Goal: Task Accomplishment & Management: Manage account settings

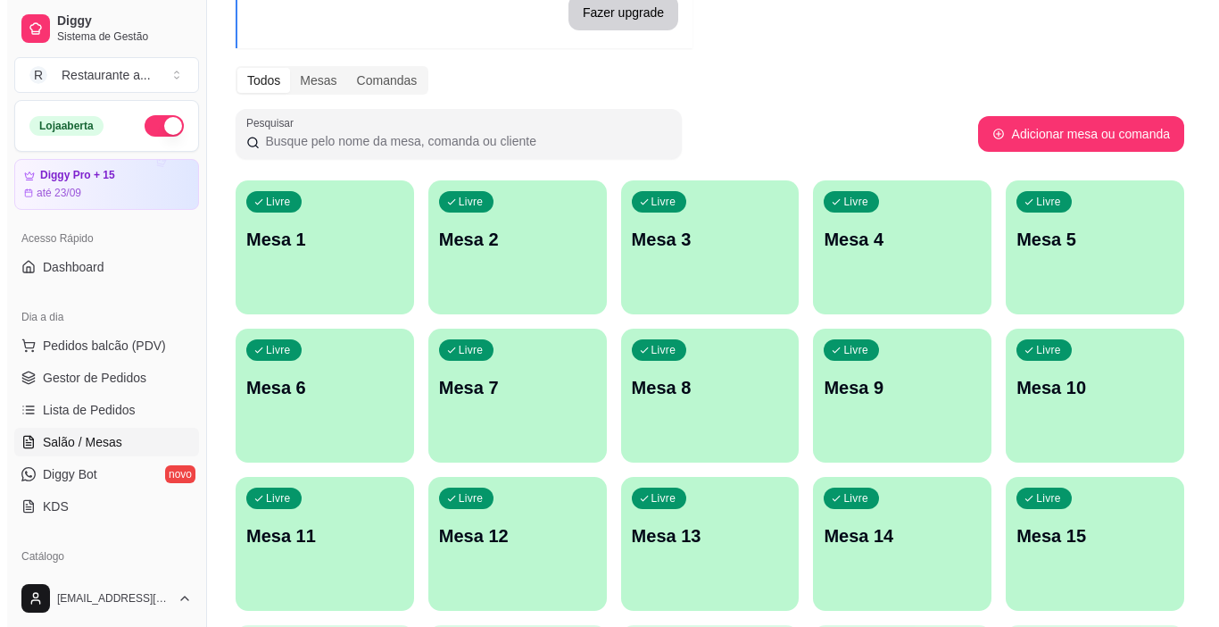
scroll to position [178, 0]
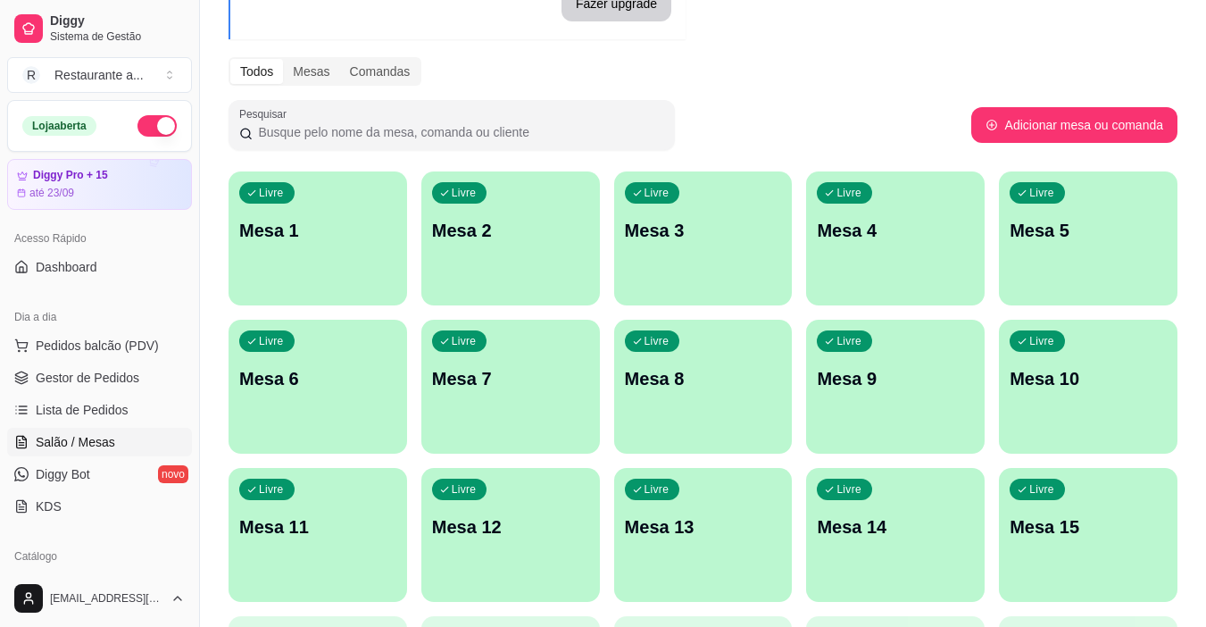
click at [924, 388] on p "Mesa 9" at bounding box center [895, 378] width 157 height 25
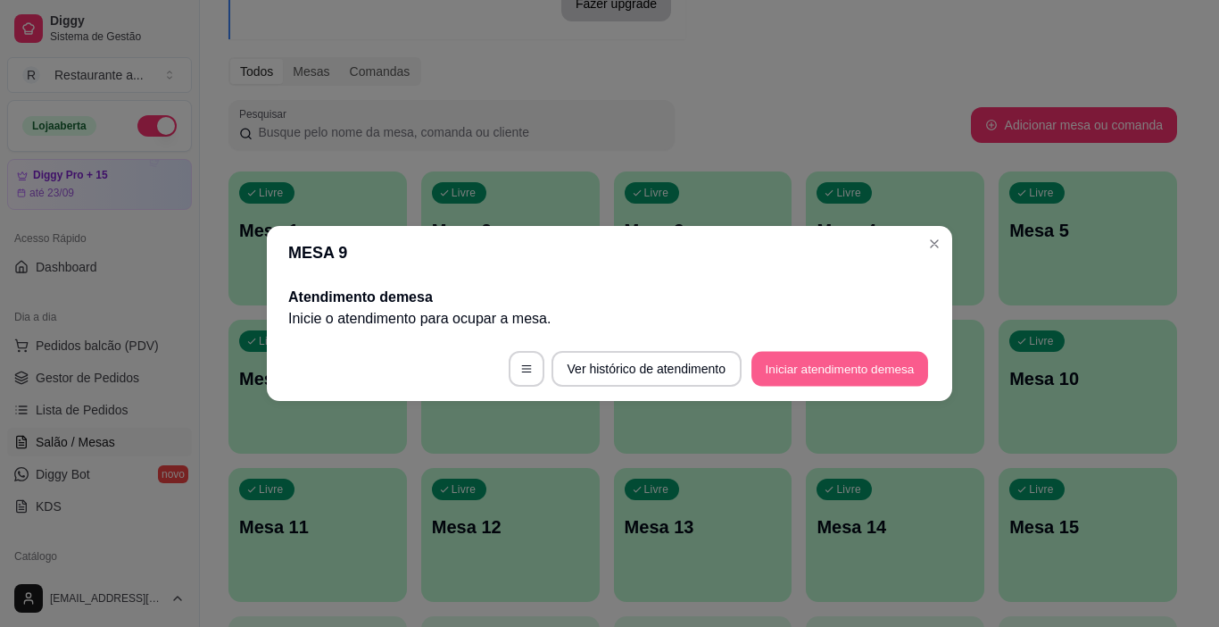
click at [832, 367] on button "Iniciar atendimento de mesa" at bounding box center [839, 369] width 177 height 35
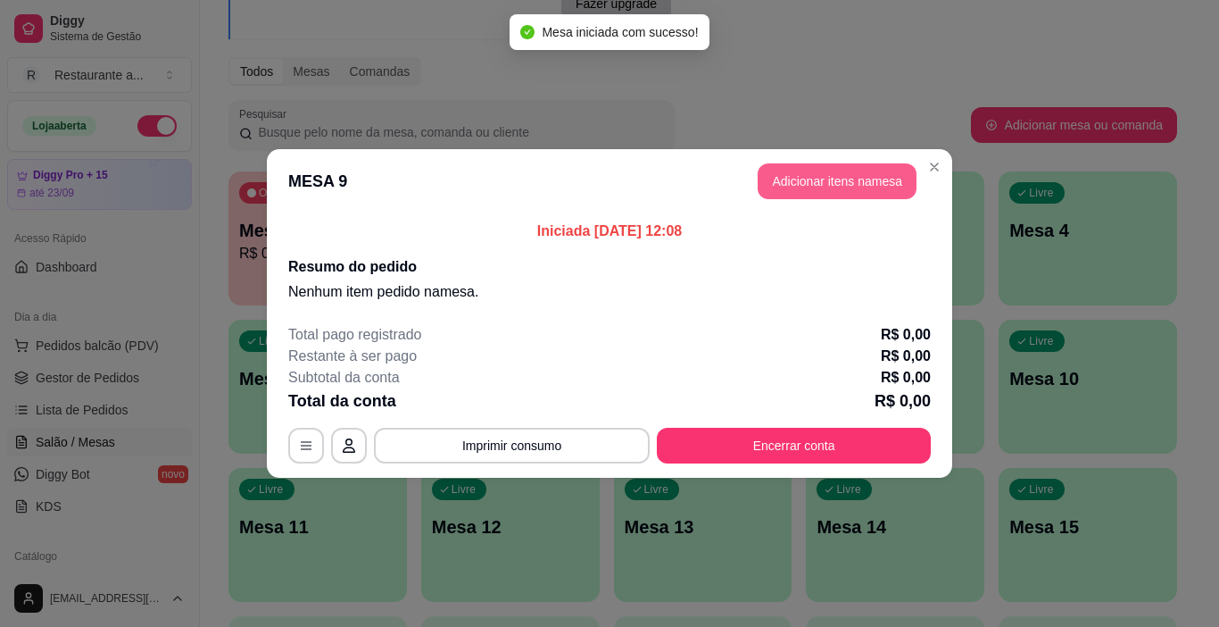
click at [839, 178] on button "Adicionar itens na mesa" at bounding box center [837, 181] width 159 height 36
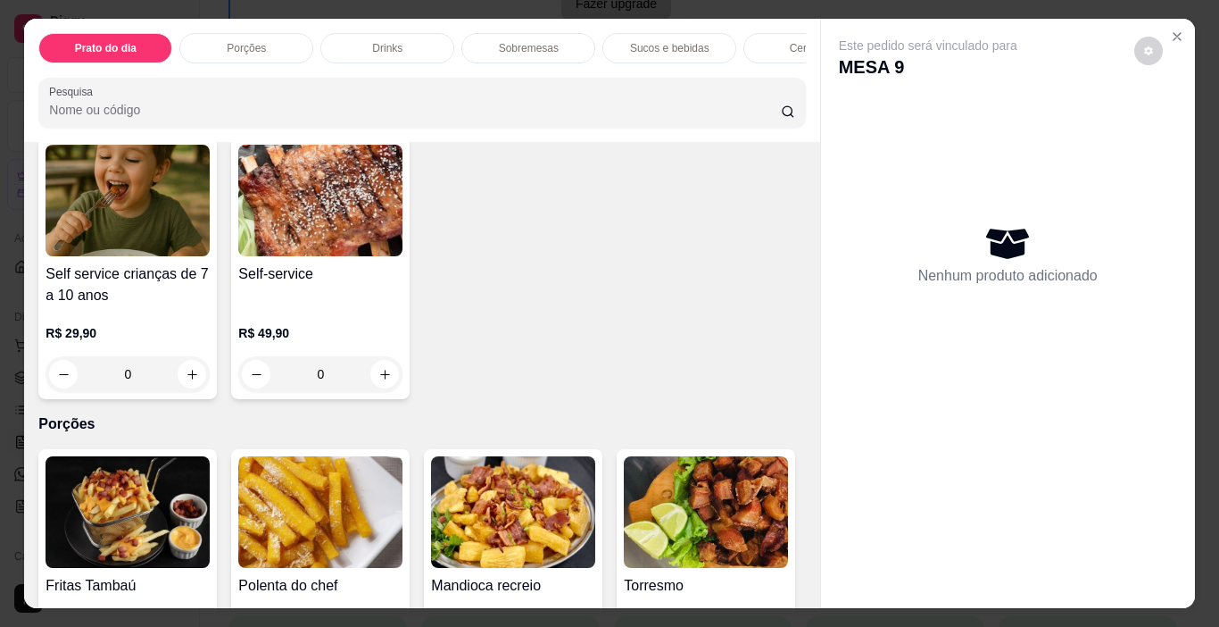
scroll to position [268, 0]
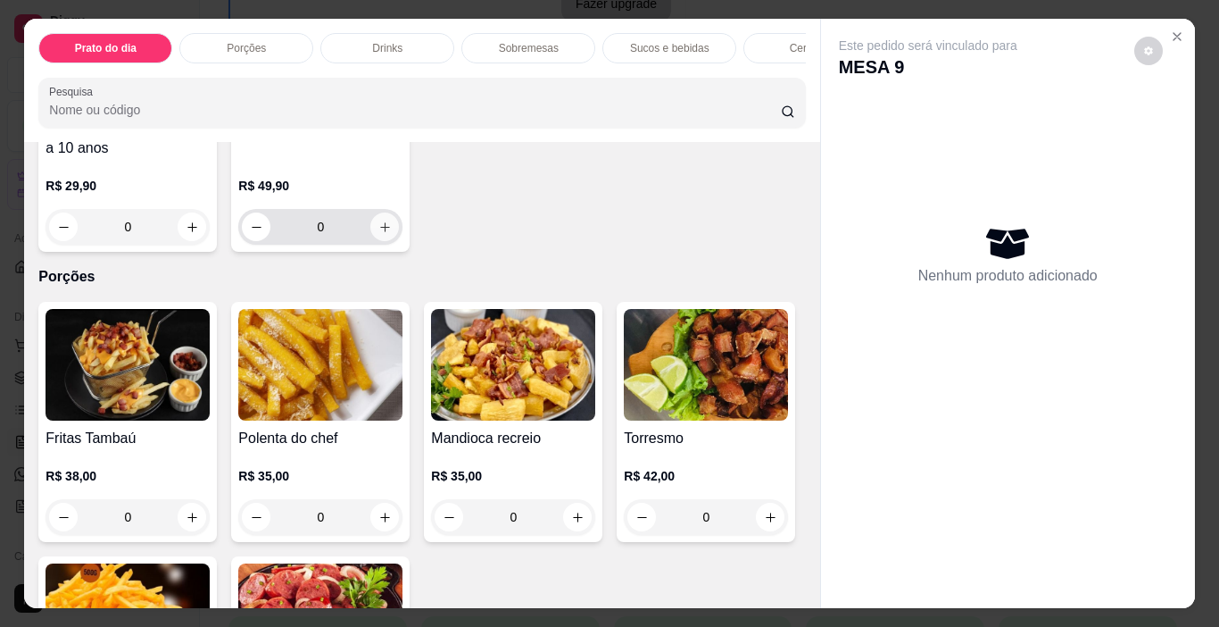
click at [378, 232] on icon "increase-product-quantity" at bounding box center [384, 226] width 13 height 13
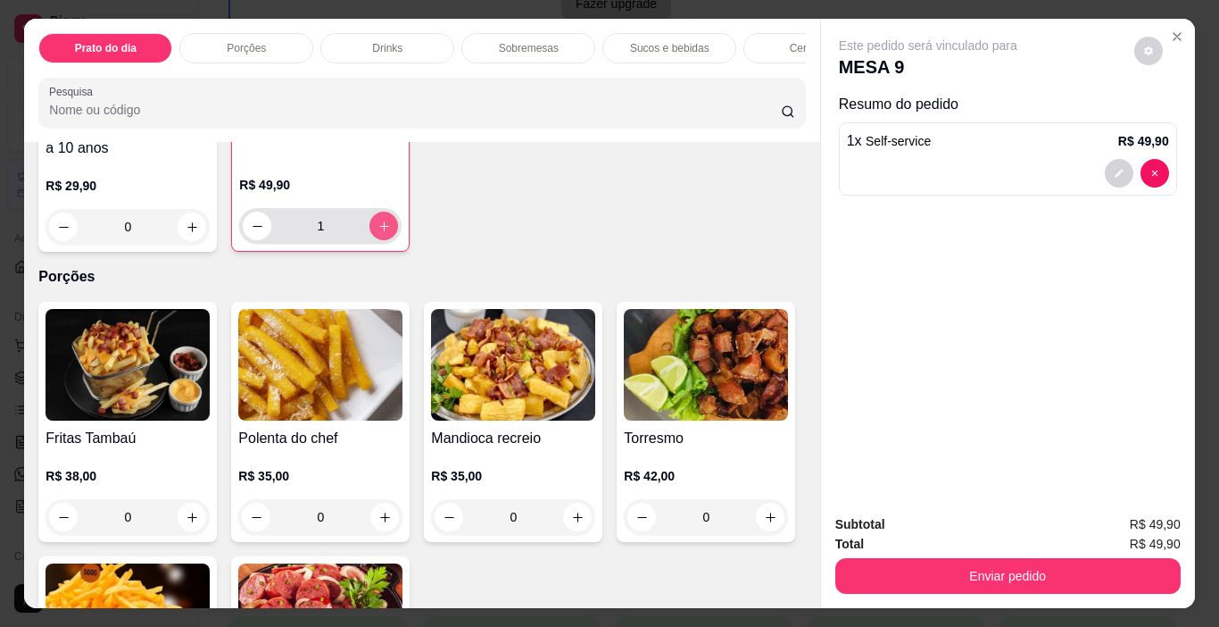
click at [378, 232] on icon "increase-product-quantity" at bounding box center [384, 226] width 13 height 13
type input "2"
click at [188, 230] on icon "increase-product-quantity" at bounding box center [192, 226] width 13 height 13
type input "1"
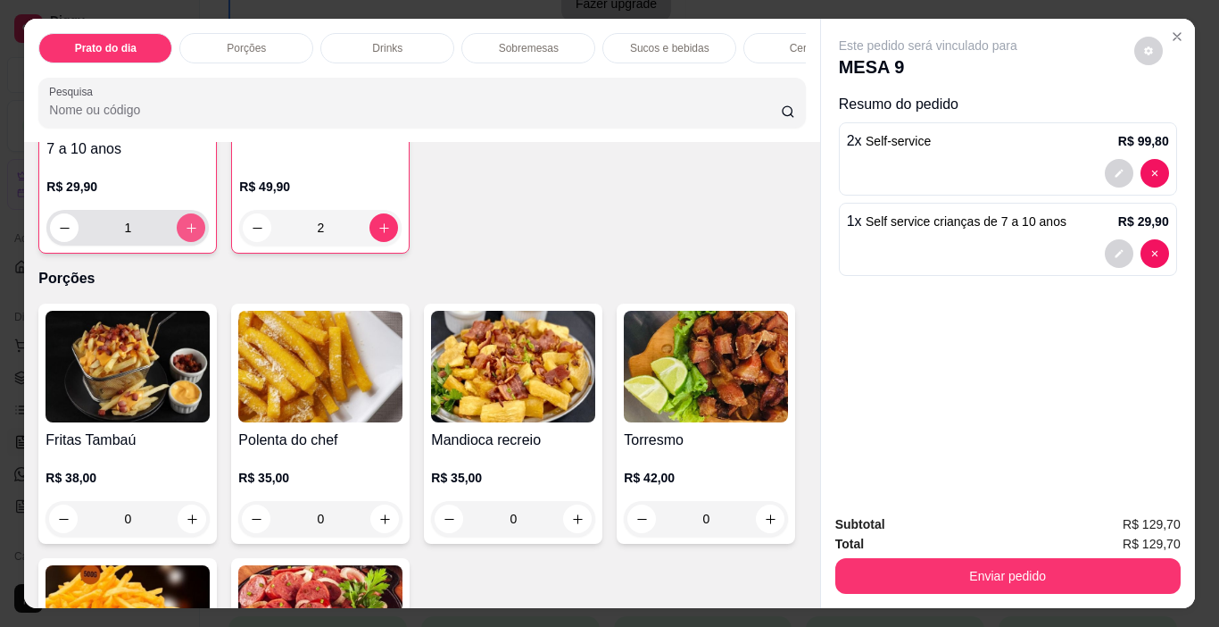
scroll to position [269, 0]
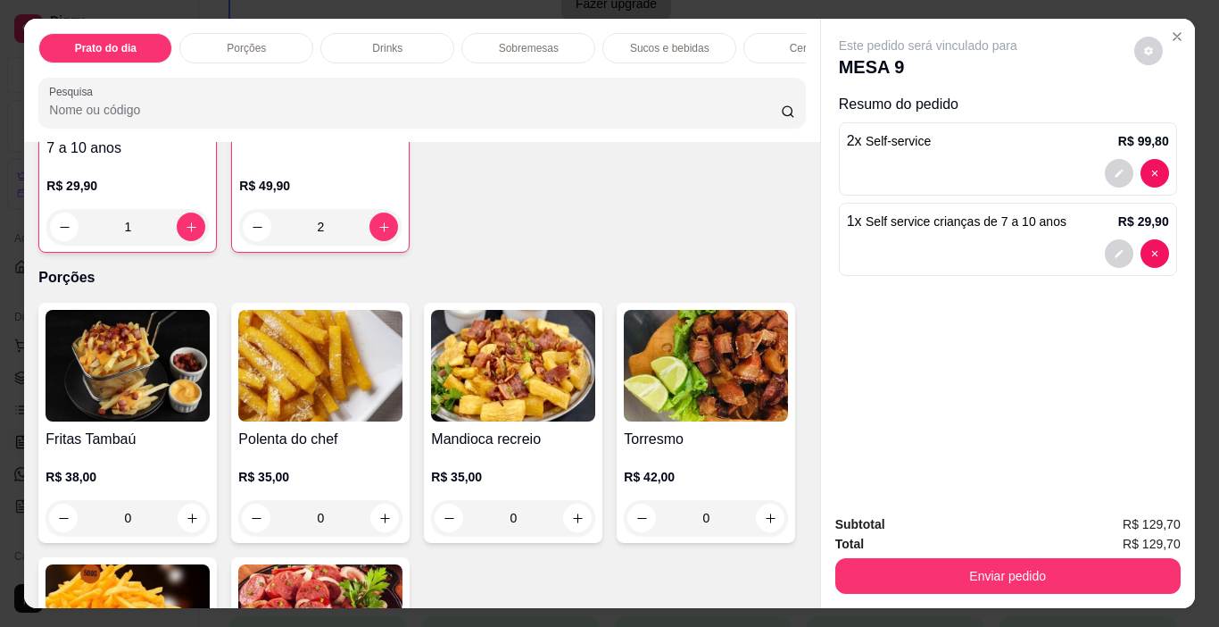
click at [664, 41] on p "Sucos e bebidas" at bounding box center [669, 48] width 79 height 14
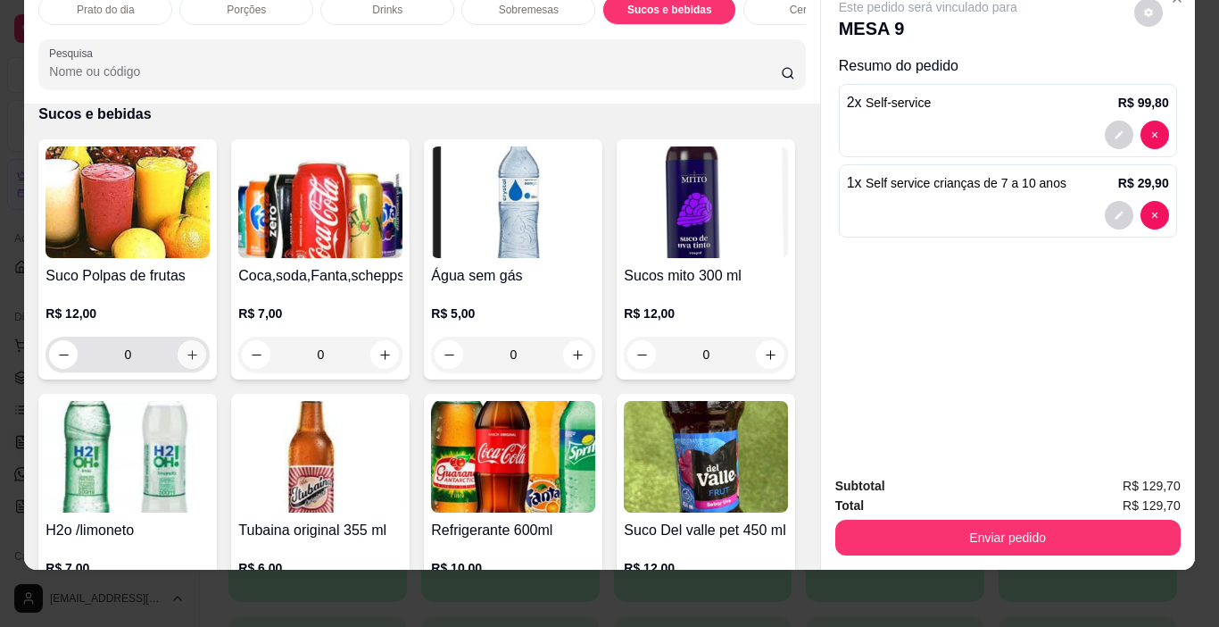
click at [186, 353] on icon "increase-product-quantity" at bounding box center [192, 354] width 13 height 13
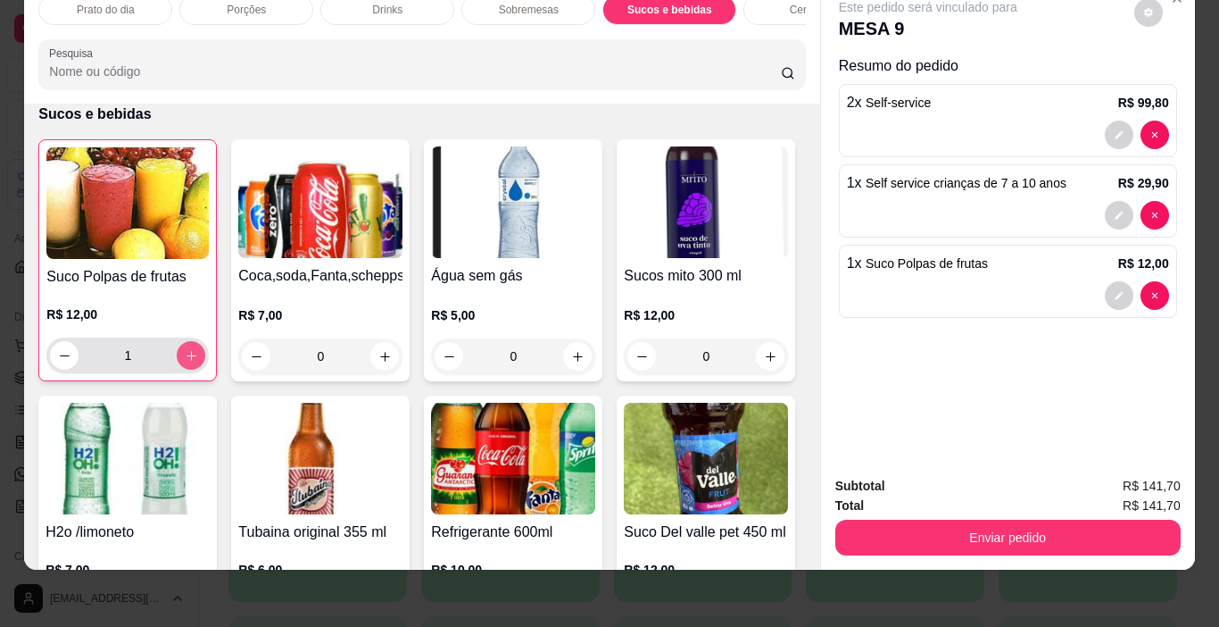
click at [185, 353] on icon "increase-product-quantity" at bounding box center [191, 355] width 13 height 13
type input "2"
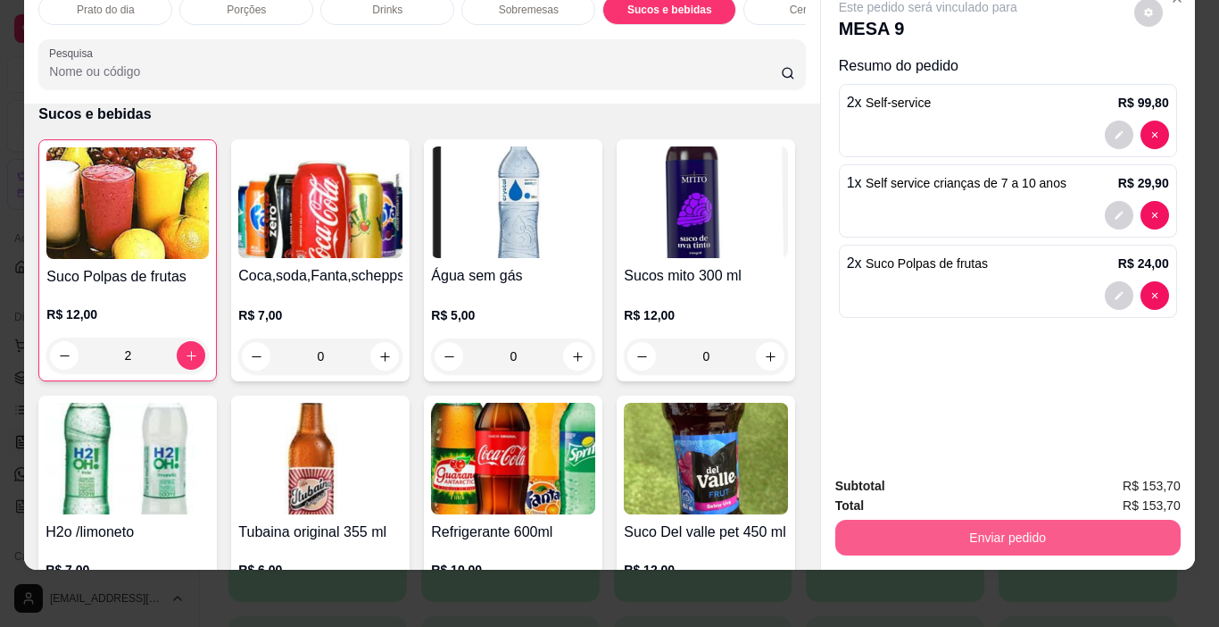
click at [1008, 520] on button "Enviar pedido" at bounding box center [1007, 537] width 345 height 36
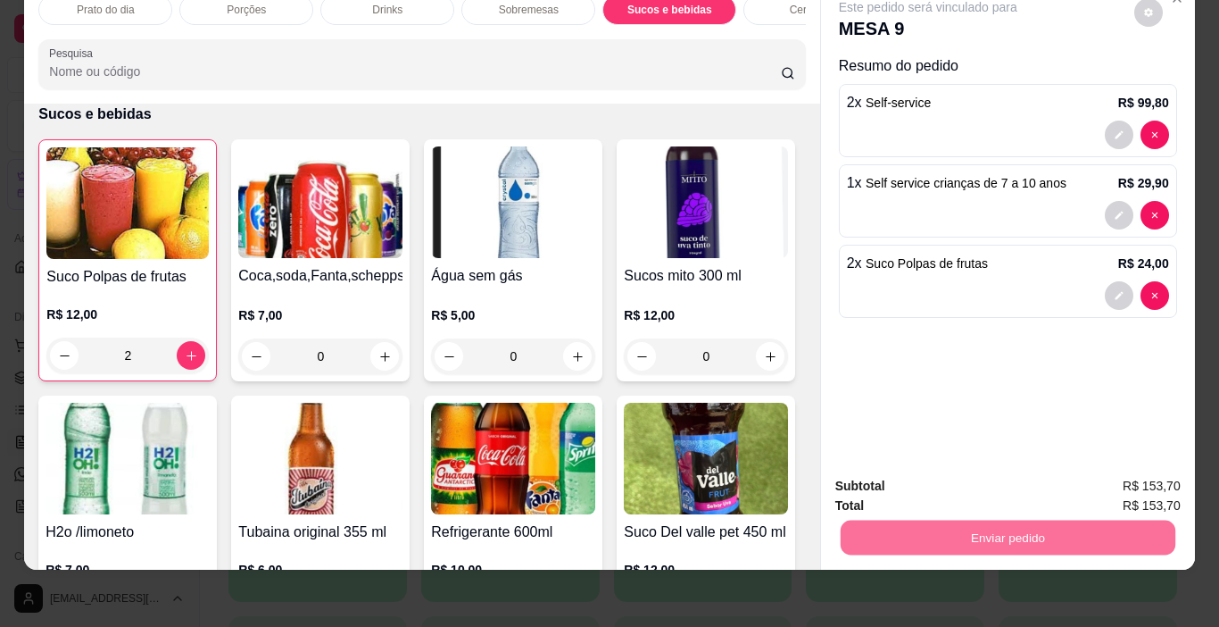
click at [962, 479] on button "Não registrar e enviar pedido" at bounding box center [949, 481] width 186 height 34
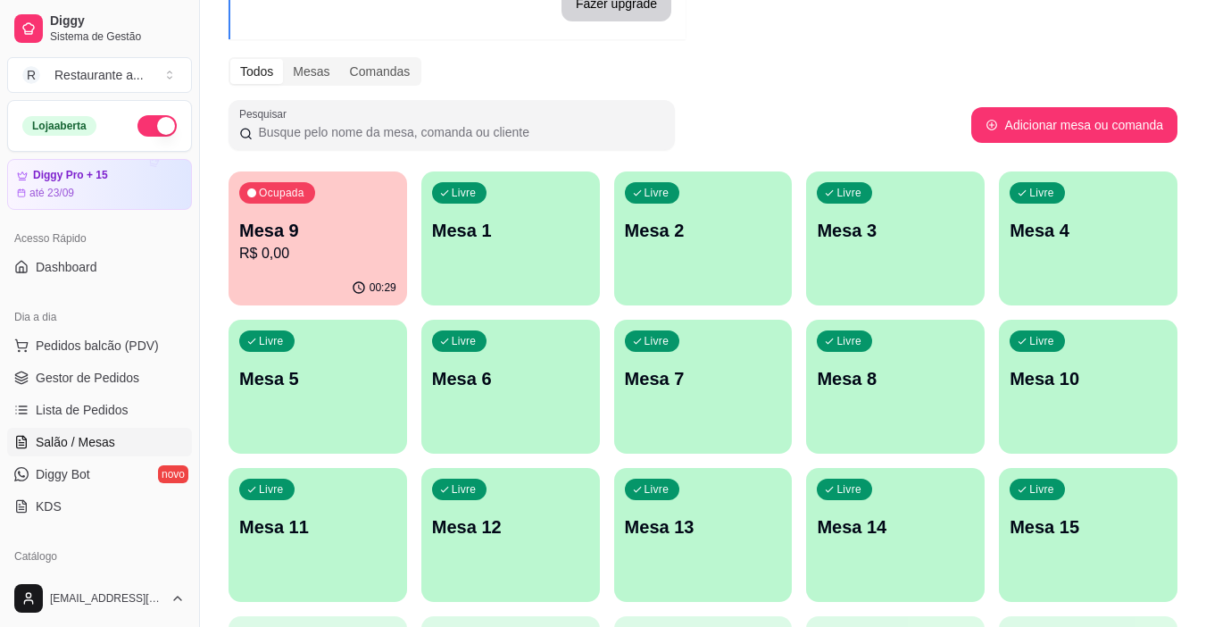
click at [695, 375] on p "Mesa 7" at bounding box center [703, 378] width 157 height 25
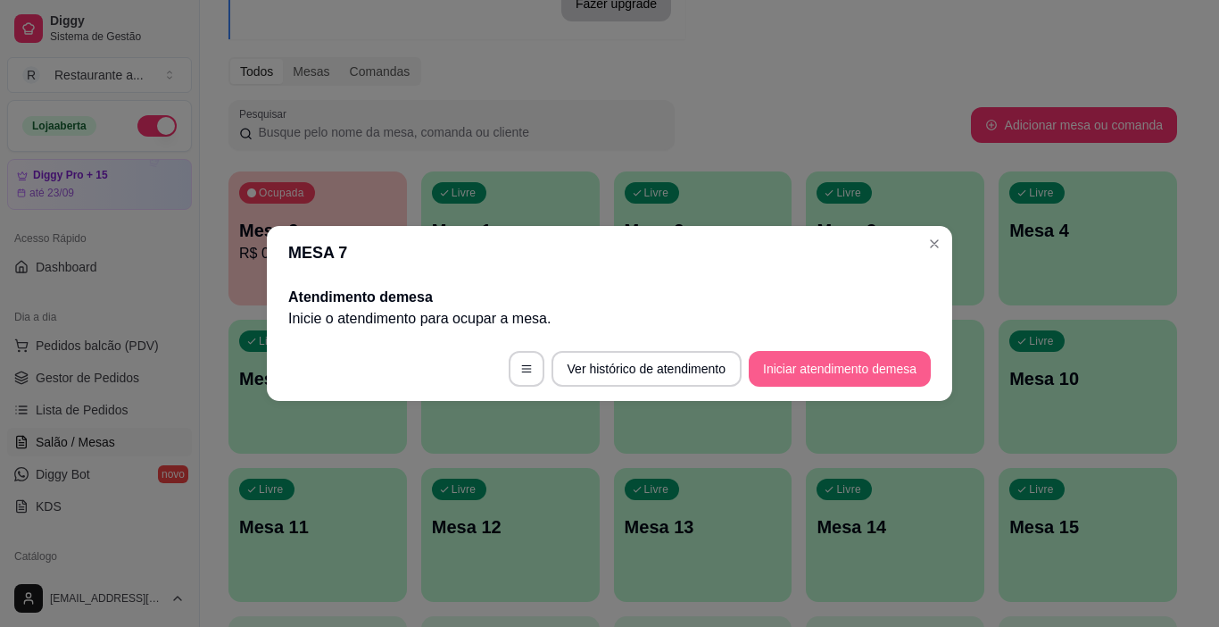
click at [840, 373] on button "Iniciar atendimento de mesa" at bounding box center [840, 369] width 182 height 36
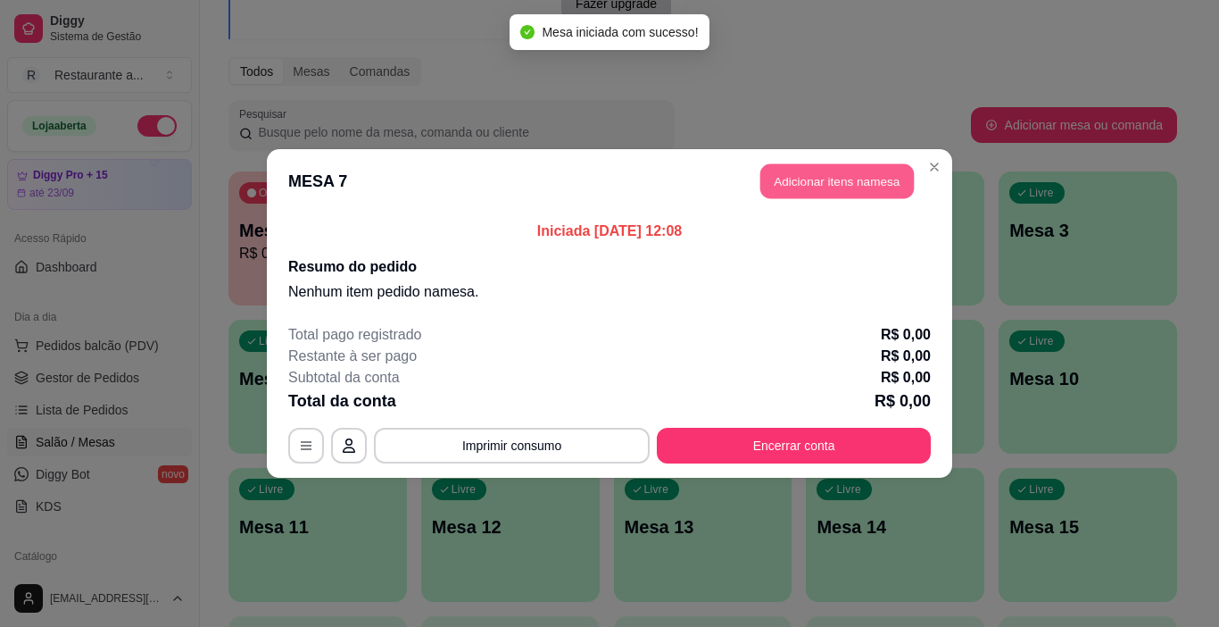
click at [826, 177] on button "Adicionar itens na mesa" at bounding box center [837, 181] width 154 height 35
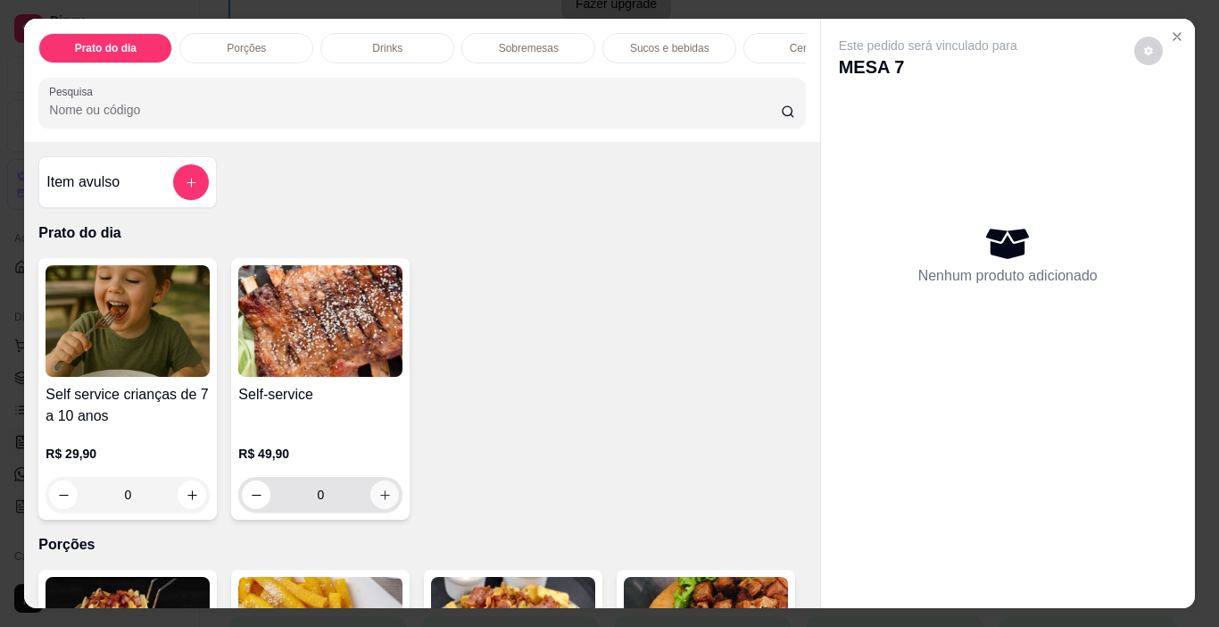
click at [380, 500] on icon "increase-product-quantity" at bounding box center [385, 495] width 10 height 10
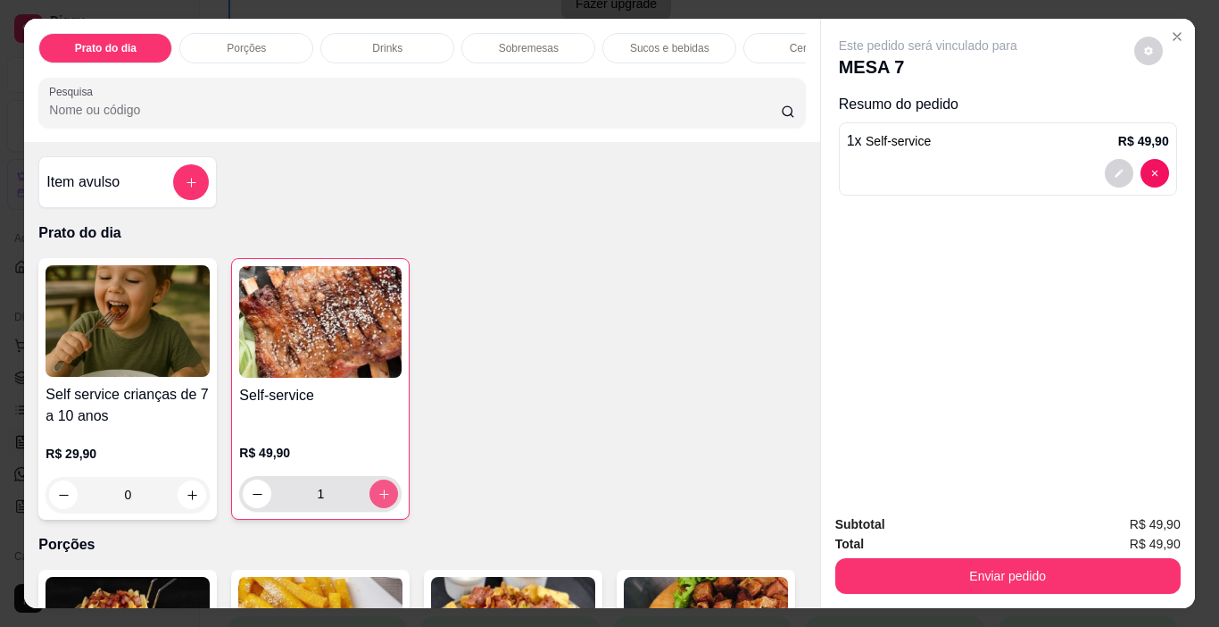
click at [379, 499] on icon "increase-product-quantity" at bounding box center [384, 494] width 10 height 10
type input "3"
click at [663, 46] on p "Sucos e bebidas" at bounding box center [669, 48] width 79 height 14
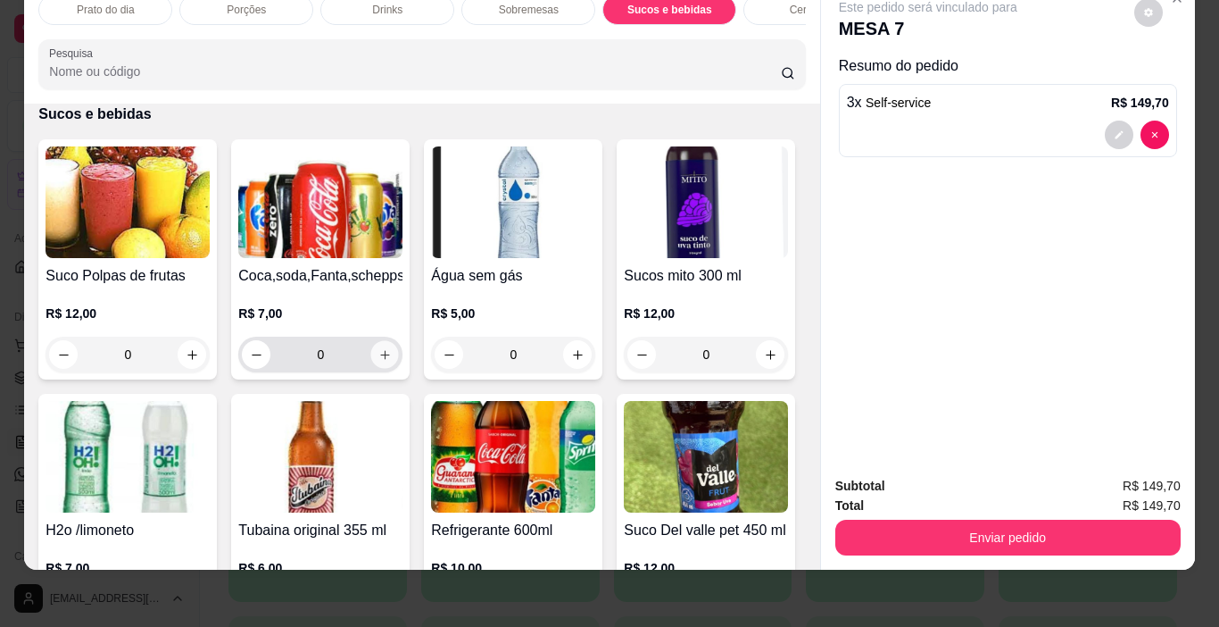
click at [380, 353] on icon "increase-product-quantity" at bounding box center [384, 354] width 9 height 9
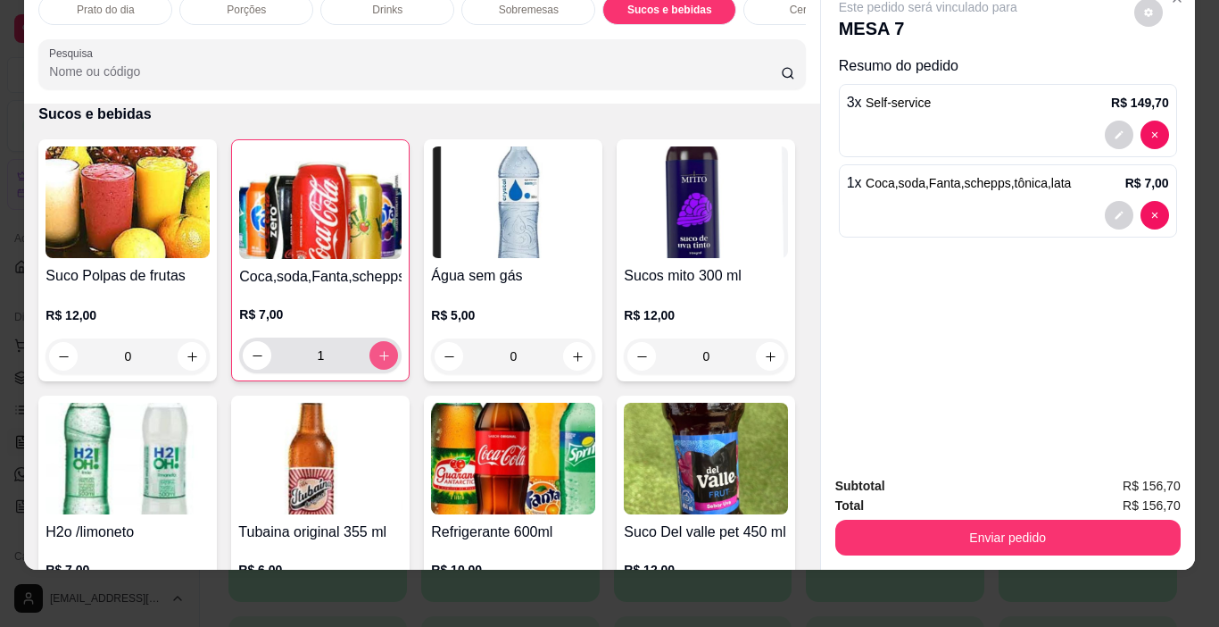
click at [379, 353] on icon "increase-product-quantity" at bounding box center [384, 356] width 10 height 10
type input "2"
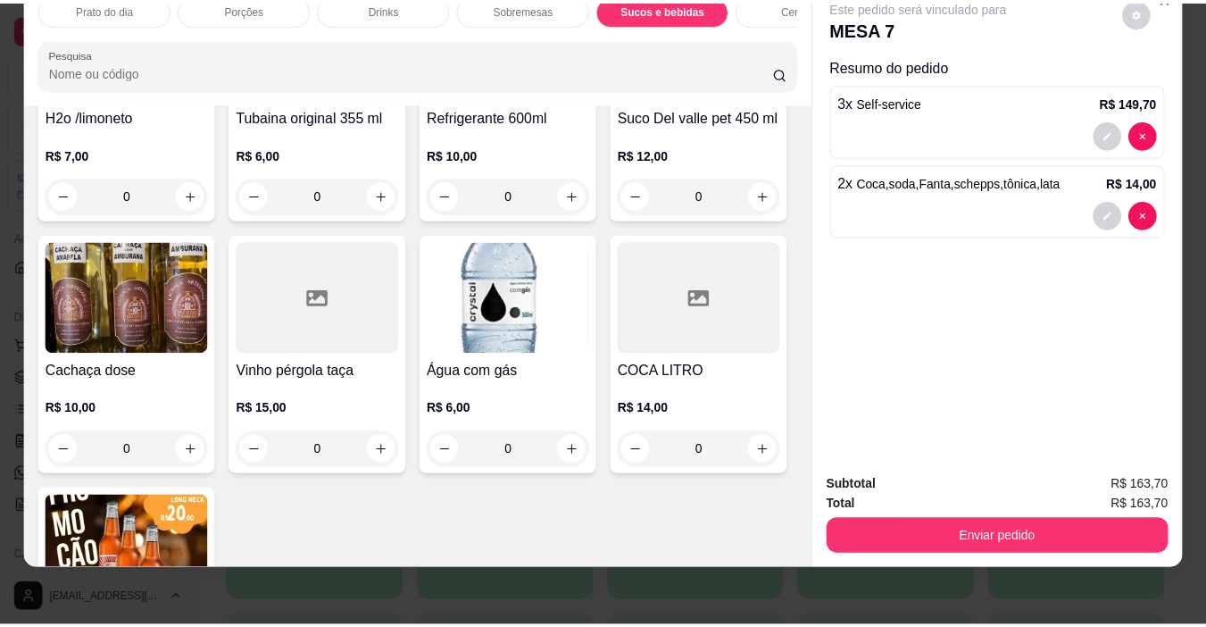
scroll to position [2514, 0]
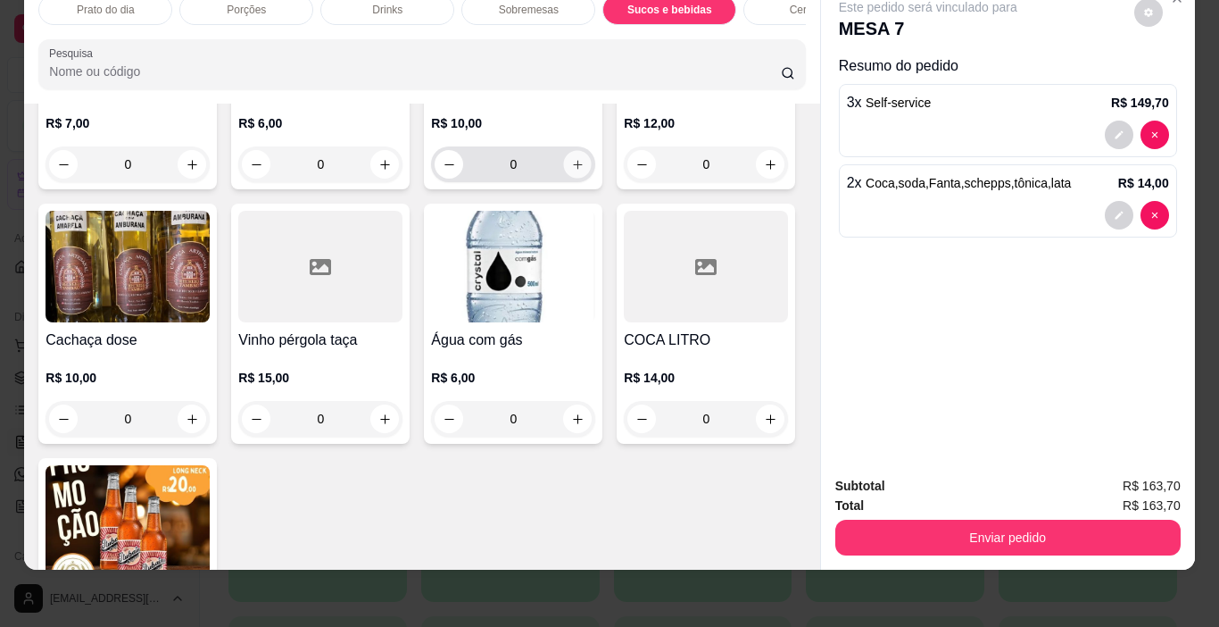
click at [571, 171] on icon "increase-product-quantity" at bounding box center [577, 164] width 13 height 13
type input "1"
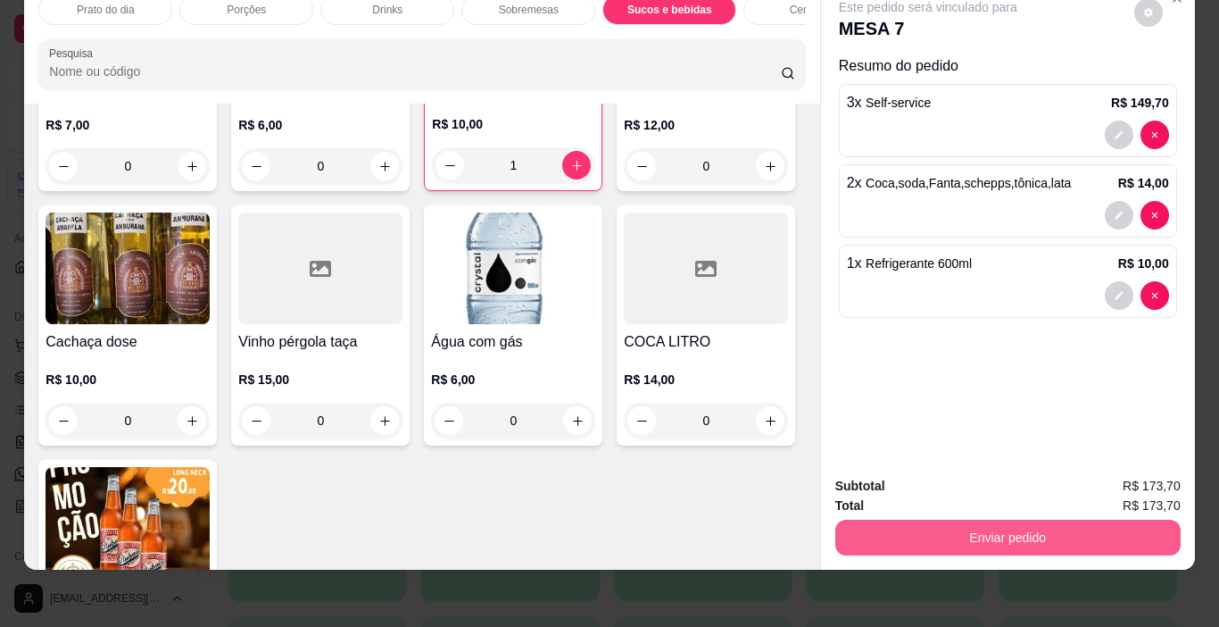
click at [1013, 519] on button "Enviar pedido" at bounding box center [1007, 537] width 345 height 36
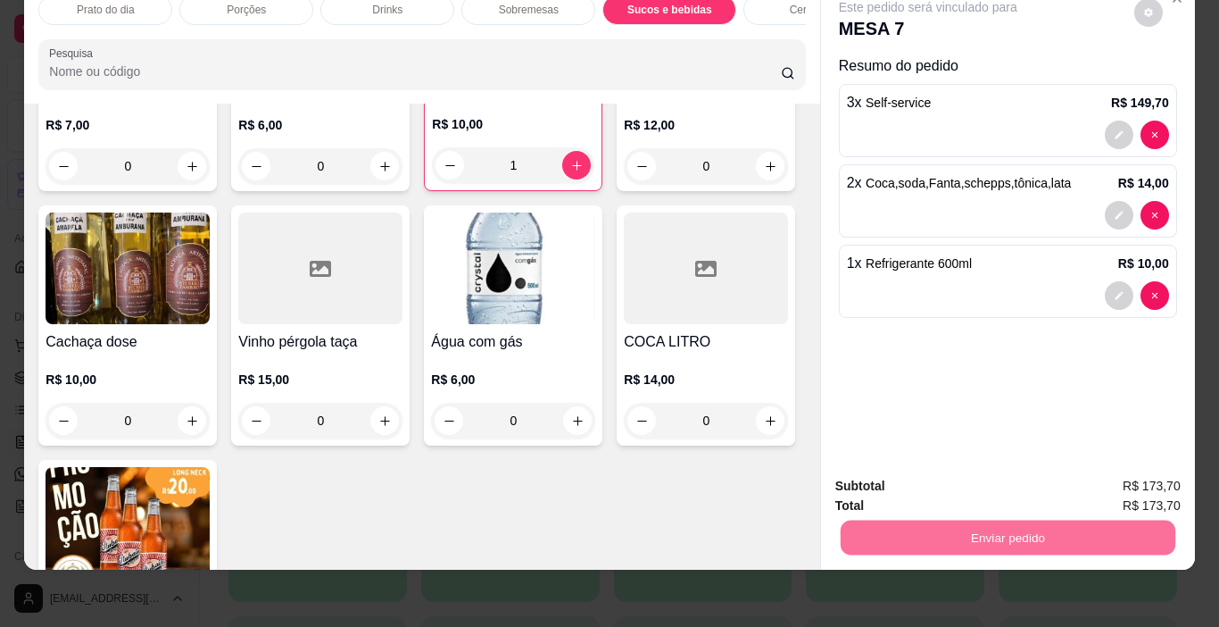
click at [977, 477] on button "Não registrar e enviar pedido" at bounding box center [949, 480] width 186 height 34
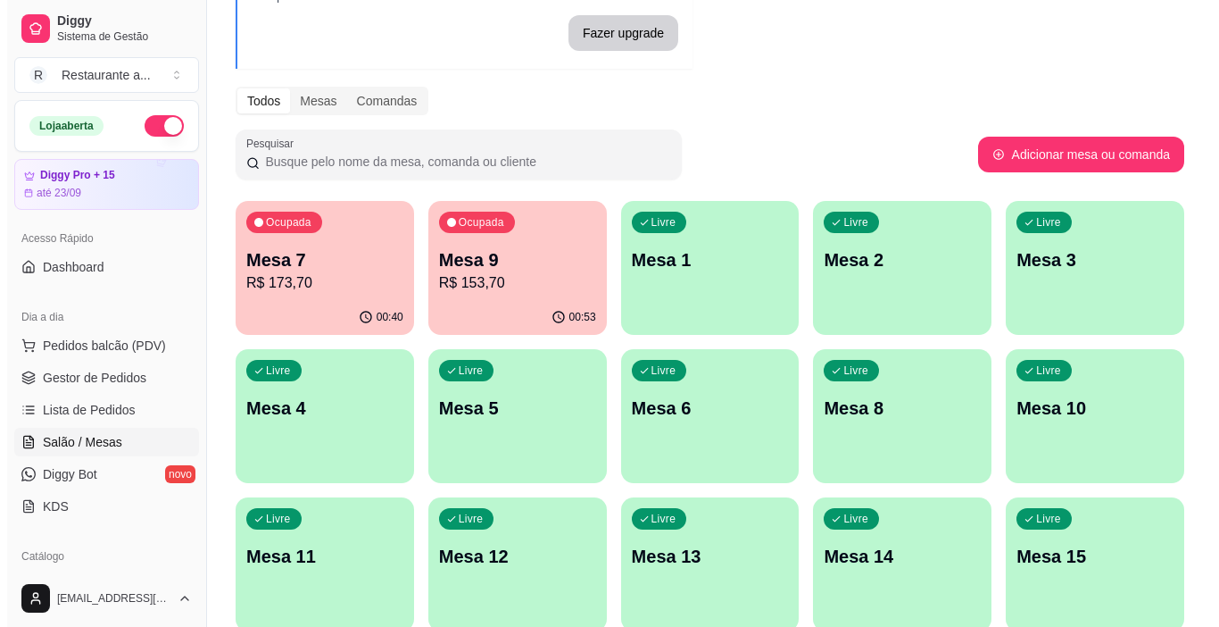
scroll to position [178, 0]
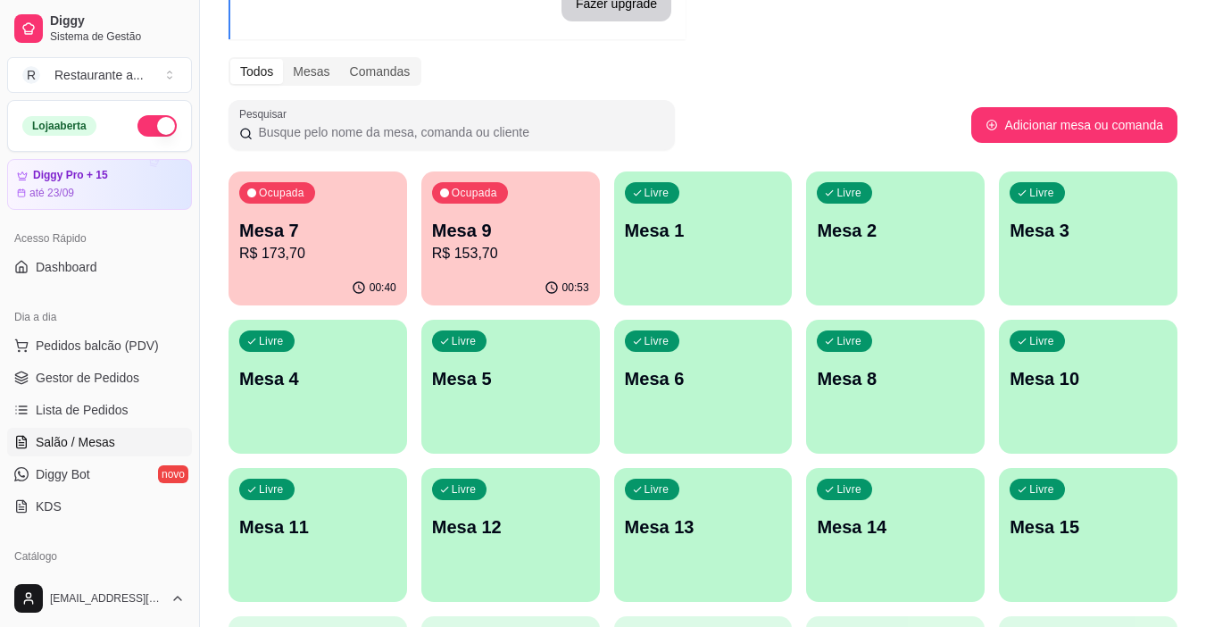
click at [502, 245] on p "R$ 153,70" at bounding box center [510, 253] width 157 height 21
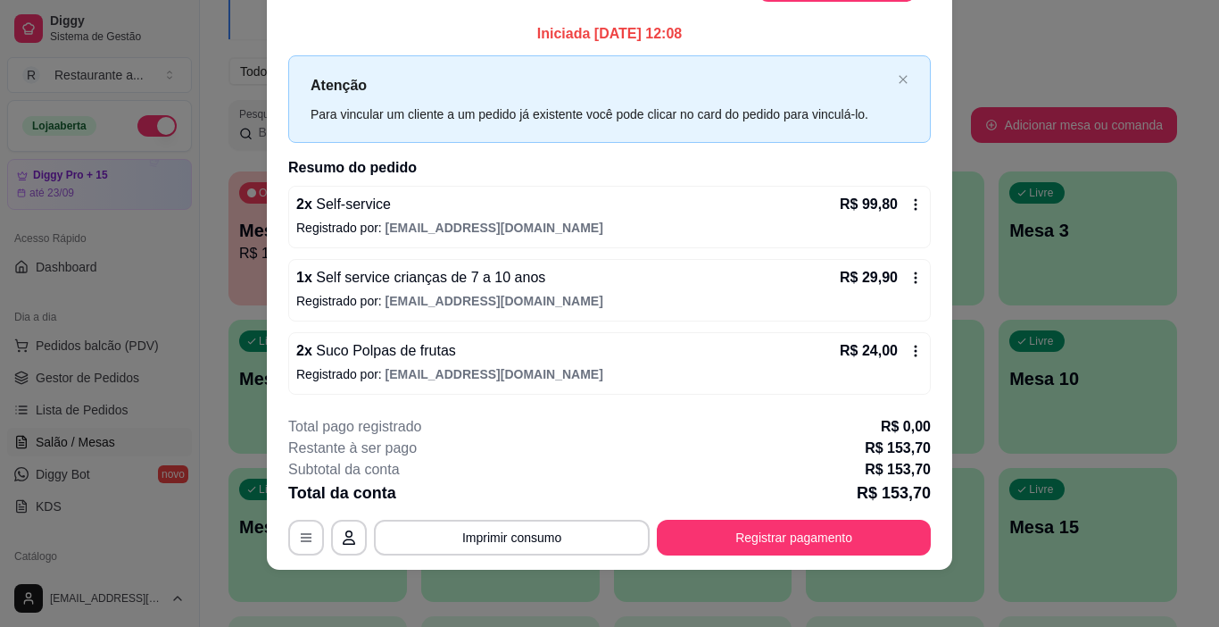
scroll to position [0, 0]
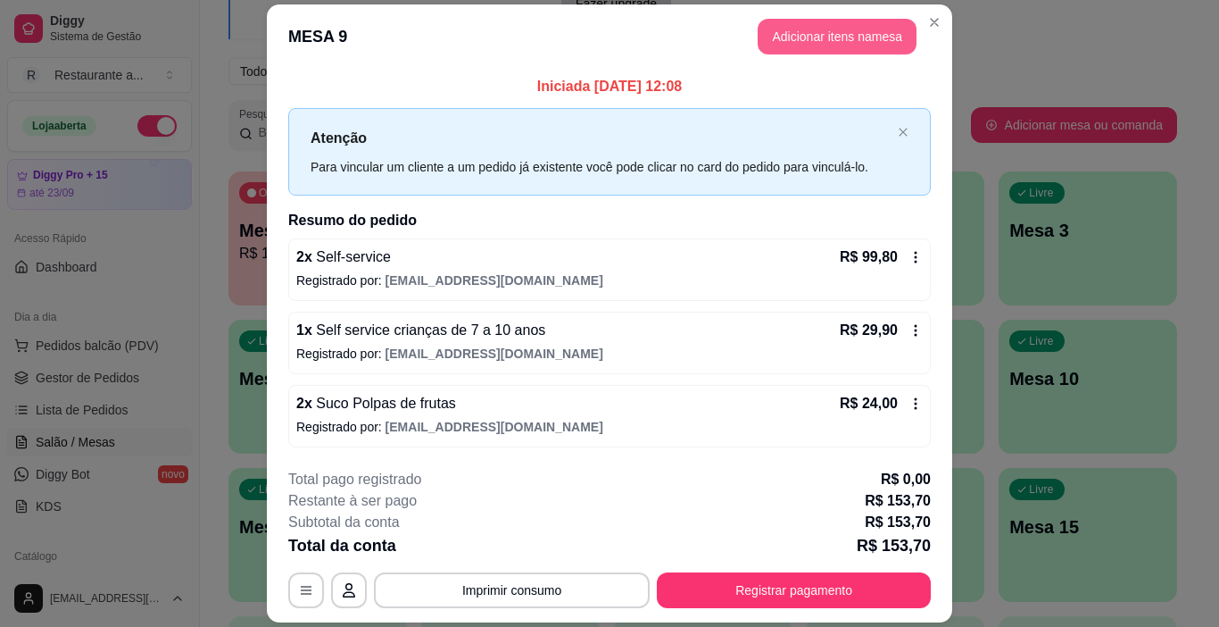
click at [832, 34] on button "Adicionar itens na mesa" at bounding box center [837, 37] width 159 height 36
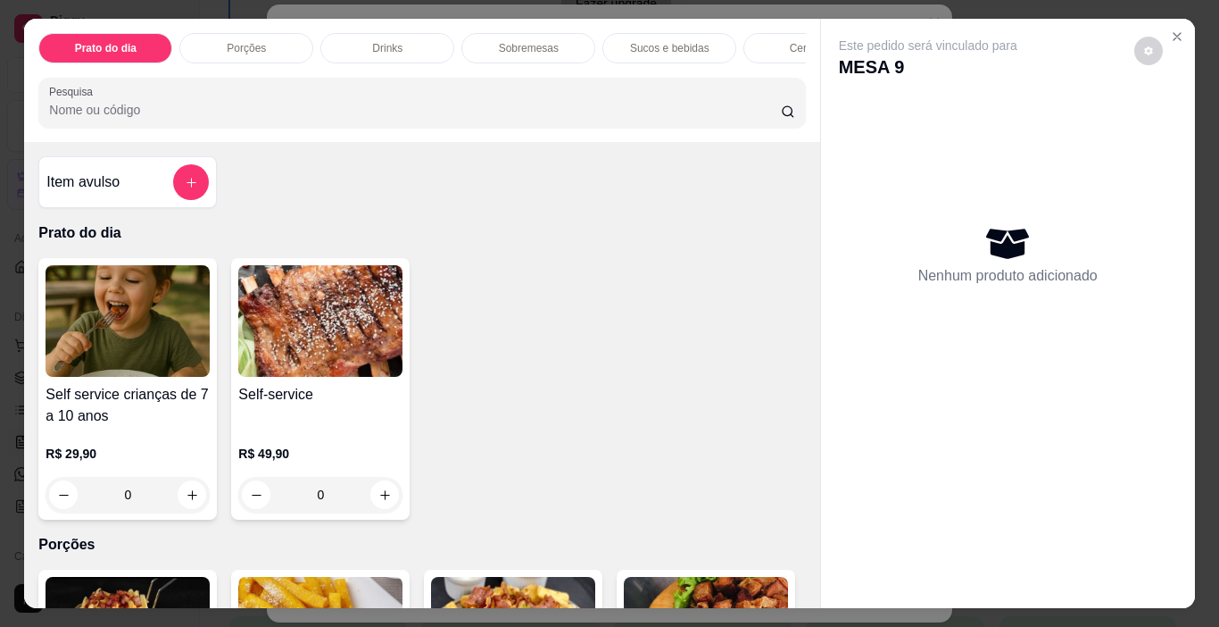
click at [669, 43] on p "Sucos e bebidas" at bounding box center [669, 48] width 79 height 14
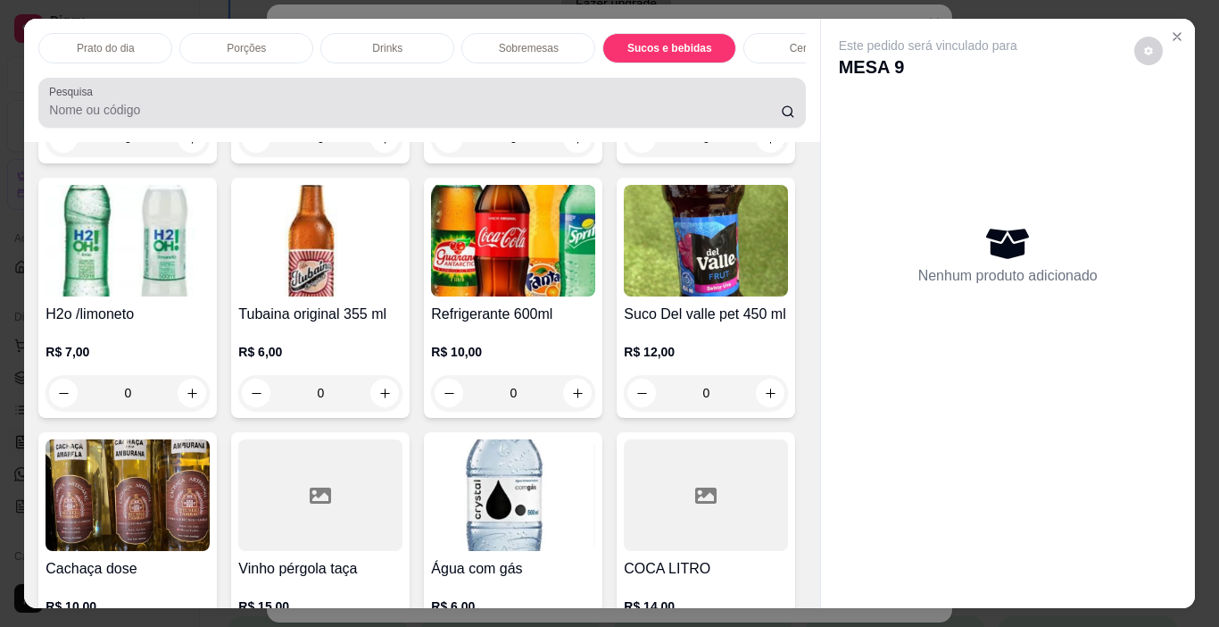
scroll to position [45, 0]
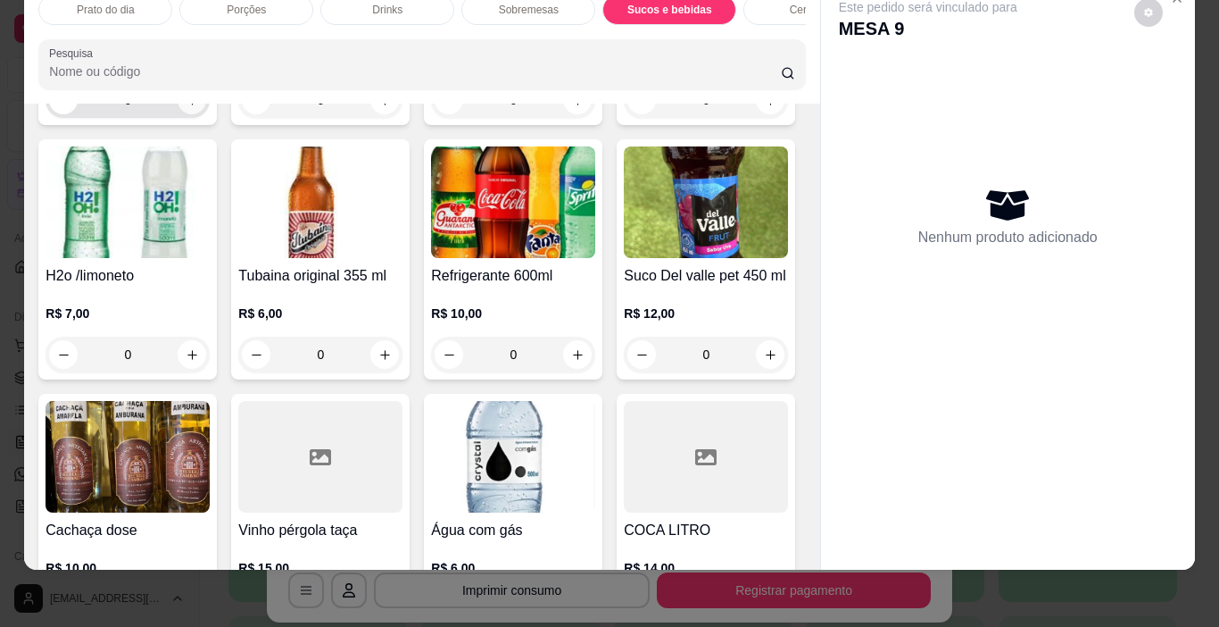
click at [186, 107] on icon "increase-product-quantity" at bounding box center [192, 100] width 13 height 13
type input "1"
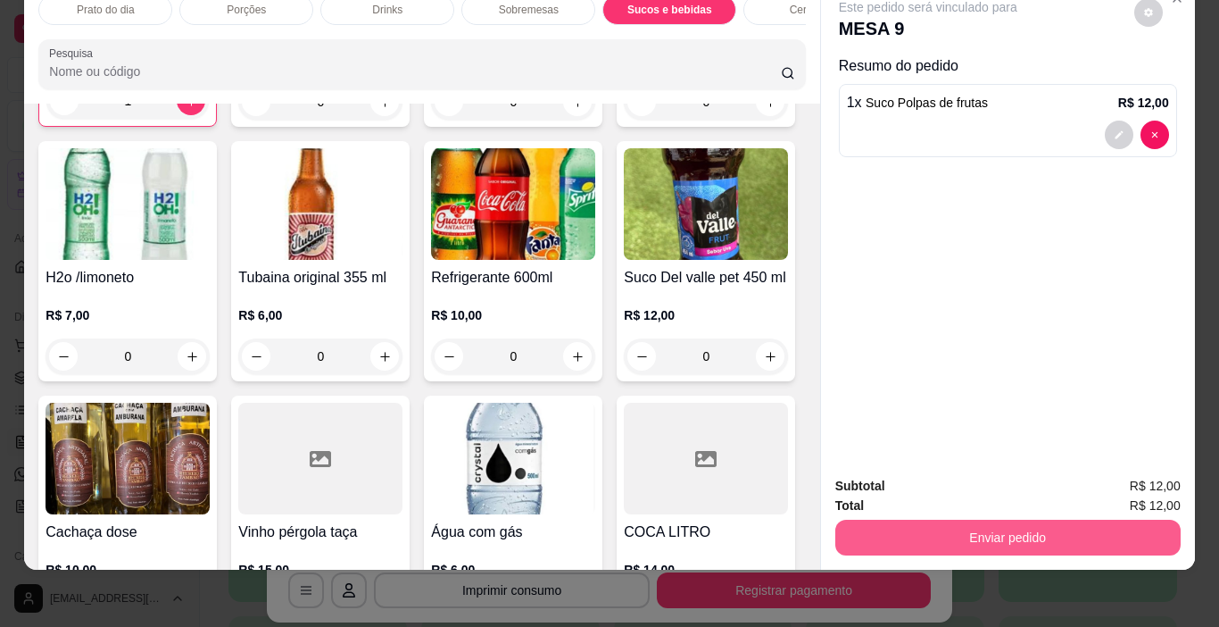
click at [1023, 520] on button "Enviar pedido" at bounding box center [1007, 537] width 345 height 36
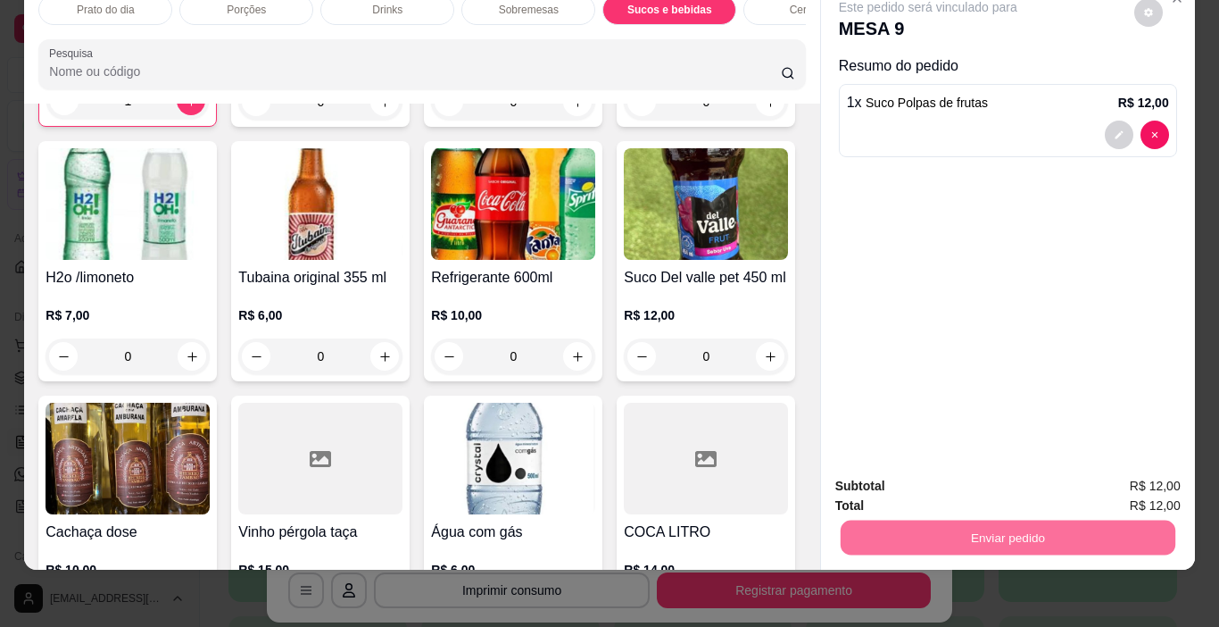
click at [960, 477] on button "Não registrar e enviar pedido" at bounding box center [949, 480] width 186 height 34
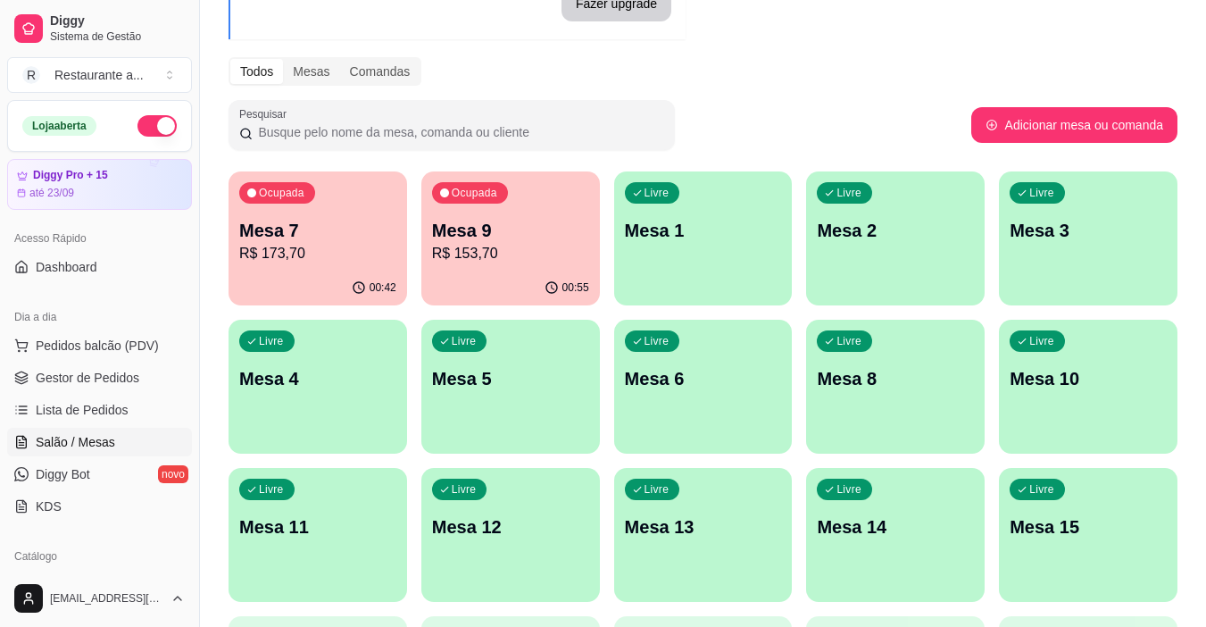
click at [348, 261] on p "R$ 173,70" at bounding box center [317, 253] width 157 height 21
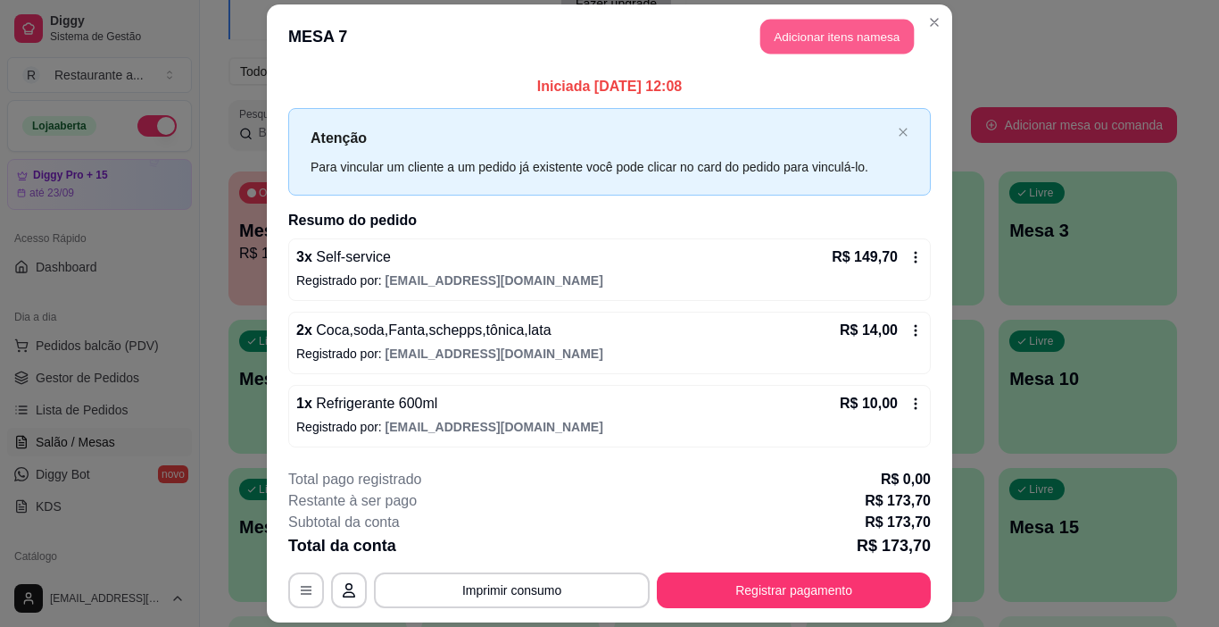
click at [811, 32] on button "Adicionar itens na mesa" at bounding box center [837, 37] width 154 height 35
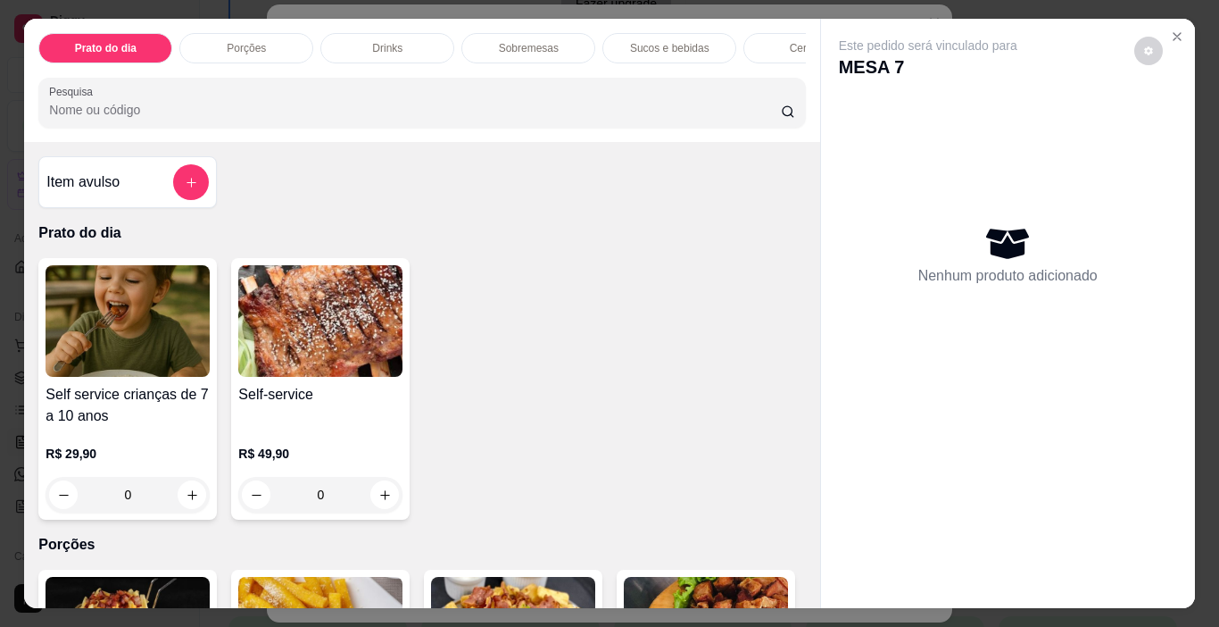
click at [660, 43] on p "Sucos e bebidas" at bounding box center [669, 48] width 79 height 14
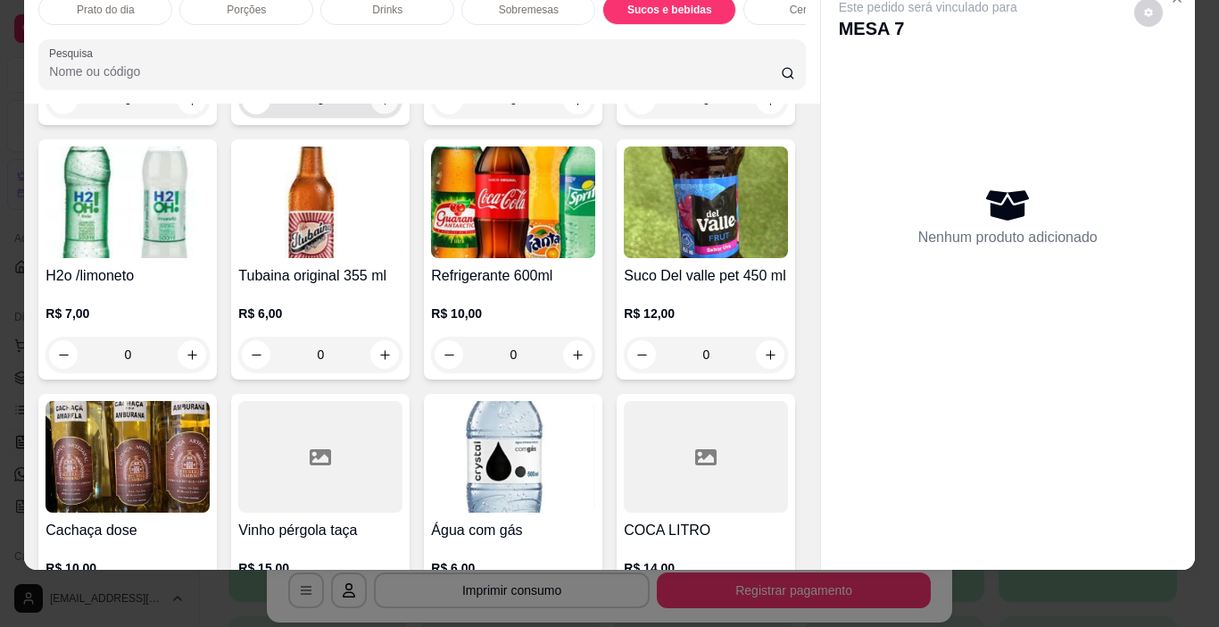
click at [378, 107] on icon "increase-product-quantity" at bounding box center [384, 100] width 13 height 13
type input "1"
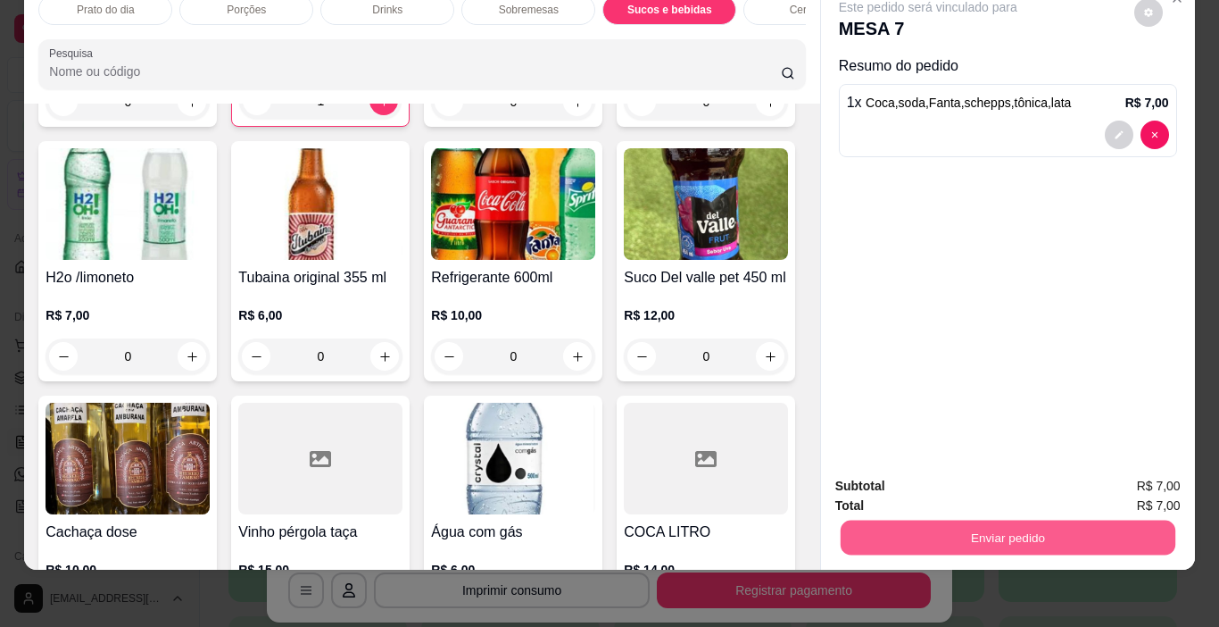
click at [1013, 524] on button "Enviar pedido" at bounding box center [1007, 537] width 335 height 35
click at [929, 477] on button "Não registrar e enviar pedido" at bounding box center [949, 479] width 180 height 33
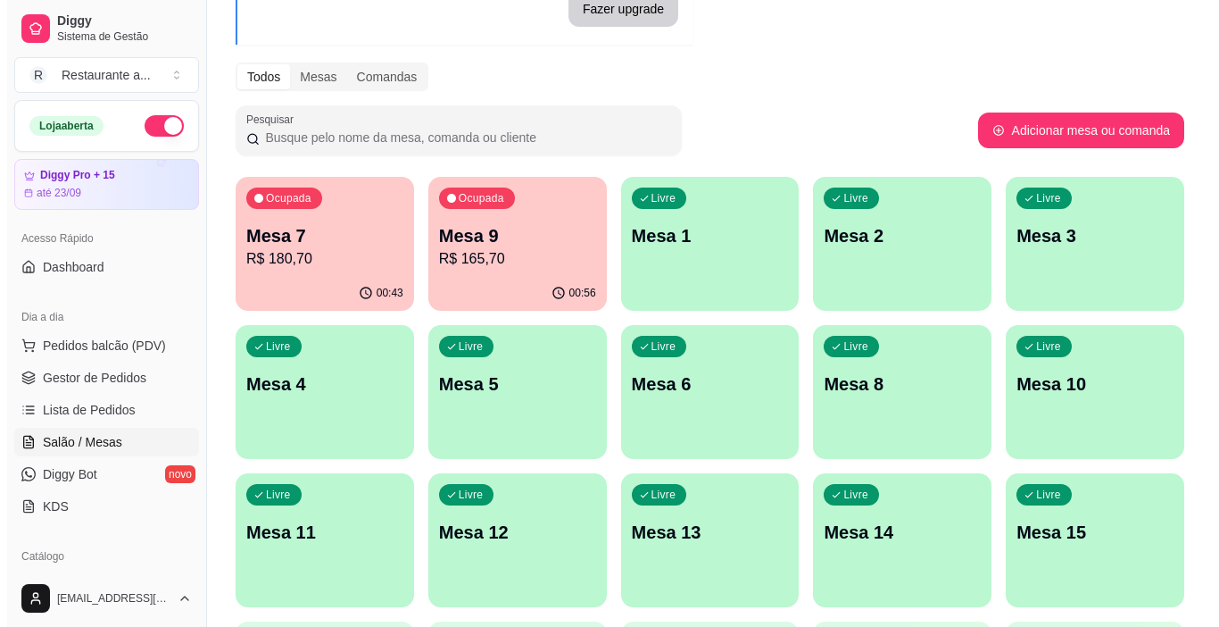
scroll to position [178, 0]
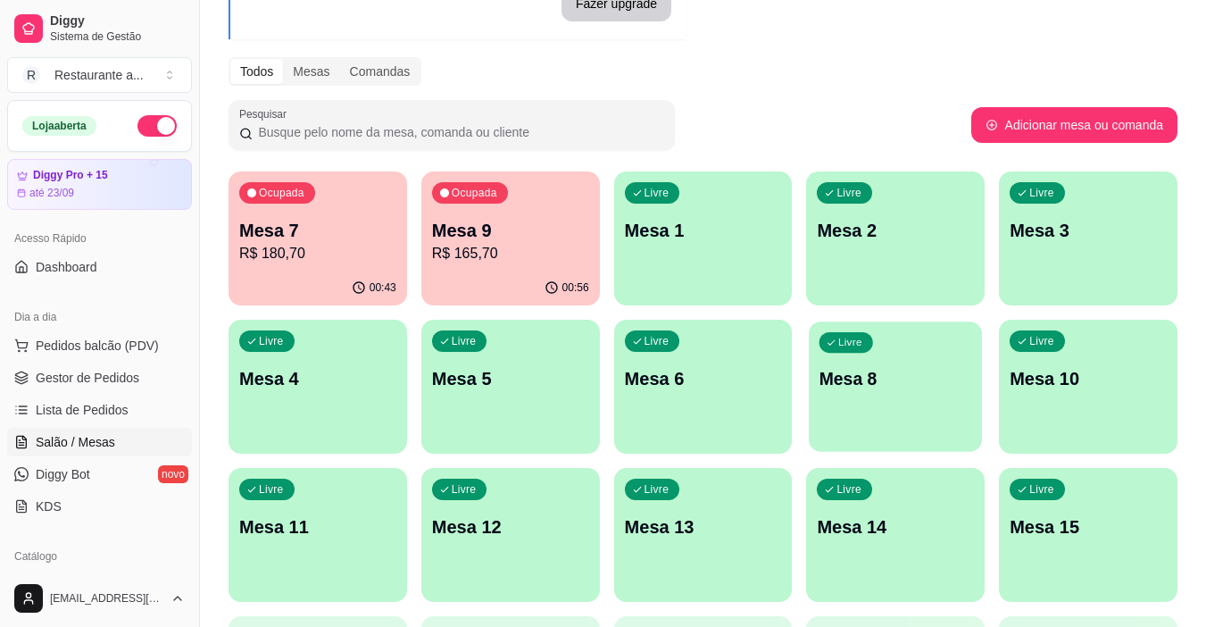
click at [915, 373] on p "Mesa 8" at bounding box center [895, 379] width 153 height 24
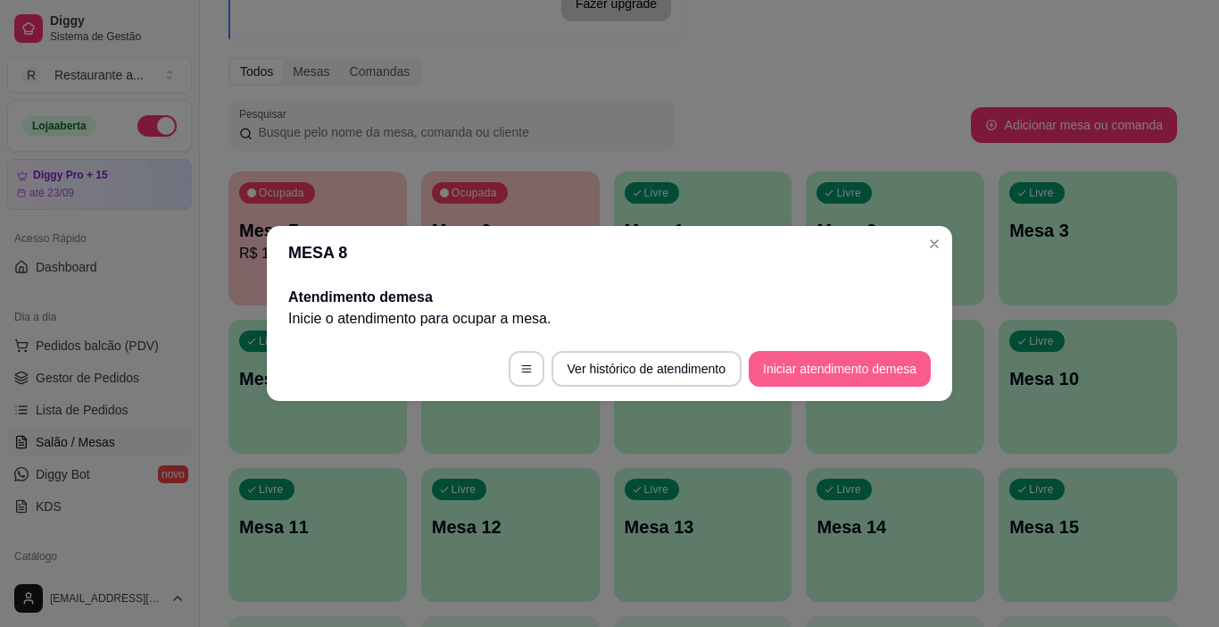
click at [821, 369] on button "Iniciar atendimento de mesa" at bounding box center [840, 369] width 182 height 36
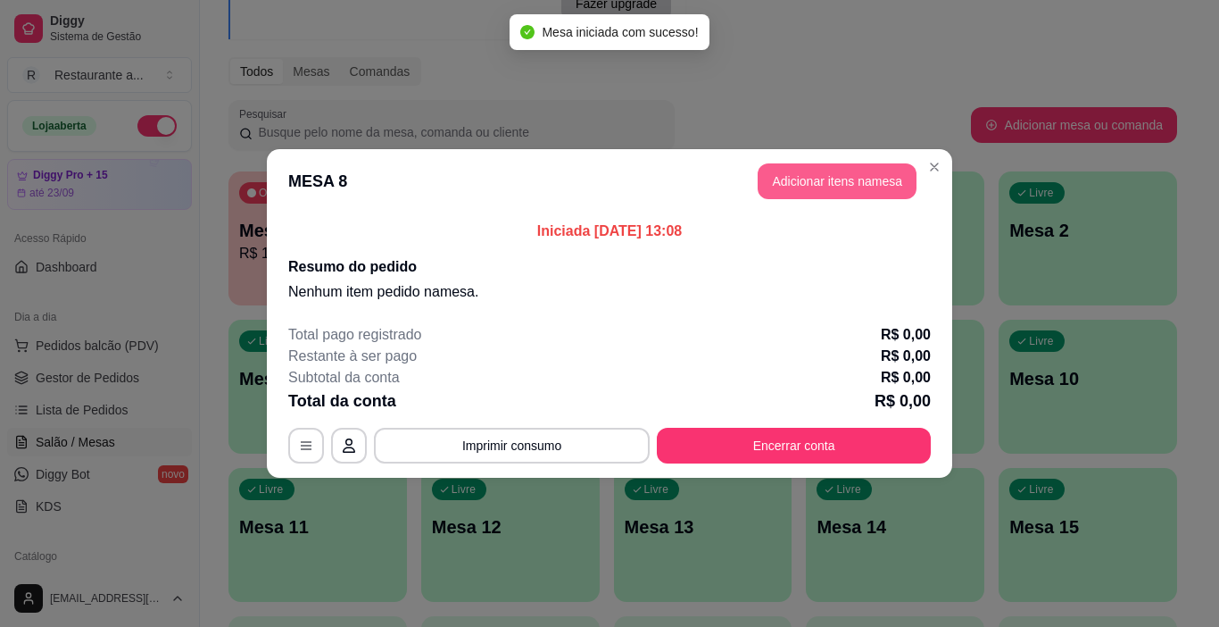
click at [827, 170] on button "Adicionar itens na mesa" at bounding box center [837, 181] width 159 height 36
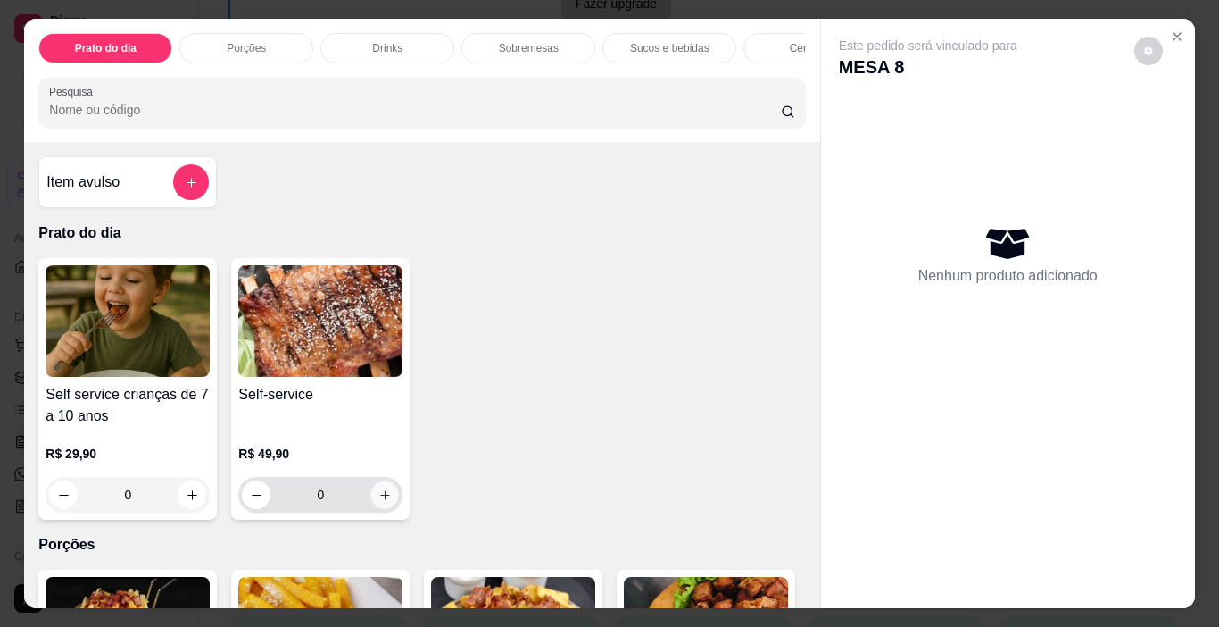
click at [379, 501] on icon "increase-product-quantity" at bounding box center [384, 494] width 13 height 13
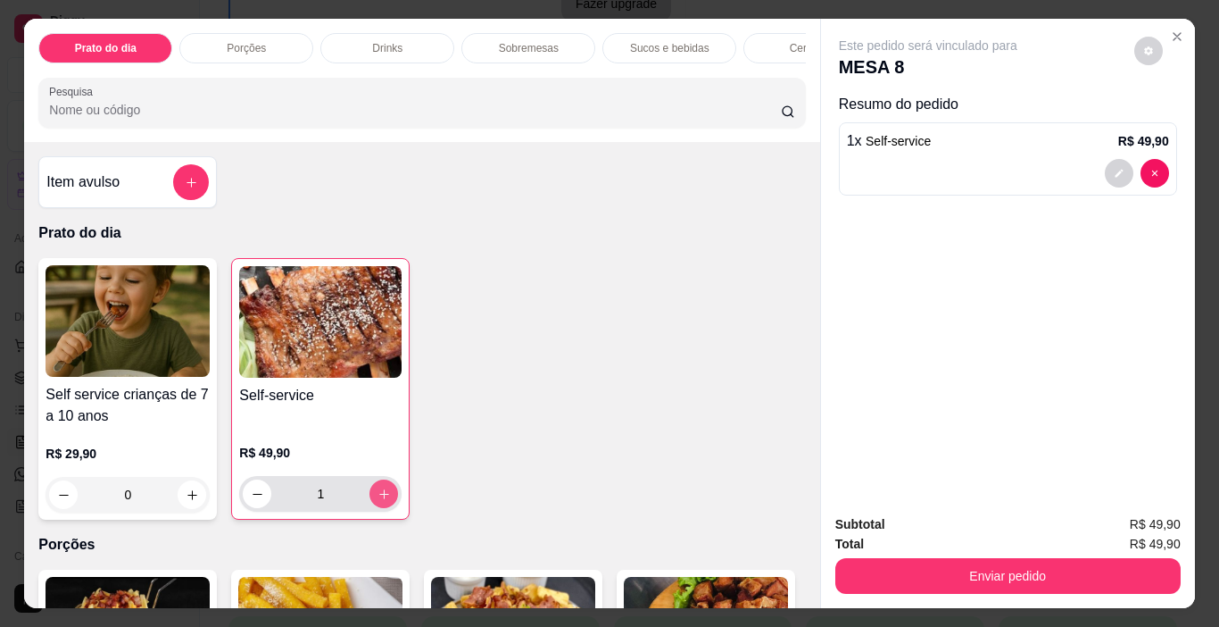
click at [379, 499] on icon "increase-product-quantity" at bounding box center [384, 494] width 10 height 10
click at [379, 498] on icon "increase-product-quantity" at bounding box center [383, 493] width 9 height 9
click at [379, 499] on icon "increase-product-quantity" at bounding box center [384, 494] width 10 height 10
type input "5"
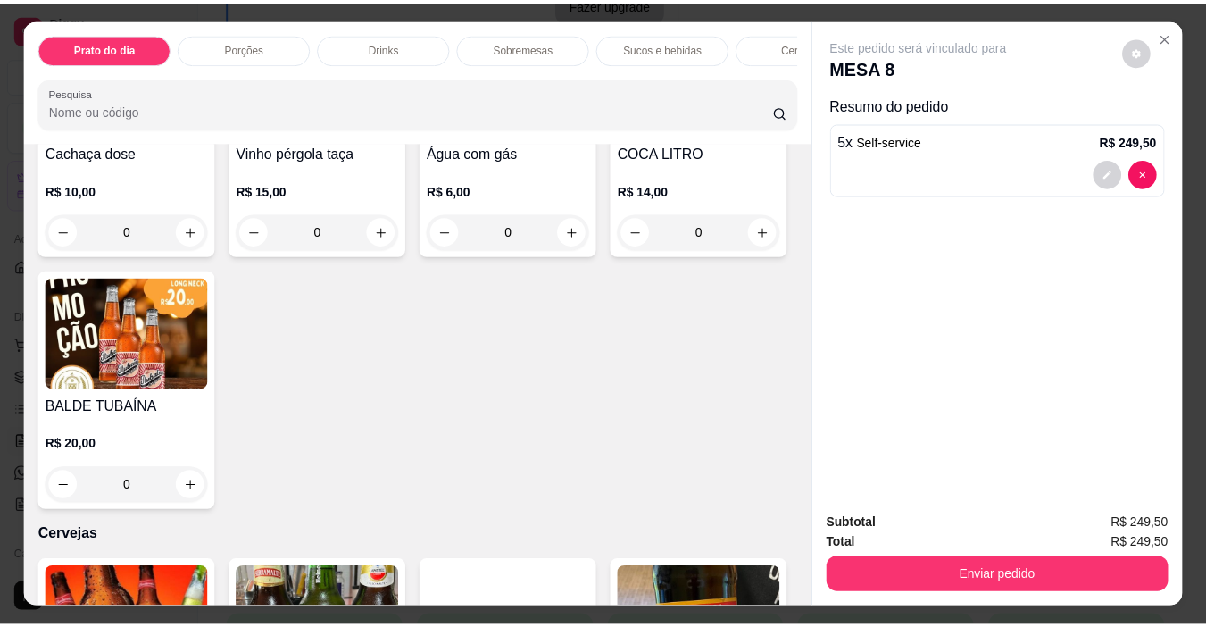
scroll to position [2767, 0]
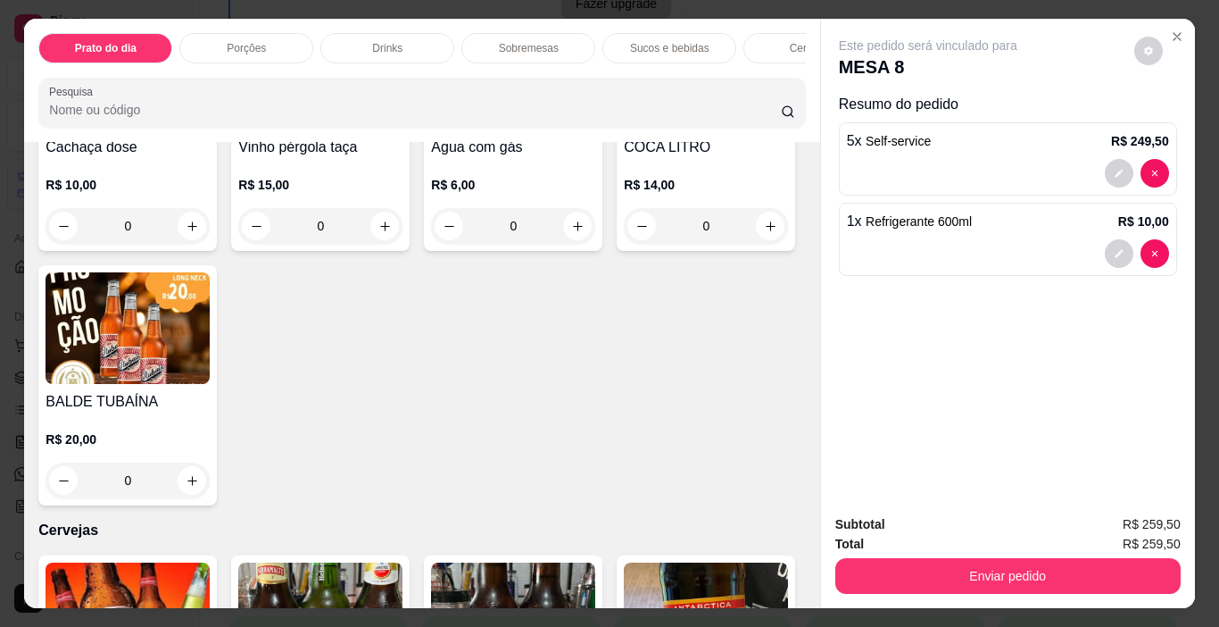
type input "2"
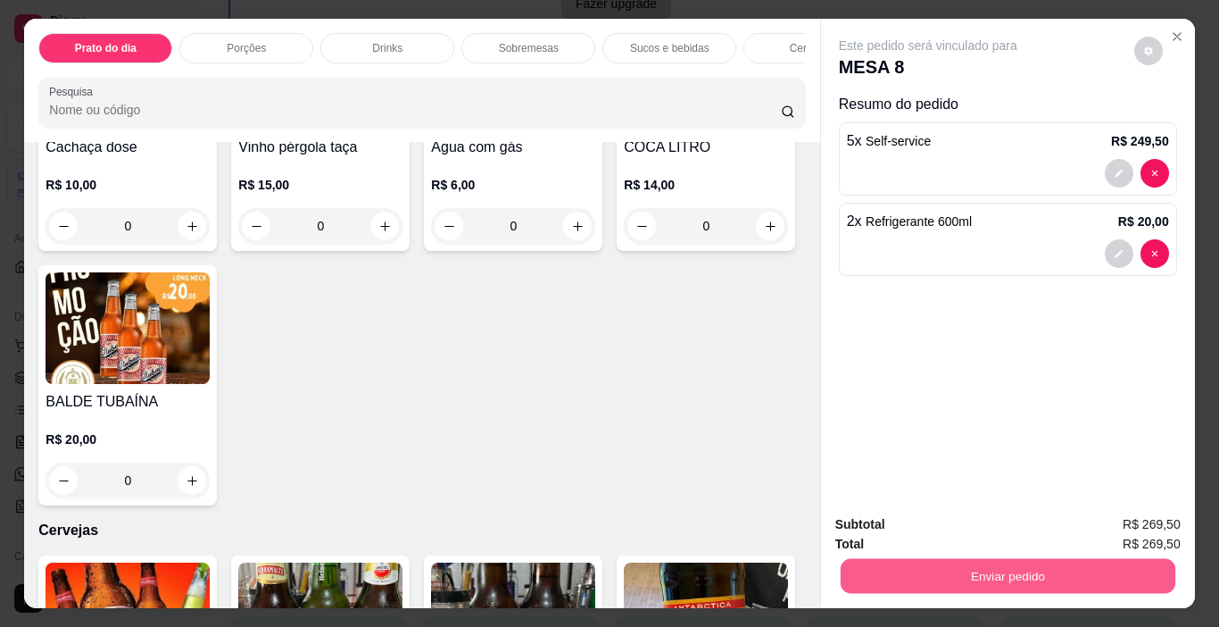
click at [1033, 560] on button "Enviar pedido" at bounding box center [1007, 576] width 335 height 35
click at [1079, 519] on button "Sim, quero registrar" at bounding box center [1118, 525] width 129 height 33
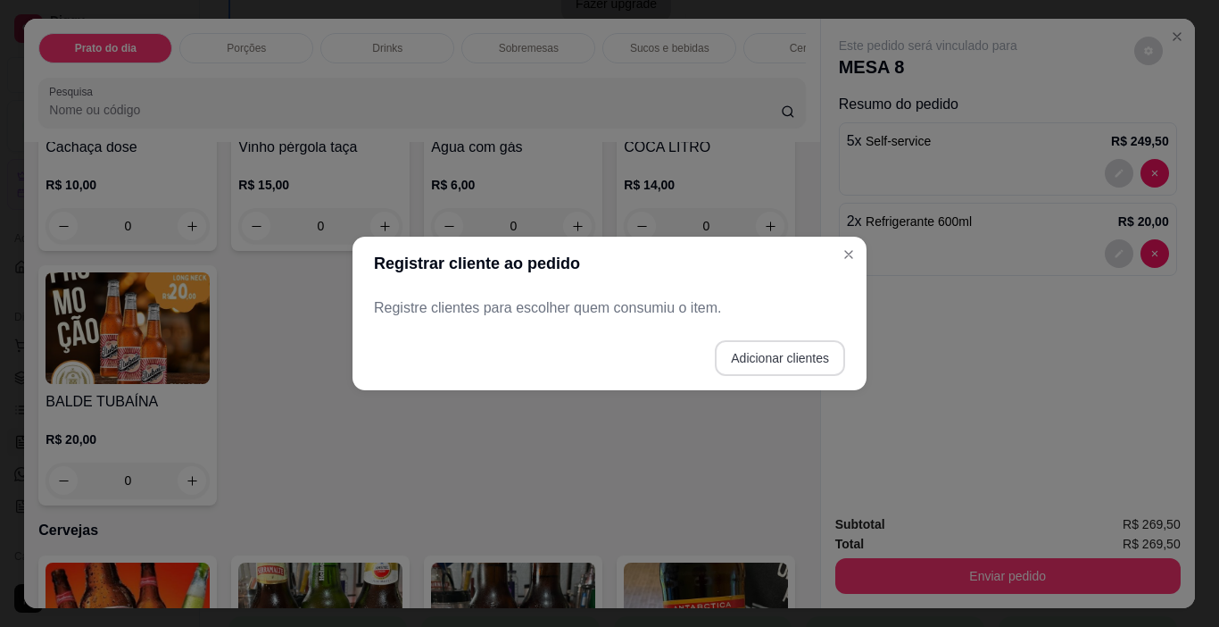
click at [756, 355] on button "Adicionar clientes" at bounding box center [780, 358] width 130 height 36
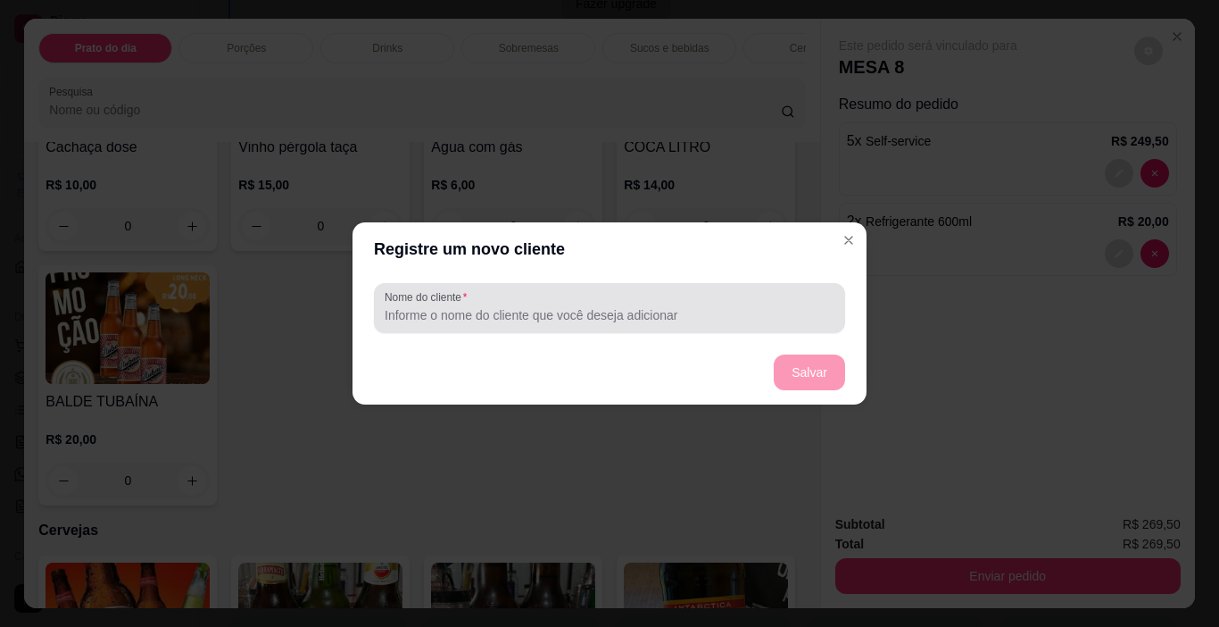
click at [457, 316] on input "Nome do cliente" at bounding box center [610, 315] width 450 height 18
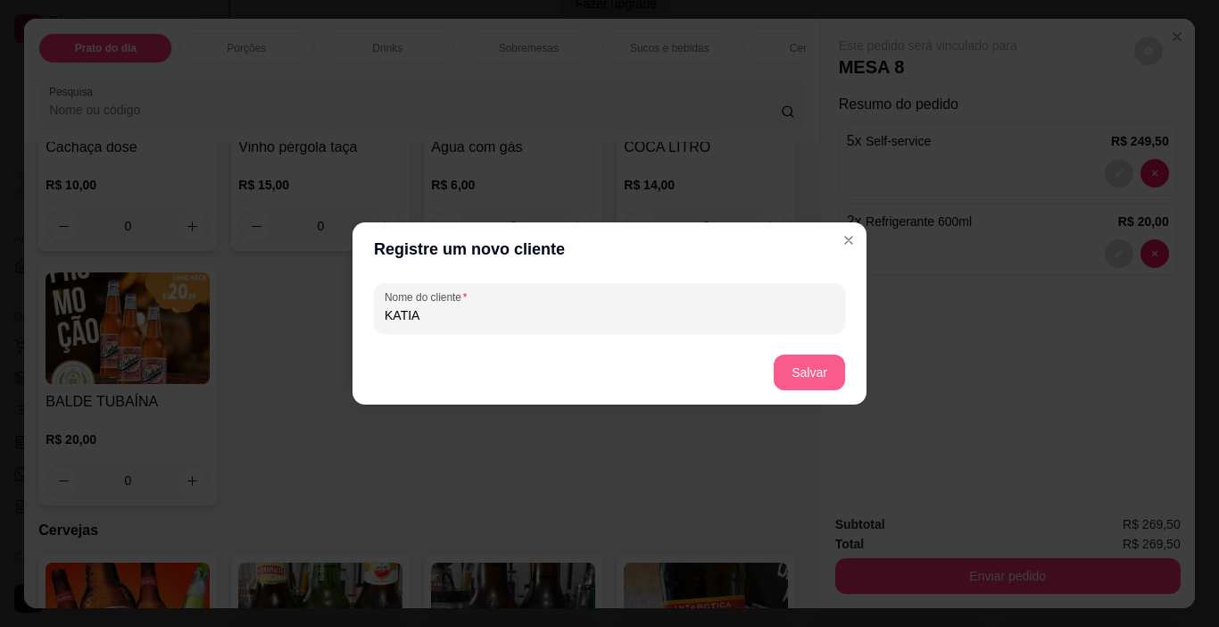
type input "KATIA"
click at [815, 367] on button "Salvar" at bounding box center [809, 372] width 71 height 36
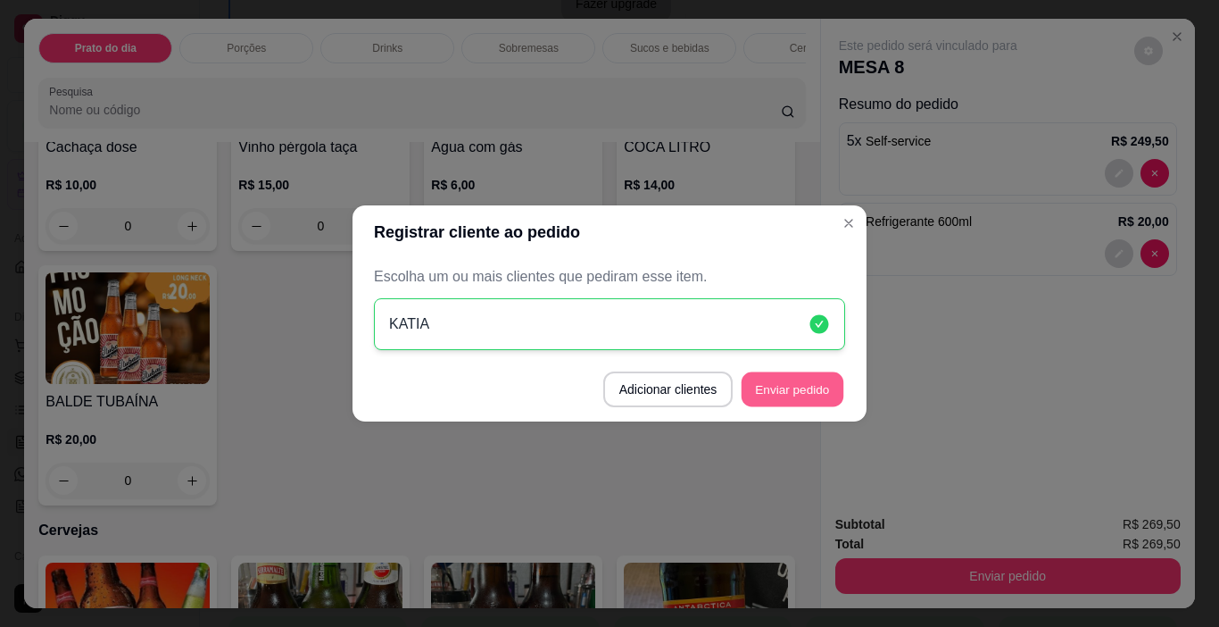
click at [805, 386] on button "Enviar pedido" at bounding box center [793, 389] width 102 height 35
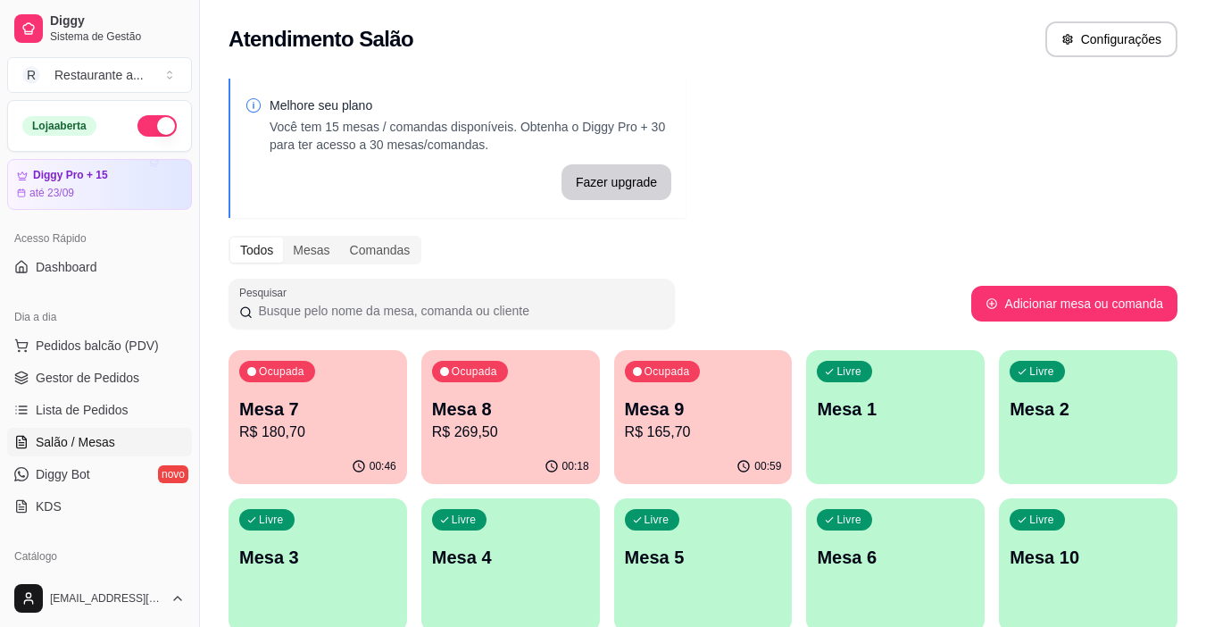
click at [324, 446] on div "Ocupada Mesa 7 R$ 180,70" at bounding box center [317, 399] width 178 height 99
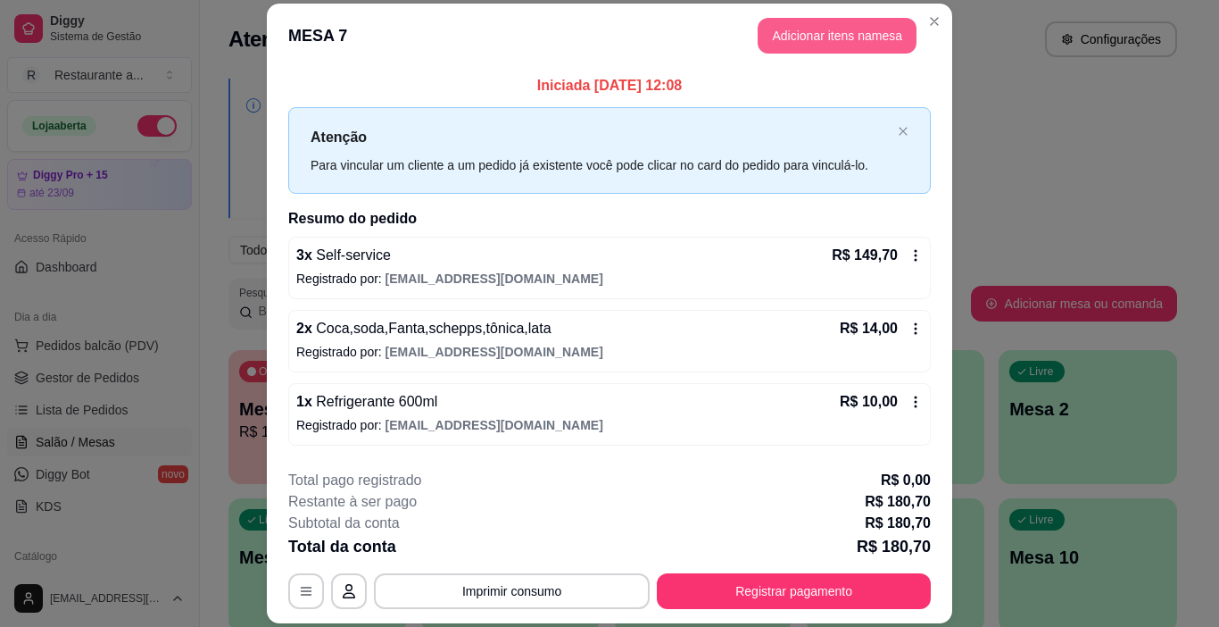
click at [840, 29] on button "Adicionar itens na mesa" at bounding box center [837, 36] width 159 height 36
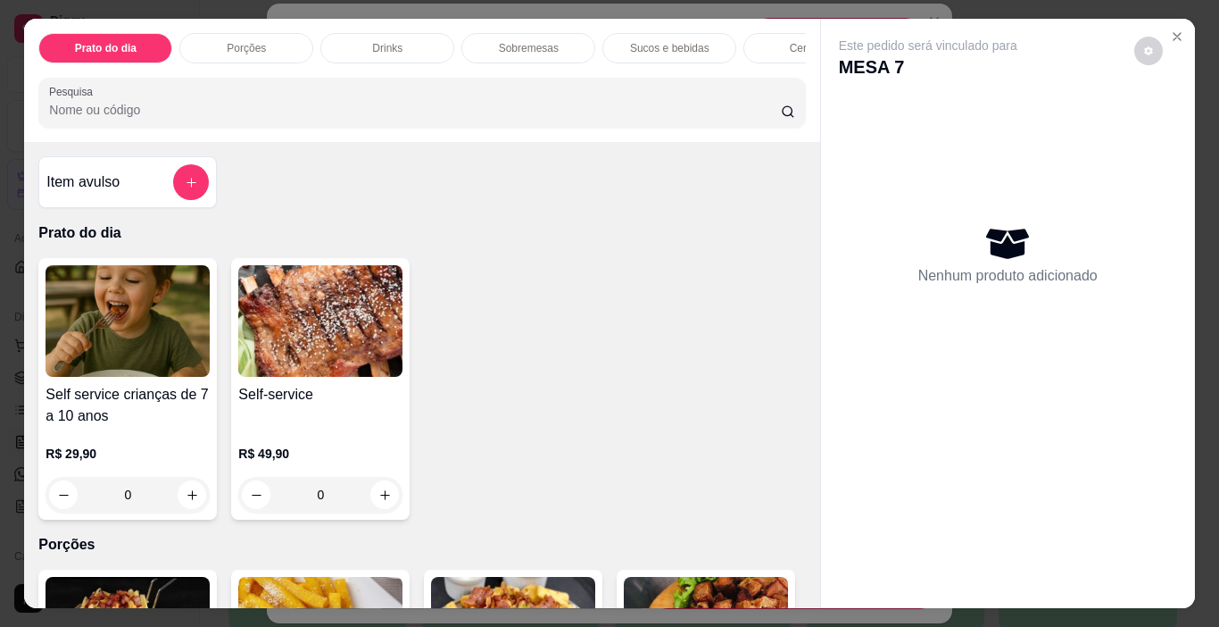
click at [542, 44] on p "Sobremesas" at bounding box center [529, 48] width 60 height 14
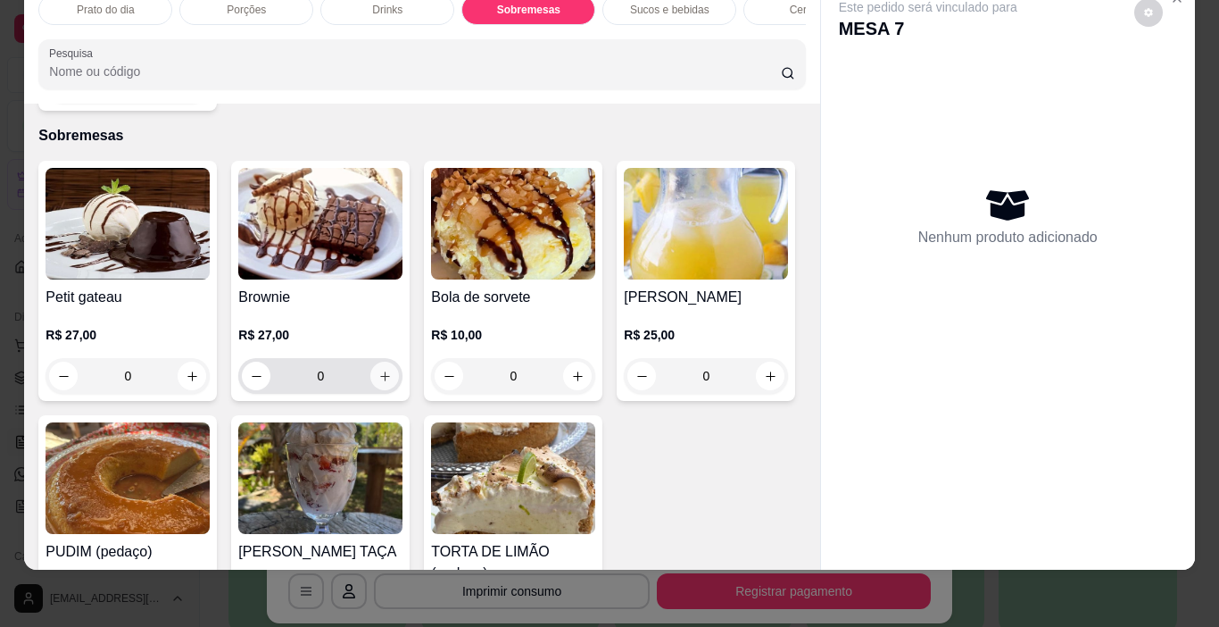
click at [379, 369] on icon "increase-product-quantity" at bounding box center [384, 375] width 13 height 13
type input "1"
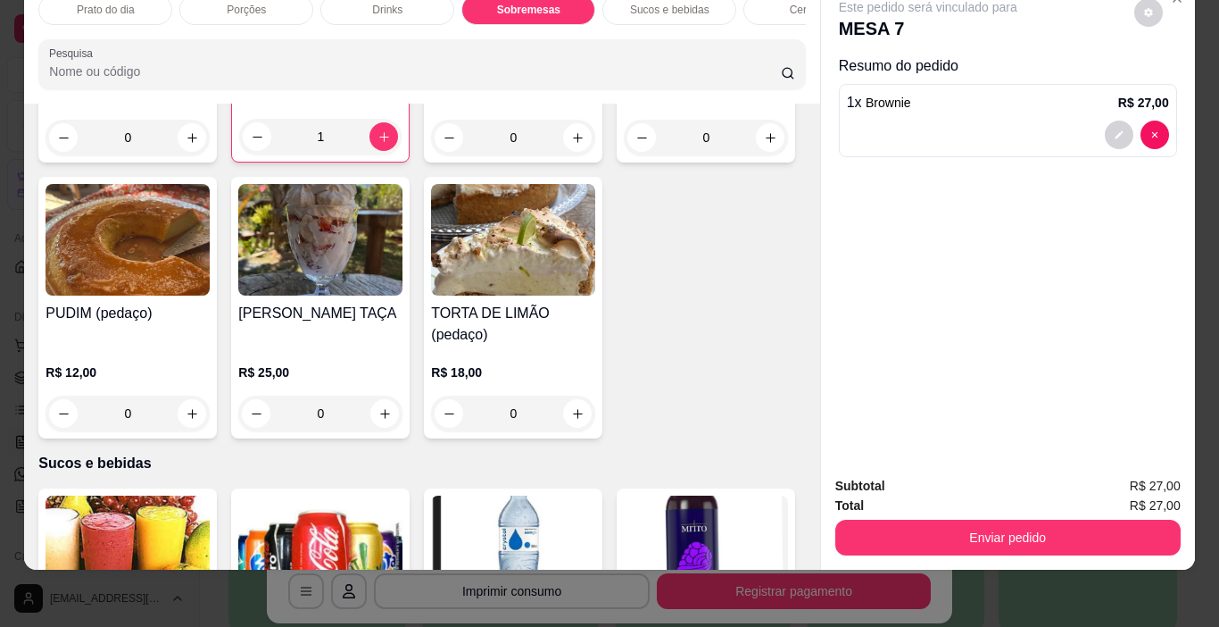
scroll to position [1770, 0]
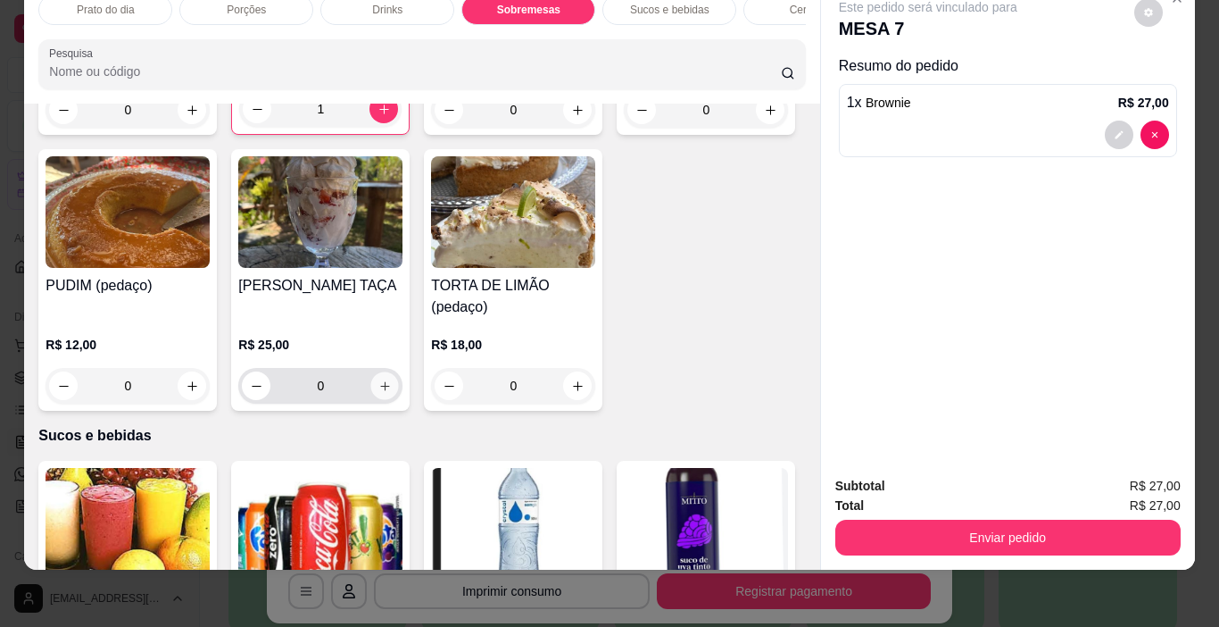
click at [392, 379] on icon "increase-product-quantity" at bounding box center [384, 385] width 13 height 13
type input "1"
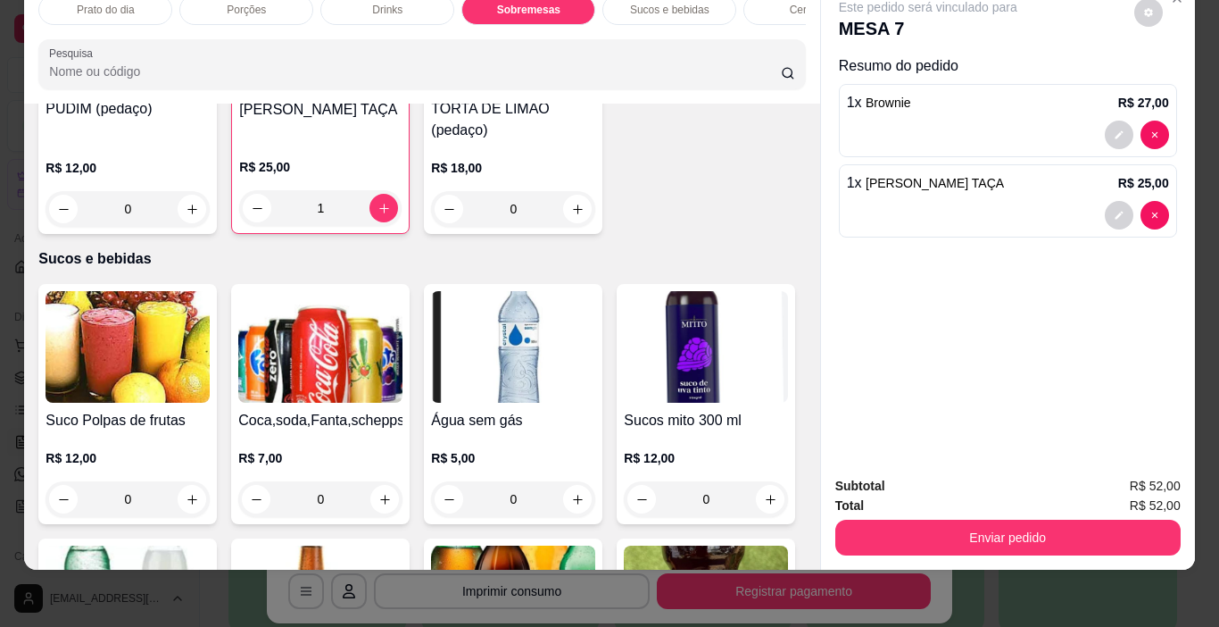
scroll to position [1948, 0]
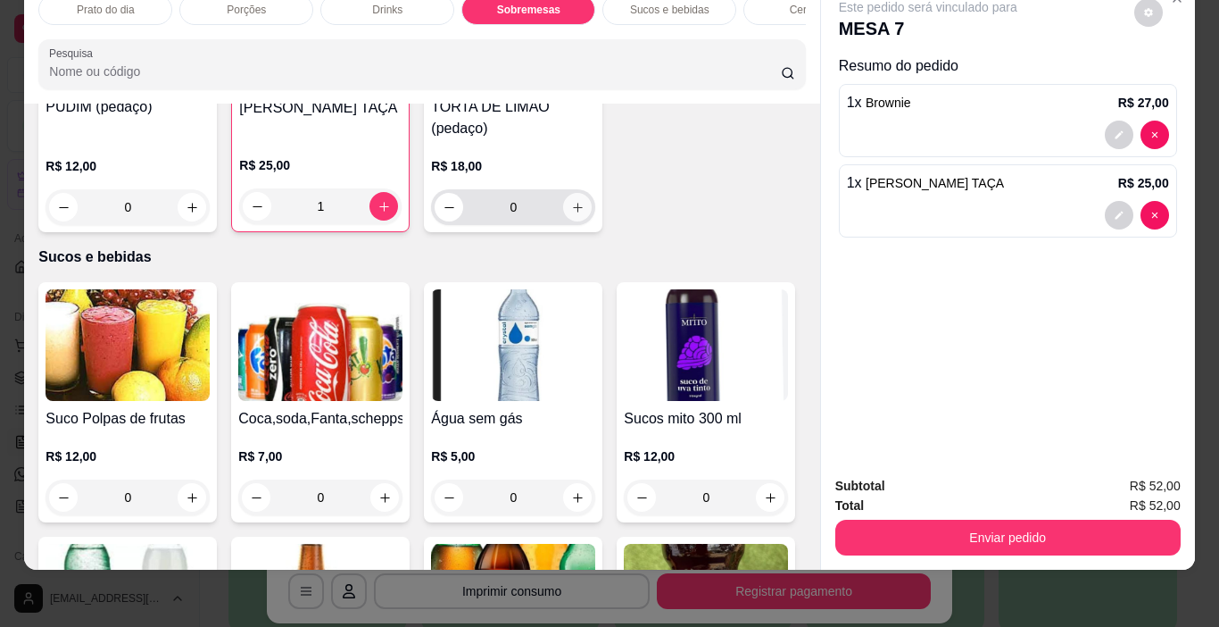
click at [571, 214] on icon "increase-product-quantity" at bounding box center [577, 207] width 13 height 13
type input "1"
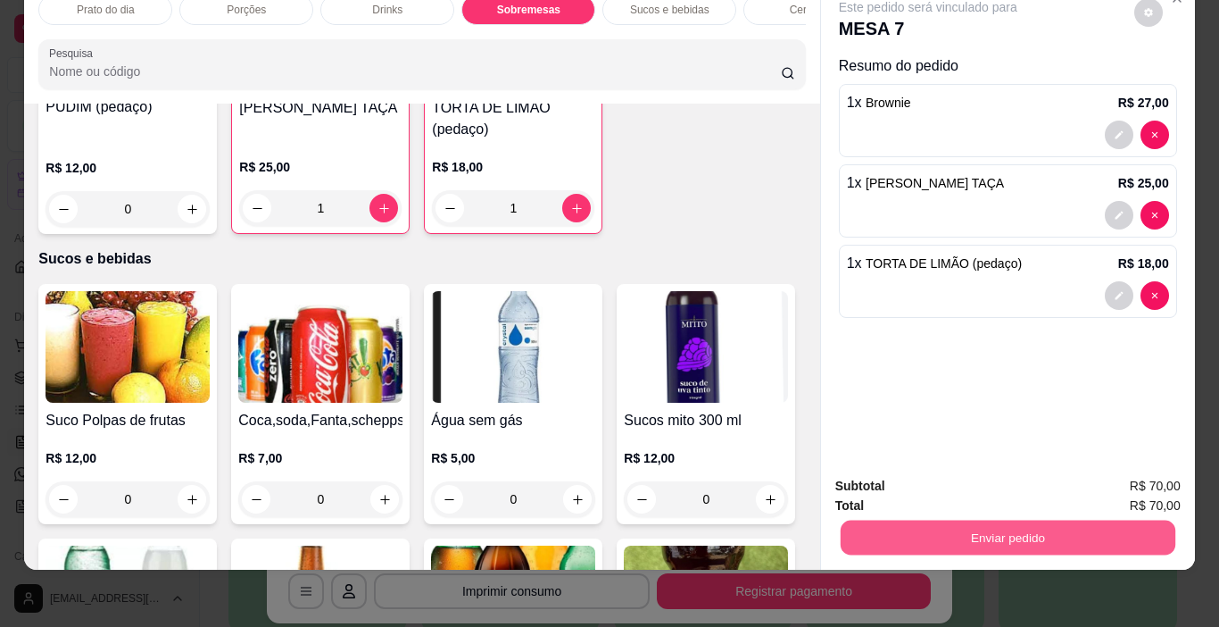
click at [999, 521] on button "Enviar pedido" at bounding box center [1007, 537] width 335 height 35
click at [929, 473] on button "Não registrar e enviar pedido" at bounding box center [949, 480] width 186 height 34
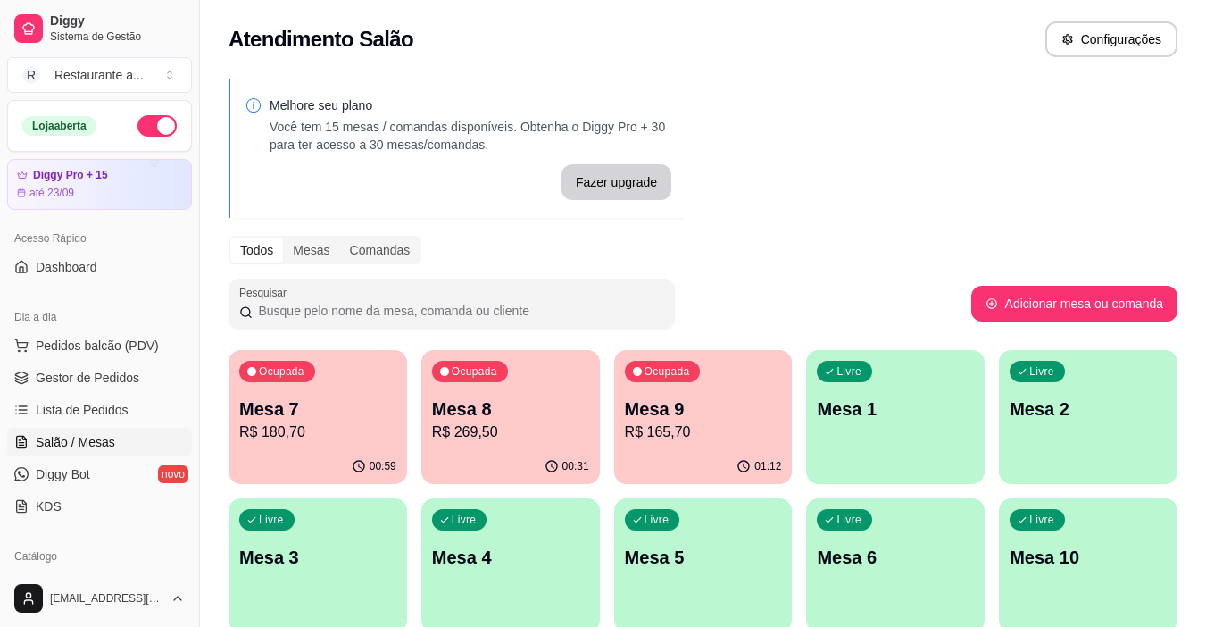
click at [908, 419] on p "Mesa 1" at bounding box center [895, 408] width 157 height 25
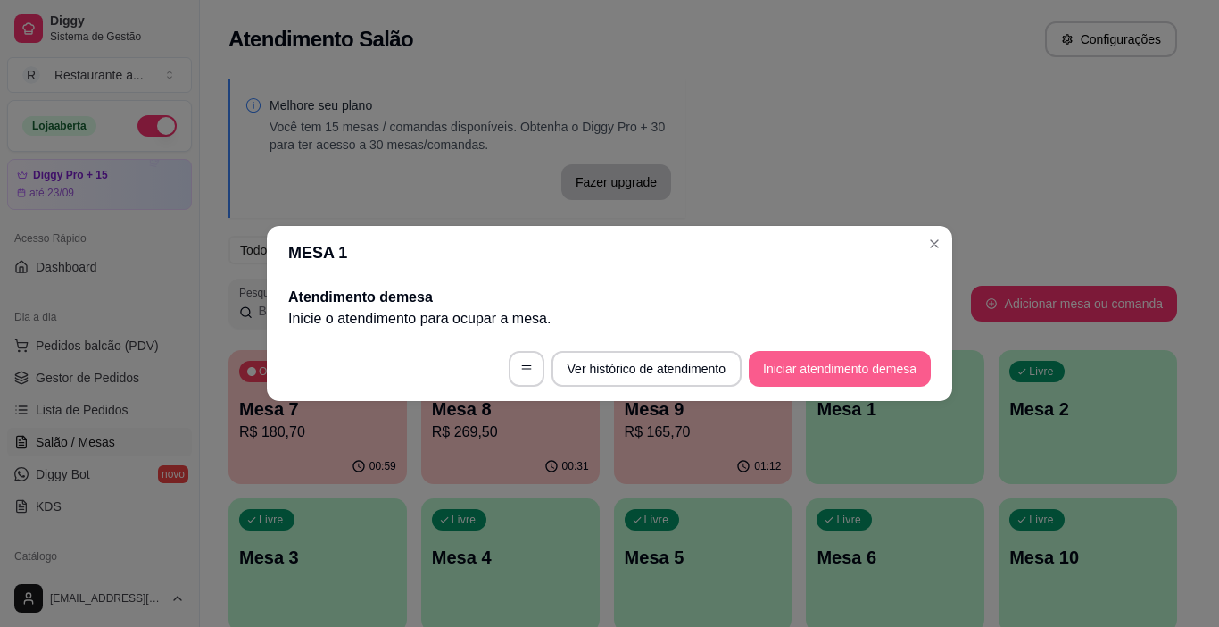
click at [837, 369] on button "Iniciar atendimento de mesa" at bounding box center [840, 369] width 182 height 36
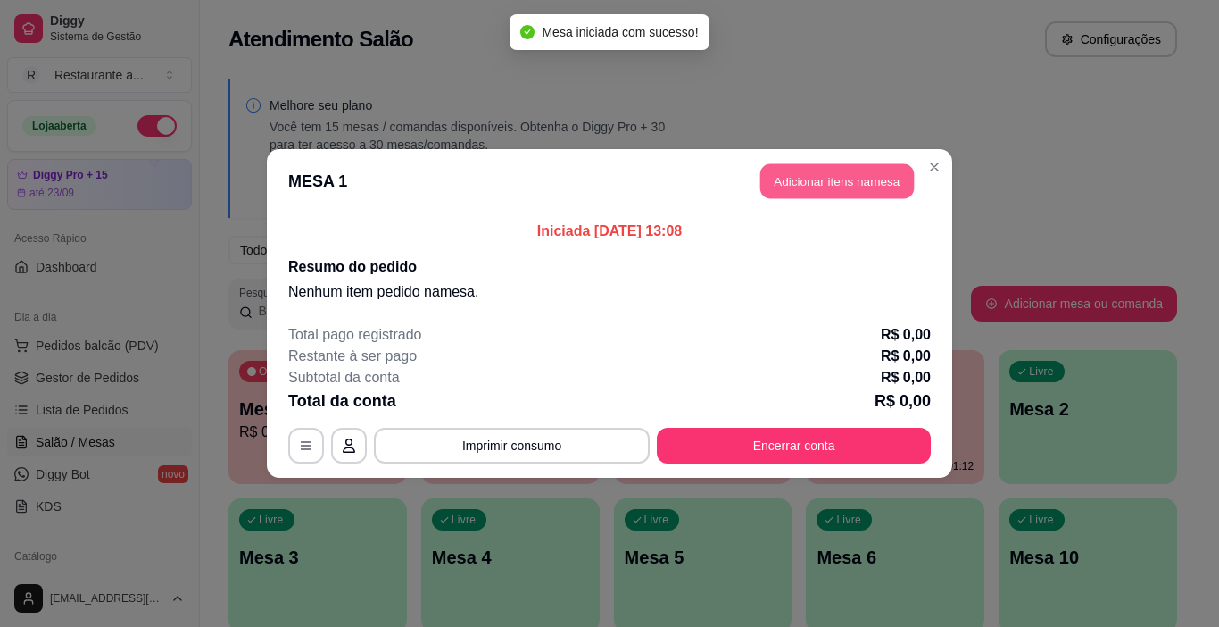
click at [815, 181] on button "Adicionar itens na mesa" at bounding box center [837, 181] width 154 height 35
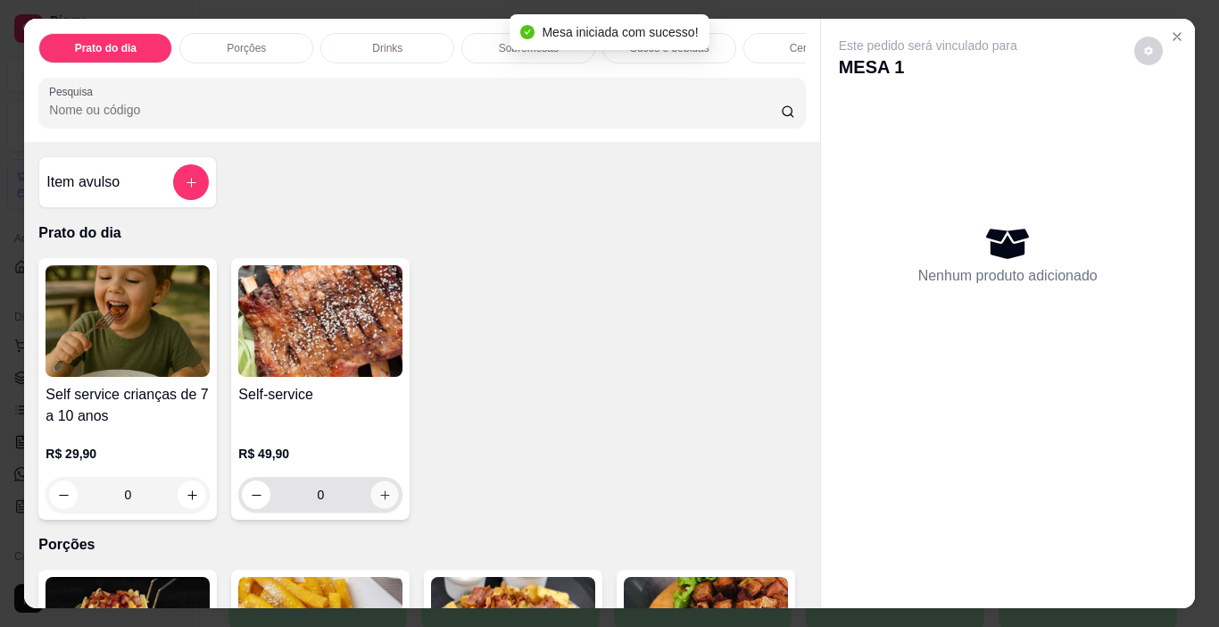
click at [378, 496] on icon "increase-product-quantity" at bounding box center [384, 494] width 13 height 13
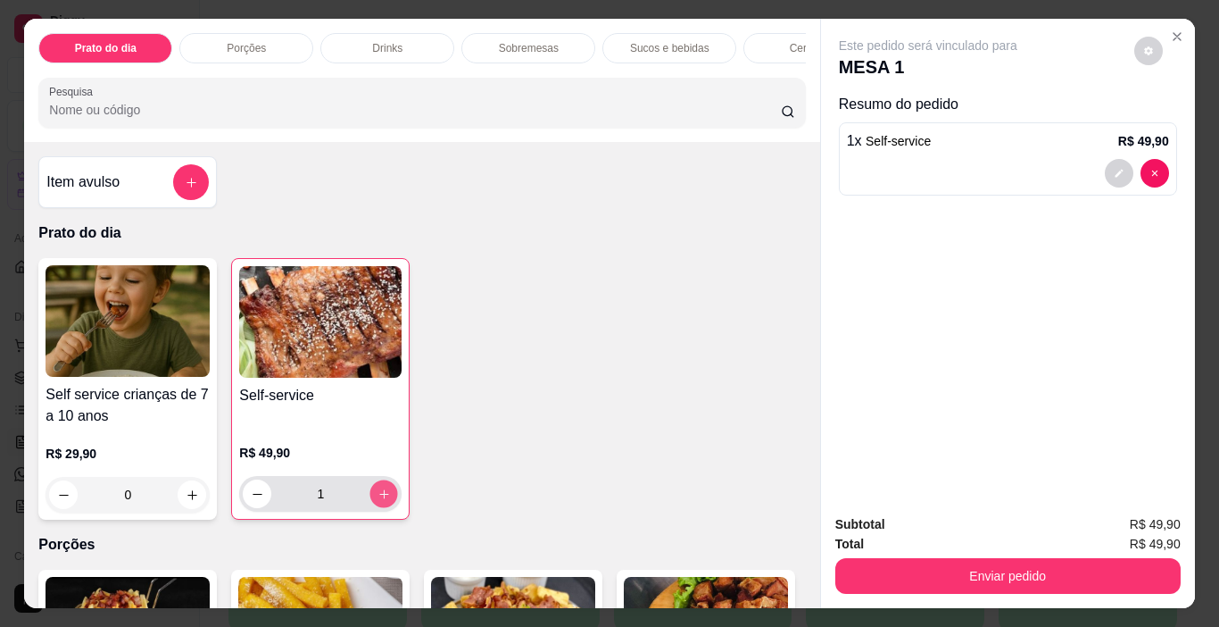
click at [378, 496] on icon "increase-product-quantity" at bounding box center [384, 493] width 13 height 13
type input "2"
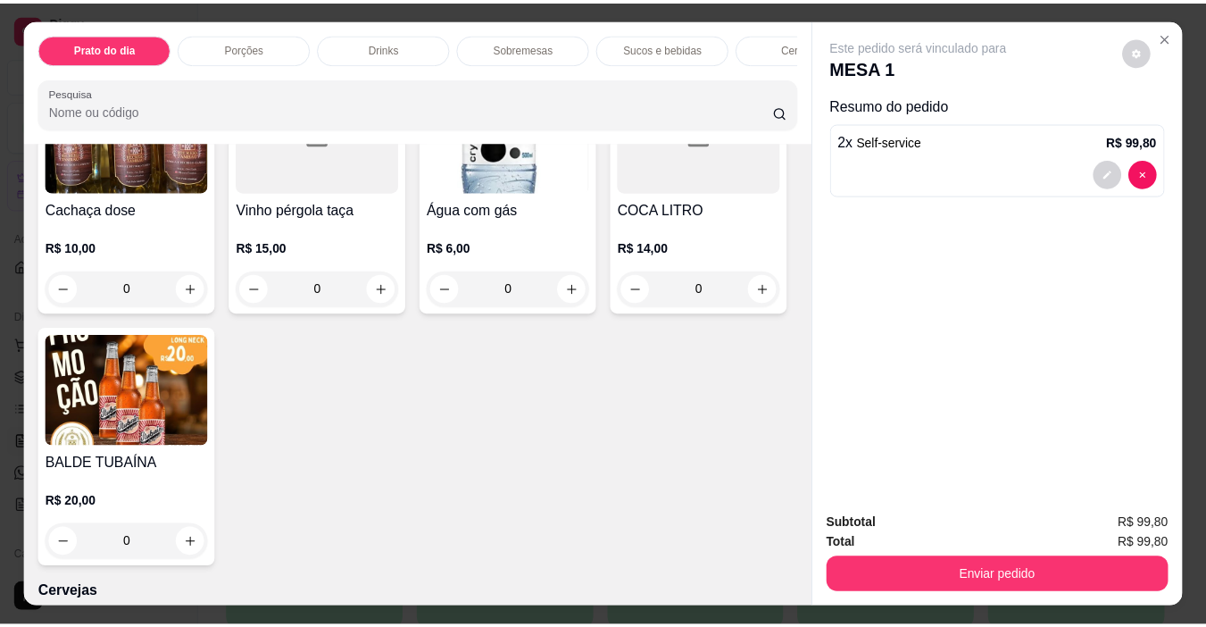
scroll to position [2767, 0]
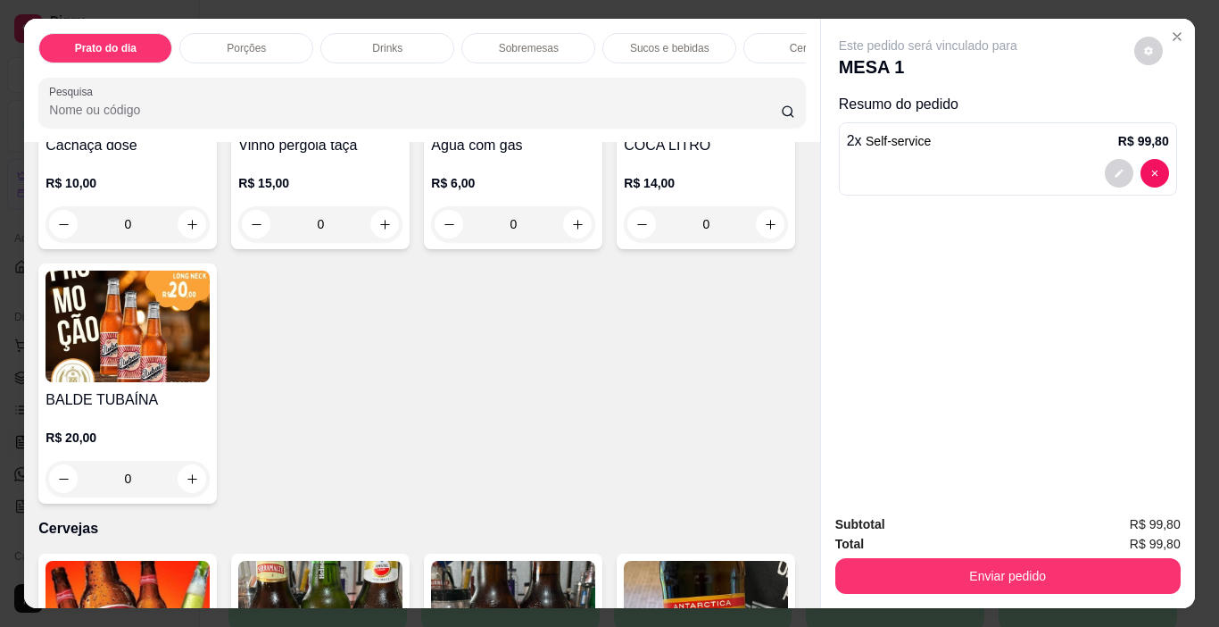
type input "1"
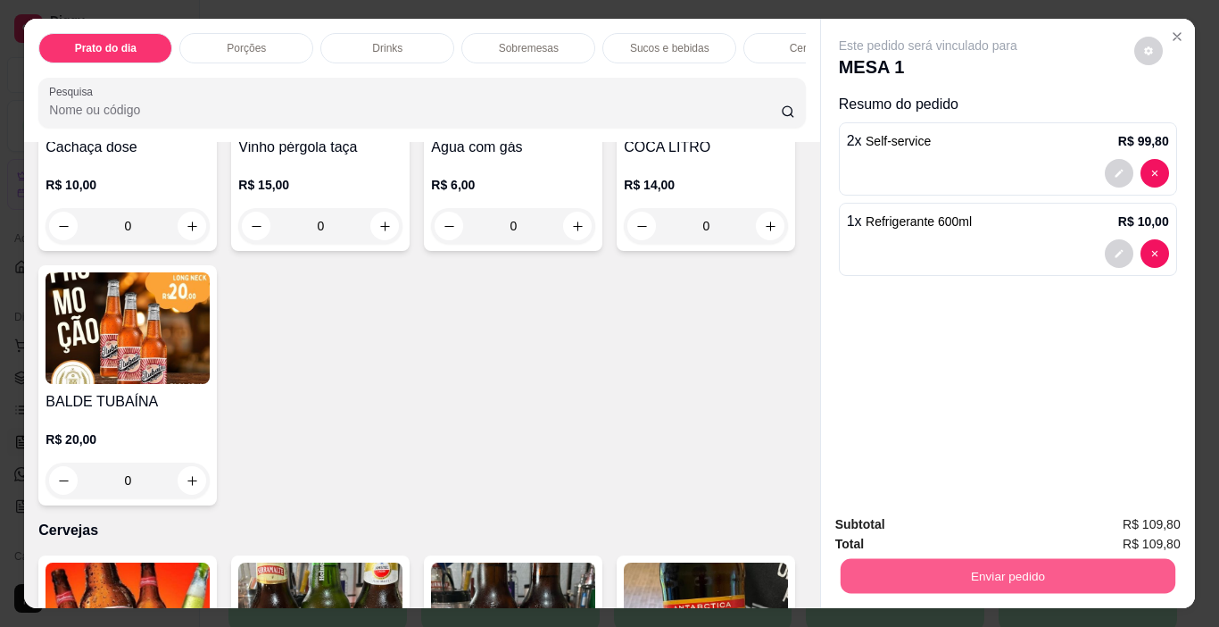
click at [1005, 559] on button "Enviar pedido" at bounding box center [1007, 576] width 335 height 35
click at [953, 519] on button "Não registrar e enviar pedido" at bounding box center [949, 525] width 186 height 34
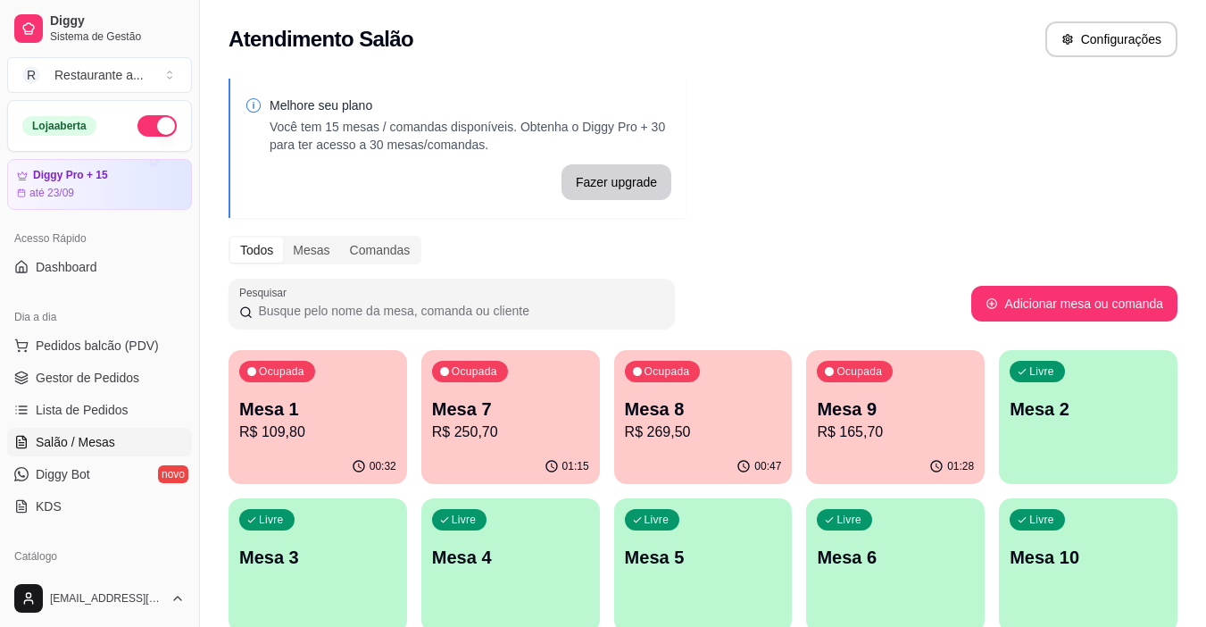
click at [496, 439] on p "R$ 250,70" at bounding box center [510, 431] width 157 height 21
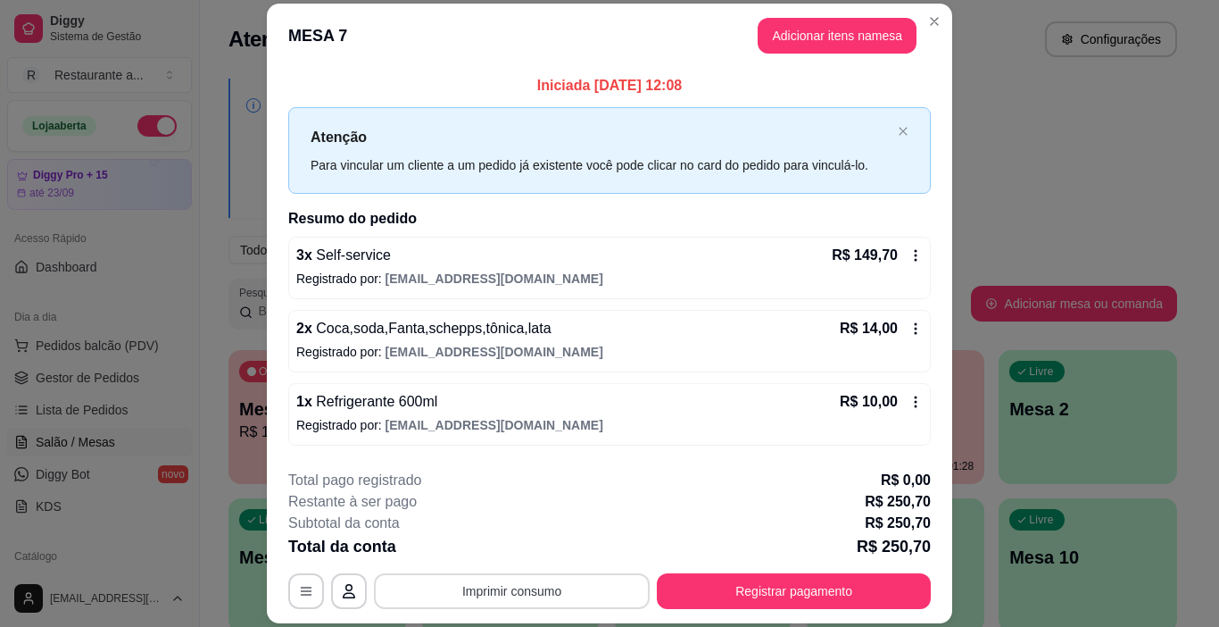
click at [501, 589] on button "Imprimir consumo" at bounding box center [512, 591] width 276 height 36
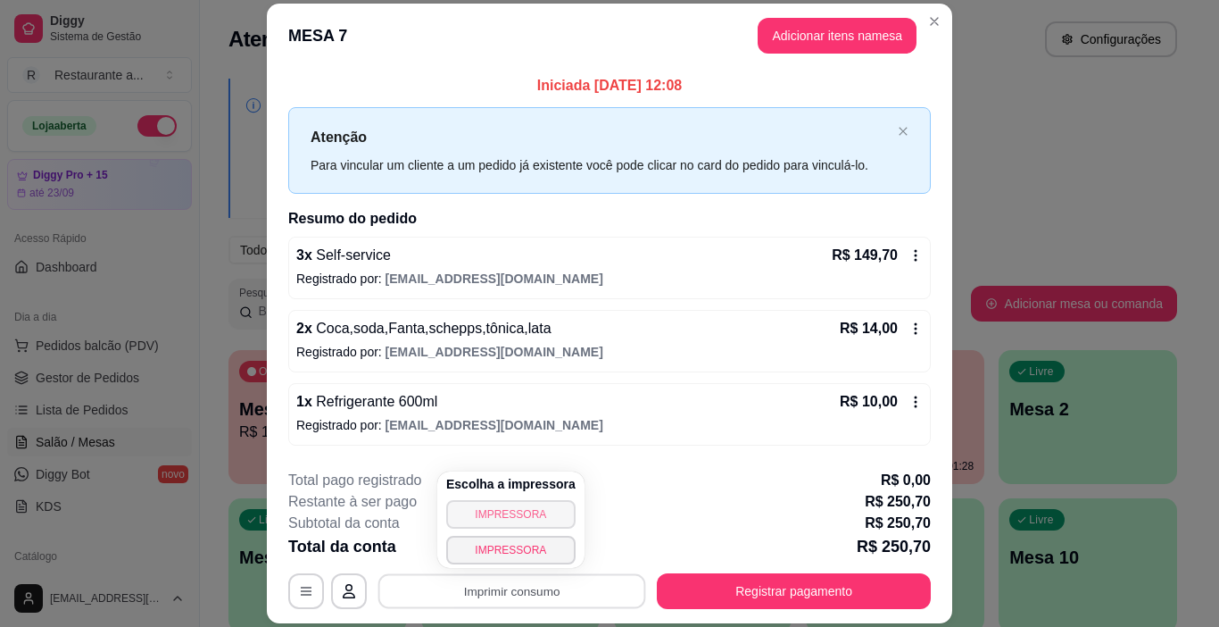
click at [502, 515] on button "IMPRESSORA" at bounding box center [510, 514] width 129 height 29
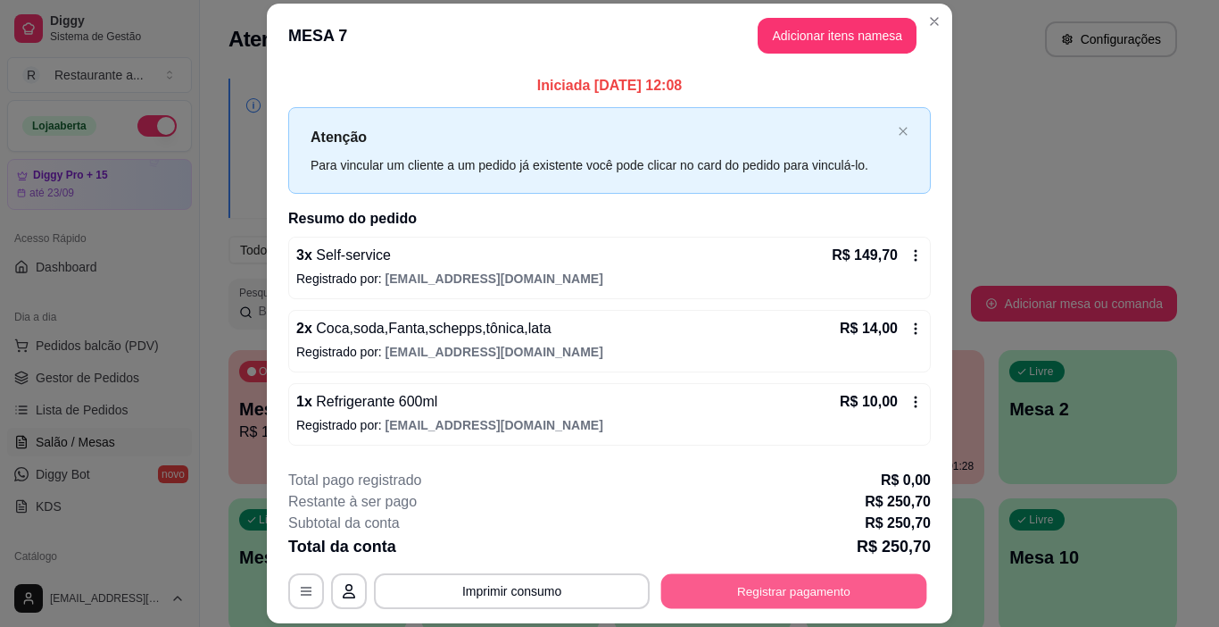
click at [810, 588] on button "Registrar pagamento" at bounding box center [794, 591] width 266 height 35
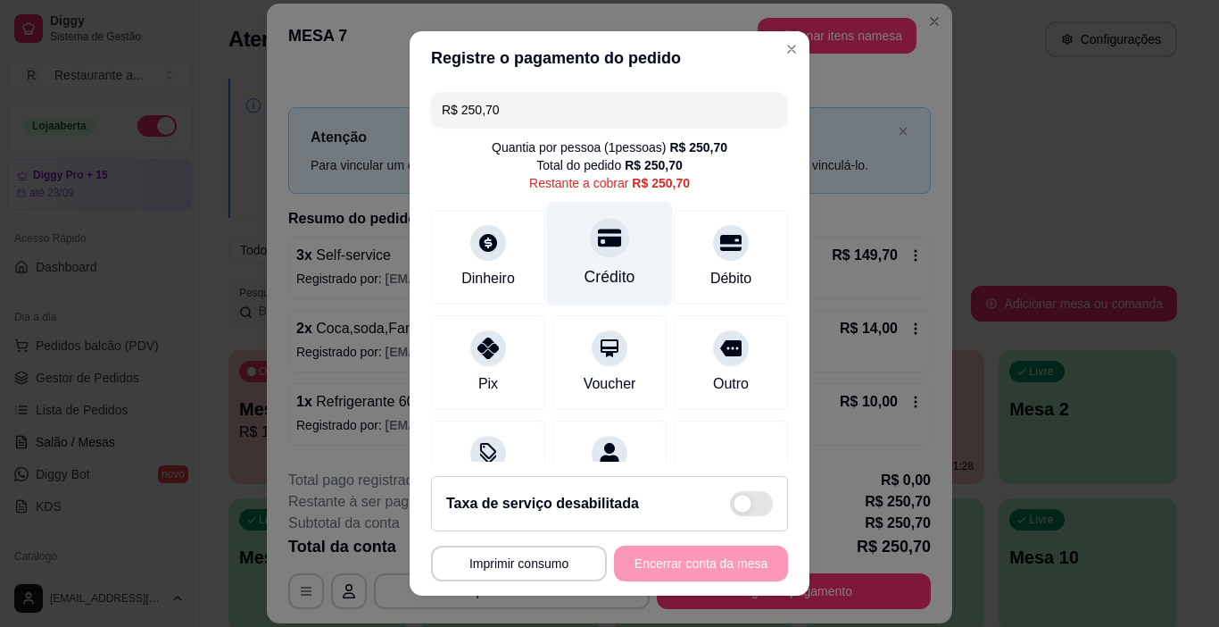
click at [590, 256] on div at bounding box center [609, 238] width 39 height 39
type input "R$ 0,00"
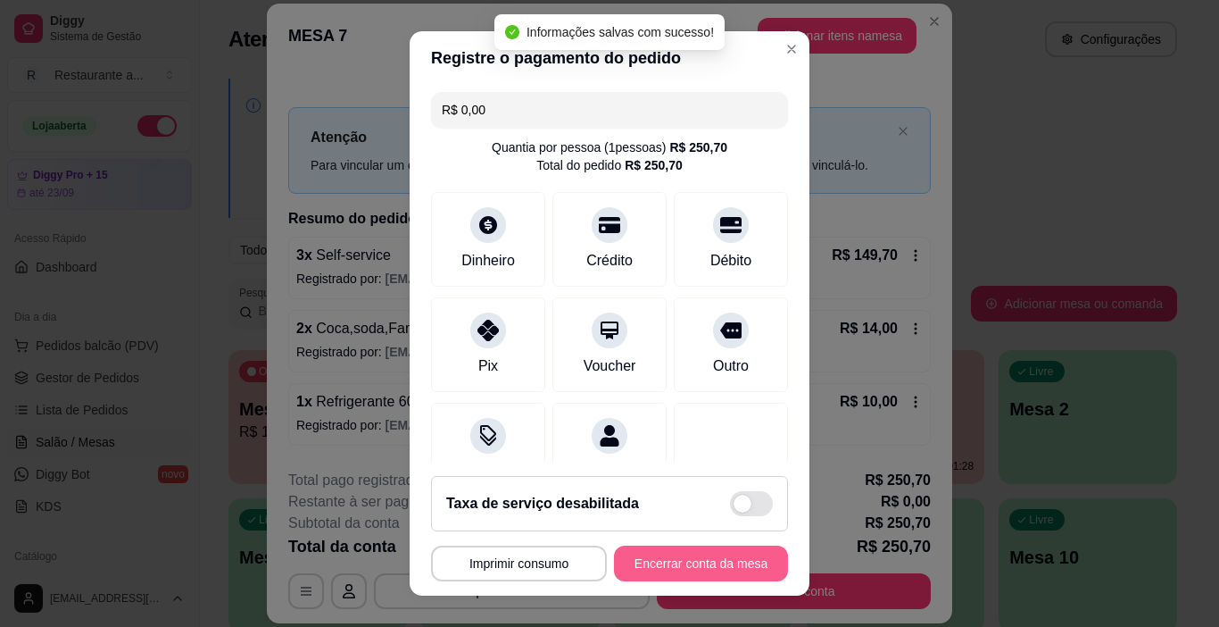
click at [688, 560] on button "Encerrar conta da mesa" at bounding box center [701, 563] width 174 height 36
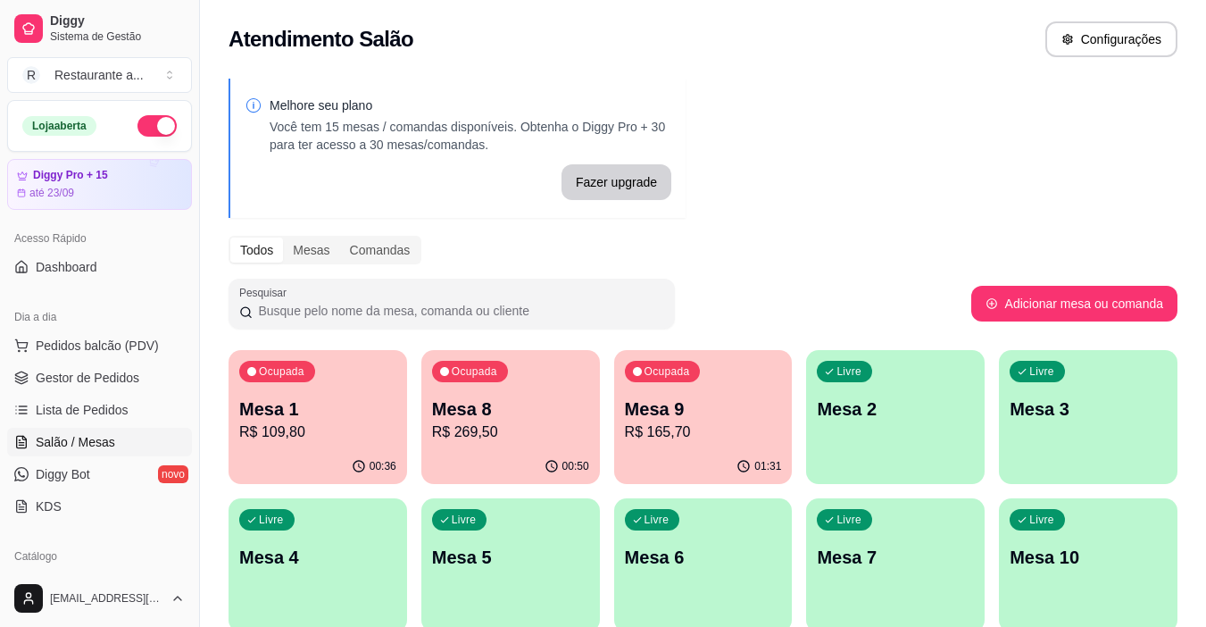
click at [502, 559] on p "Mesa 5" at bounding box center [510, 556] width 157 height 25
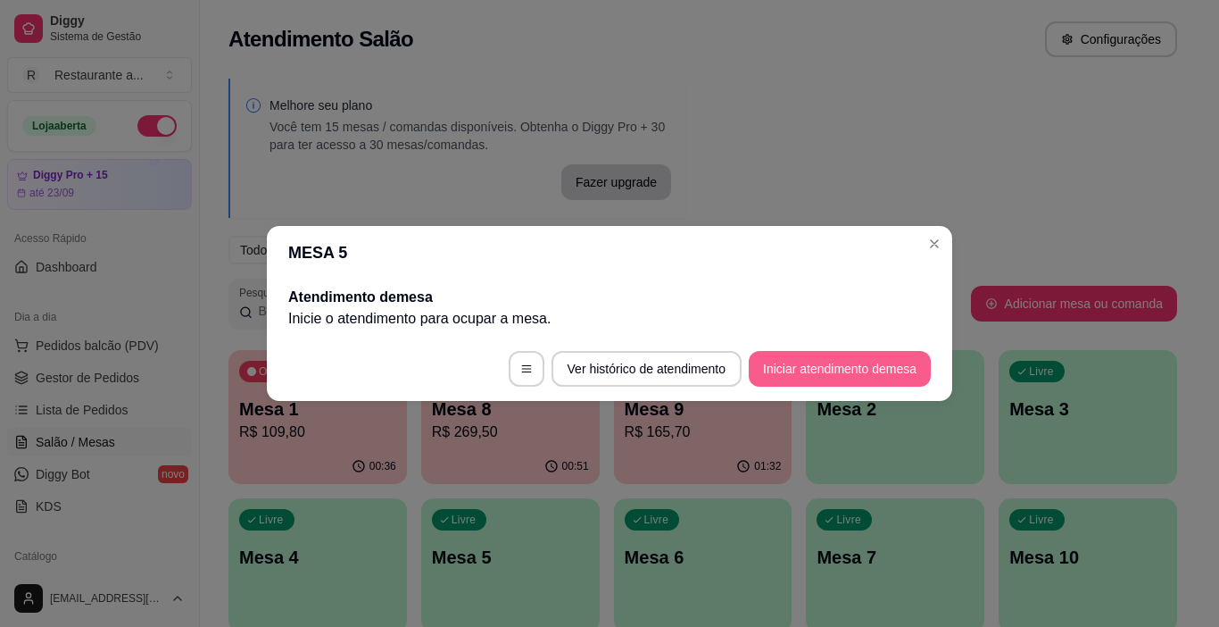
click at [820, 362] on button "Iniciar atendimento de mesa" at bounding box center [840, 369] width 182 height 36
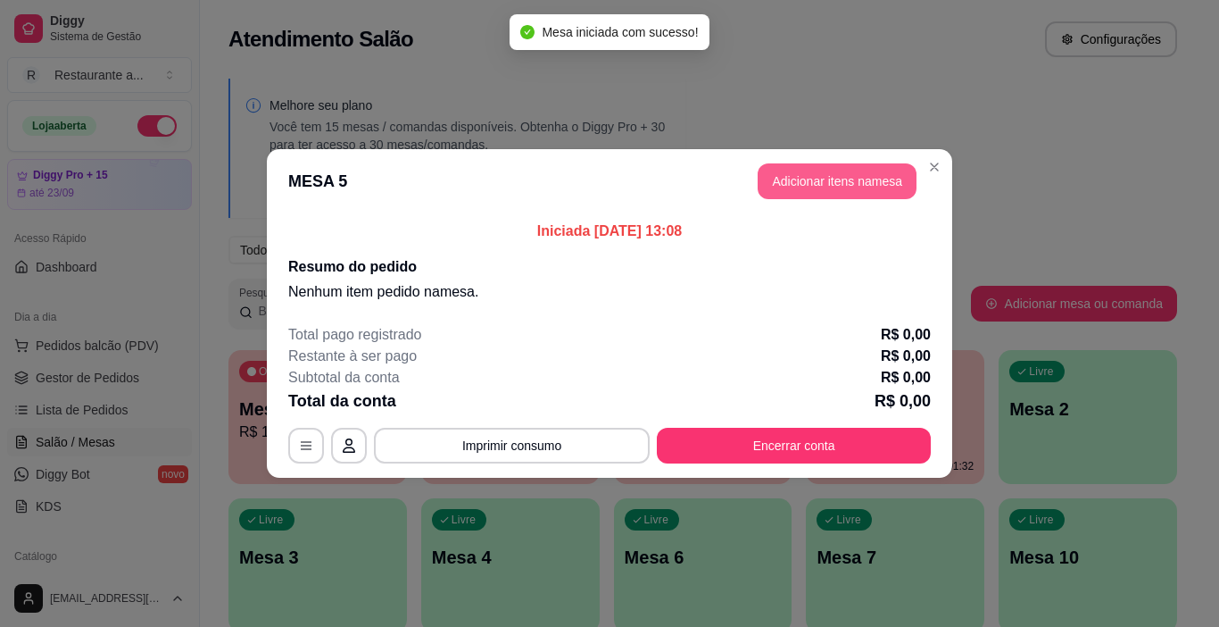
click at [830, 172] on button "Adicionar itens na mesa" at bounding box center [837, 181] width 159 height 36
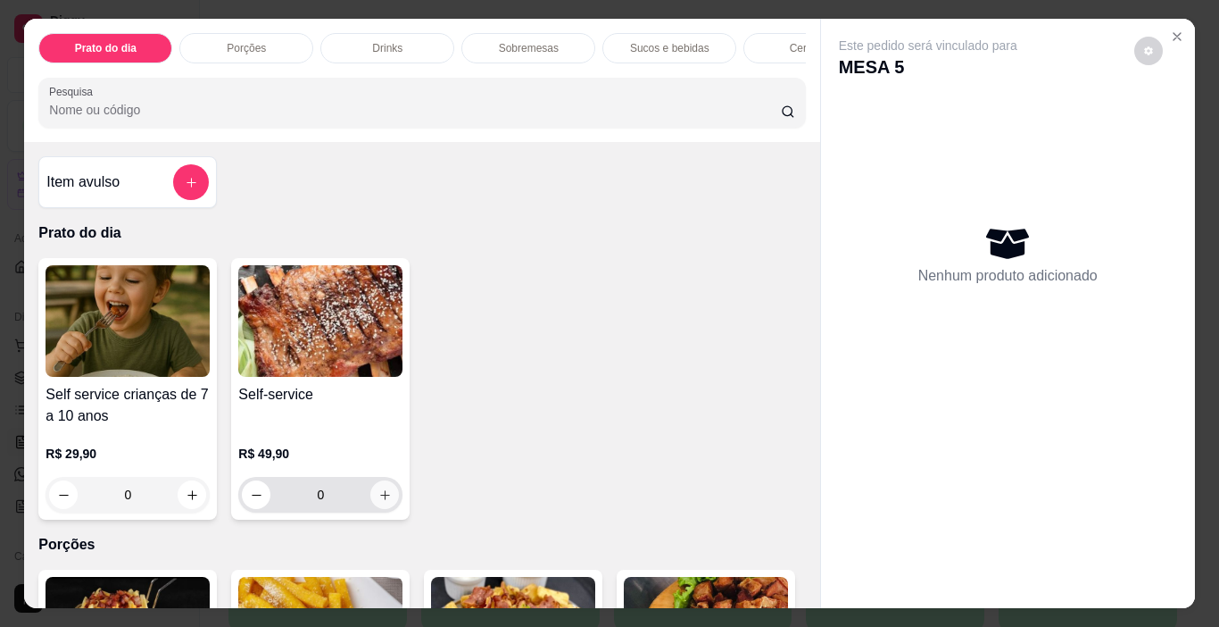
click at [378, 499] on icon "increase-product-quantity" at bounding box center [384, 494] width 13 height 13
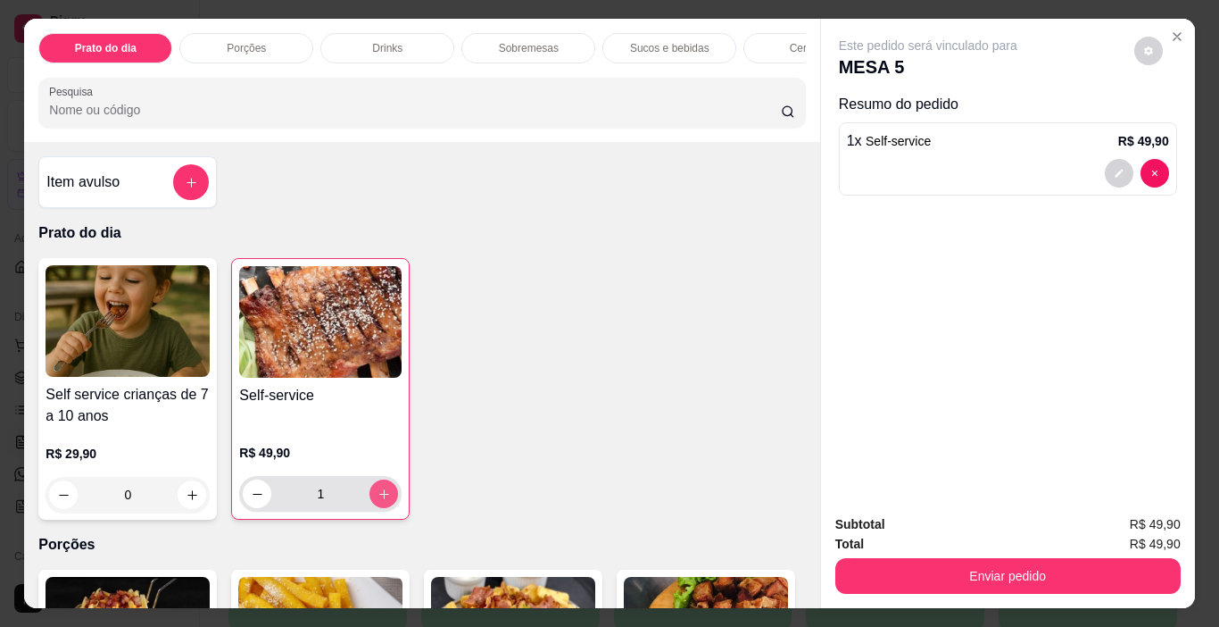
click at [378, 499] on icon "increase-product-quantity" at bounding box center [384, 493] width 13 height 13
type input "3"
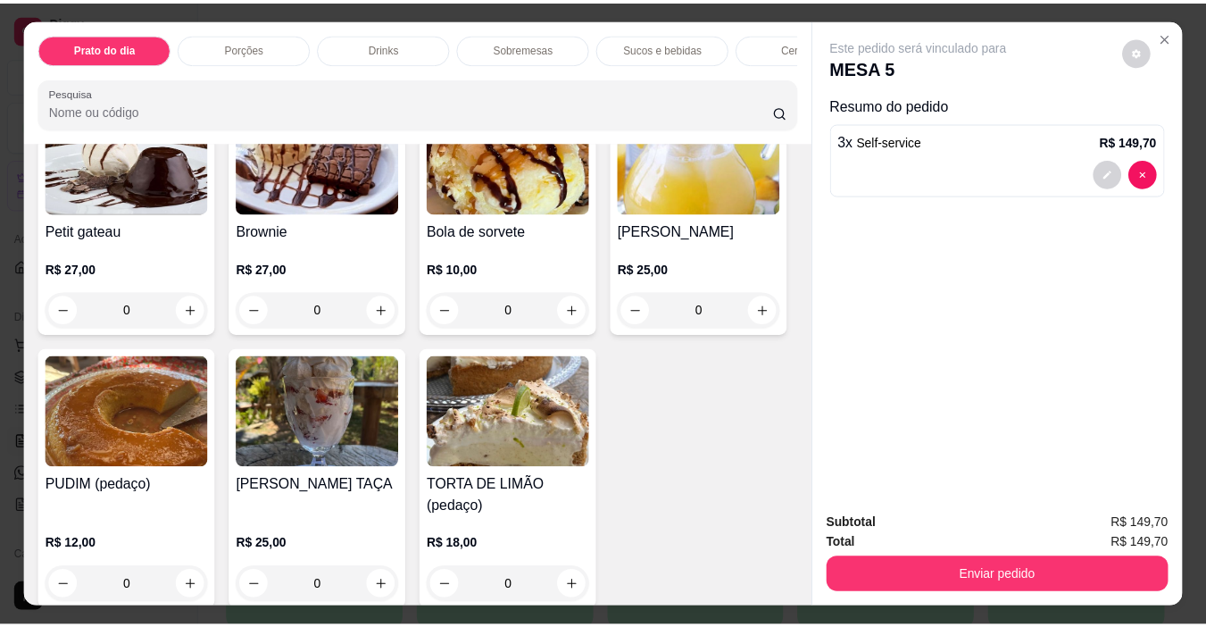
scroll to position [1785, 0]
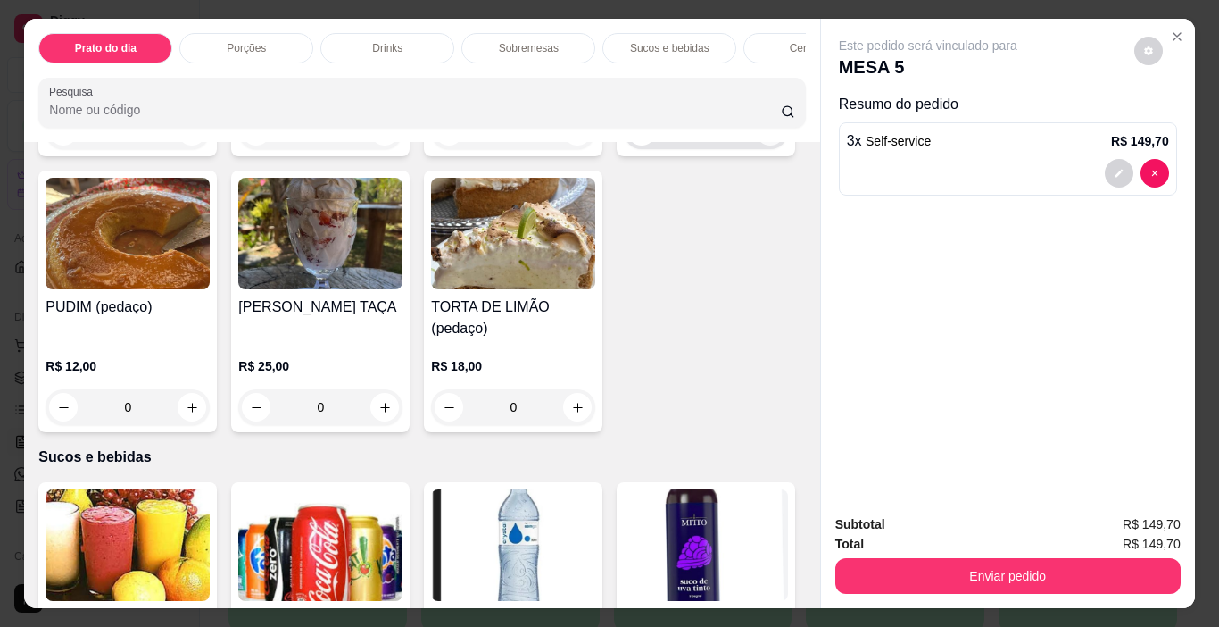
click at [766, 137] on icon "increase-product-quantity" at bounding box center [771, 132] width 10 height 10
type input "1"
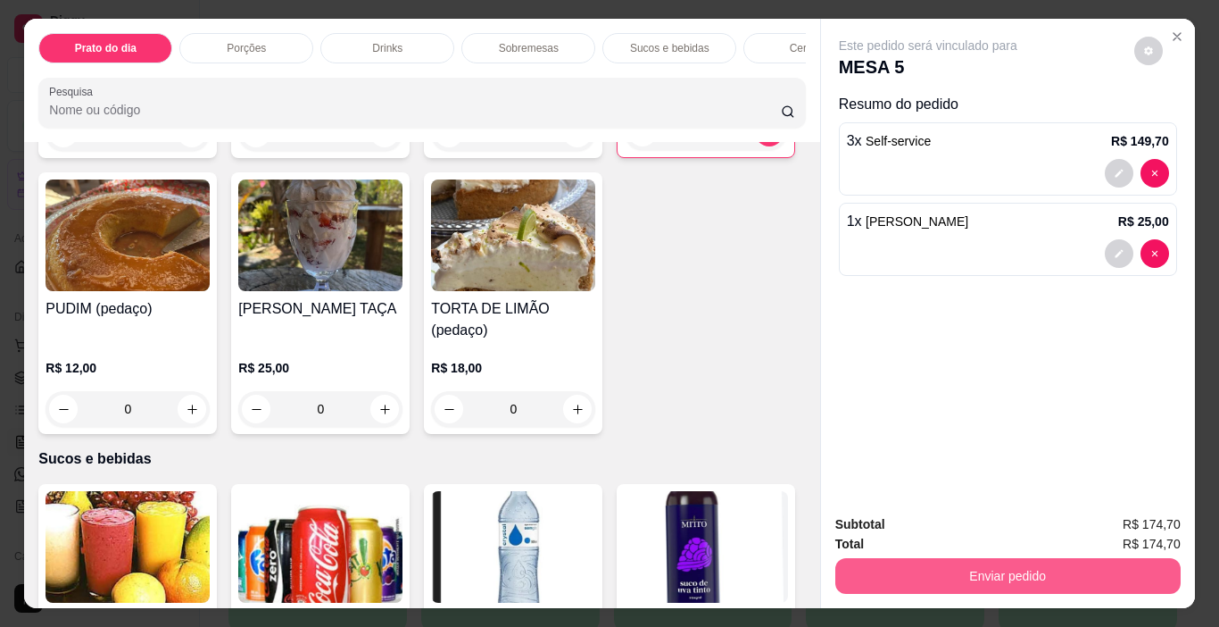
click at [979, 567] on button "Enviar pedido" at bounding box center [1007, 576] width 345 height 36
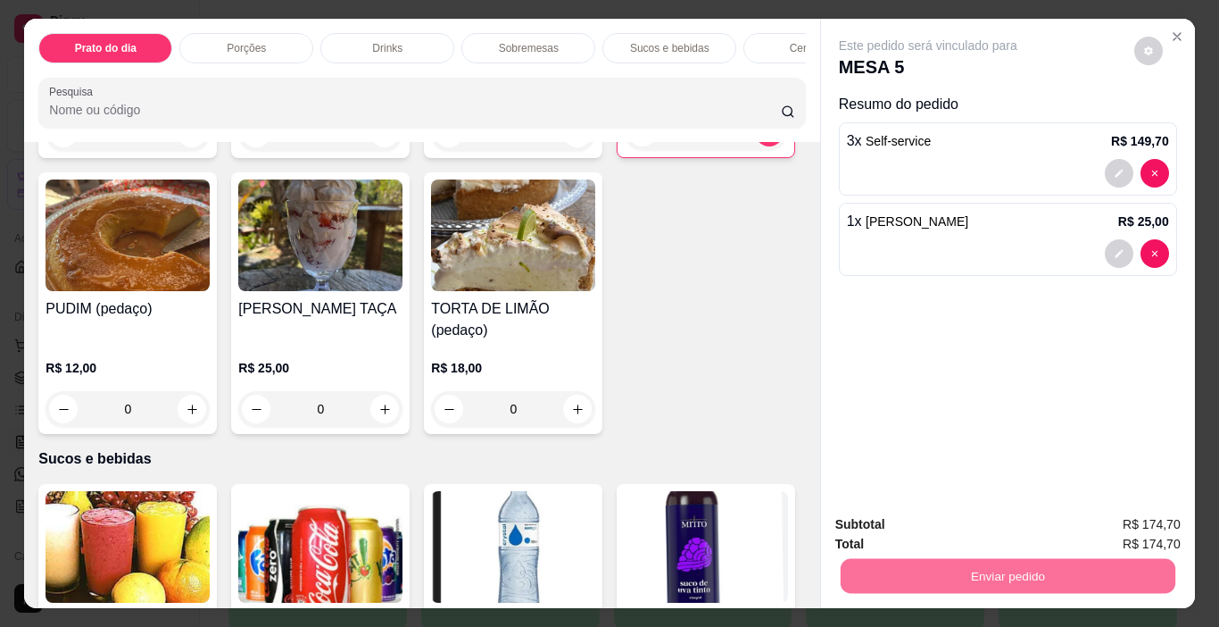
click at [1133, 521] on button "Sim, quero registrar" at bounding box center [1117, 525] width 133 height 34
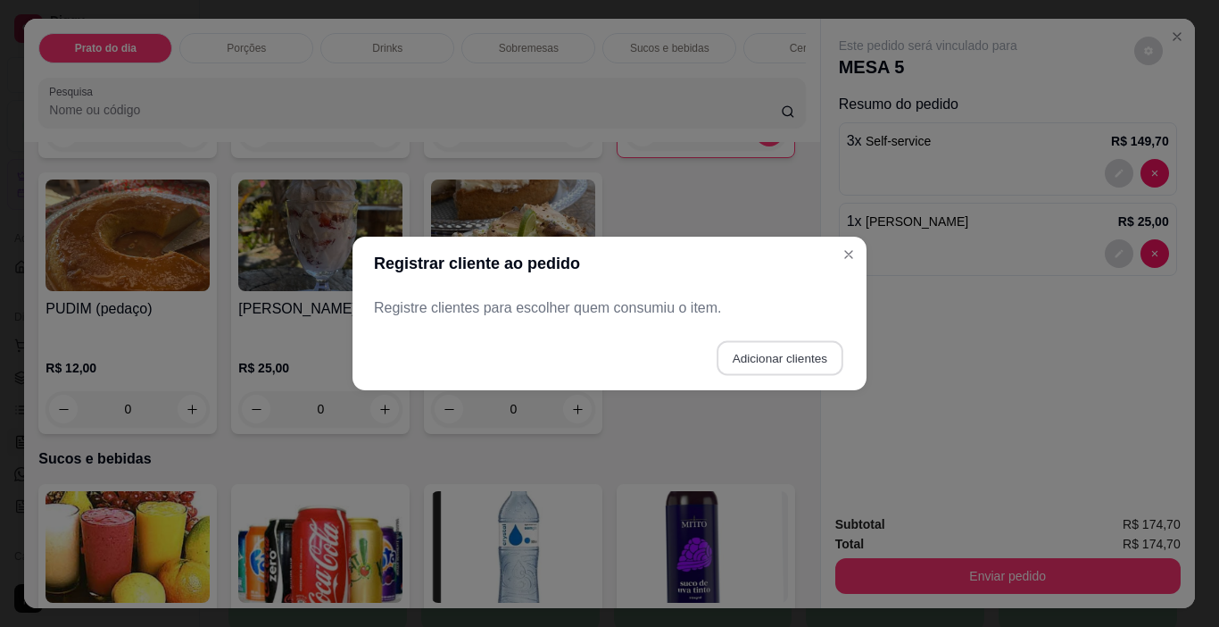
click at [770, 359] on button "Adicionar clientes" at bounding box center [780, 358] width 126 height 35
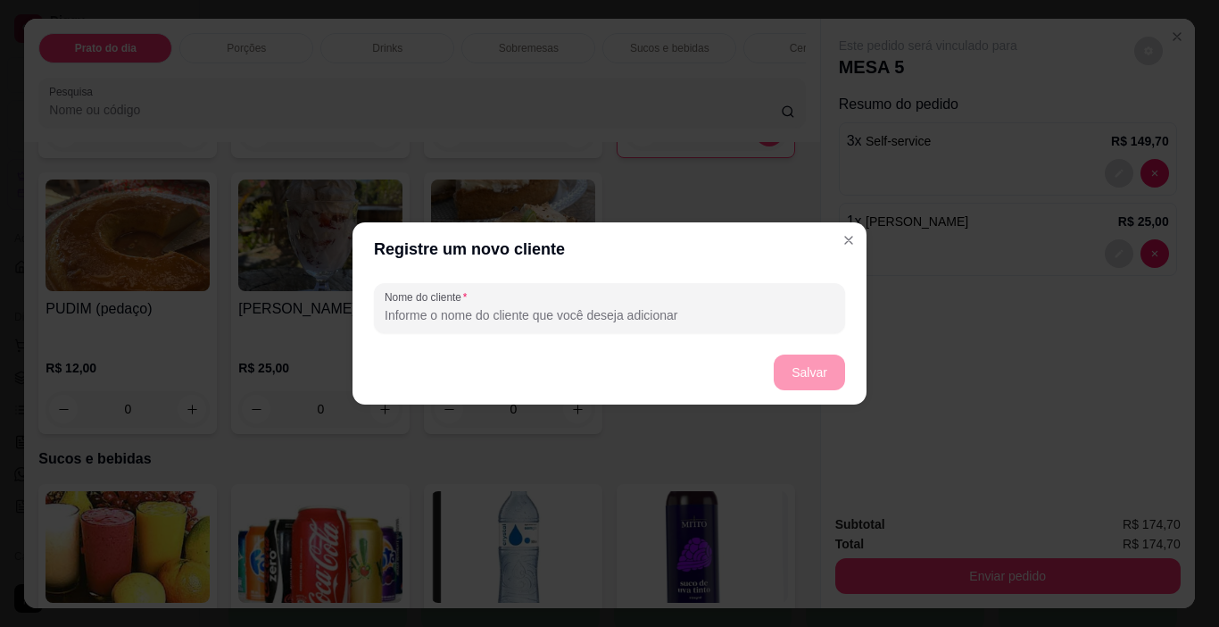
click at [436, 317] on input "Nome do cliente" at bounding box center [610, 315] width 450 height 18
type input "[PERSON_NAME]"
click at [817, 359] on button "Salvar" at bounding box center [810, 372] width 70 height 35
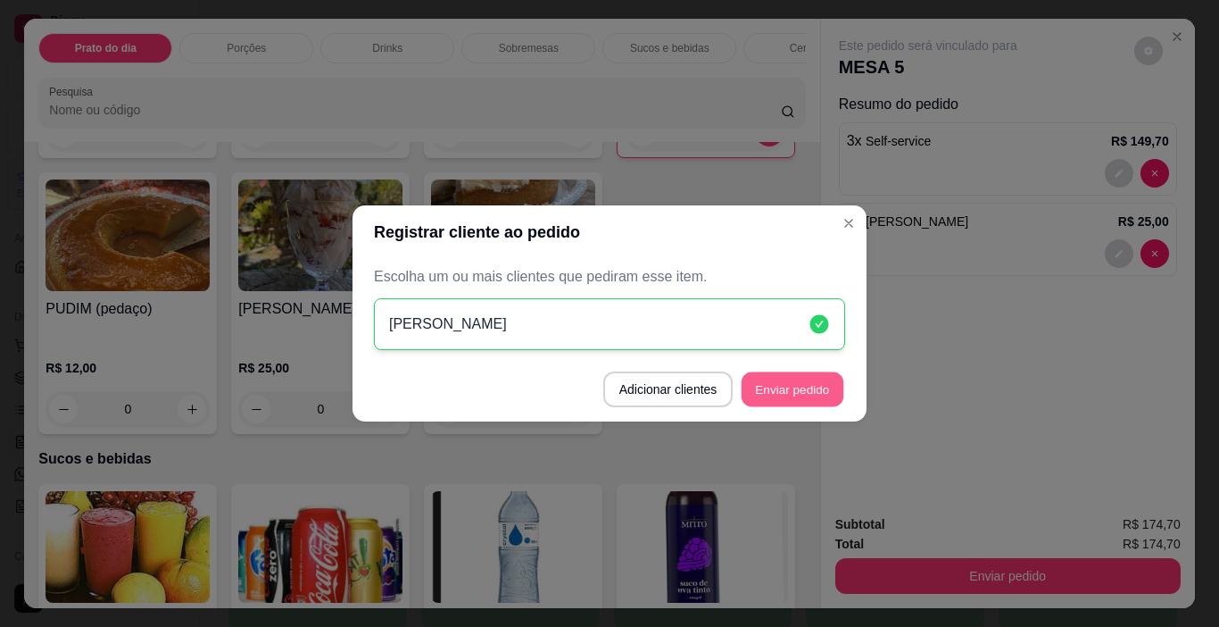
click at [790, 386] on button "Enviar pedido" at bounding box center [793, 389] width 102 height 35
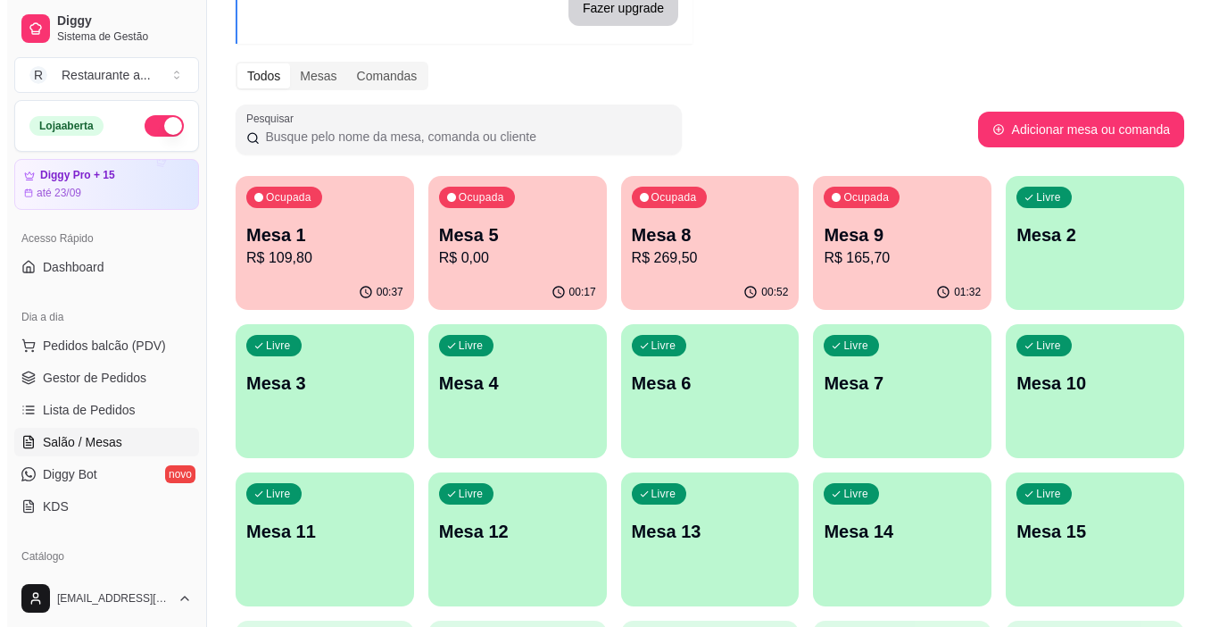
scroll to position [178, 0]
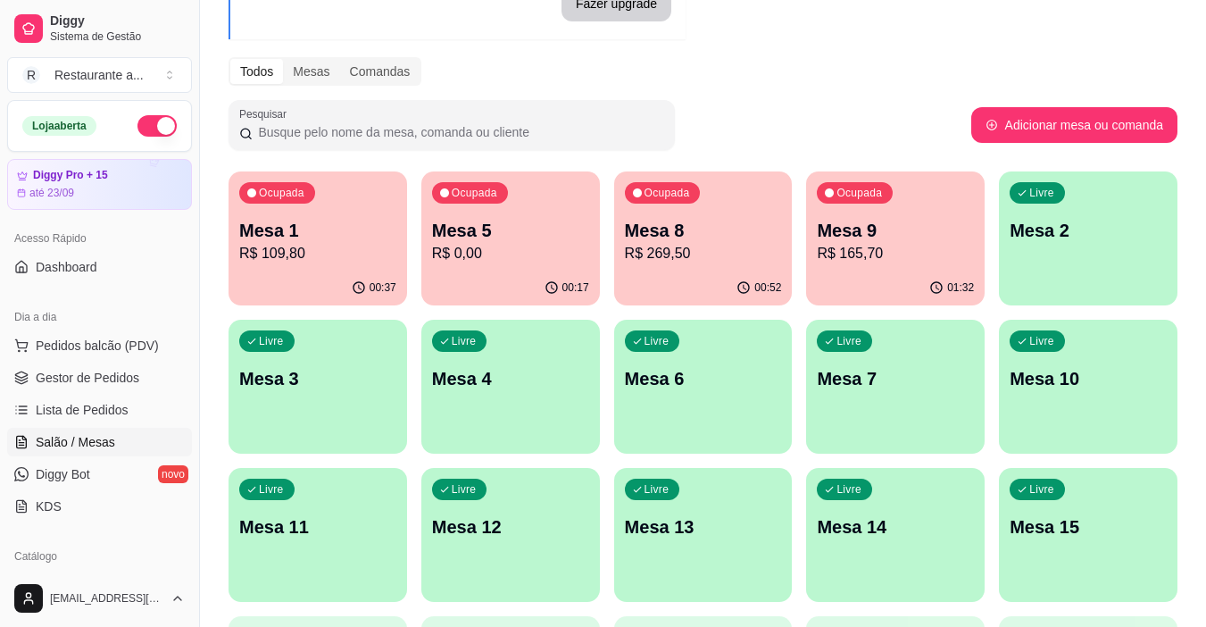
click at [366, 238] on p "Mesa 1" at bounding box center [317, 230] width 157 height 25
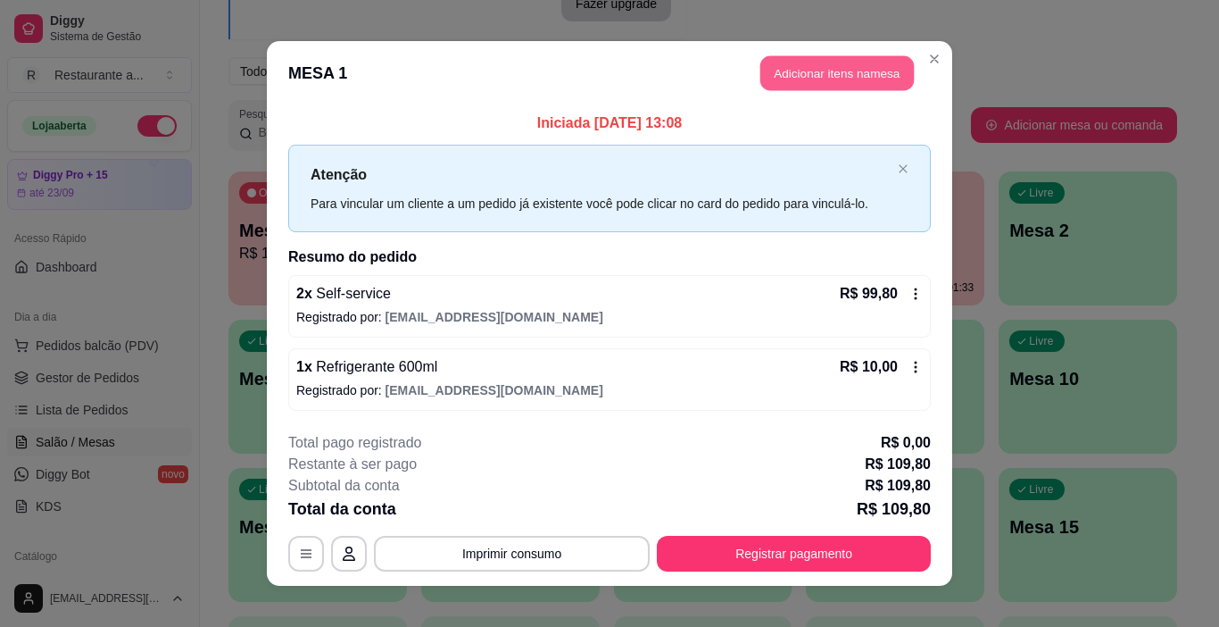
click at [835, 72] on button "Adicionar itens na mesa" at bounding box center [837, 73] width 154 height 35
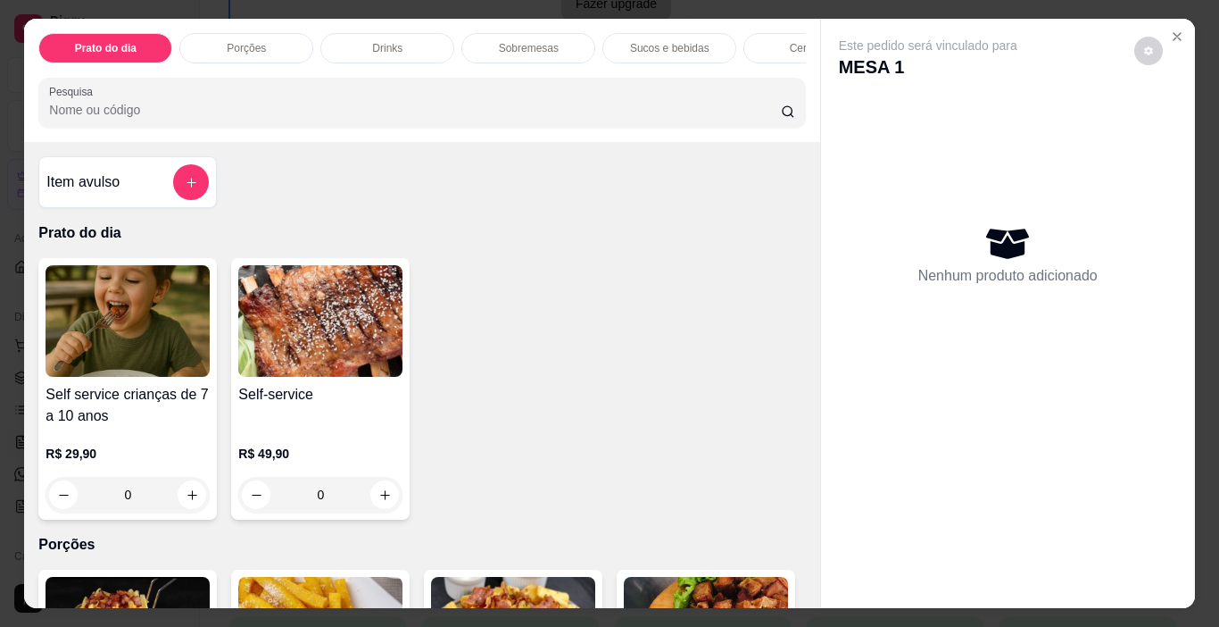
click at [512, 43] on p "Sobremesas" at bounding box center [529, 48] width 60 height 14
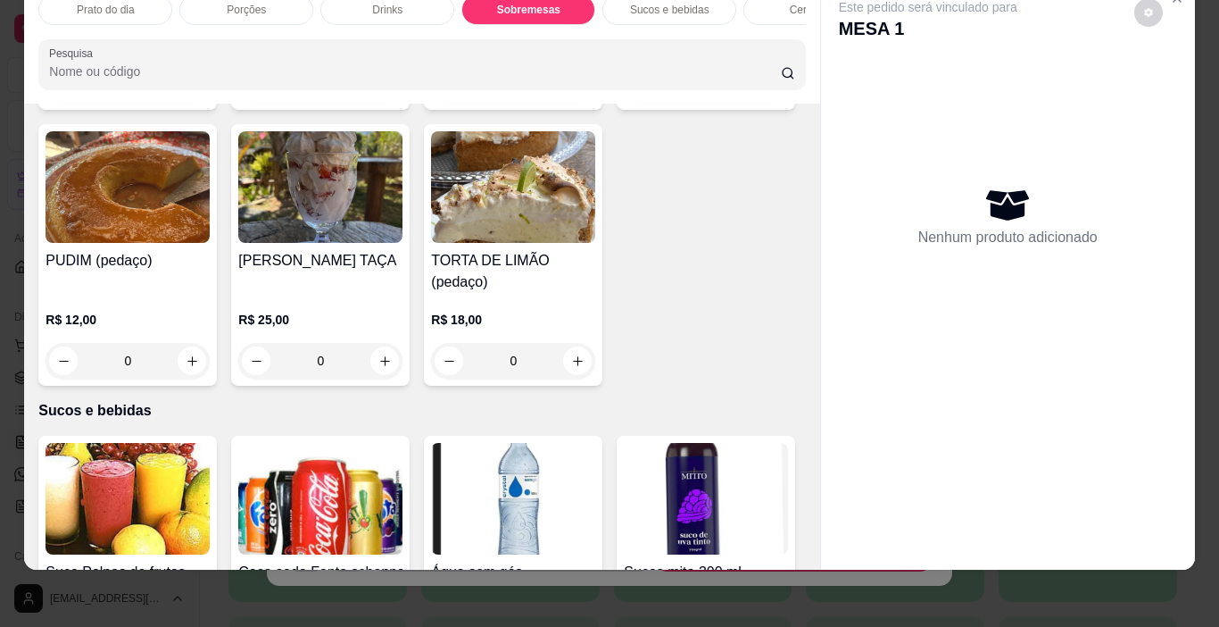
scroll to position [1859, 0]
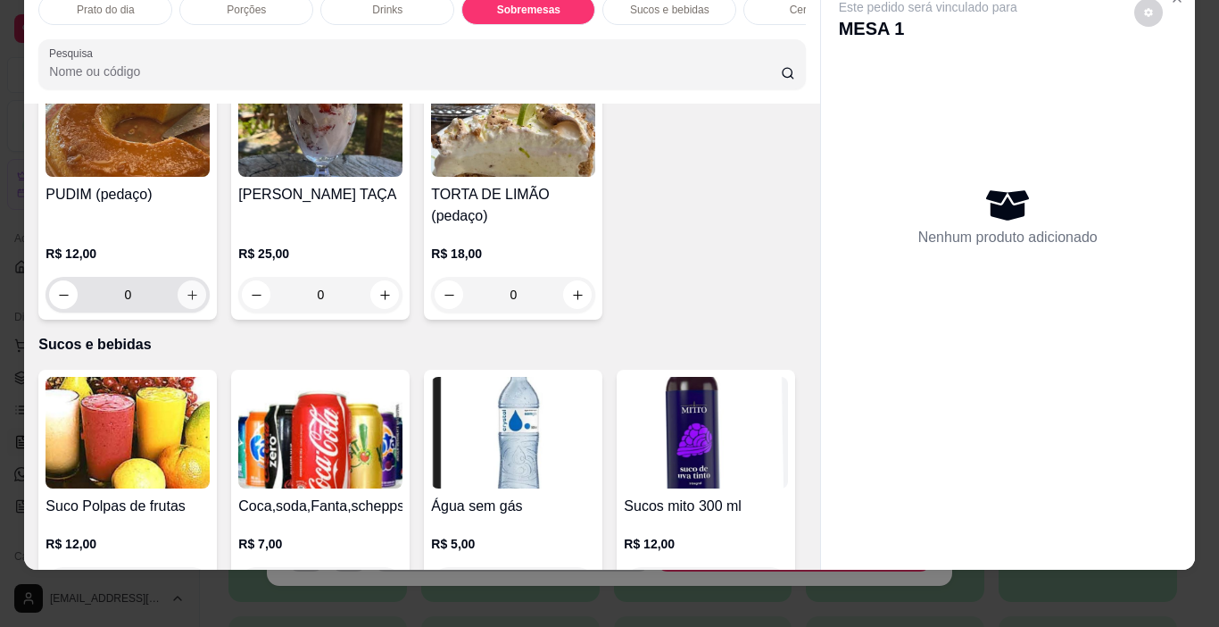
click at [199, 288] on icon "increase-product-quantity" at bounding box center [192, 294] width 13 height 13
type input "1"
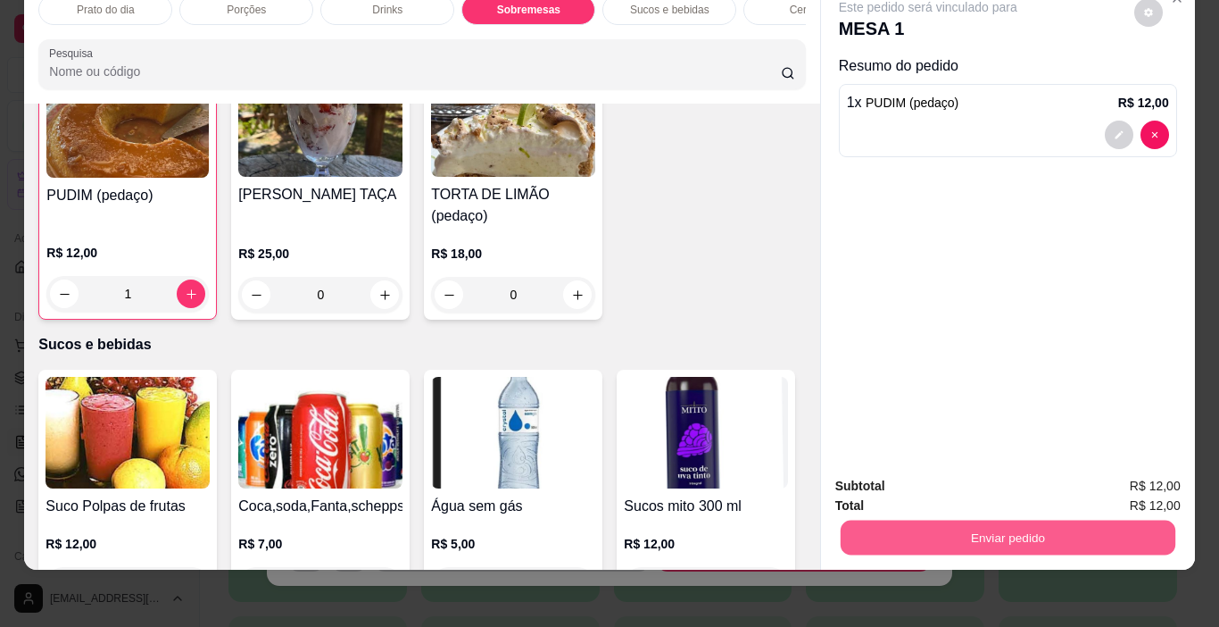
click at [1014, 521] on button "Enviar pedido" at bounding box center [1007, 537] width 335 height 35
click at [969, 474] on button "Não registrar e enviar pedido" at bounding box center [949, 480] width 180 height 33
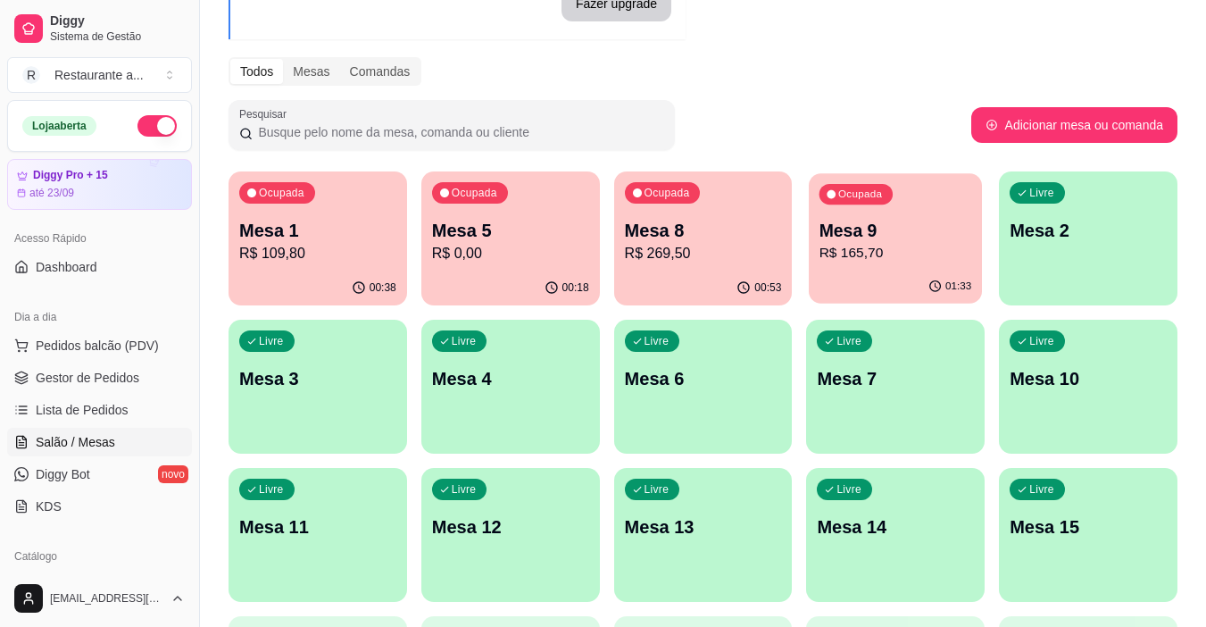
click at [898, 263] on p "R$ 165,70" at bounding box center [895, 253] width 153 height 21
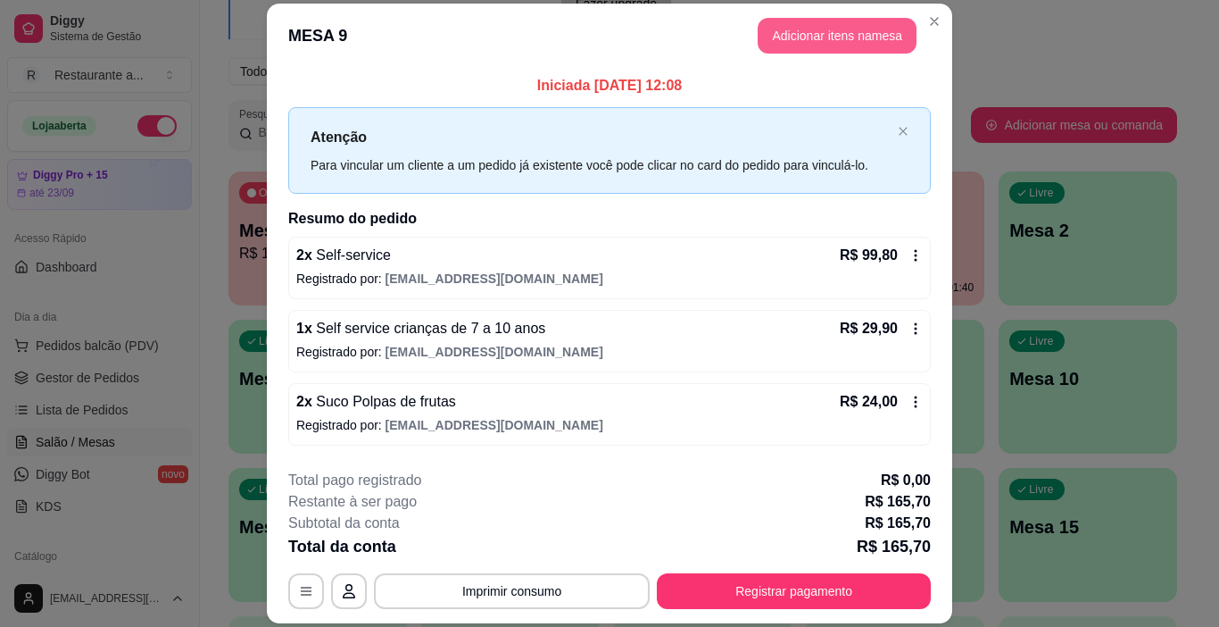
click at [818, 37] on button "Adicionar itens na mesa" at bounding box center [837, 36] width 159 height 36
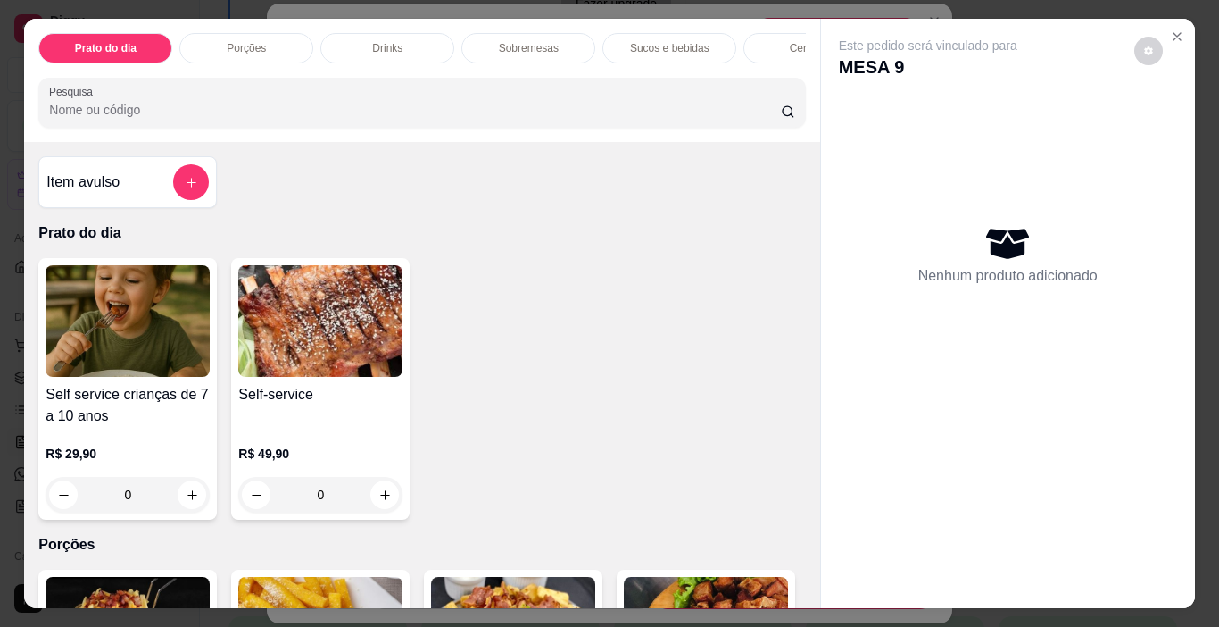
click at [659, 41] on p "Sucos e bebidas" at bounding box center [669, 48] width 79 height 14
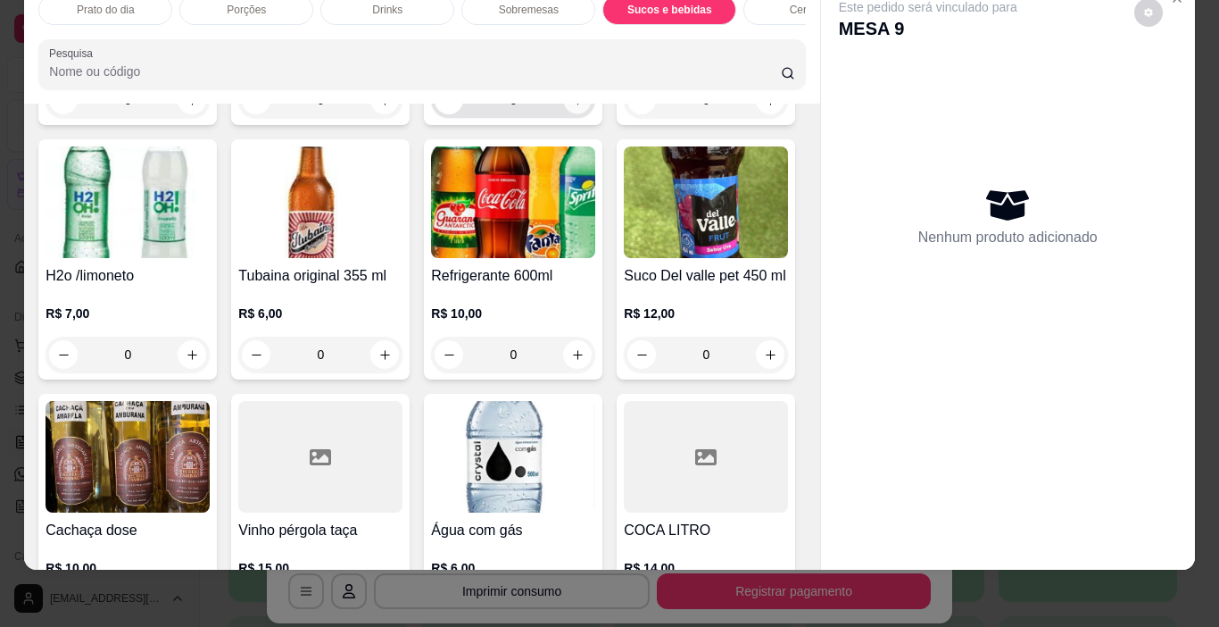
click at [571, 107] on icon "increase-product-quantity" at bounding box center [577, 100] width 13 height 13
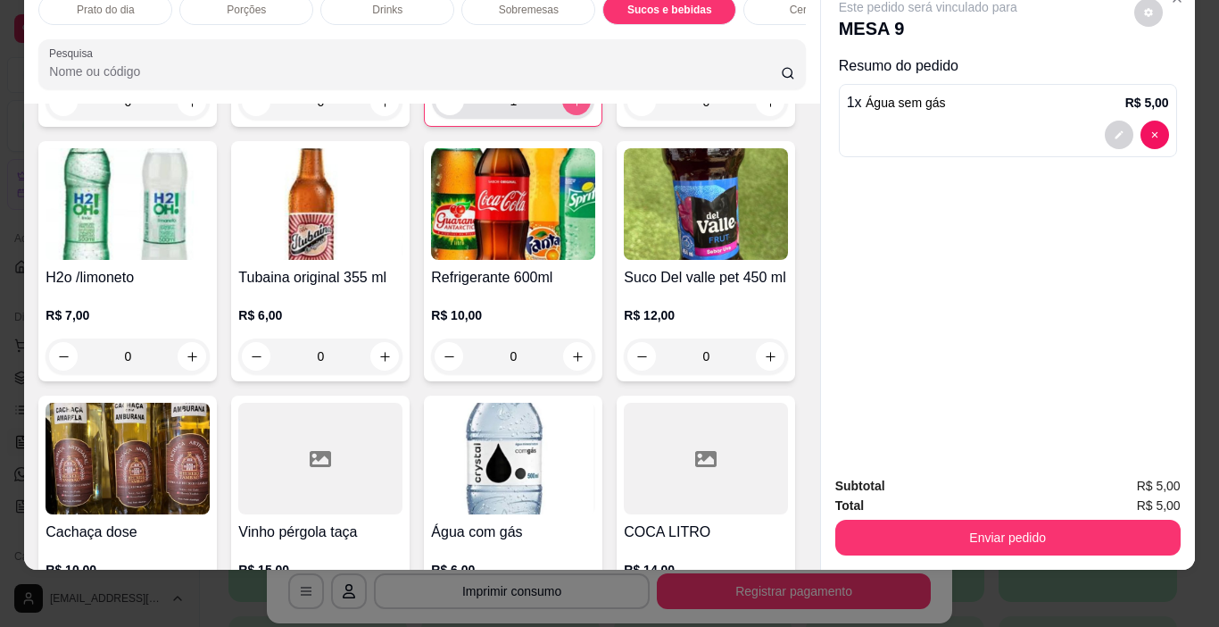
click at [570, 108] on icon "increase-product-quantity" at bounding box center [576, 101] width 13 height 13
type input "2"
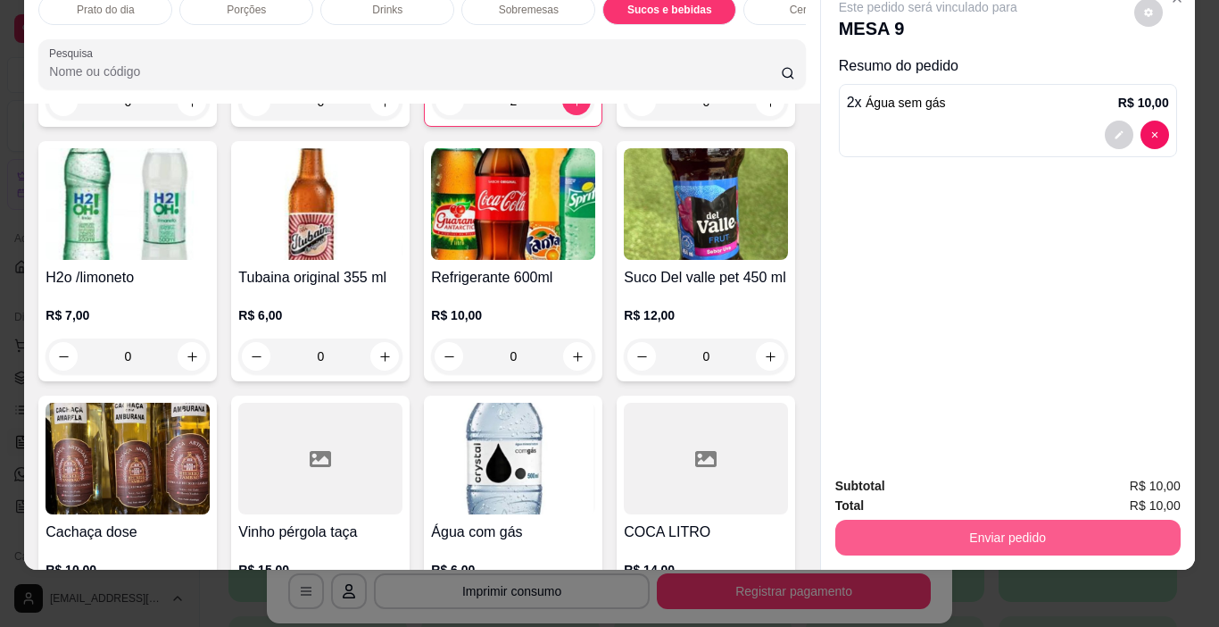
click at [1026, 520] on button "Enviar pedido" at bounding box center [1007, 537] width 345 height 36
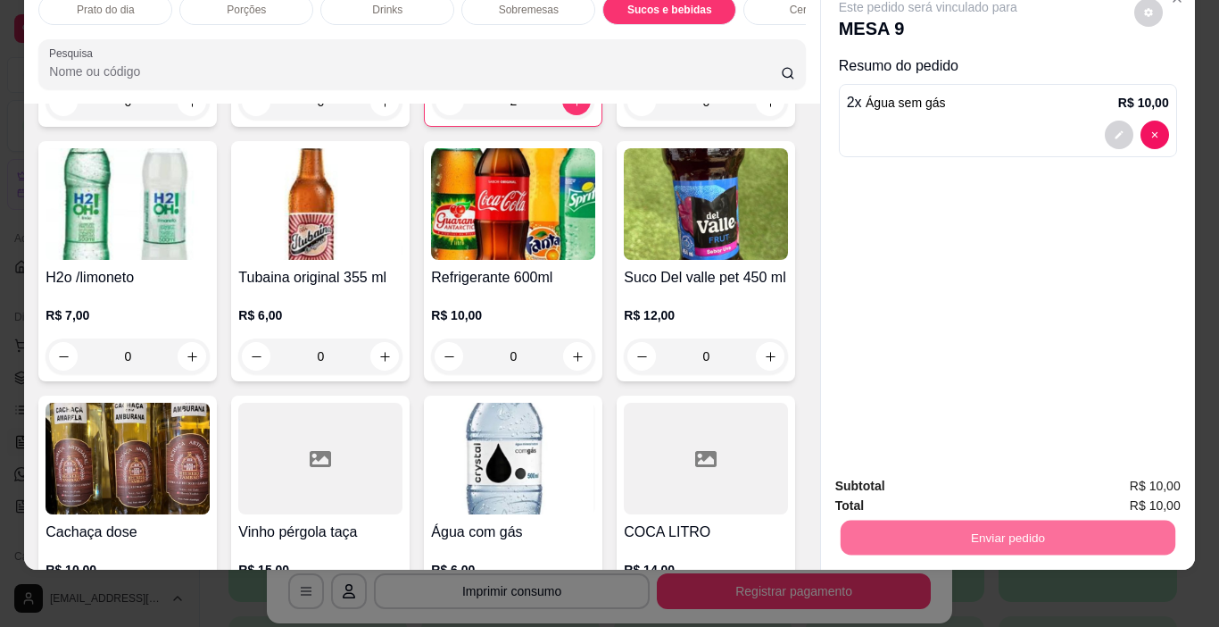
click at [934, 481] on button "Não registrar e enviar pedido" at bounding box center [949, 480] width 186 height 34
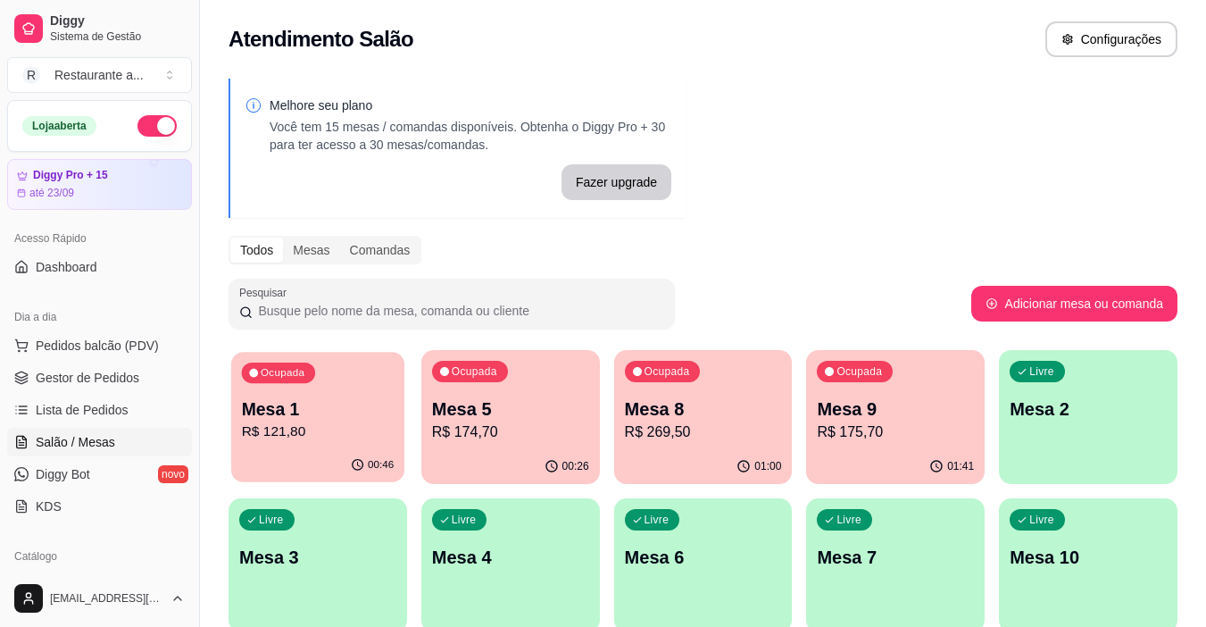
click at [312, 433] on p "R$ 121,80" at bounding box center [318, 431] width 153 height 21
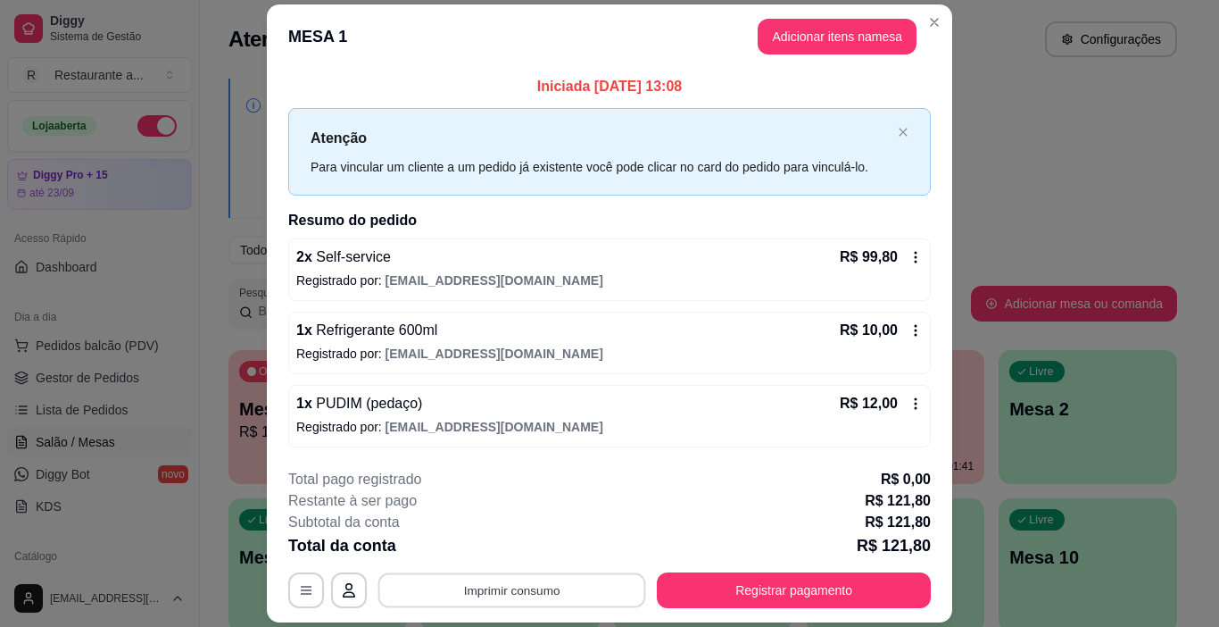
click at [507, 588] on button "Imprimir consumo" at bounding box center [512, 589] width 268 height 35
click at [501, 510] on button "IMPRESSORA" at bounding box center [510, 512] width 125 height 28
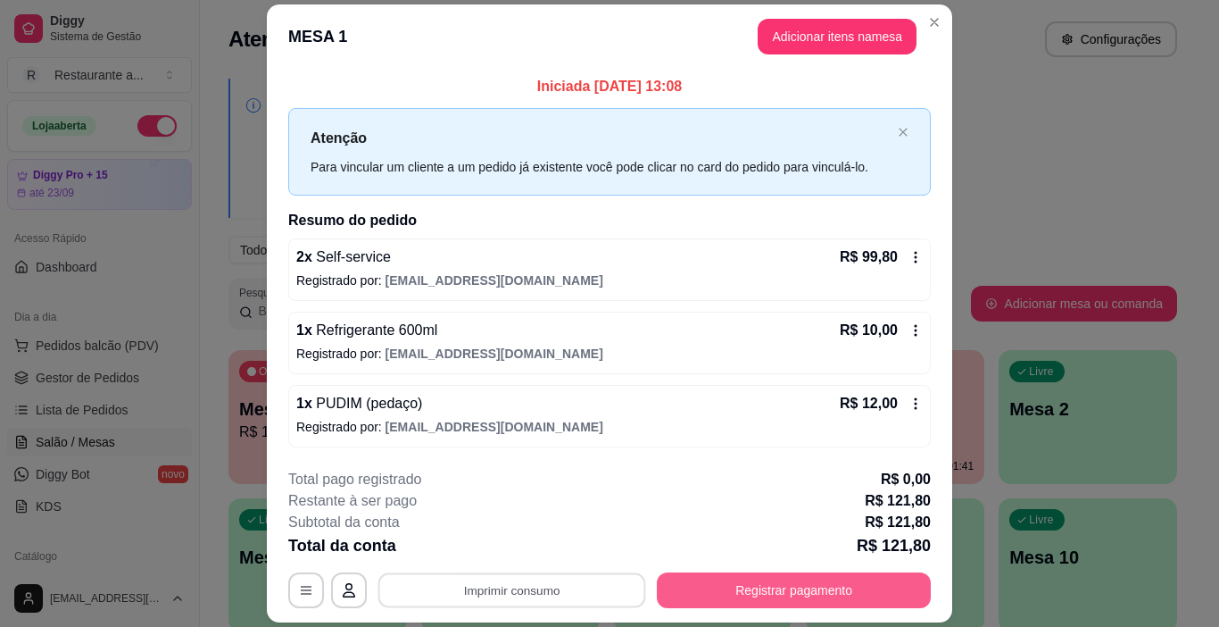
click at [744, 593] on button "Registrar pagamento" at bounding box center [794, 590] width 274 height 36
click at [784, 585] on button "Registrar pagamento" at bounding box center [794, 590] width 274 height 36
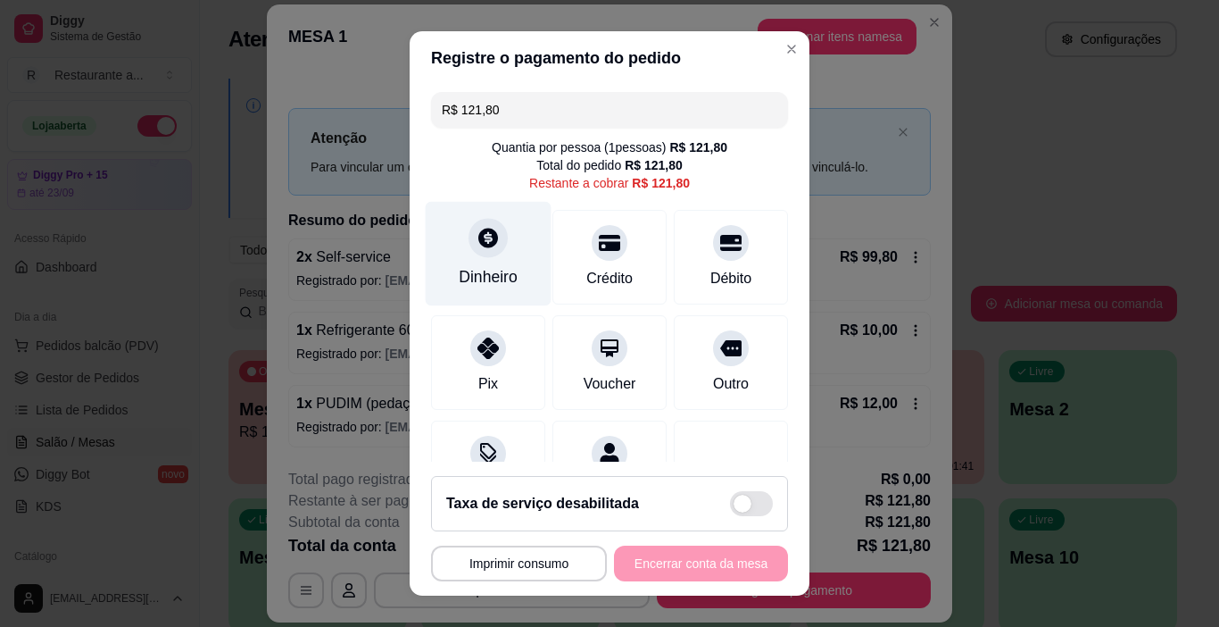
click at [477, 248] on icon at bounding box center [488, 237] width 23 height 23
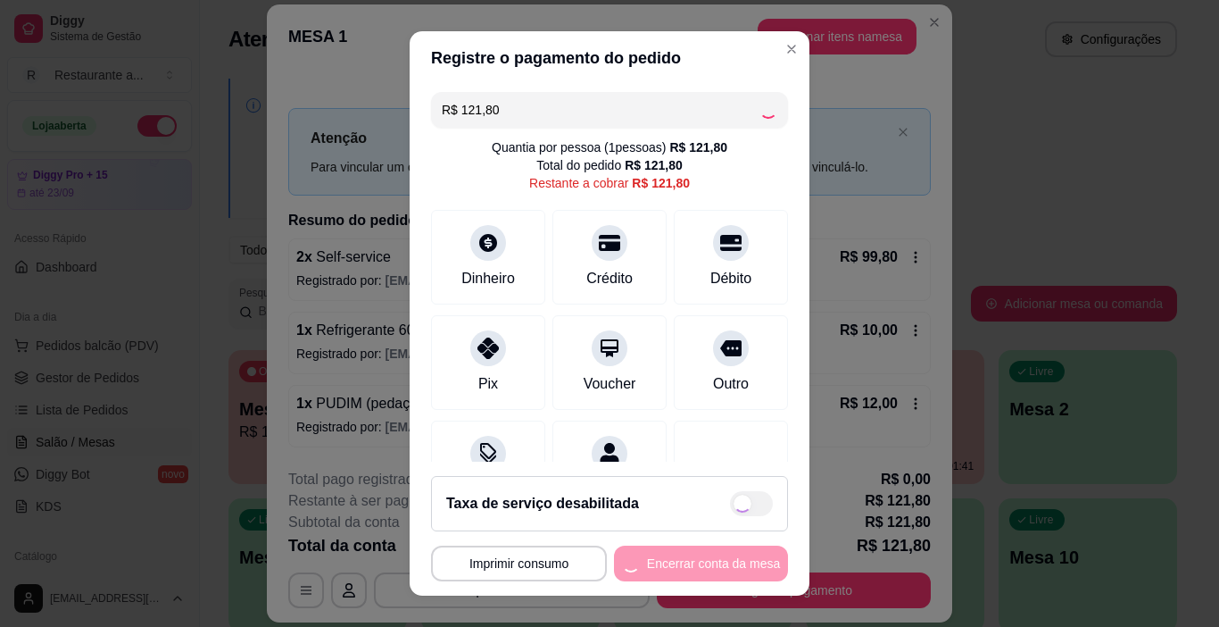
type input "R$ 0,00"
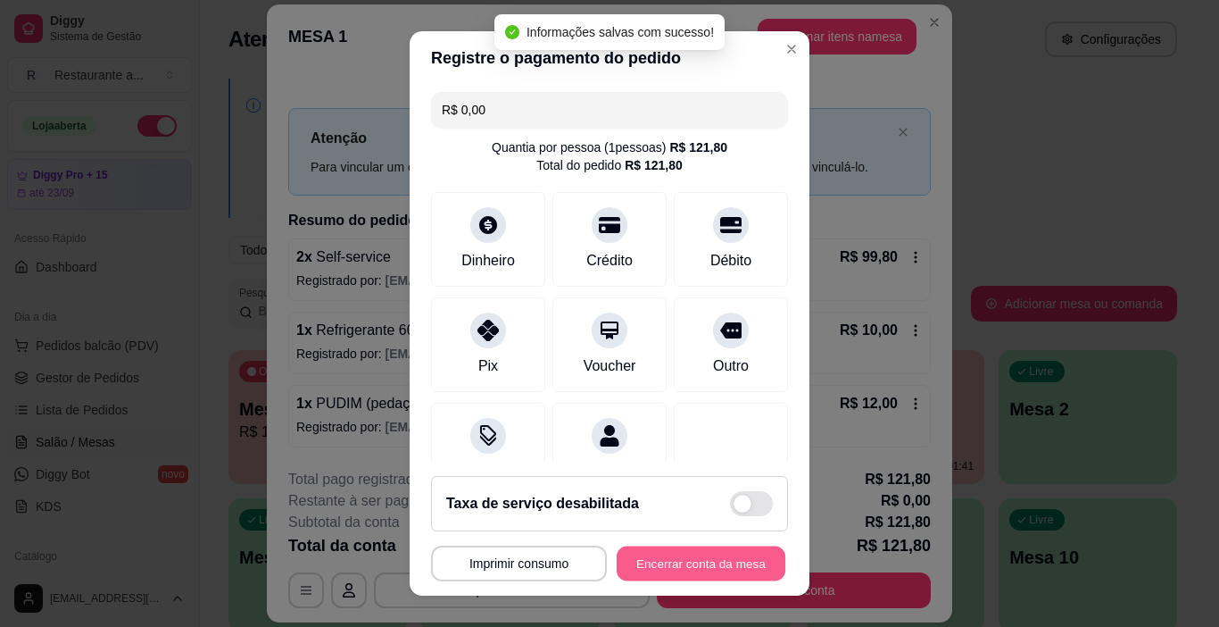
click at [725, 557] on button "Encerrar conta da mesa" at bounding box center [701, 563] width 169 height 35
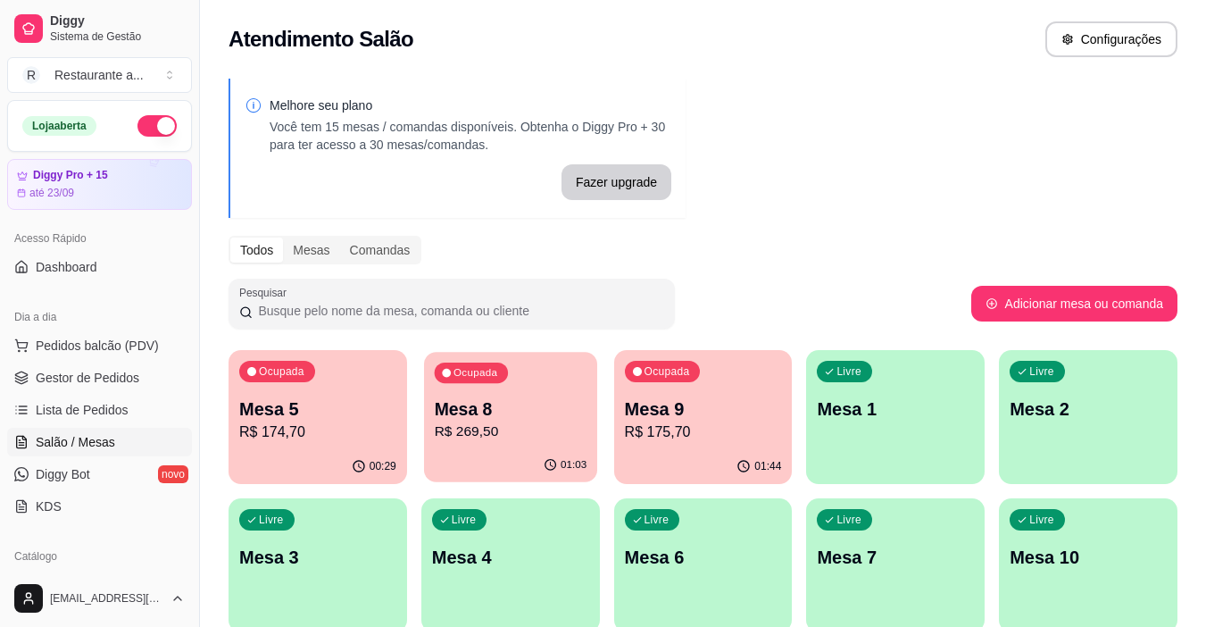
click at [522, 436] on p "R$ 269,50" at bounding box center [510, 431] width 153 height 21
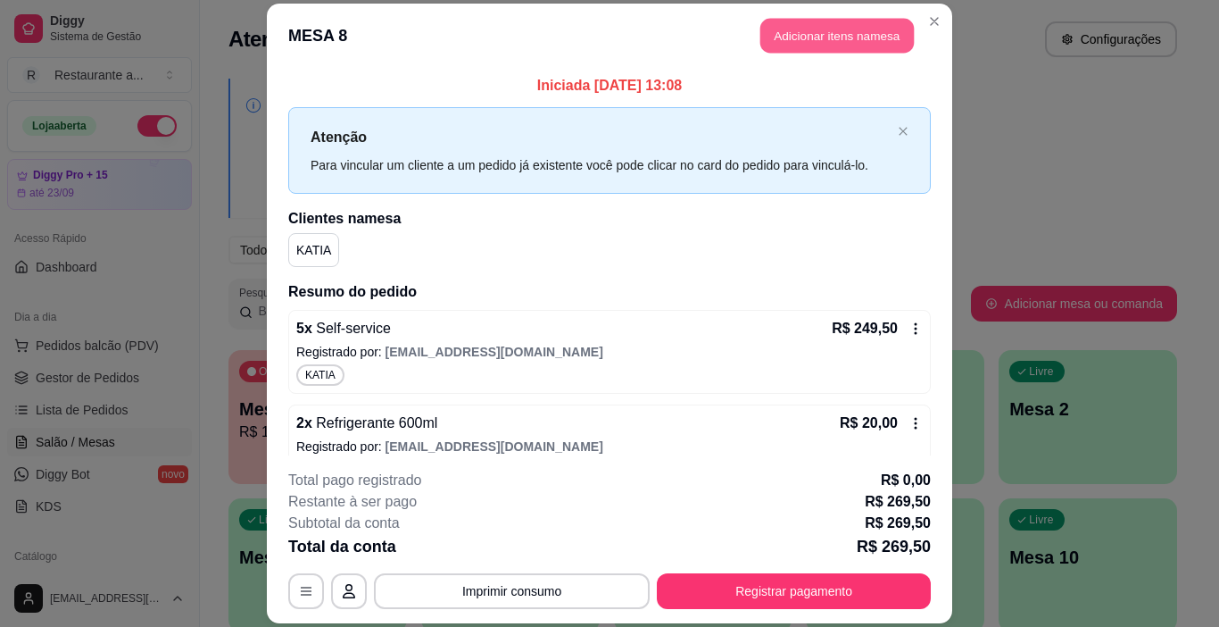
click at [802, 29] on button "Adicionar itens na mesa" at bounding box center [837, 35] width 154 height 35
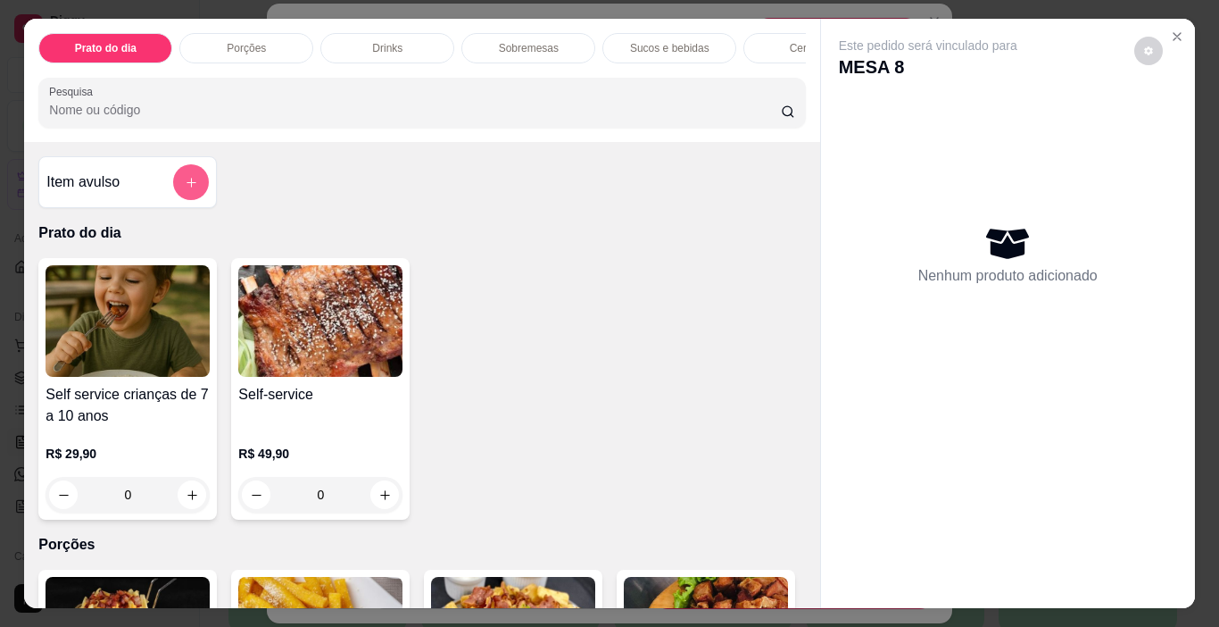
click at [187, 185] on icon "add-separate-item" at bounding box center [192, 183] width 10 height 10
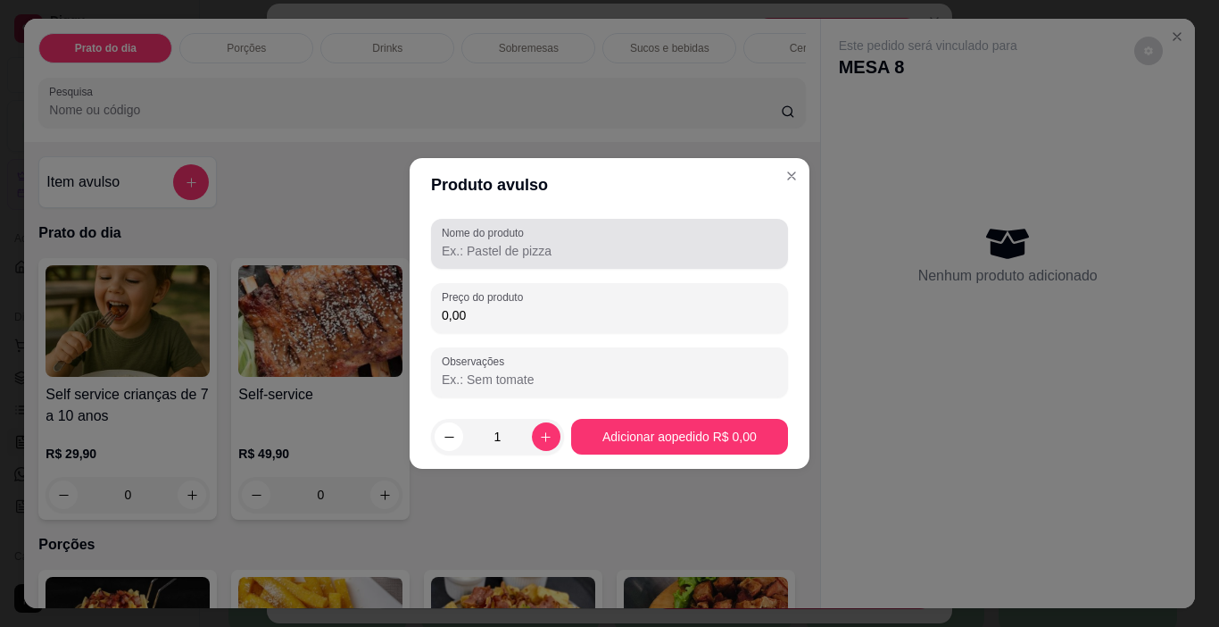
click at [512, 251] on input "Nome do produto" at bounding box center [610, 251] width 336 height 18
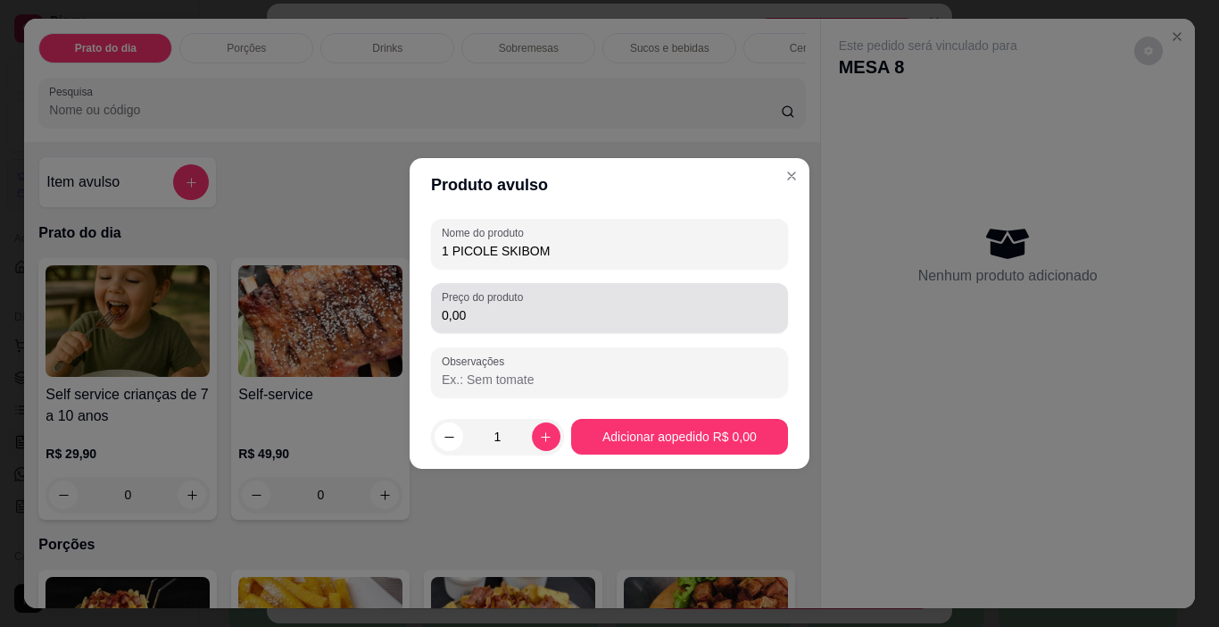
type input "1 PICOLE SKIBOM"
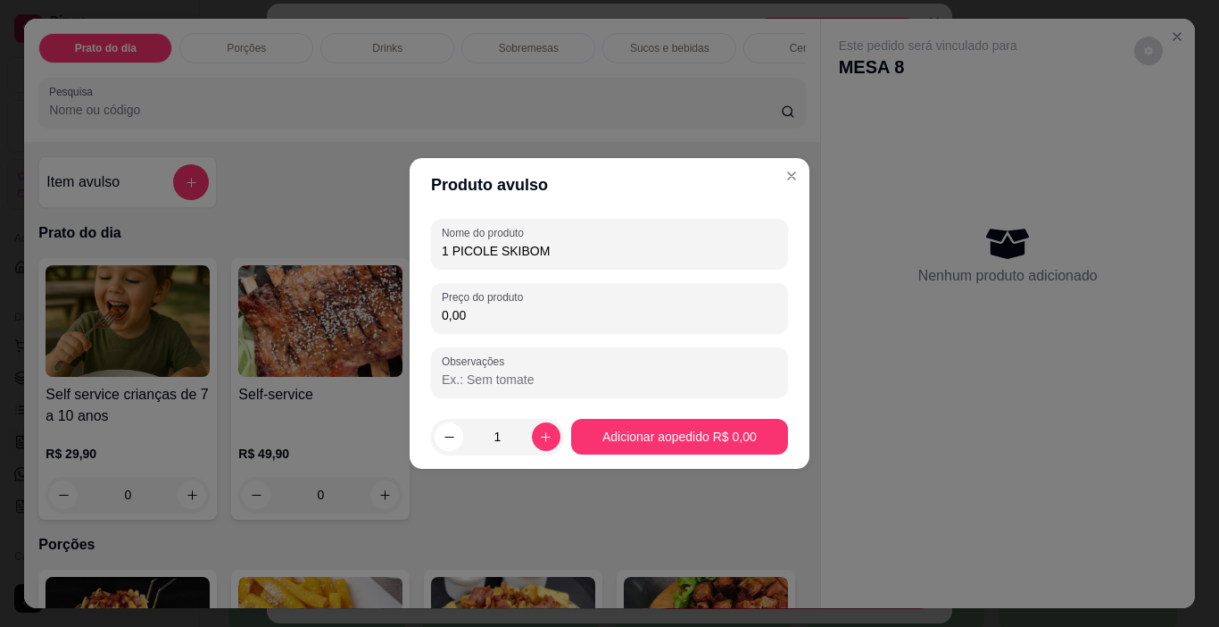
click at [498, 310] on input "0,00" at bounding box center [610, 315] width 336 height 18
type input "7,00"
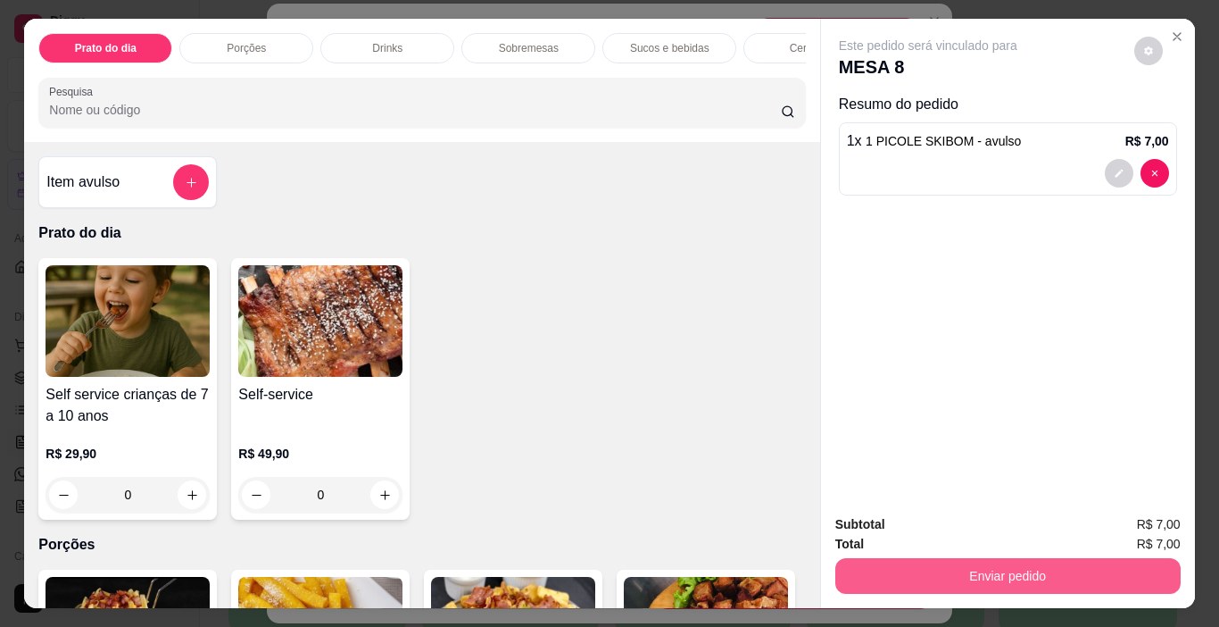
click at [1012, 561] on button "Enviar pedido" at bounding box center [1007, 576] width 345 height 36
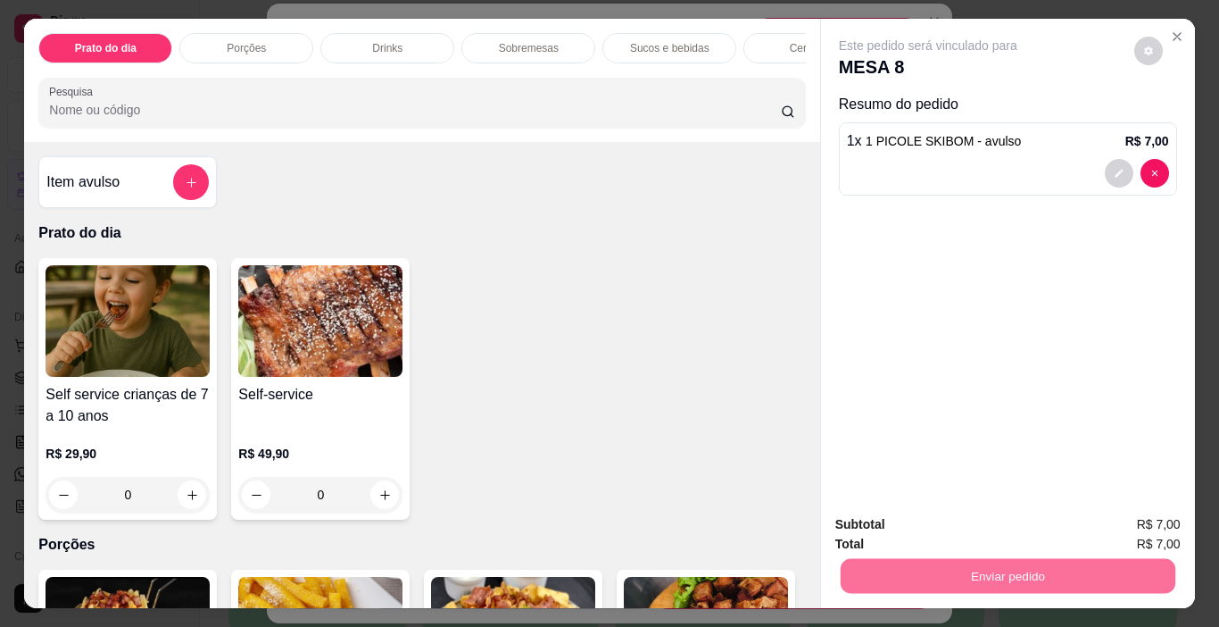
click at [946, 520] on button "Não registrar e enviar pedido" at bounding box center [949, 525] width 180 height 33
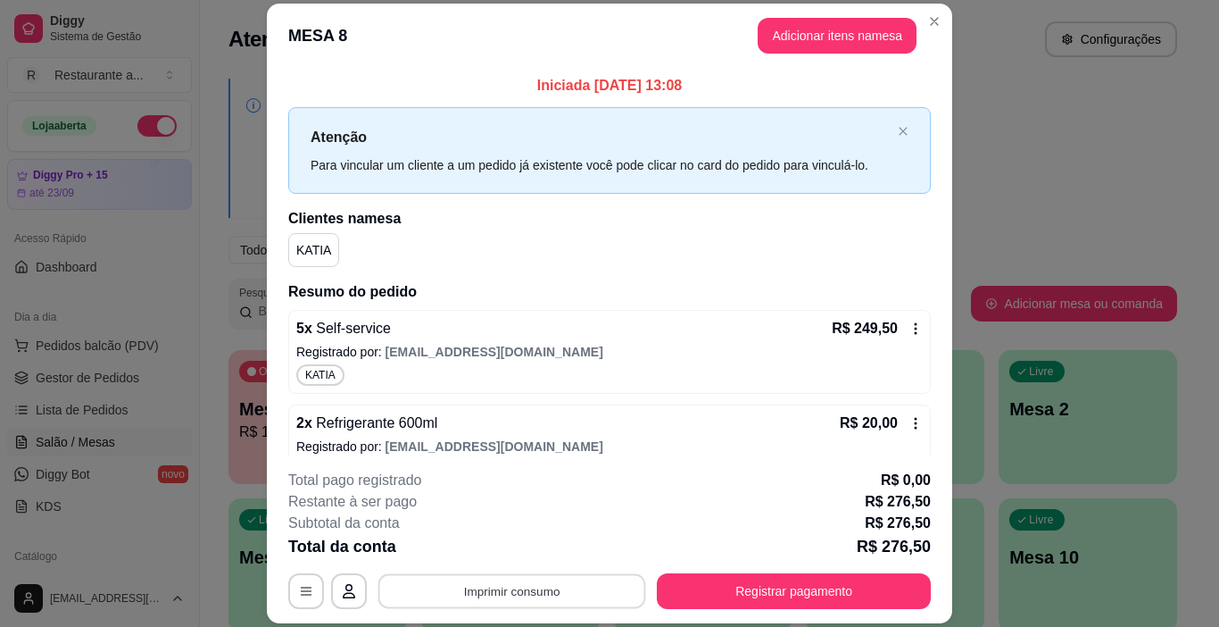
click at [515, 588] on button "Imprimir consumo" at bounding box center [512, 591] width 268 height 35
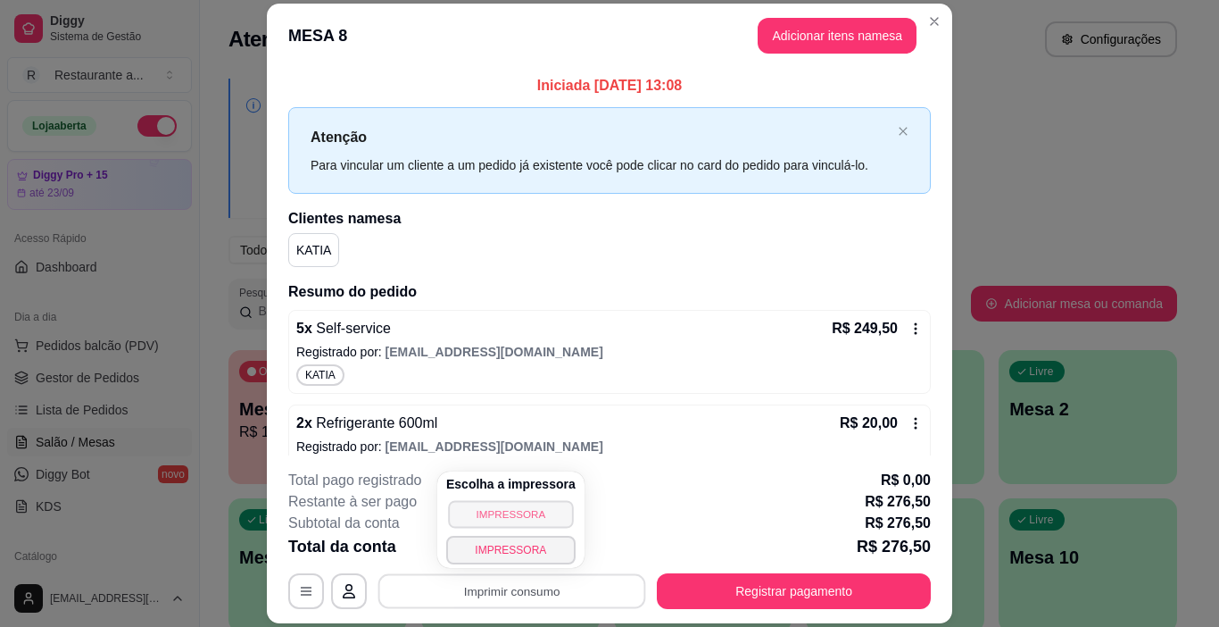
click at [535, 504] on button "IMPRESSORA" at bounding box center [510, 514] width 125 height 28
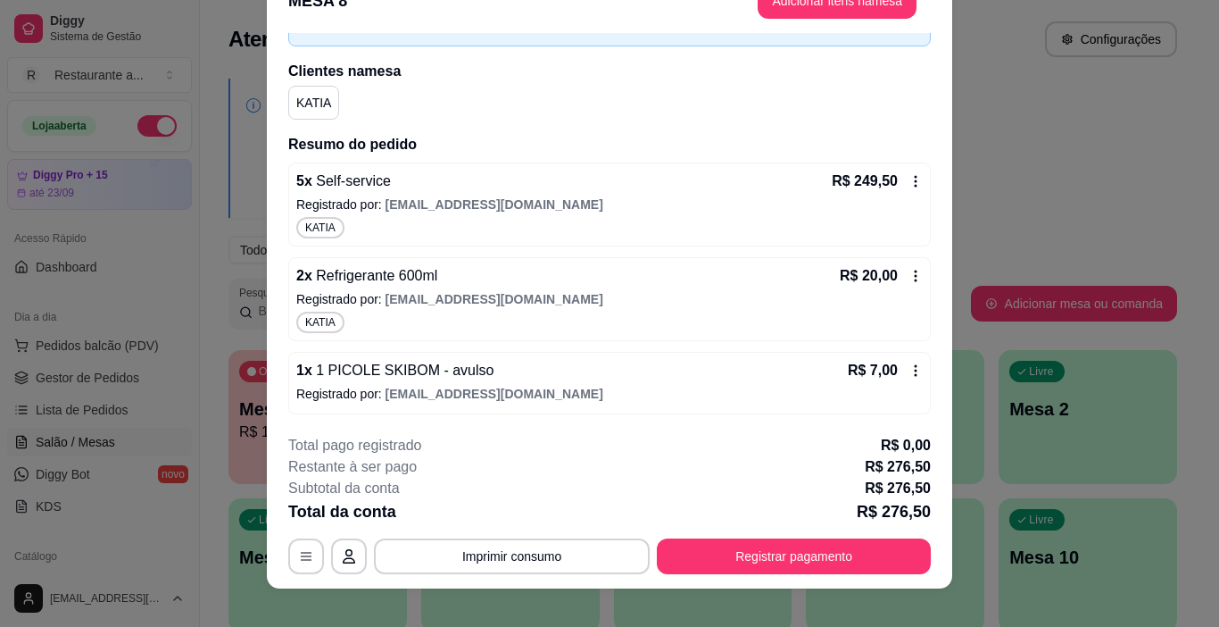
scroll to position [54, 0]
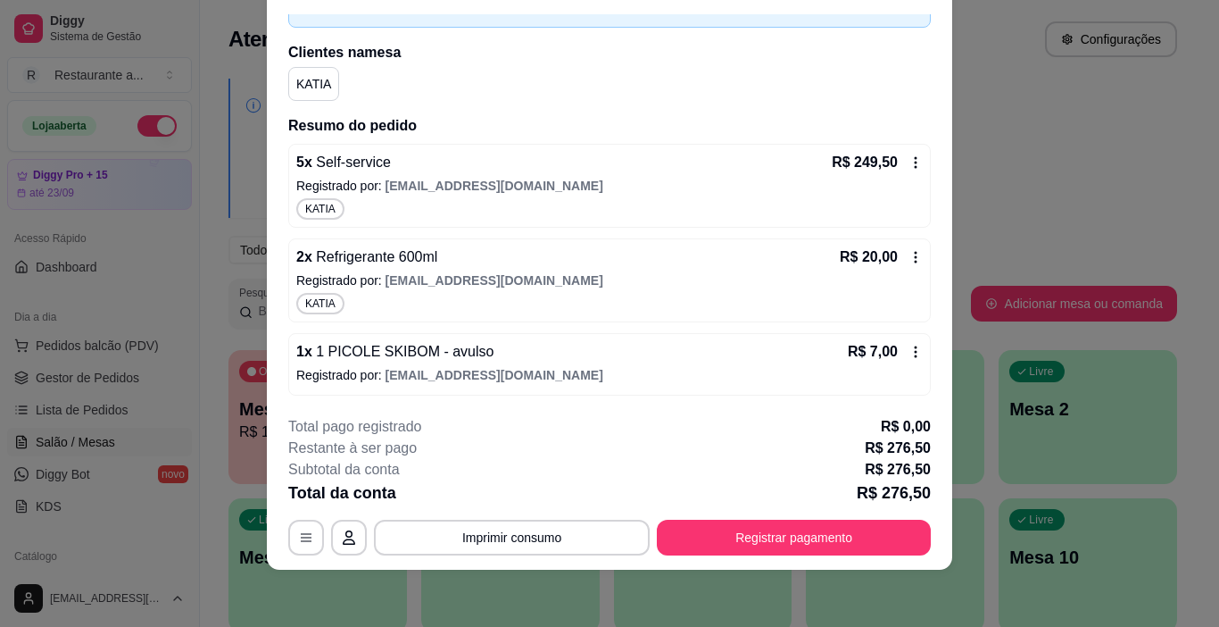
click at [385, 364] on div "1 x 1 PICOLE SKIBOM - avulso R$ 7,00 Registrado por: [EMAIL_ADDRESS][DOMAIN_NAM…" at bounding box center [609, 364] width 643 height 62
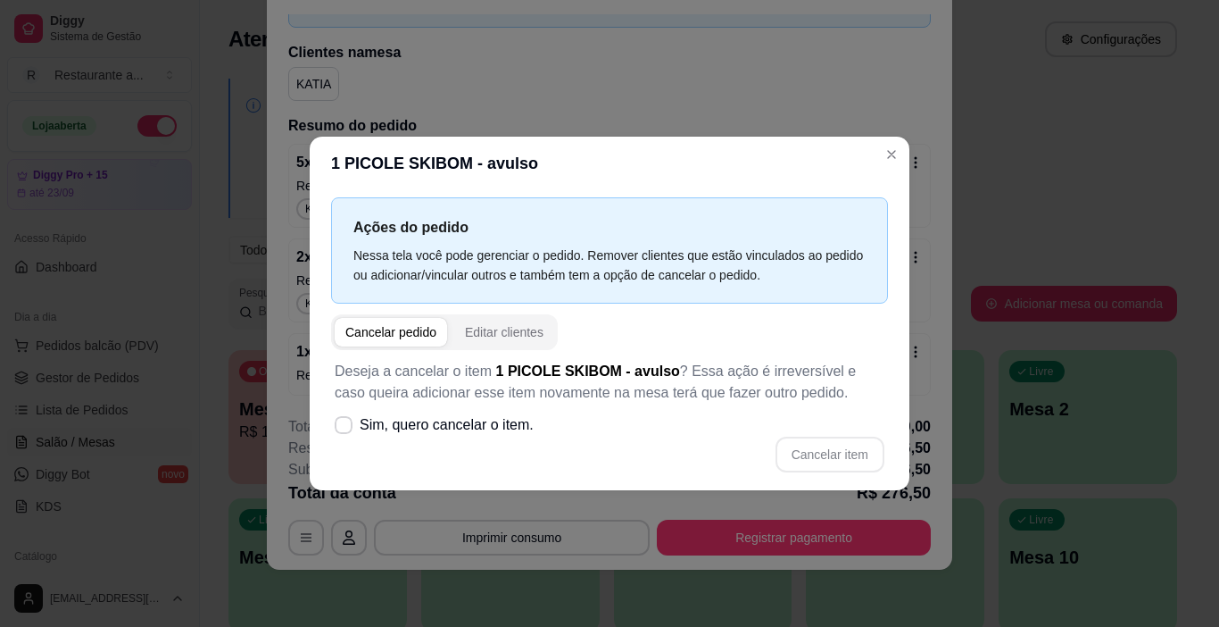
click at [383, 328] on div "Cancelar pedido" at bounding box center [390, 332] width 91 height 18
click at [384, 328] on div "Cancelar pedido" at bounding box center [390, 332] width 91 height 18
click at [378, 330] on div "Cancelar pedido" at bounding box center [390, 332] width 91 height 18
click at [402, 429] on span "Sim, quero cancelar o item." at bounding box center [447, 424] width 174 height 21
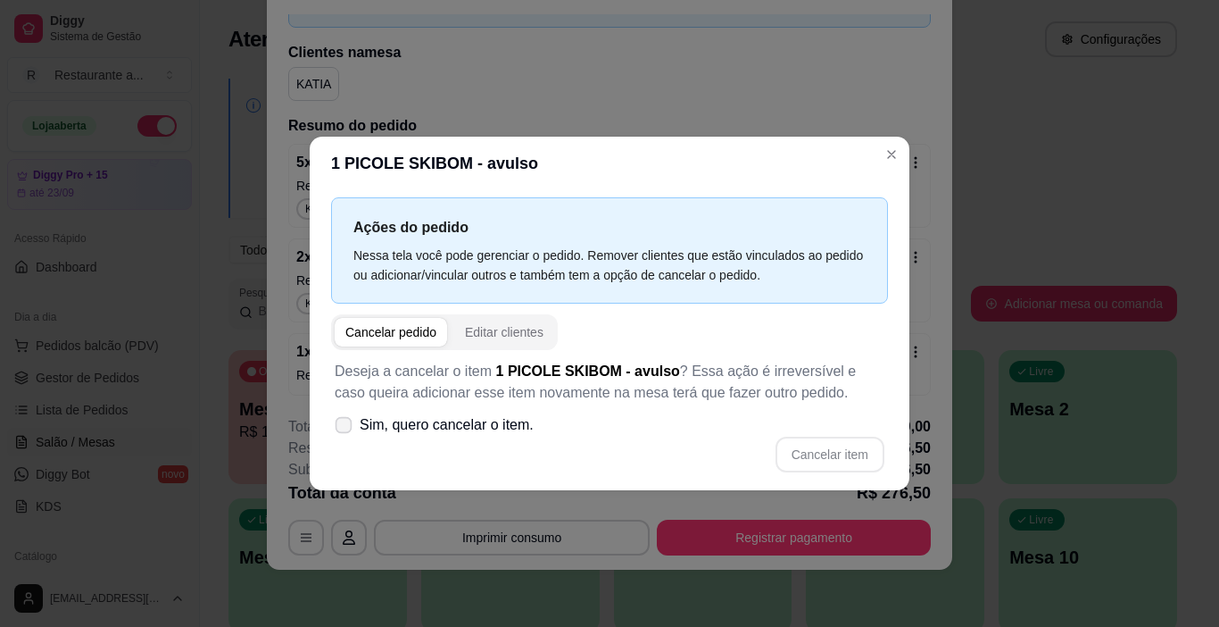
click at [345, 429] on input "Sim, quero cancelar o item." at bounding box center [340, 434] width 12 height 12
checkbox input "true"
click at [818, 449] on button "Cancelar item" at bounding box center [829, 454] width 106 height 35
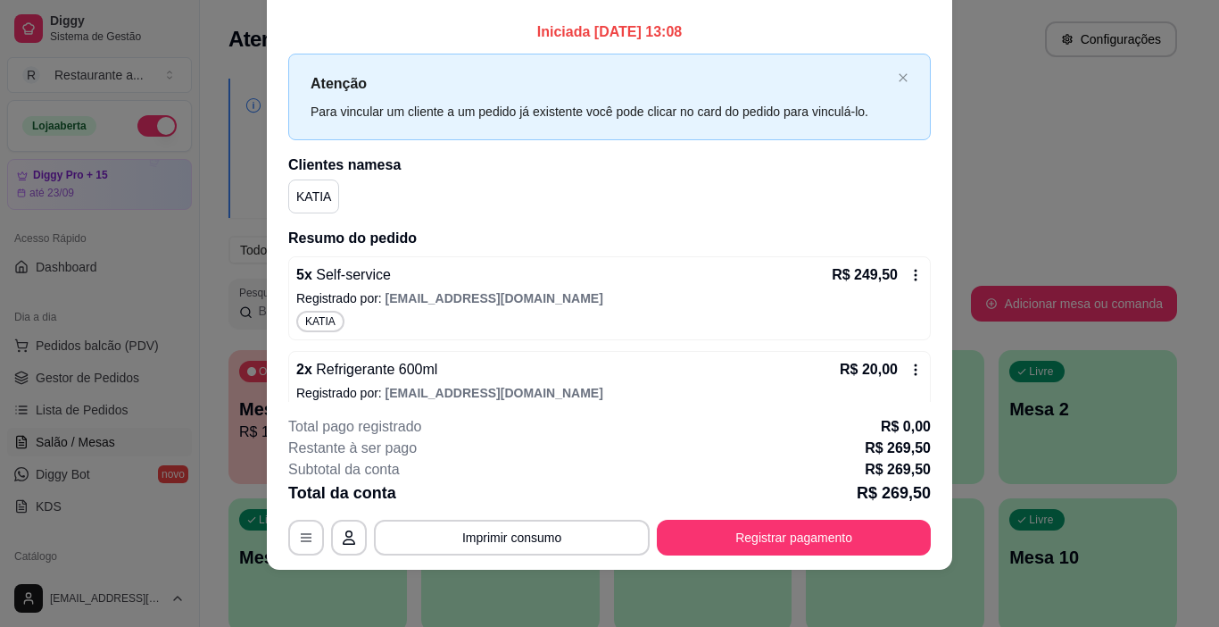
scroll to position [0, 0]
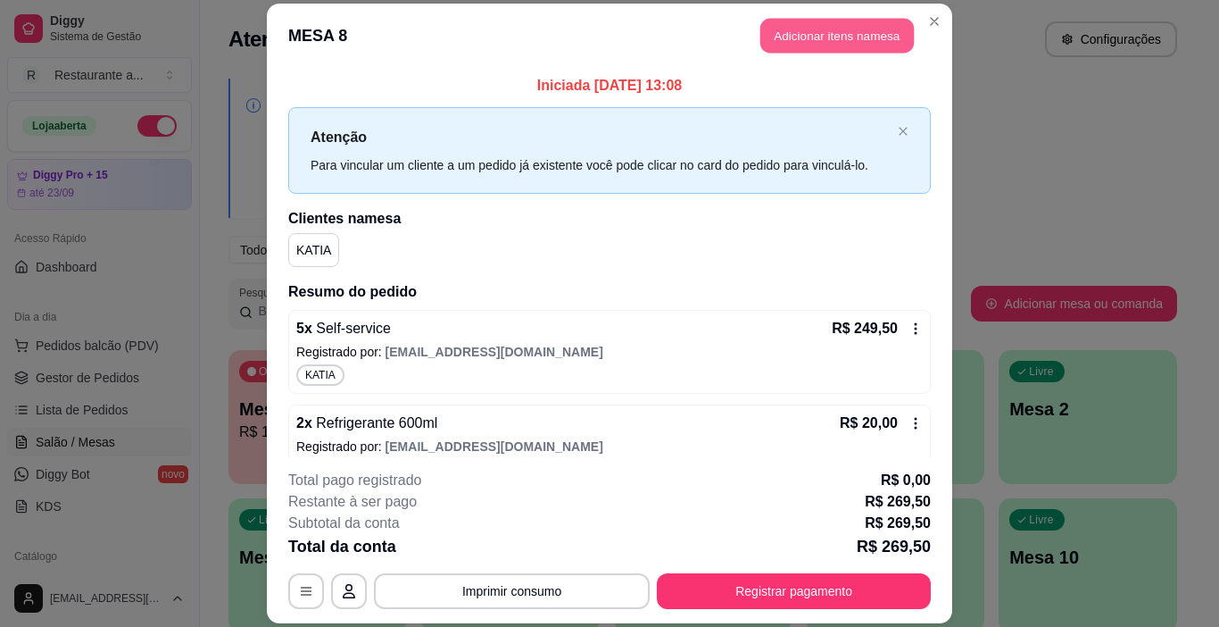
click at [801, 29] on button "Adicionar itens na mesa" at bounding box center [837, 35] width 154 height 35
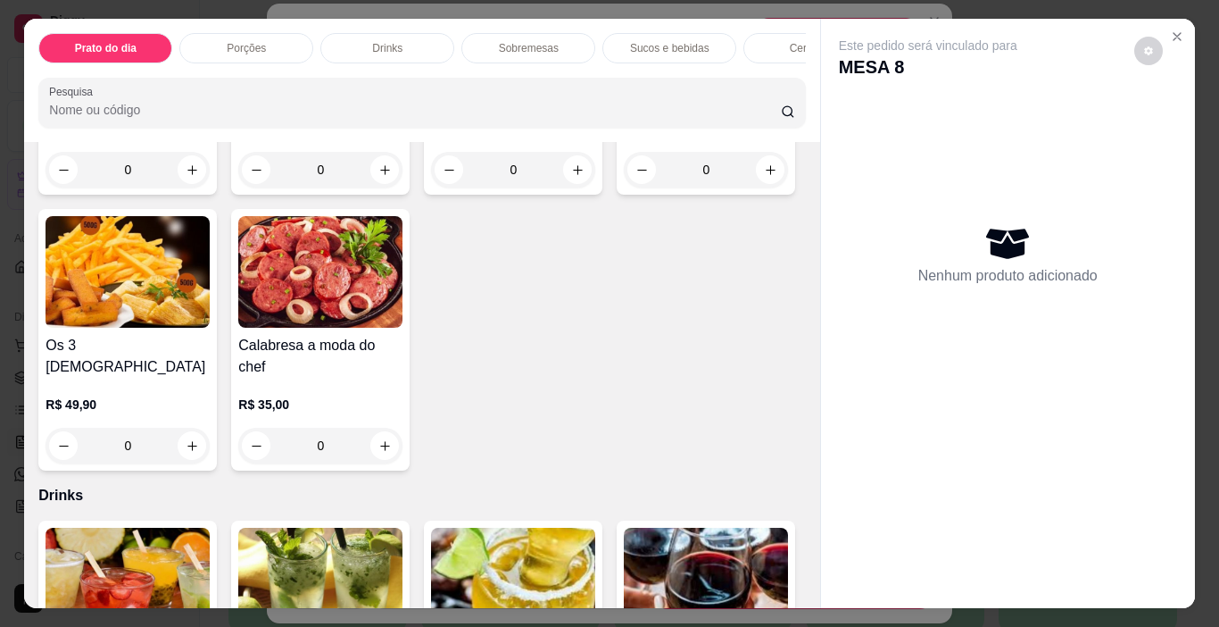
scroll to position [625, 0]
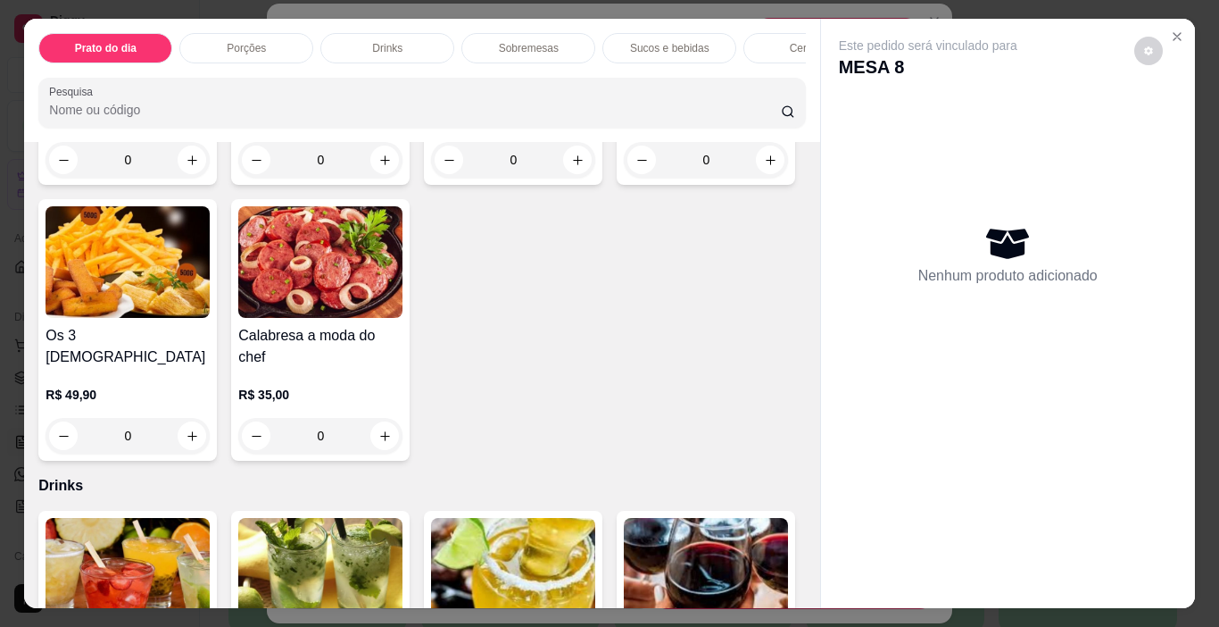
click at [540, 45] on p "Sobremesas" at bounding box center [529, 48] width 60 height 14
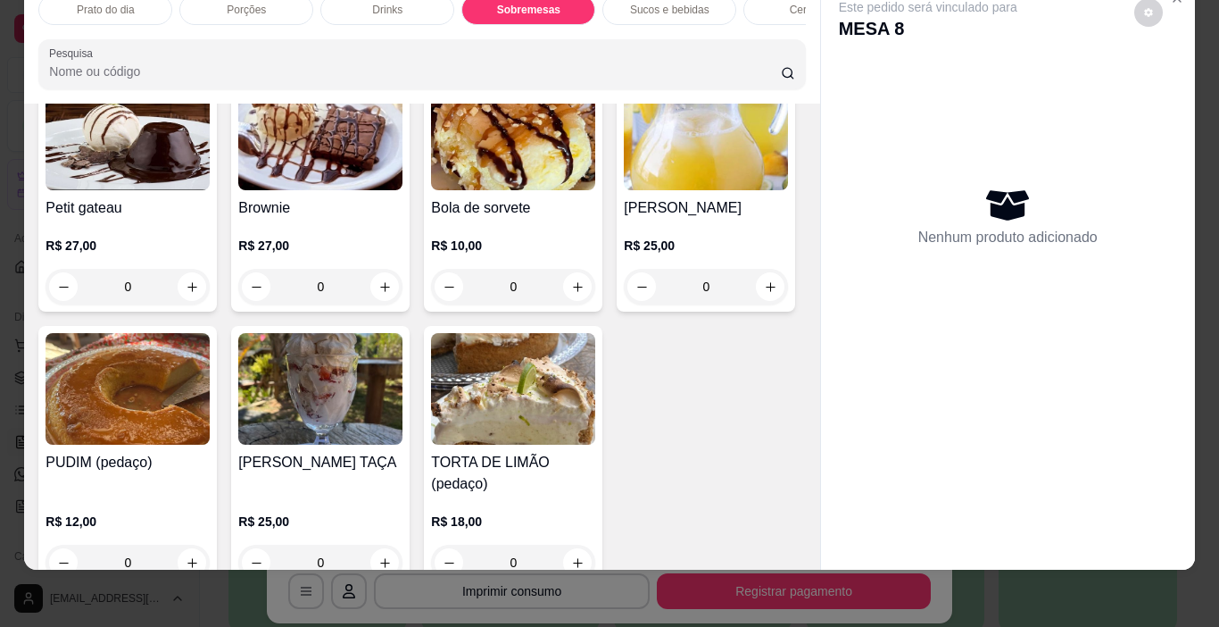
scroll to position [1680, 0]
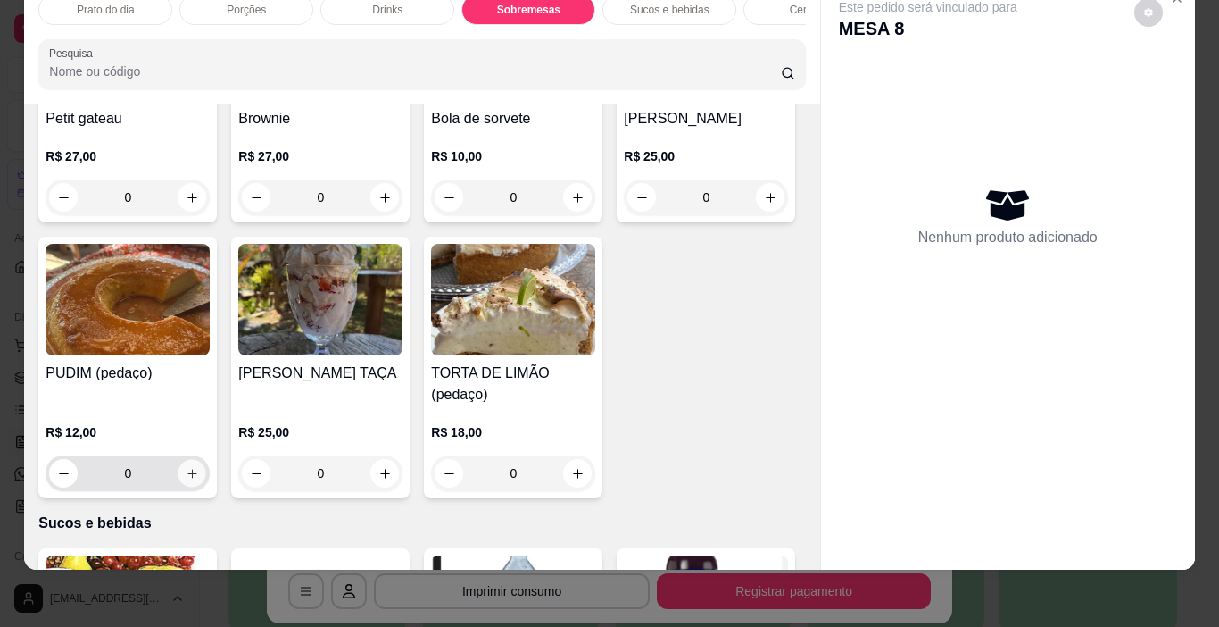
click at [199, 467] on icon "increase-product-quantity" at bounding box center [192, 473] width 13 height 13
type input "1"
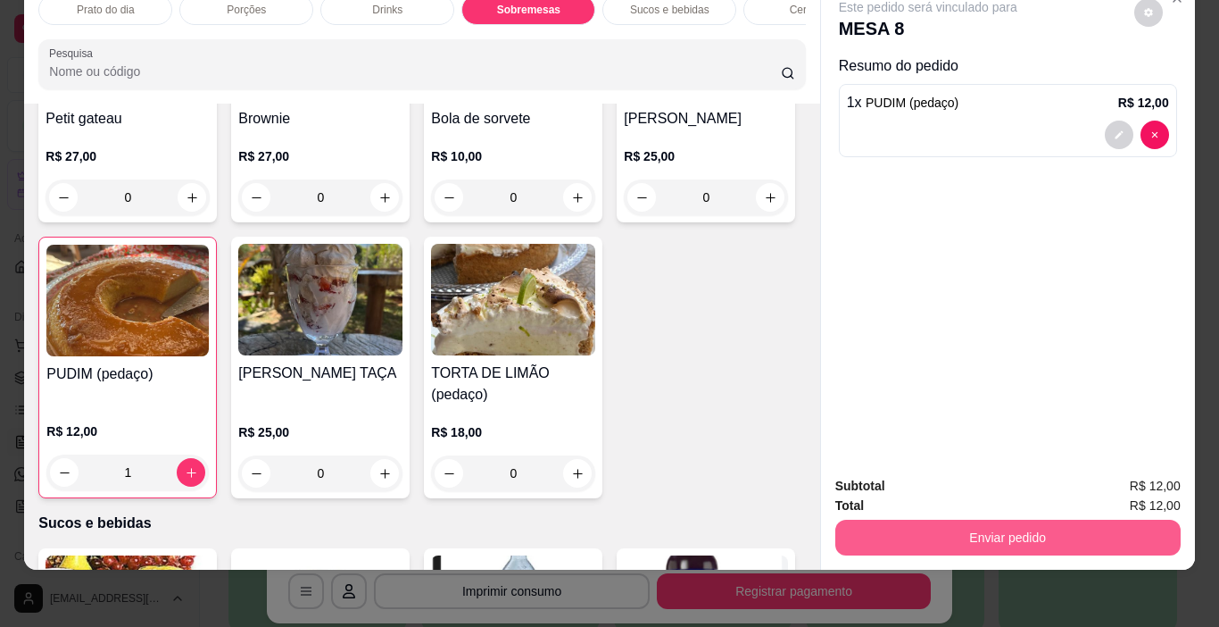
click at [983, 519] on button "Enviar pedido" at bounding box center [1007, 537] width 345 height 36
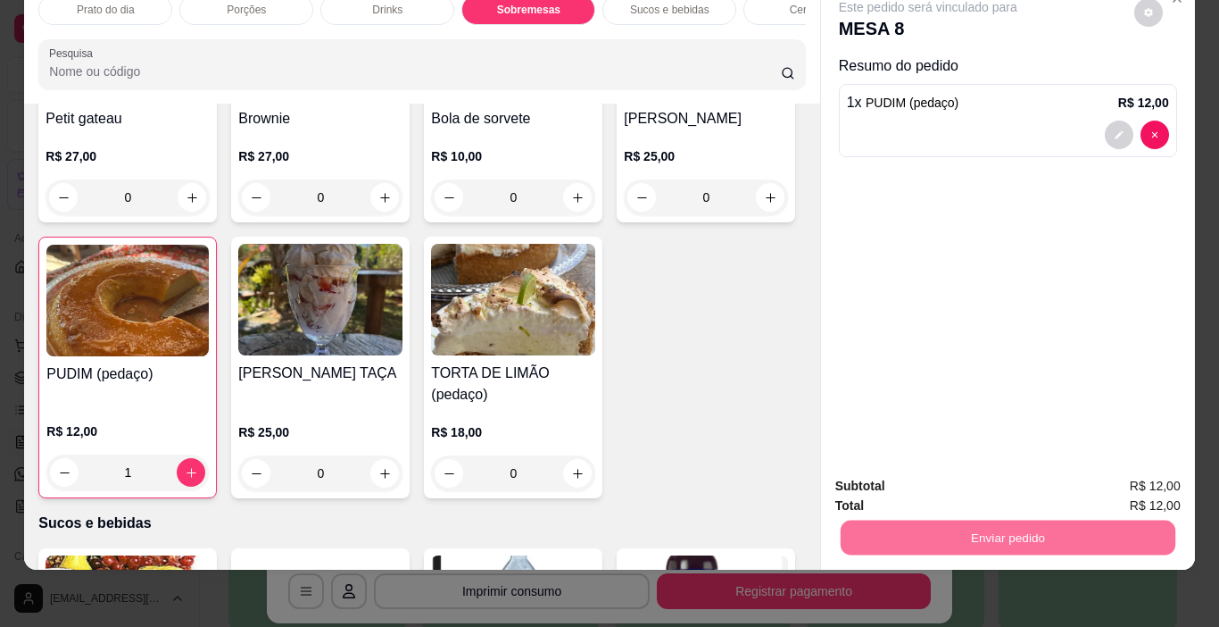
click at [969, 477] on button "Não registrar e enviar pedido" at bounding box center [949, 479] width 180 height 33
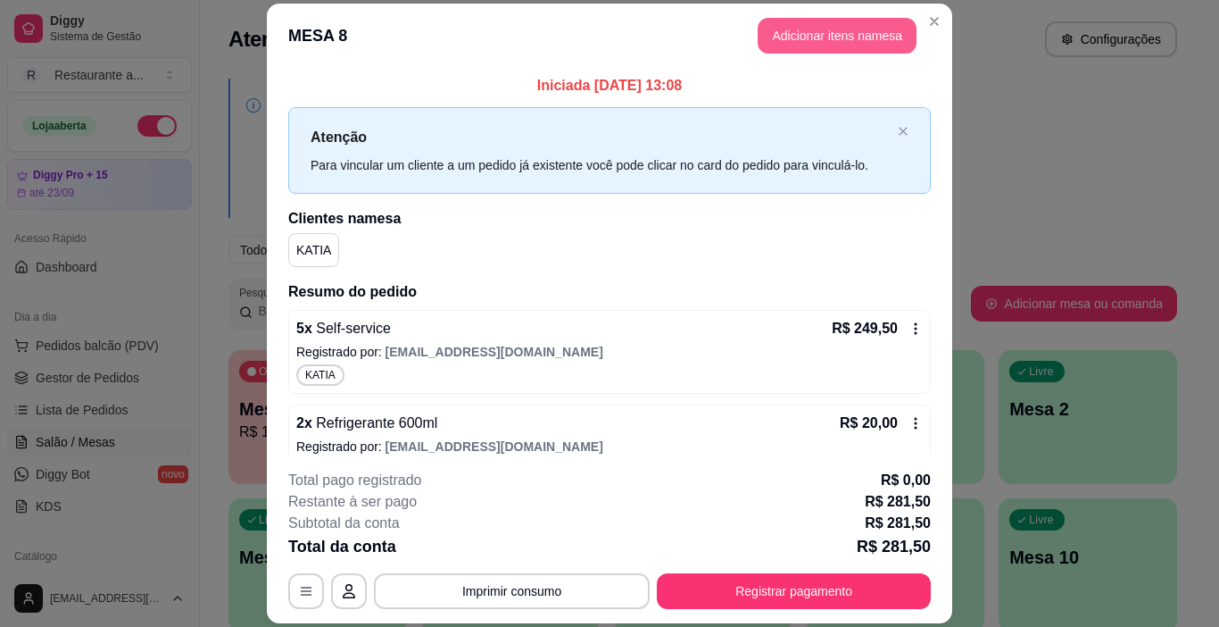
click at [834, 28] on button "Adicionar itens na mesa" at bounding box center [837, 36] width 159 height 36
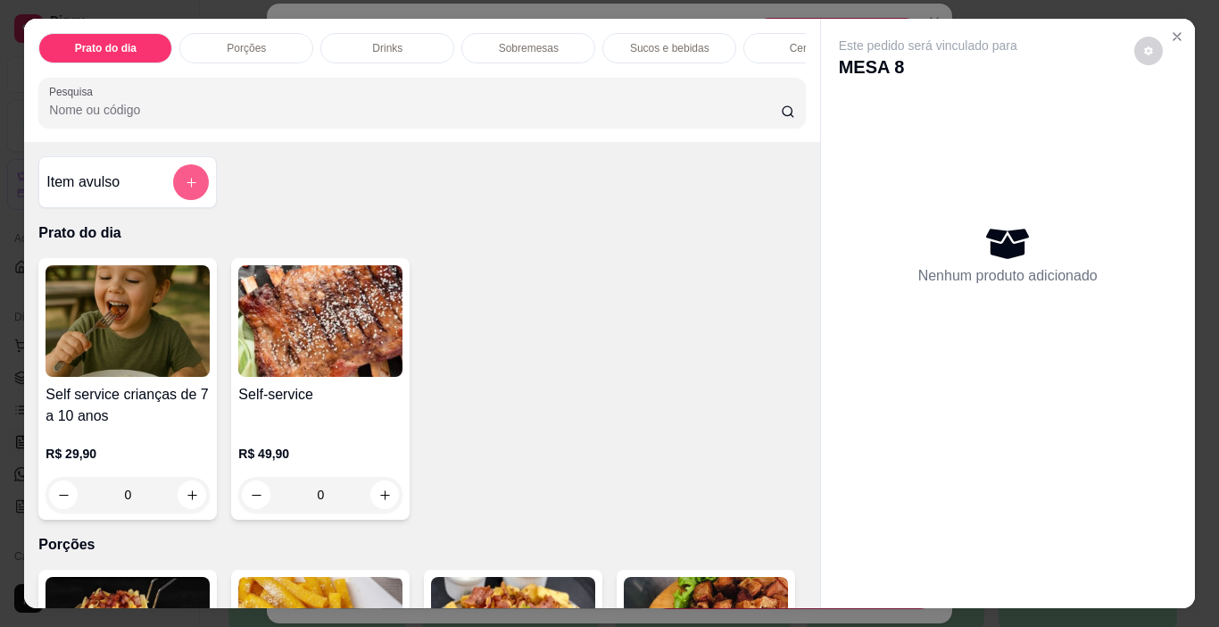
click at [185, 184] on icon "add-separate-item" at bounding box center [191, 182] width 13 height 13
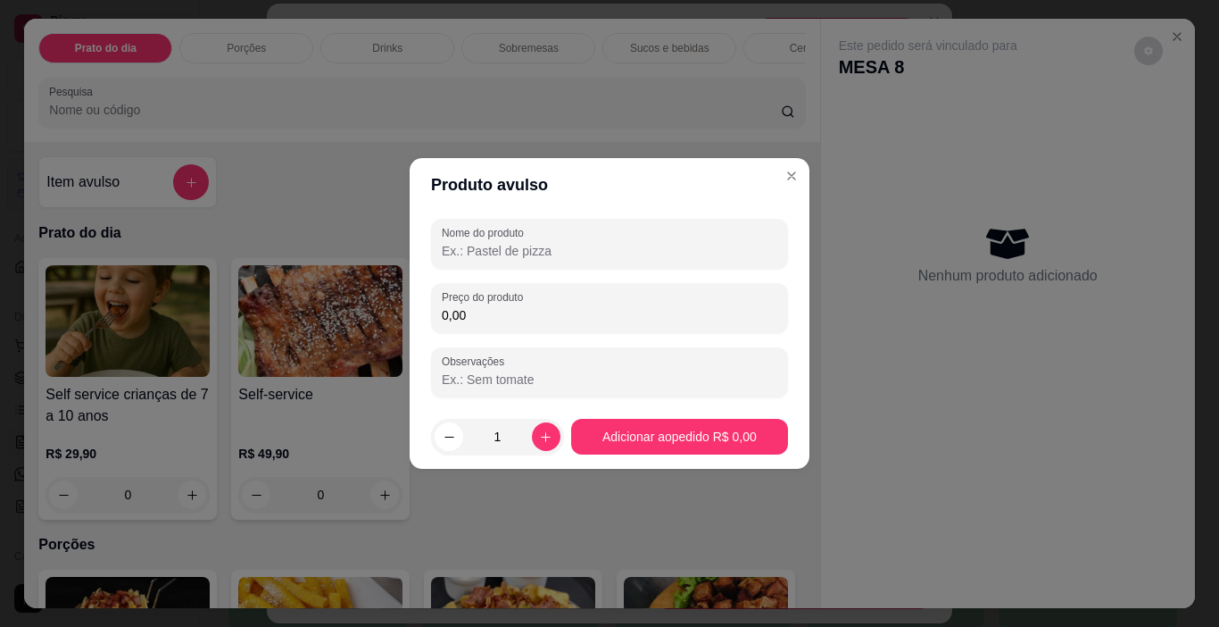
click at [492, 253] on input "Nome do produto" at bounding box center [610, 251] width 336 height 18
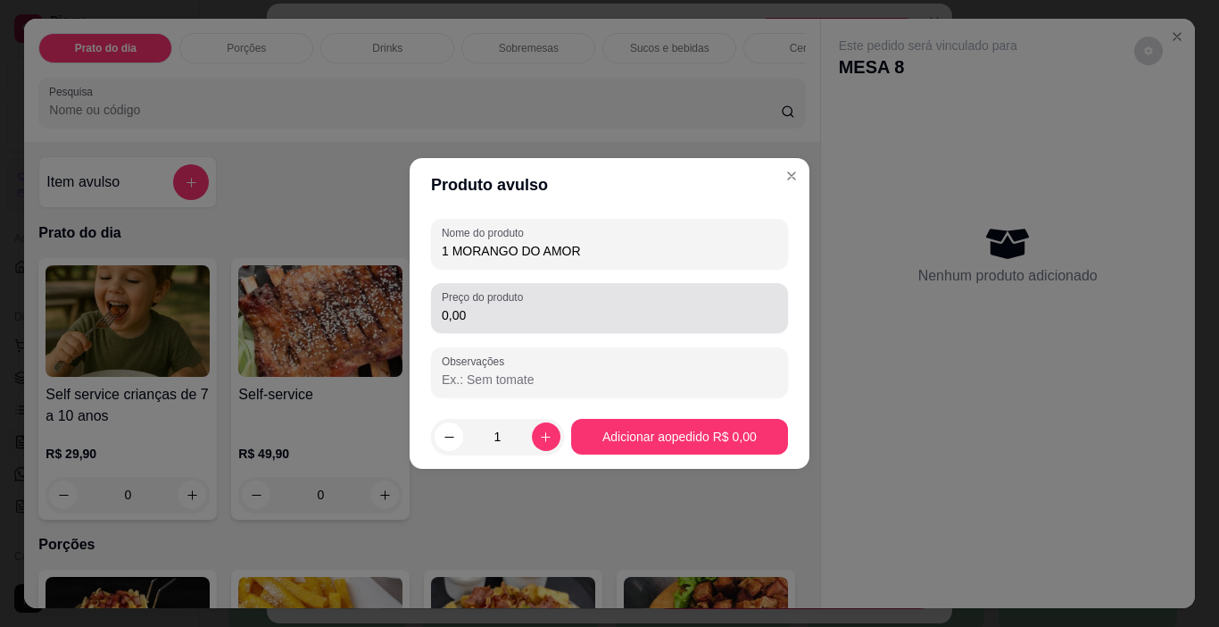
type input "1 MORANGO DO AMOR"
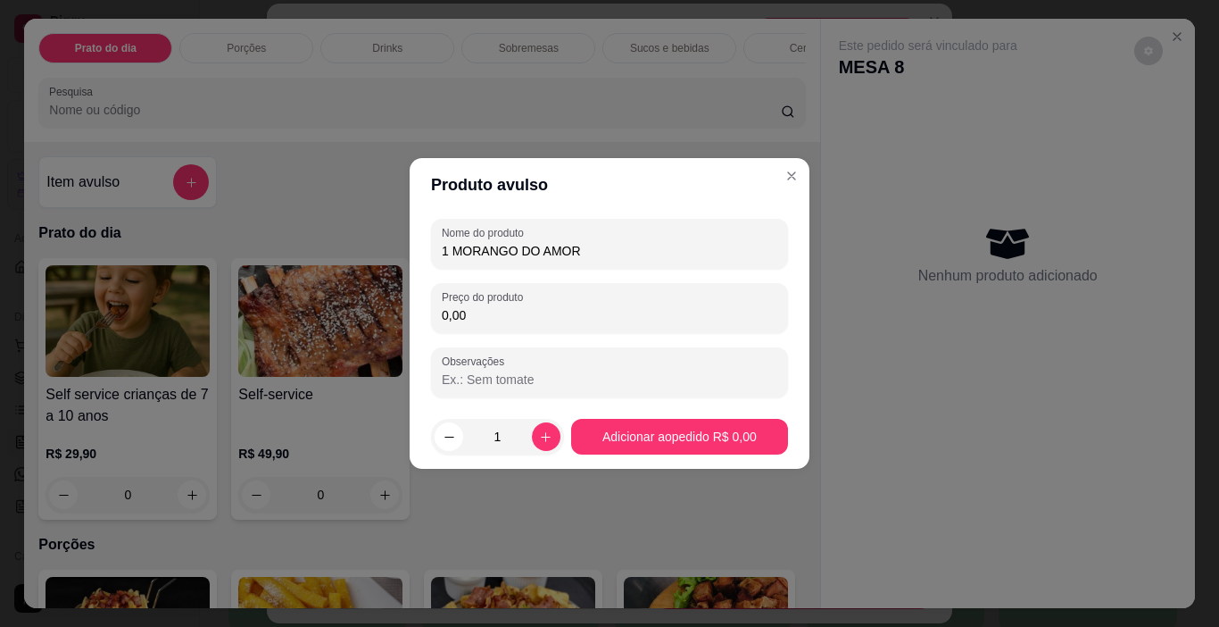
click at [479, 317] on input "0,00" at bounding box center [610, 315] width 336 height 18
type input "15,00"
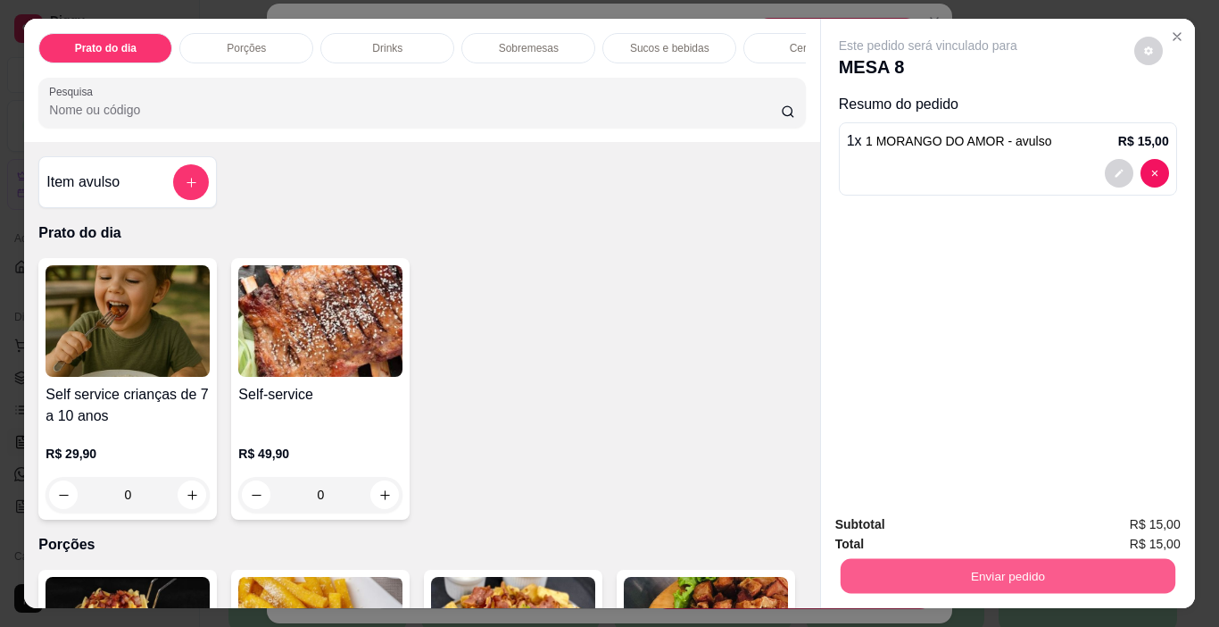
click at [1007, 568] on button "Enviar pedido" at bounding box center [1007, 576] width 335 height 35
click at [985, 522] on button "Não registrar e enviar pedido" at bounding box center [949, 525] width 186 height 34
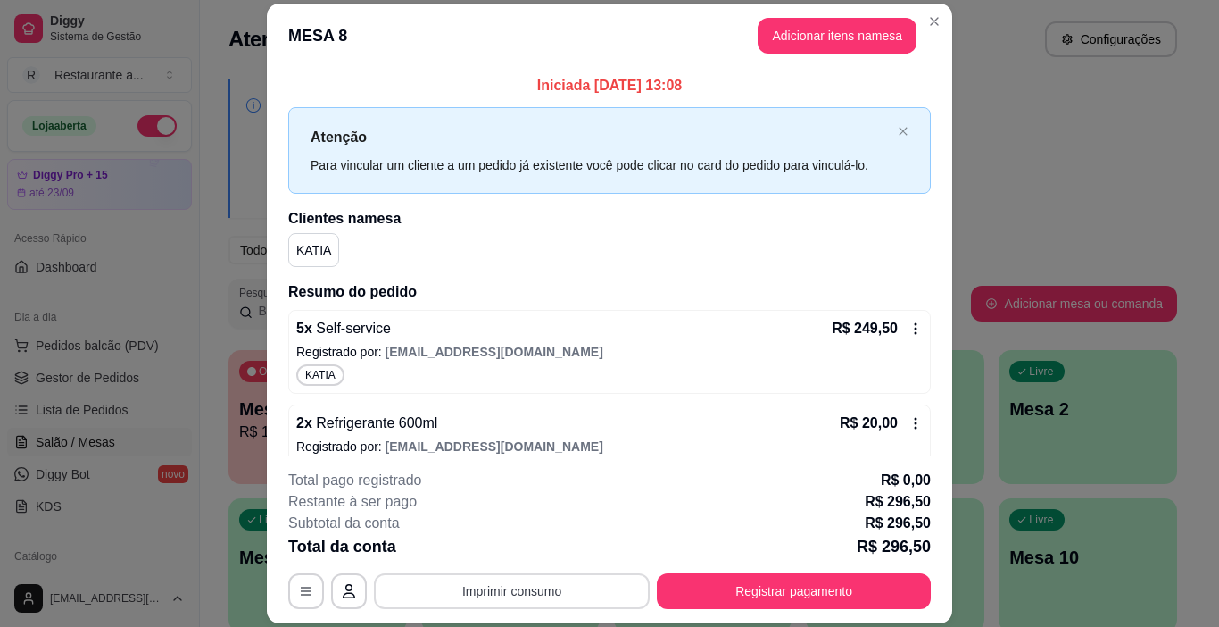
click at [495, 589] on button "Imprimir consumo" at bounding box center [512, 591] width 276 height 36
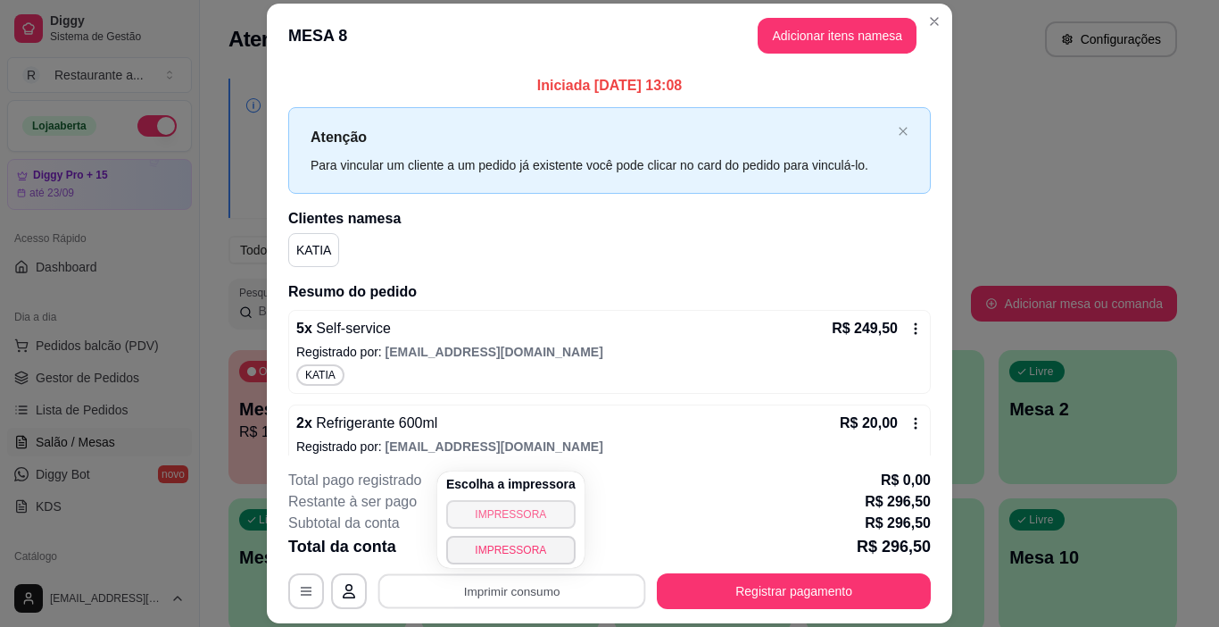
click at [510, 511] on button "IMPRESSORA" at bounding box center [510, 514] width 129 height 29
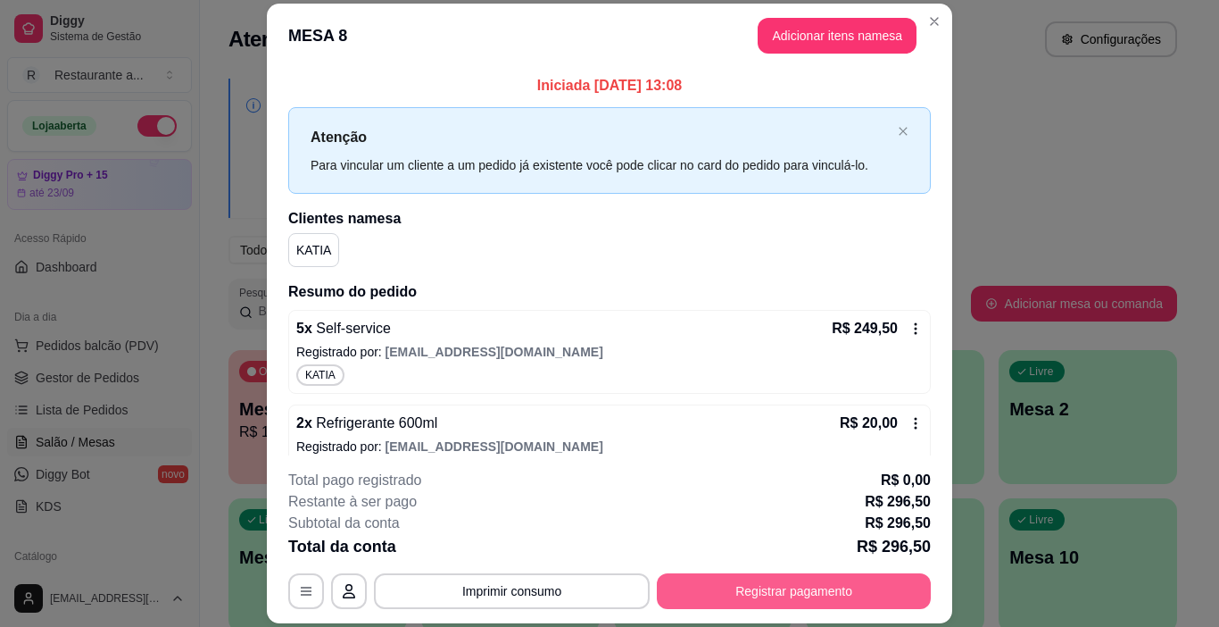
click at [795, 584] on button "Registrar pagamento" at bounding box center [794, 591] width 274 height 36
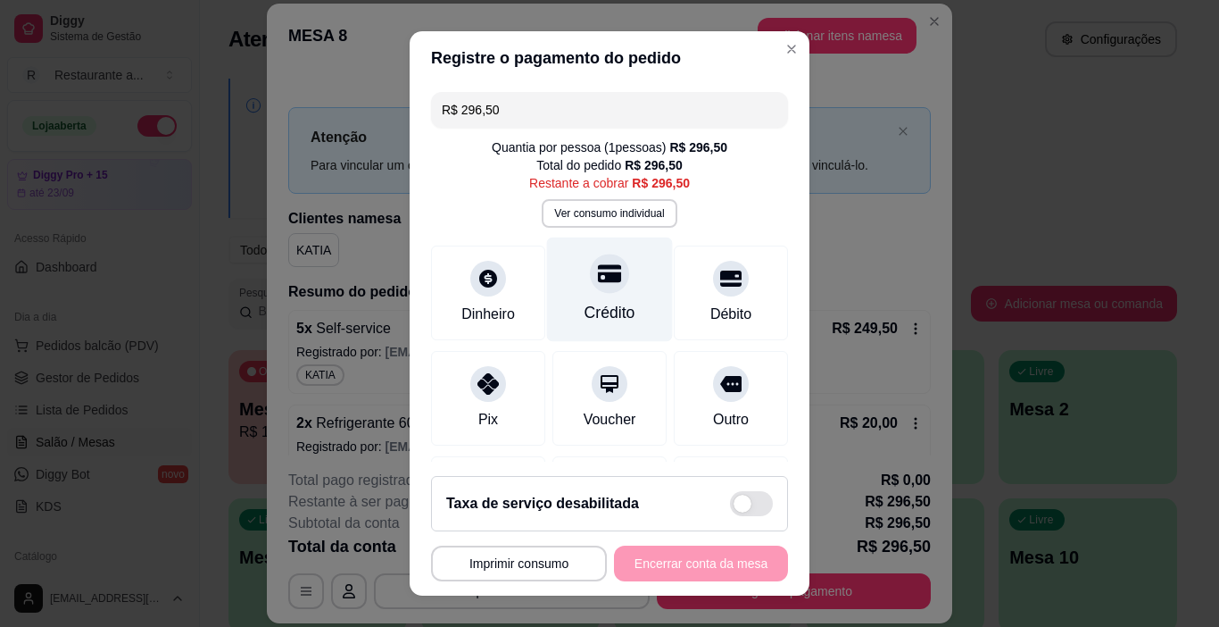
click at [593, 293] on div at bounding box center [609, 273] width 39 height 39
type input "R$ 0,00"
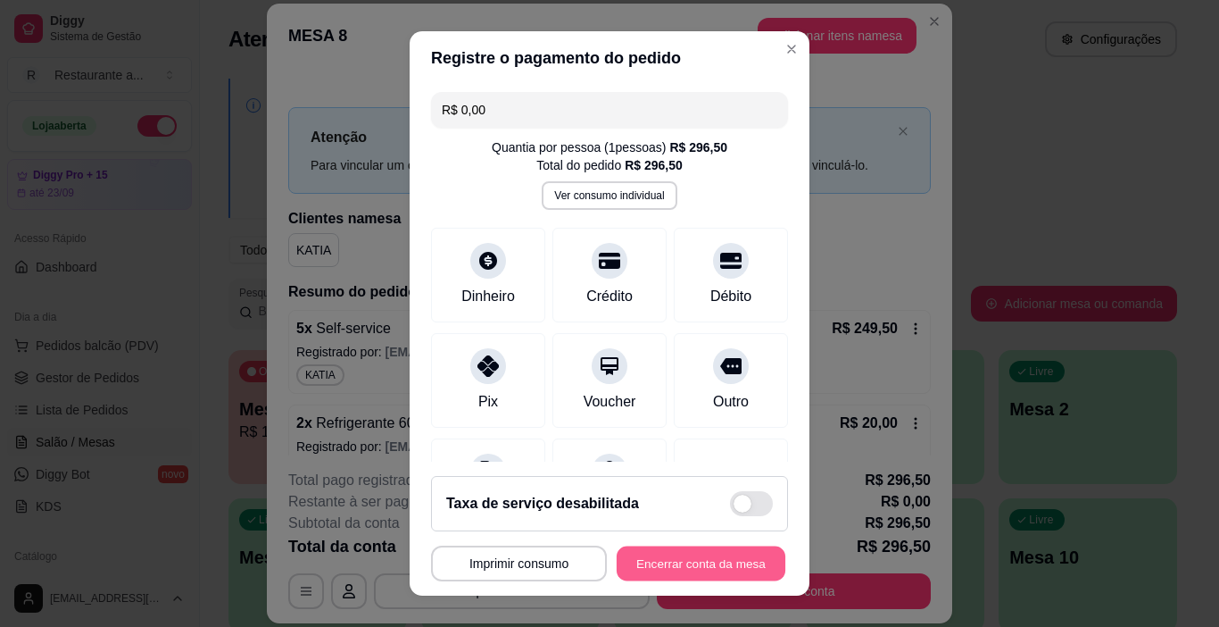
click at [686, 557] on button "Encerrar conta da mesa" at bounding box center [701, 563] width 169 height 35
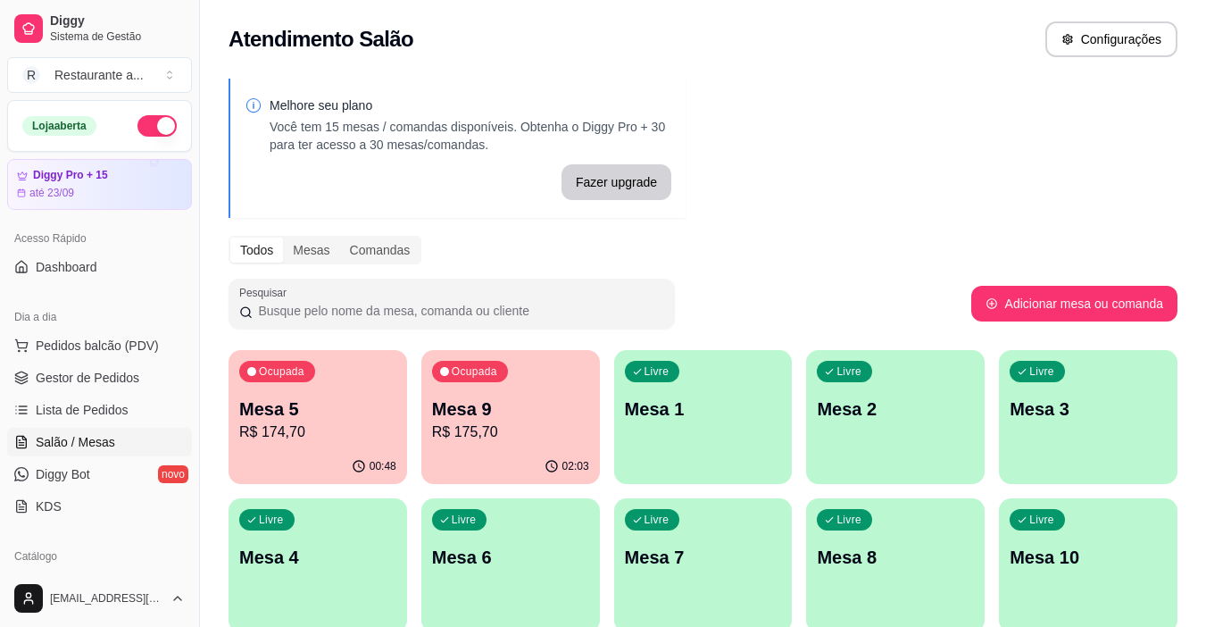
click at [334, 416] on p "Mesa 5" at bounding box center [317, 408] width 157 height 25
click at [349, 422] on p "R$ 174,70" at bounding box center [318, 431] width 153 height 21
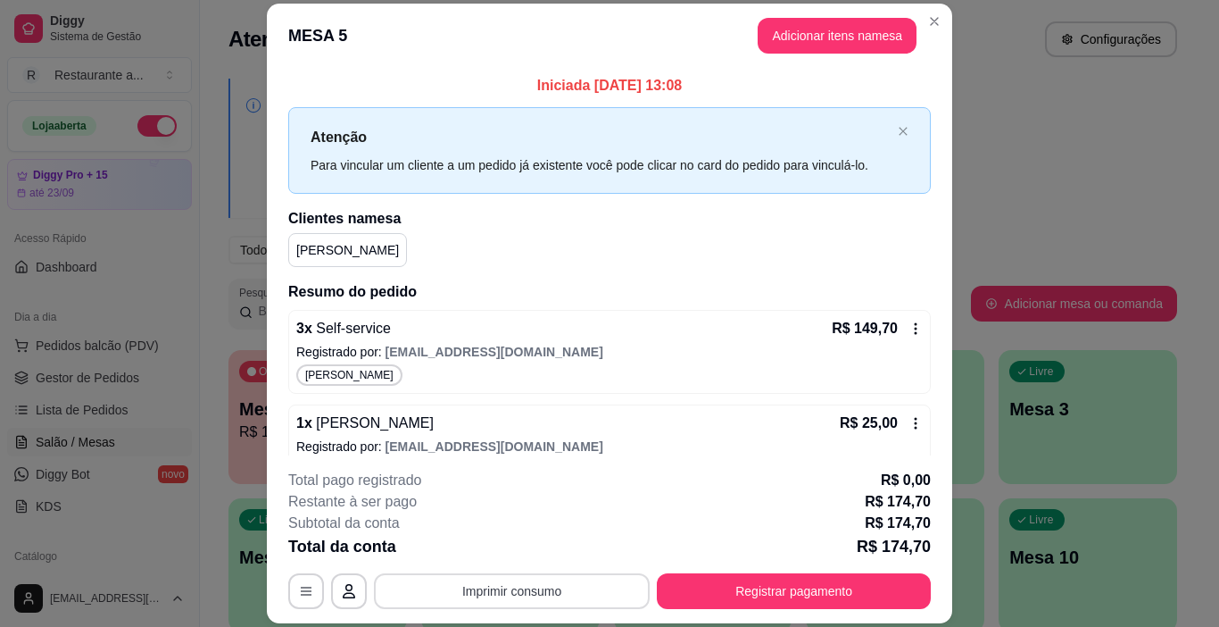
click at [486, 591] on button "Imprimir consumo" at bounding box center [512, 591] width 276 height 36
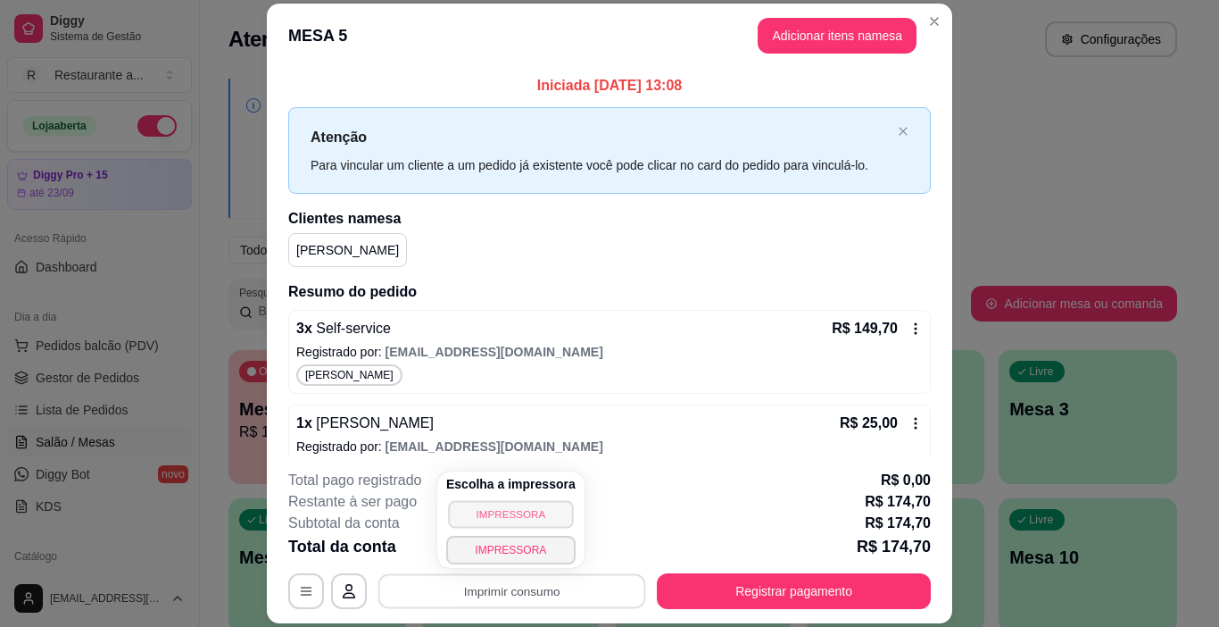
click at [508, 515] on button "IMPRESSORA" at bounding box center [510, 514] width 125 height 28
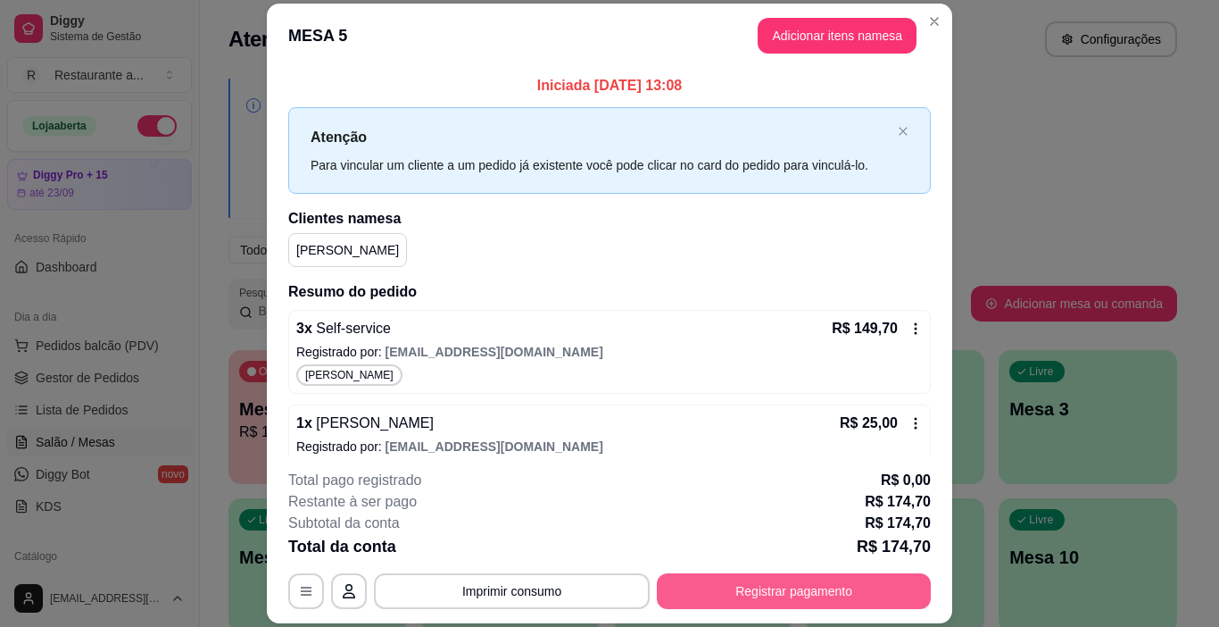
click at [779, 583] on button "Registrar pagamento" at bounding box center [794, 591] width 274 height 36
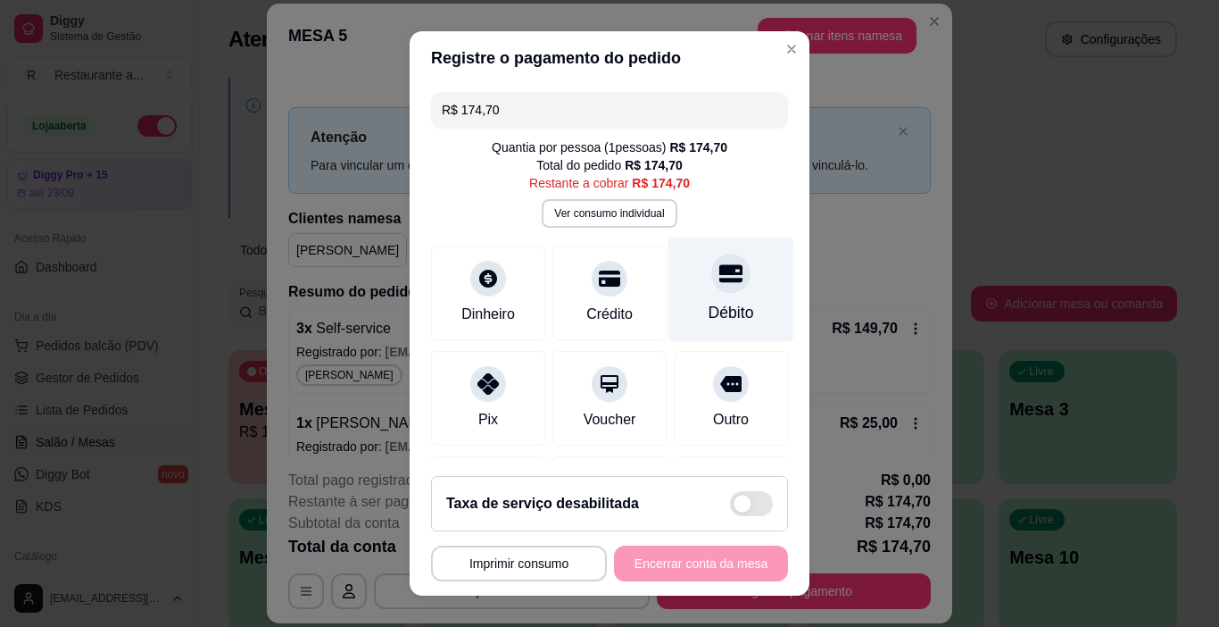
click at [711, 291] on div at bounding box center [730, 273] width 39 height 39
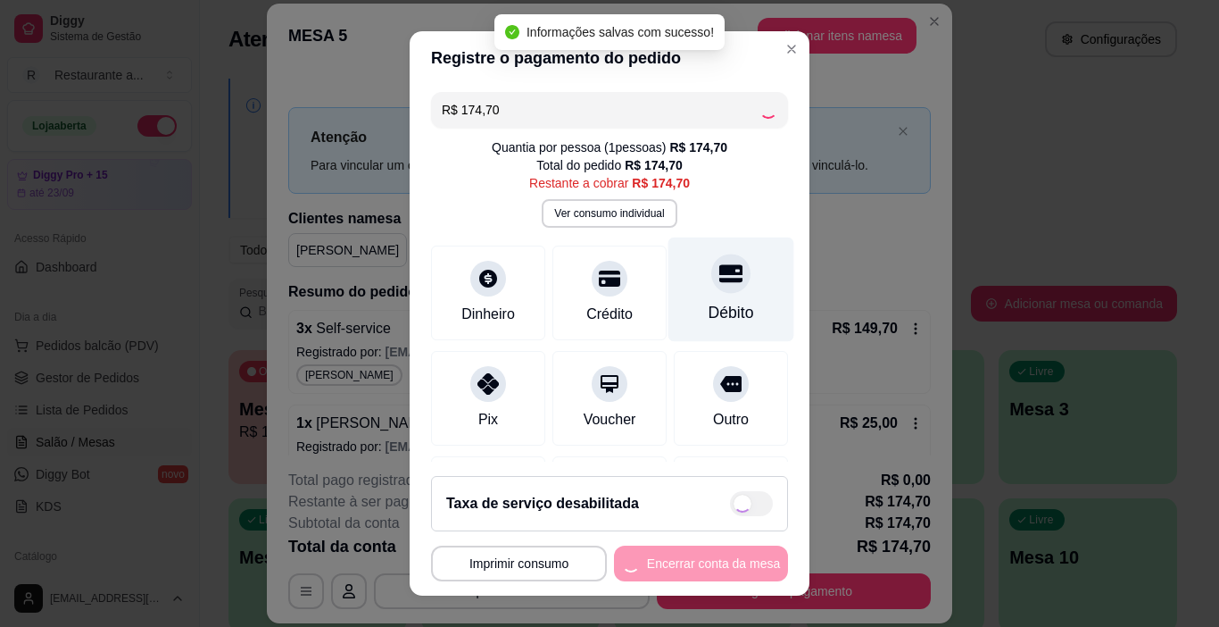
type input "R$ 0,00"
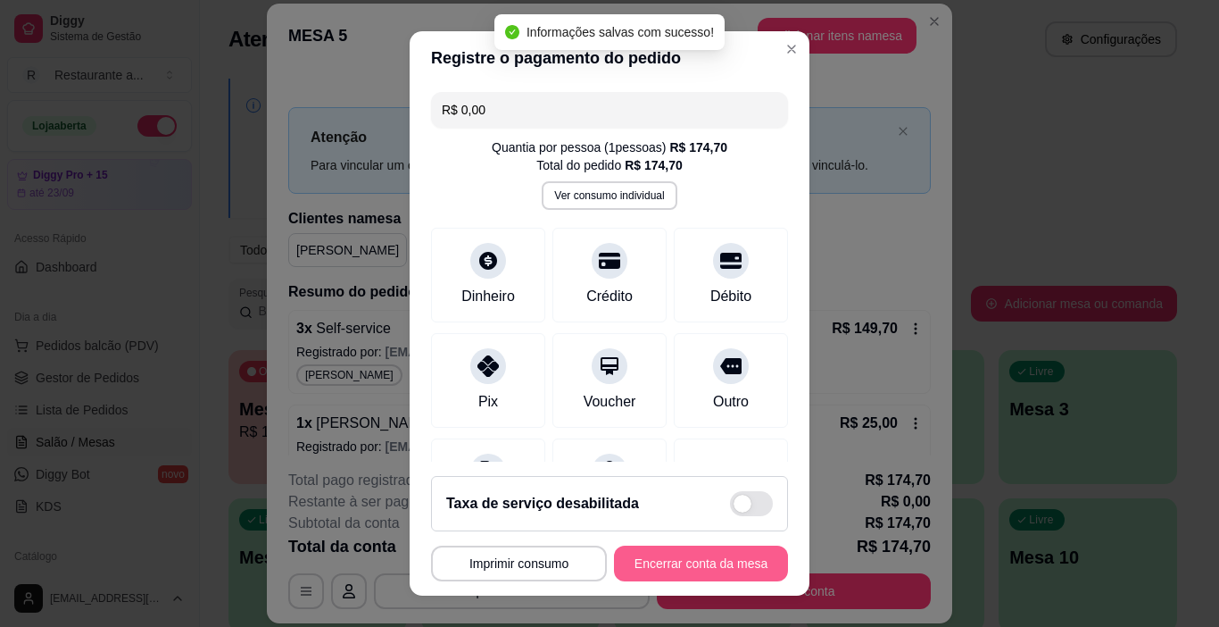
click at [696, 562] on button "Encerrar conta da mesa" at bounding box center [701, 563] width 174 height 36
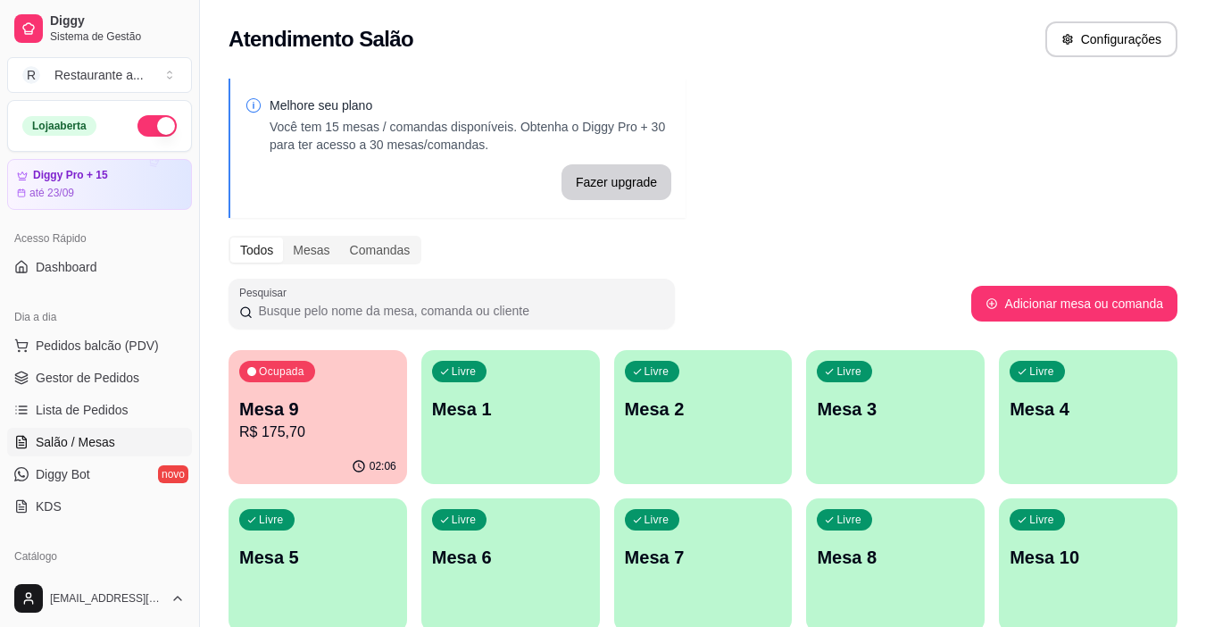
click at [685, 423] on div "Livre Mesa 2" at bounding box center [703, 406] width 178 height 112
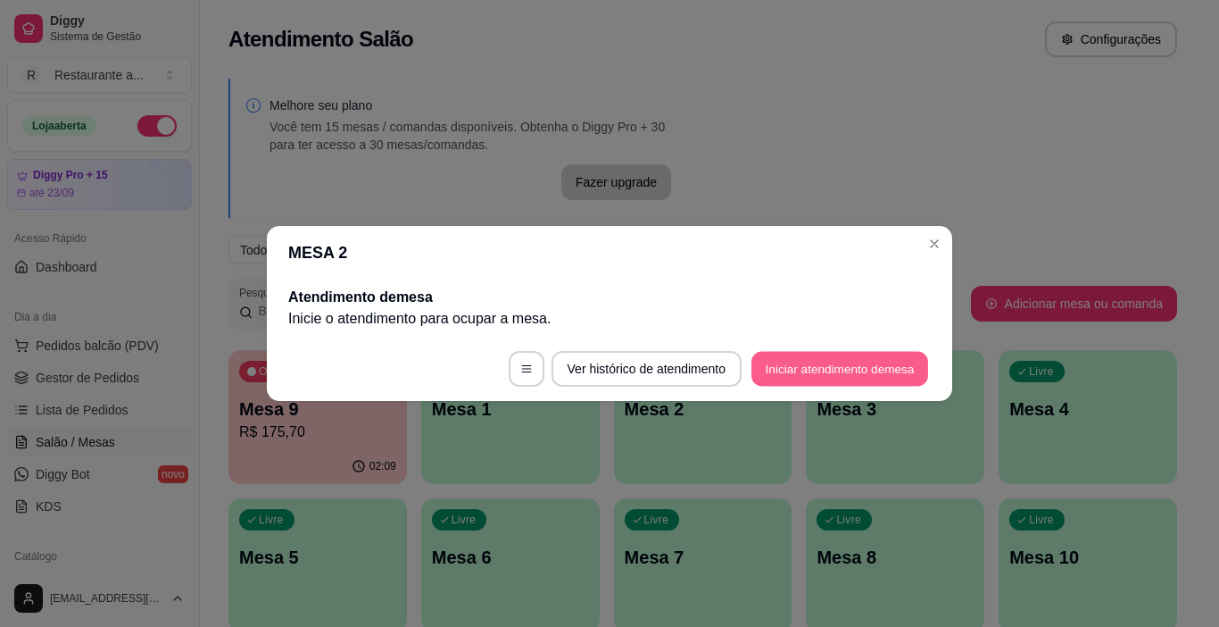
click at [785, 353] on button "Iniciar atendimento de mesa" at bounding box center [839, 369] width 177 height 35
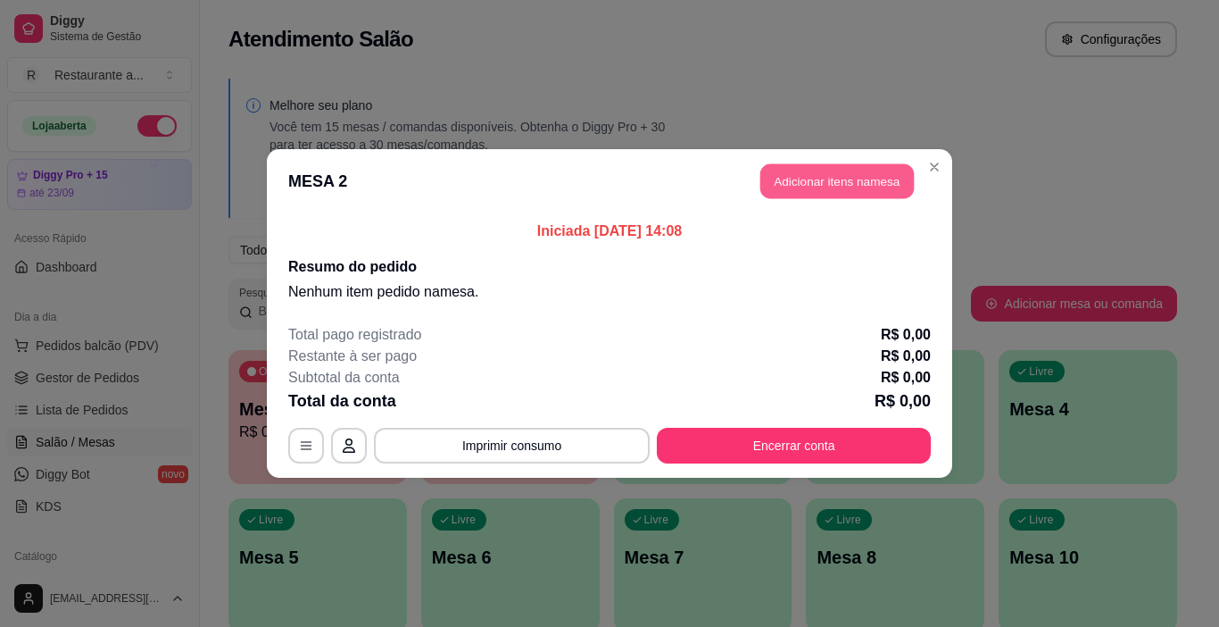
click at [837, 182] on button "Adicionar itens na mesa" at bounding box center [837, 181] width 154 height 35
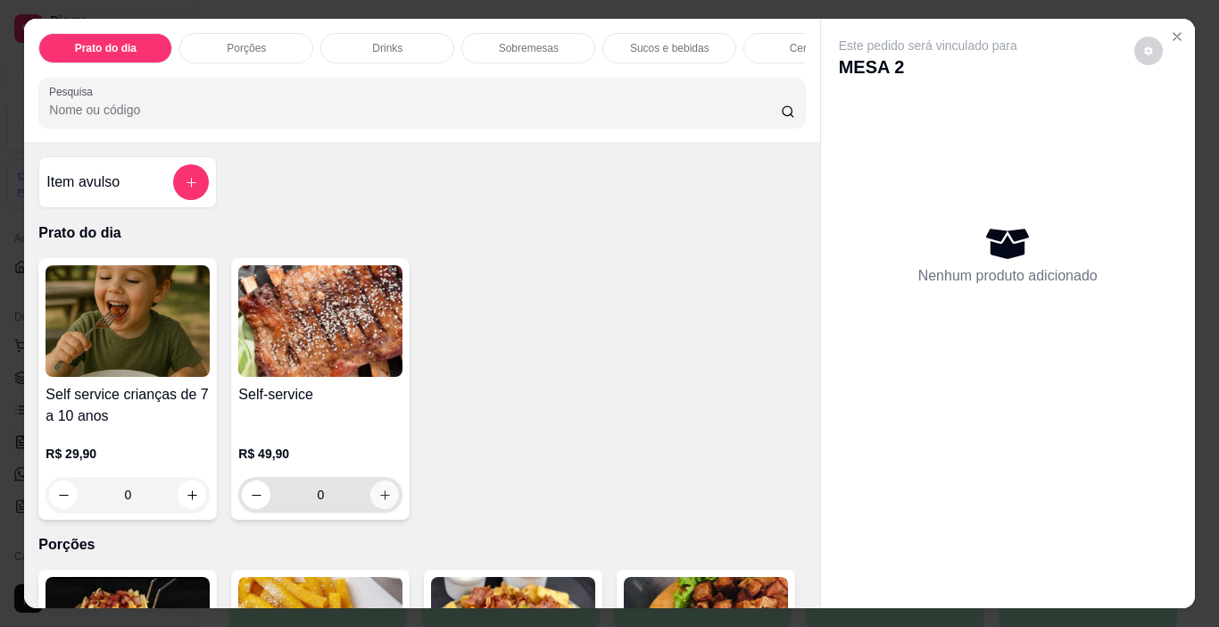
click at [380, 500] on icon "increase-product-quantity" at bounding box center [385, 495] width 10 height 10
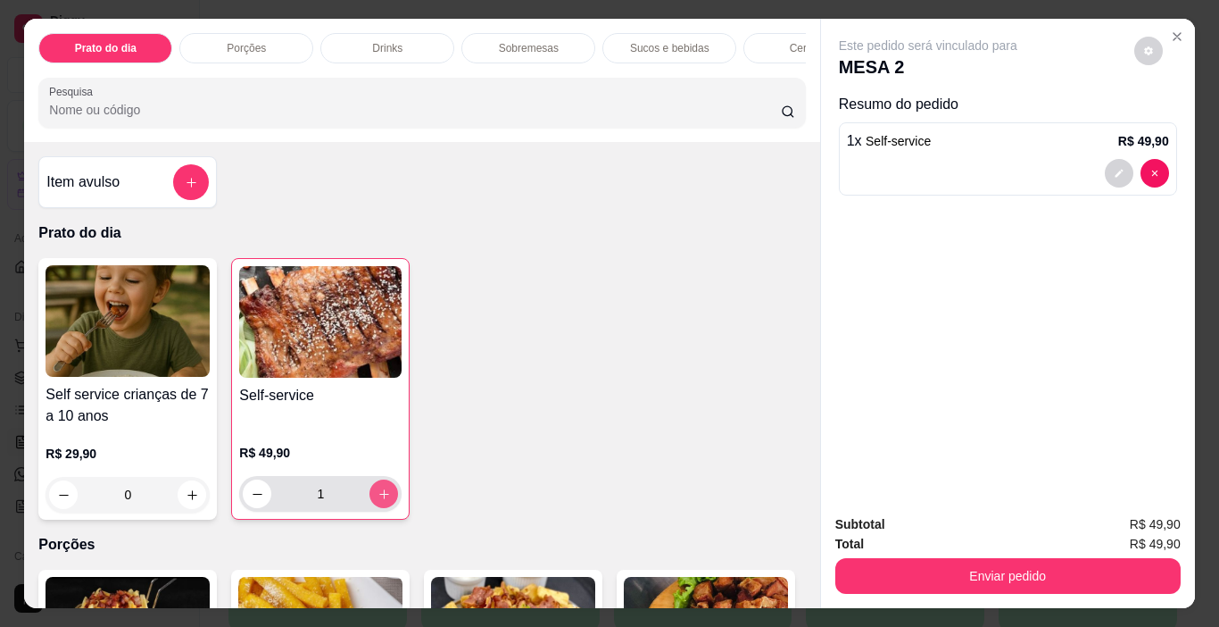
click at [380, 501] on icon "increase-product-quantity" at bounding box center [384, 493] width 13 height 13
type input "3"
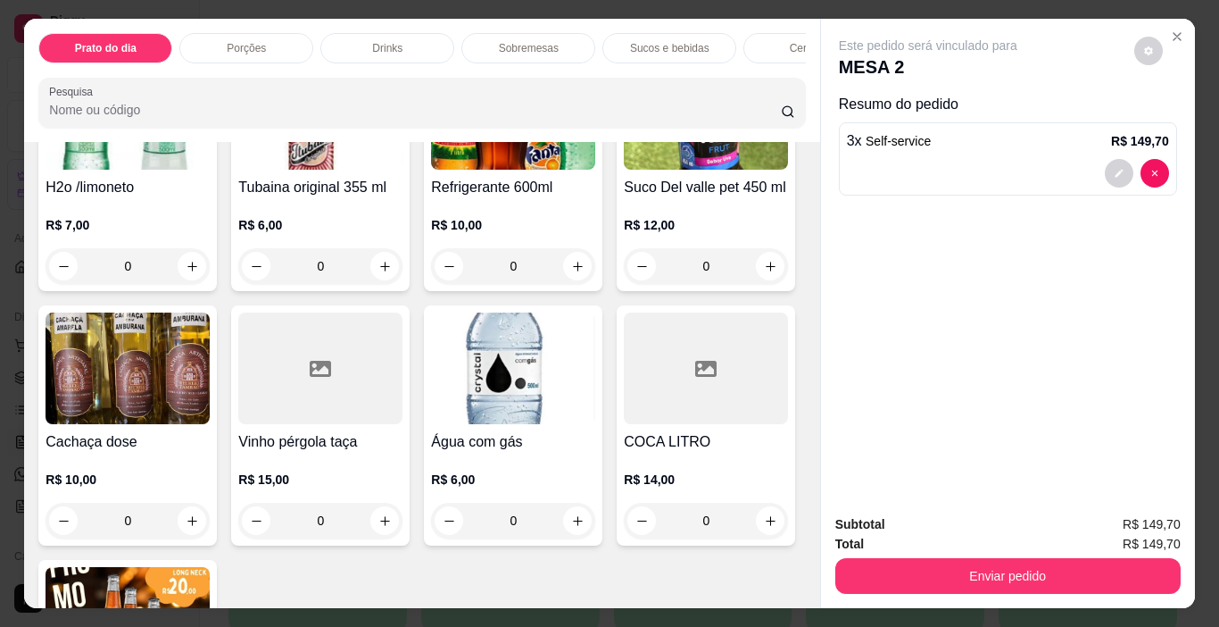
scroll to position [2588, 0]
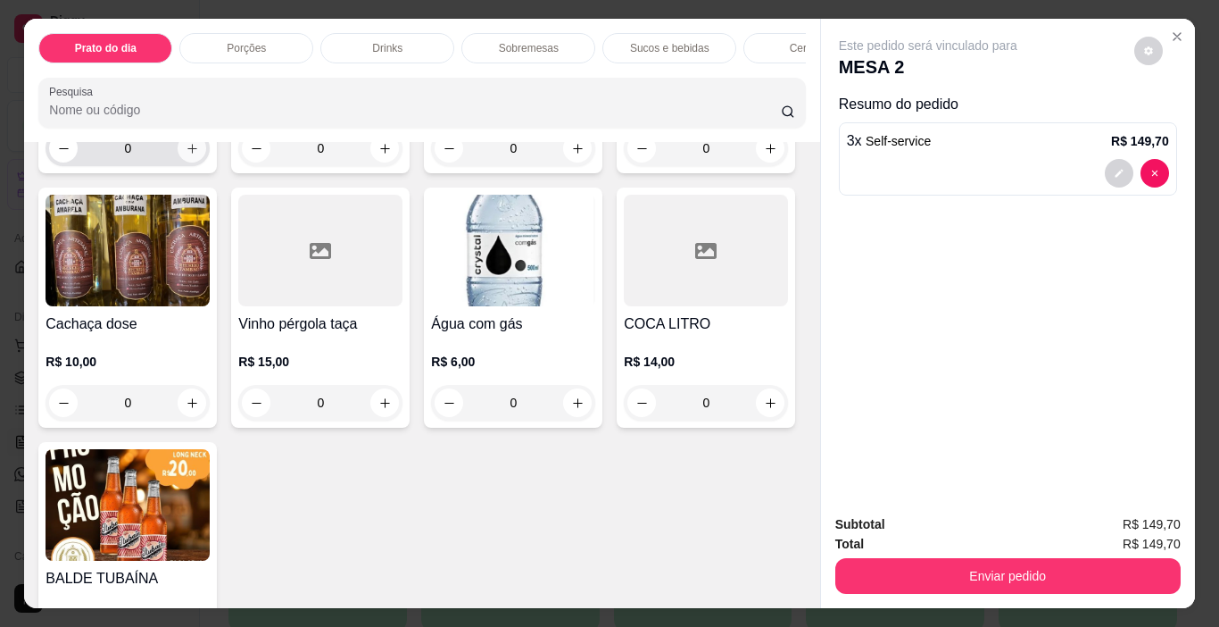
click at [199, 155] on icon "increase-product-quantity" at bounding box center [192, 148] width 13 height 13
type input "1"
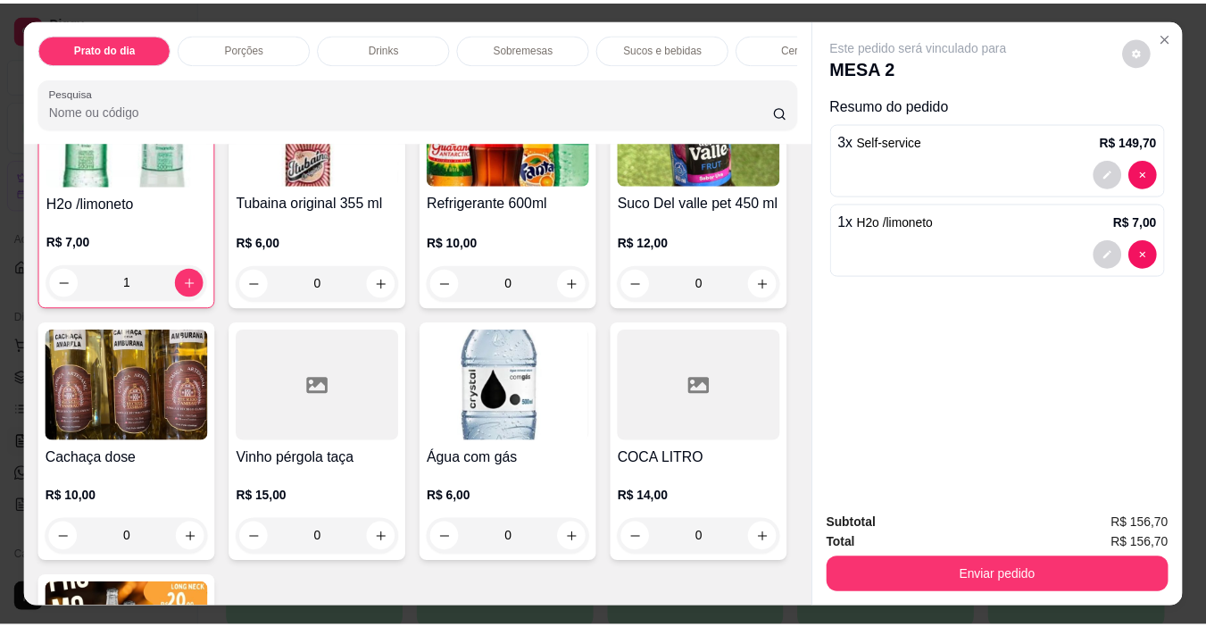
scroll to position [2499, 0]
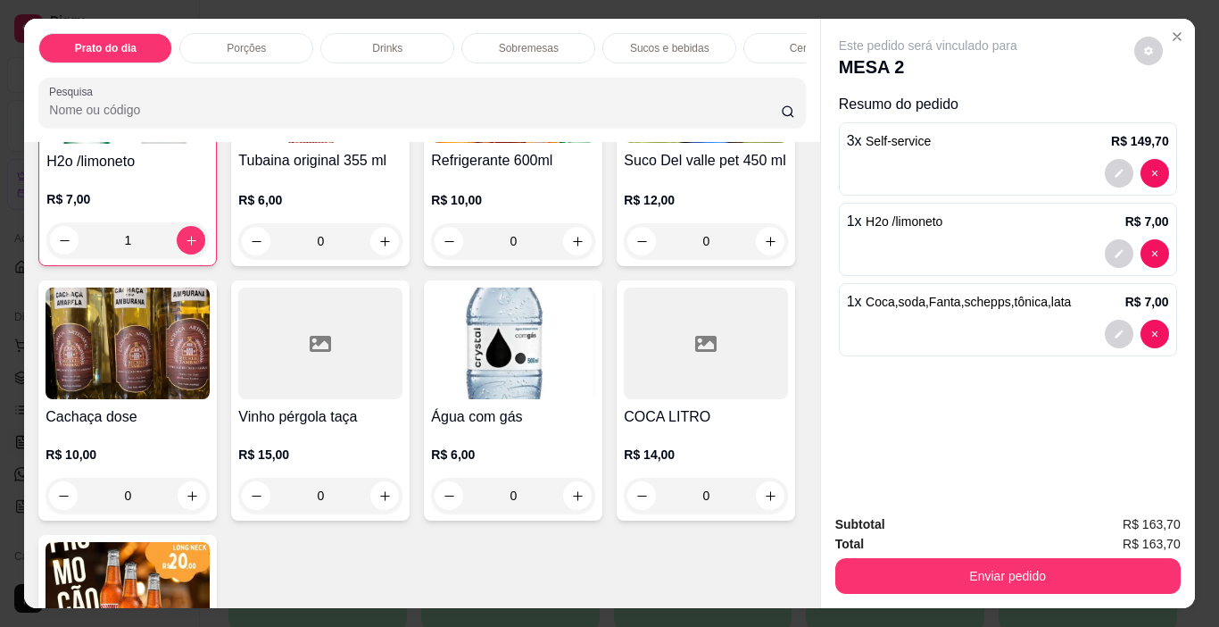
type input "2"
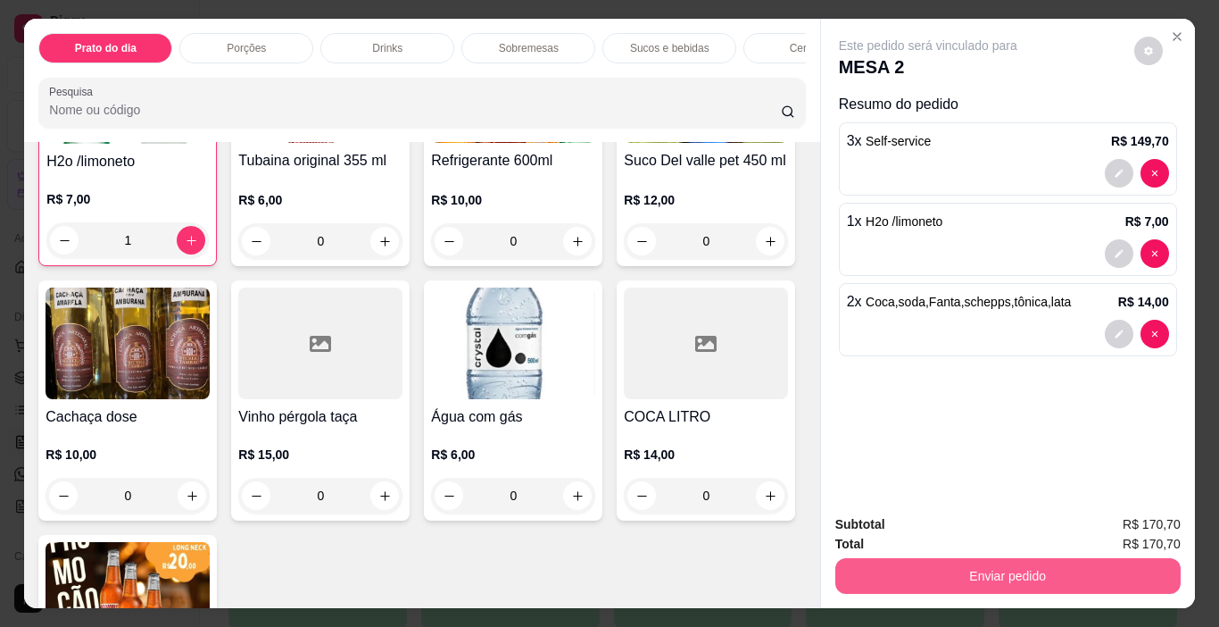
click at [1006, 558] on button "Enviar pedido" at bounding box center [1007, 576] width 345 height 36
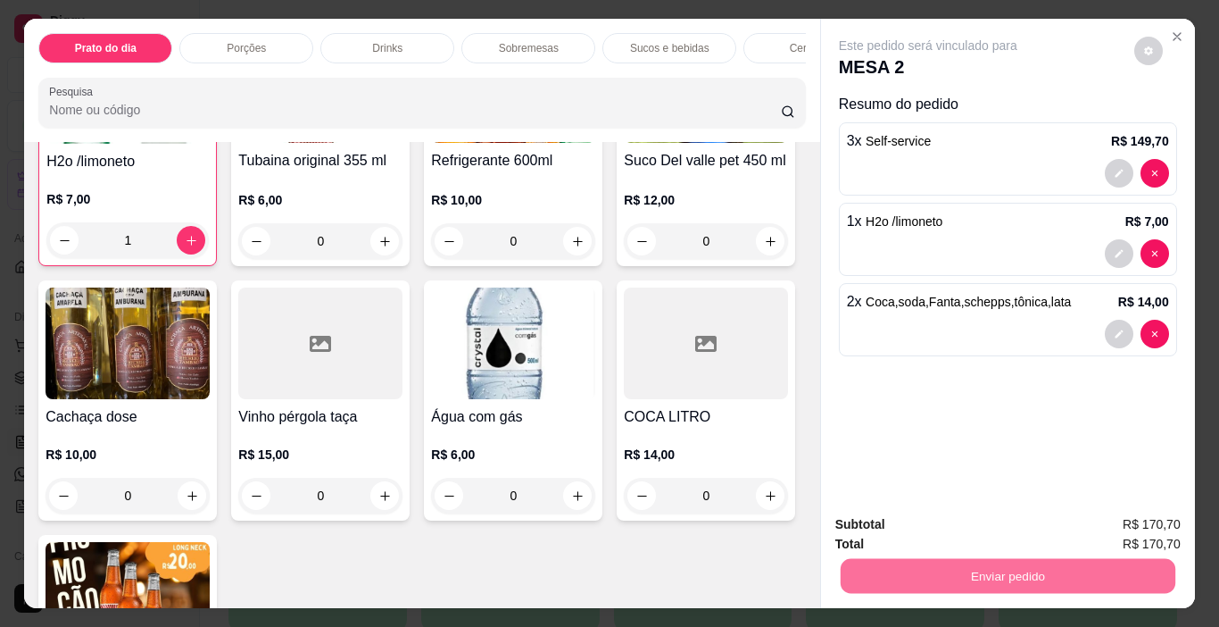
click at [1131, 519] on button "Sim, quero registrar" at bounding box center [1117, 525] width 133 height 34
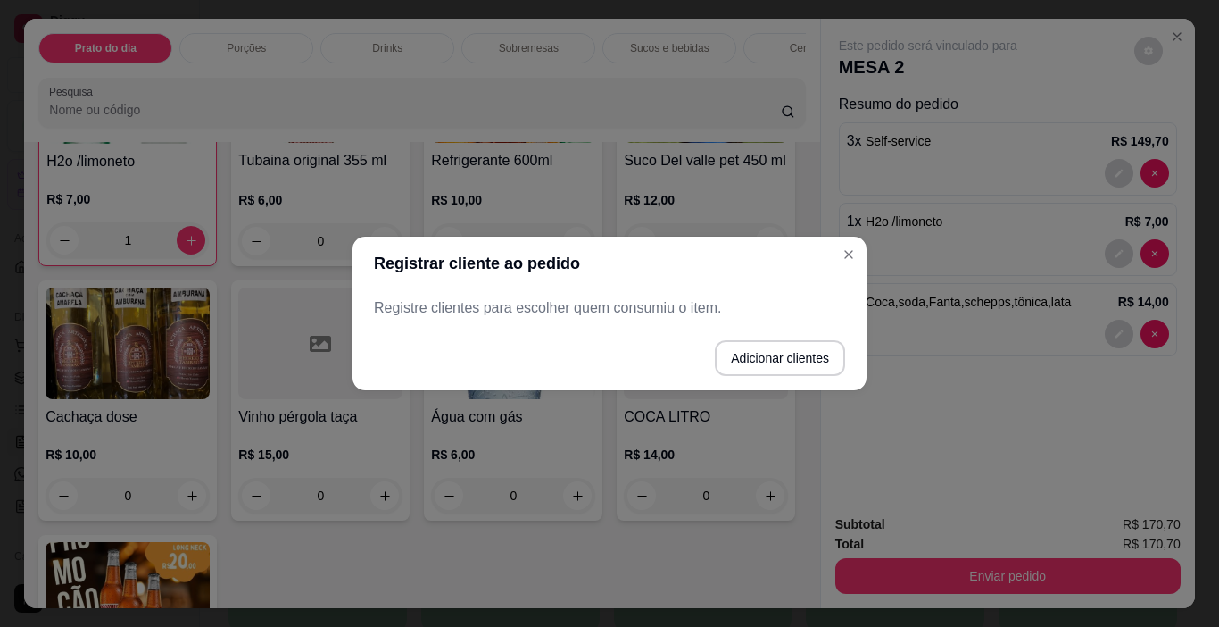
click at [420, 306] on p "Registre clientes para escolher quem consumiu o item." at bounding box center [609, 307] width 471 height 21
click at [778, 356] on button "Adicionar clientes" at bounding box center [780, 358] width 130 height 36
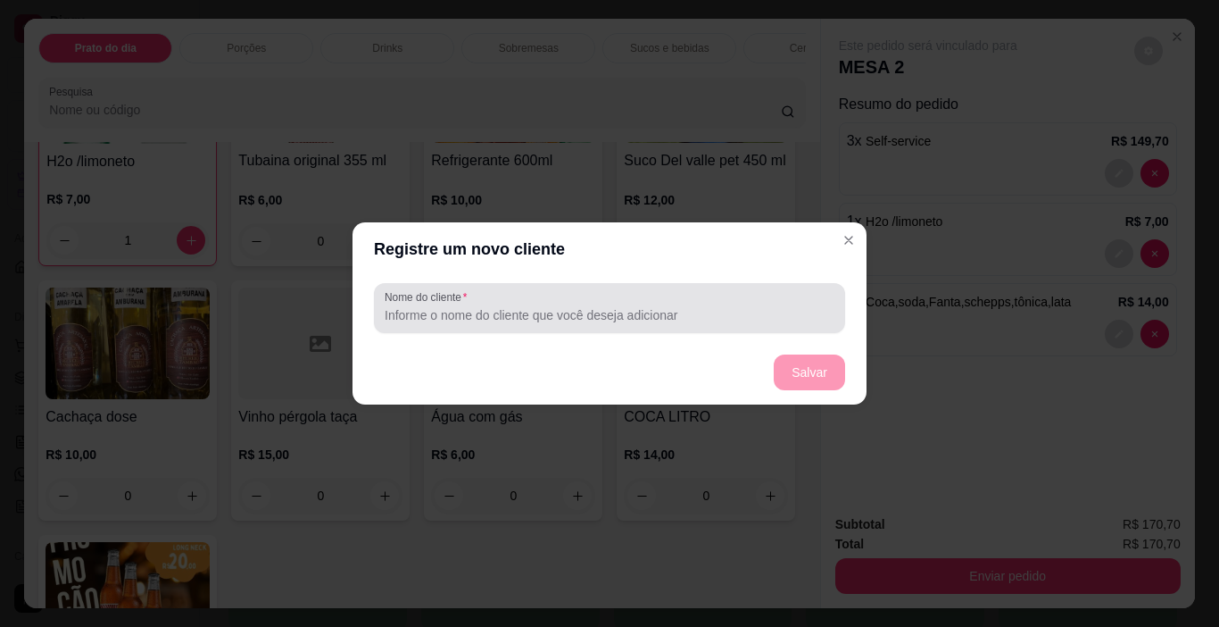
click at [419, 314] on input "Nome do cliente" at bounding box center [610, 315] width 450 height 18
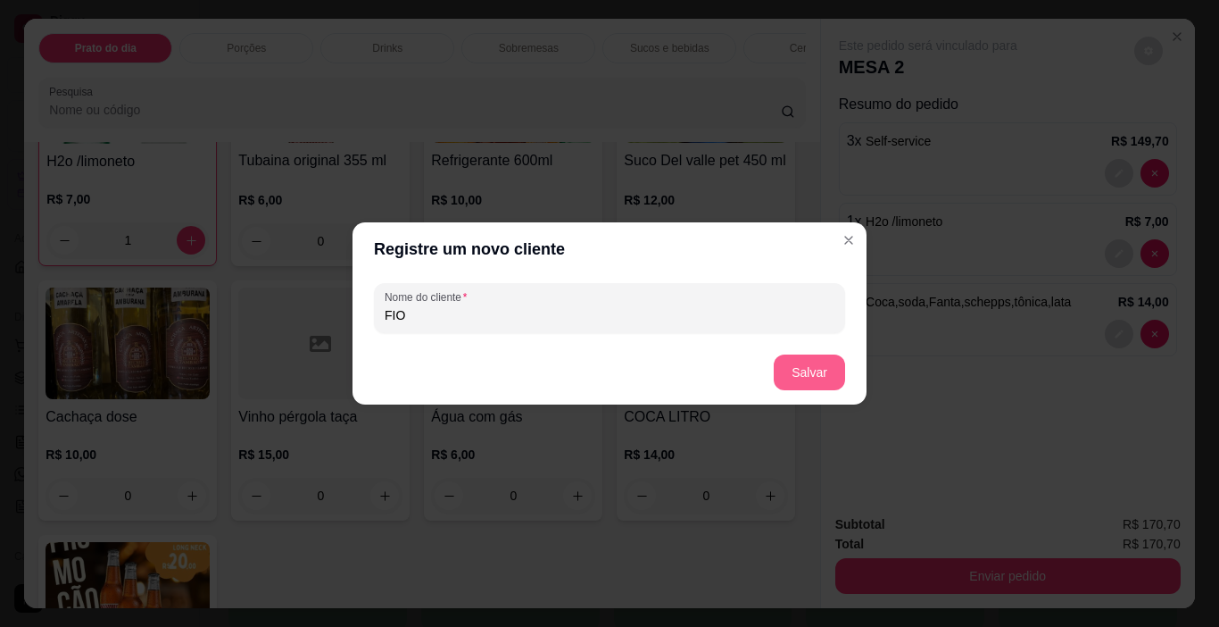
type input "FIO"
click at [815, 372] on button "Salvar" at bounding box center [810, 372] width 70 height 35
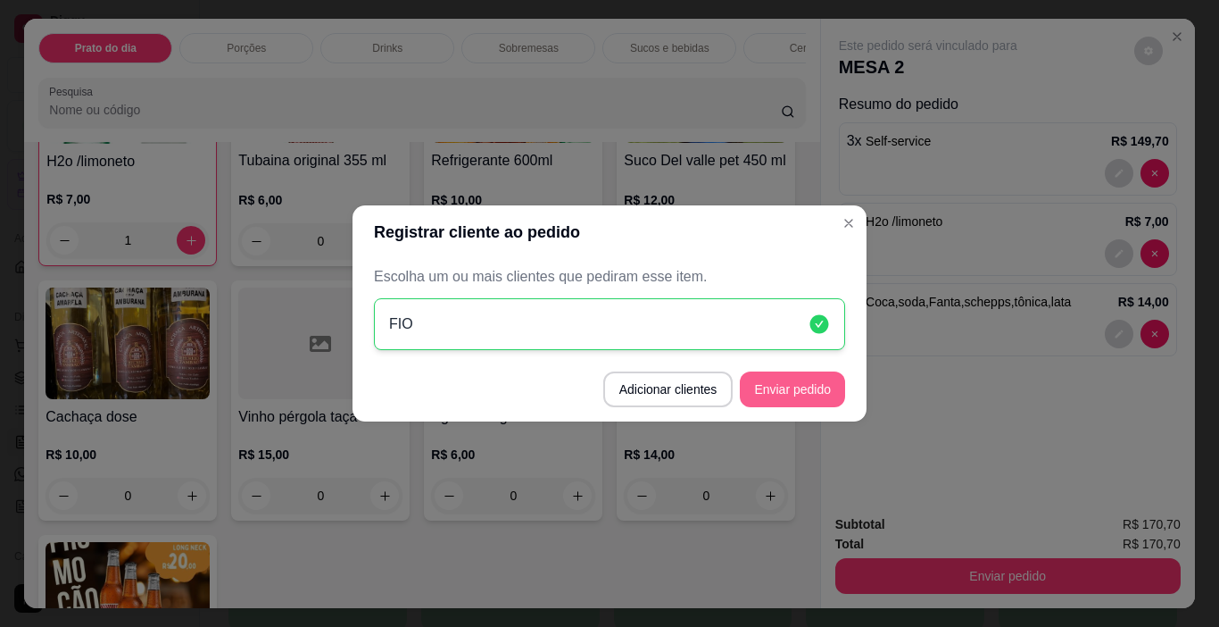
click at [794, 383] on button "Enviar pedido" at bounding box center [792, 389] width 105 height 36
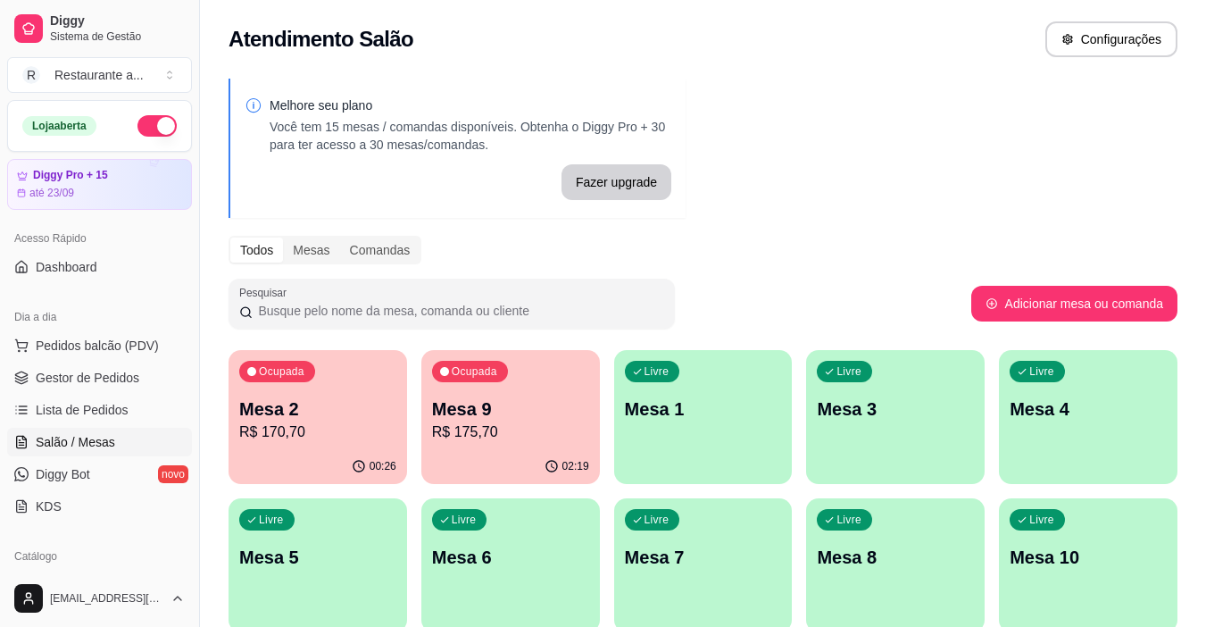
click at [527, 420] on div "Mesa 9 R$ 175,70" at bounding box center [510, 419] width 157 height 46
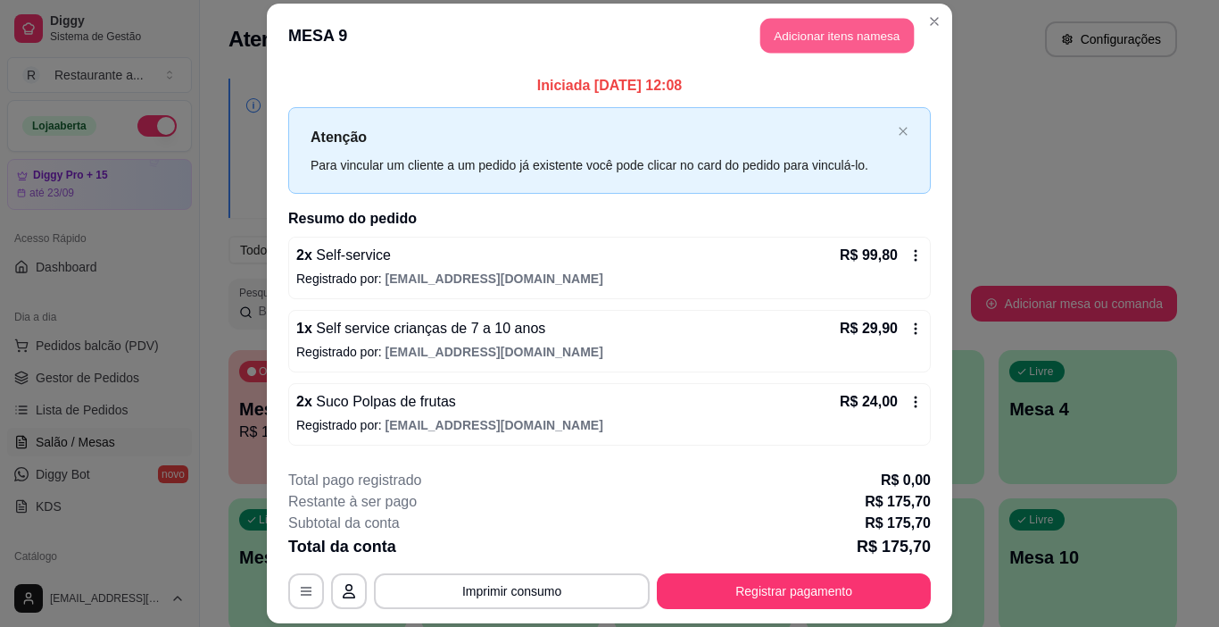
click at [823, 37] on button "Adicionar itens na mesa" at bounding box center [837, 35] width 154 height 35
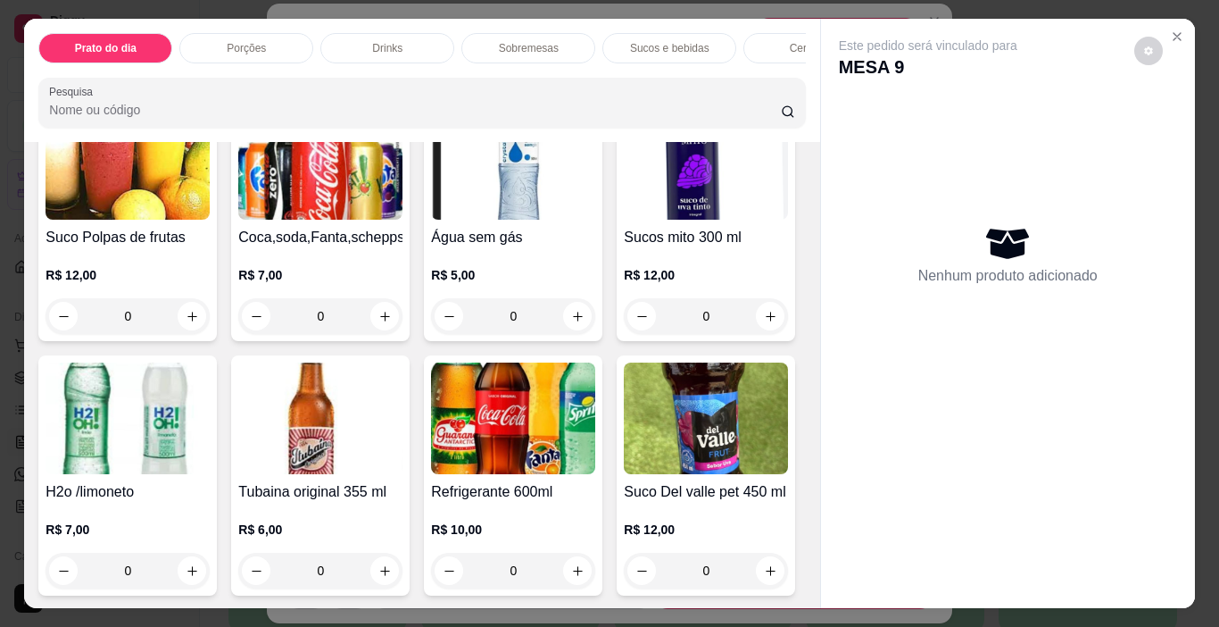
scroll to position [2320, 0]
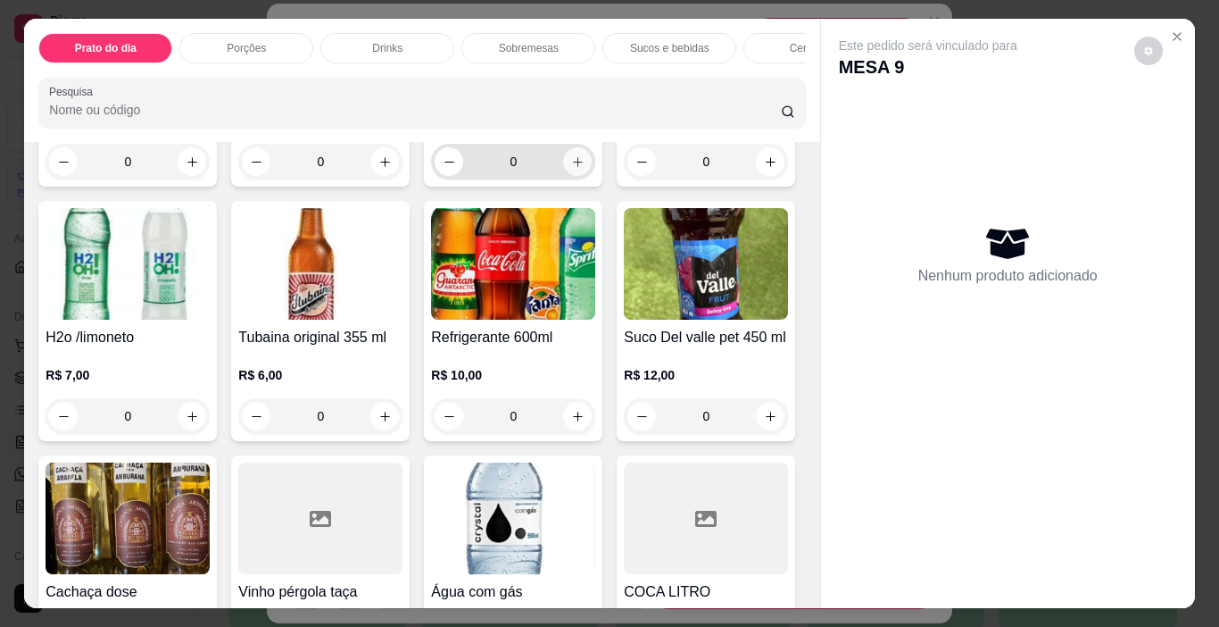
click at [572, 169] on icon "increase-product-quantity" at bounding box center [577, 161] width 13 height 13
type input "1"
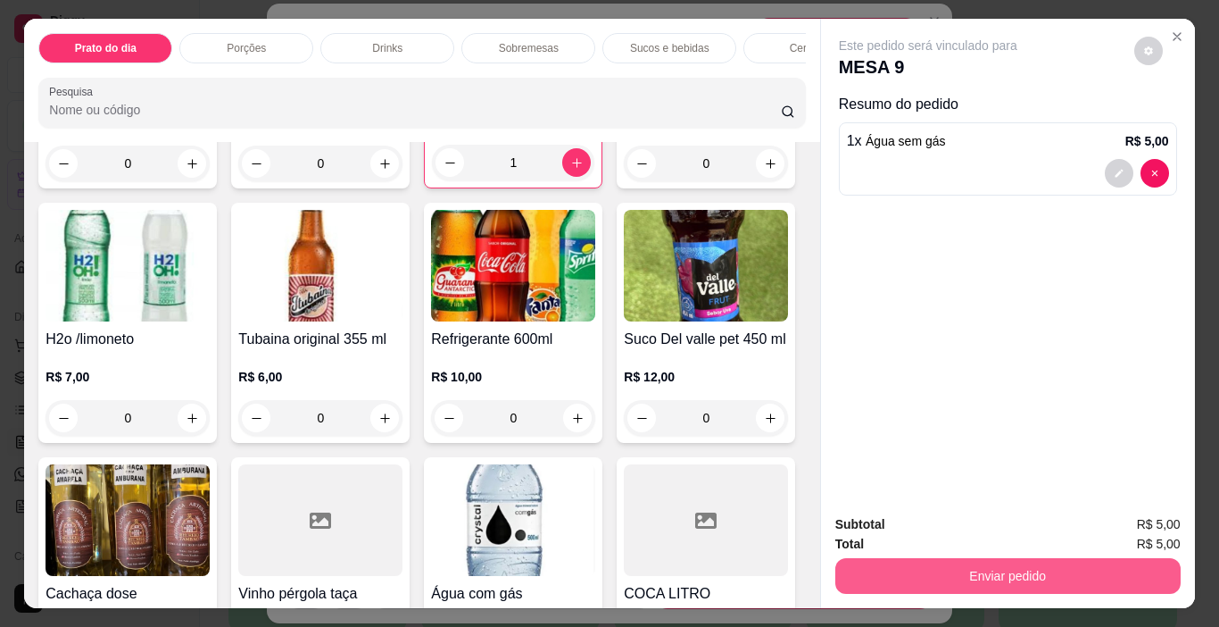
click at [1015, 568] on button "Enviar pedido" at bounding box center [1007, 576] width 345 height 36
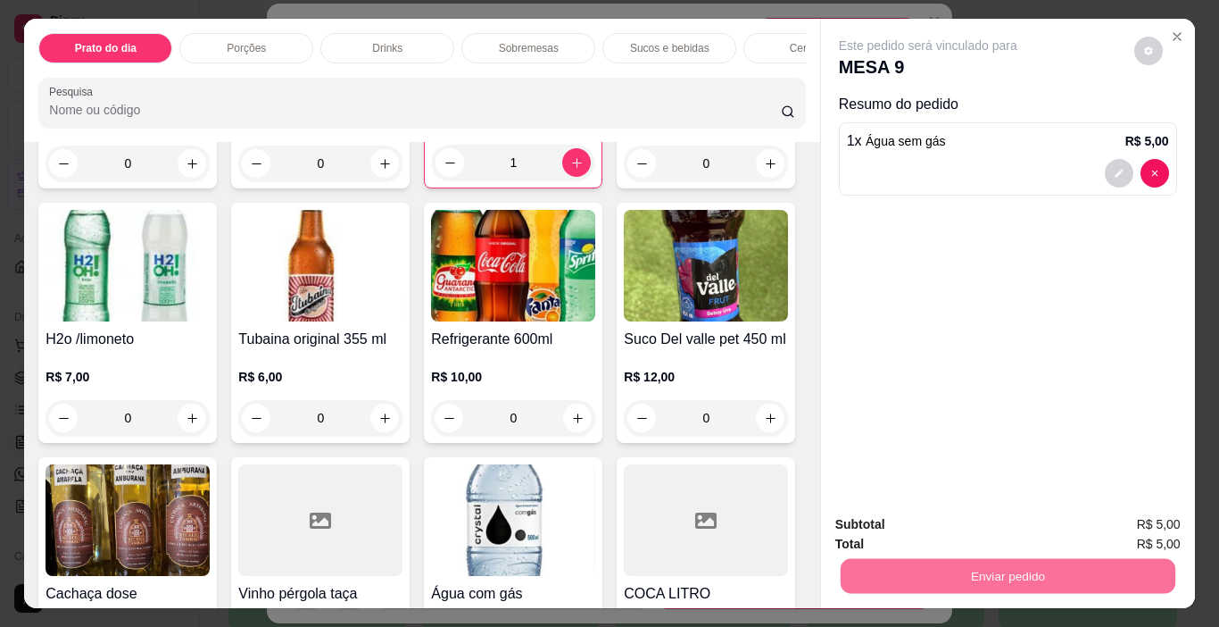
click at [942, 519] on button "Não registrar e enviar pedido" at bounding box center [949, 524] width 180 height 33
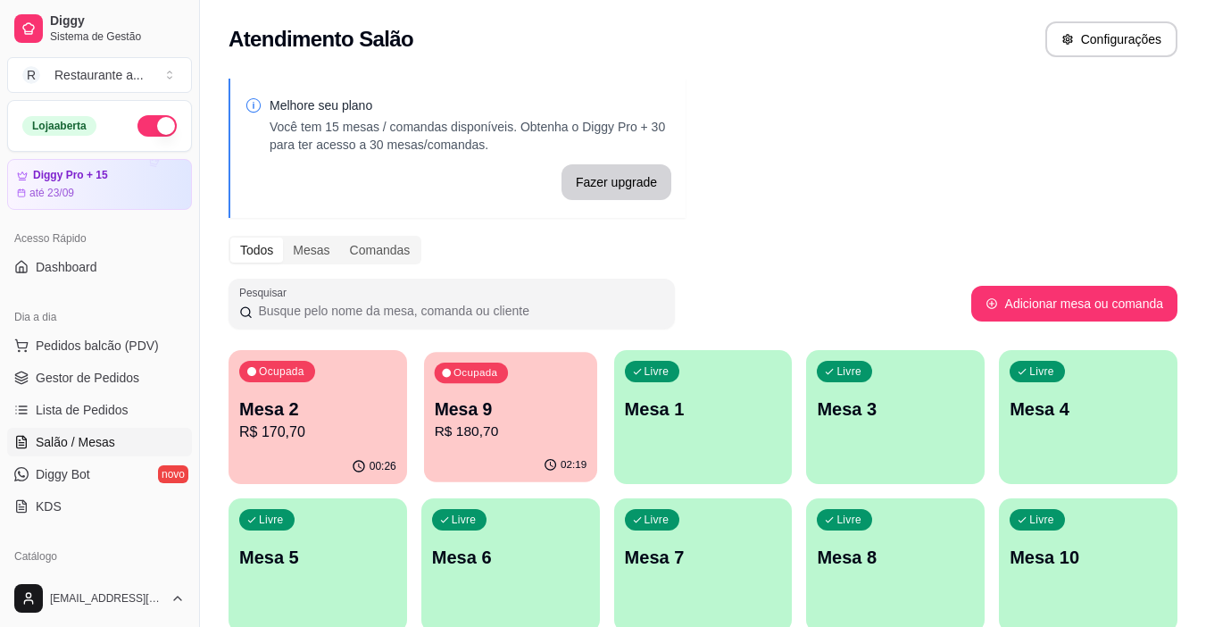
click at [521, 422] on p "R$ 180,70" at bounding box center [510, 431] width 153 height 21
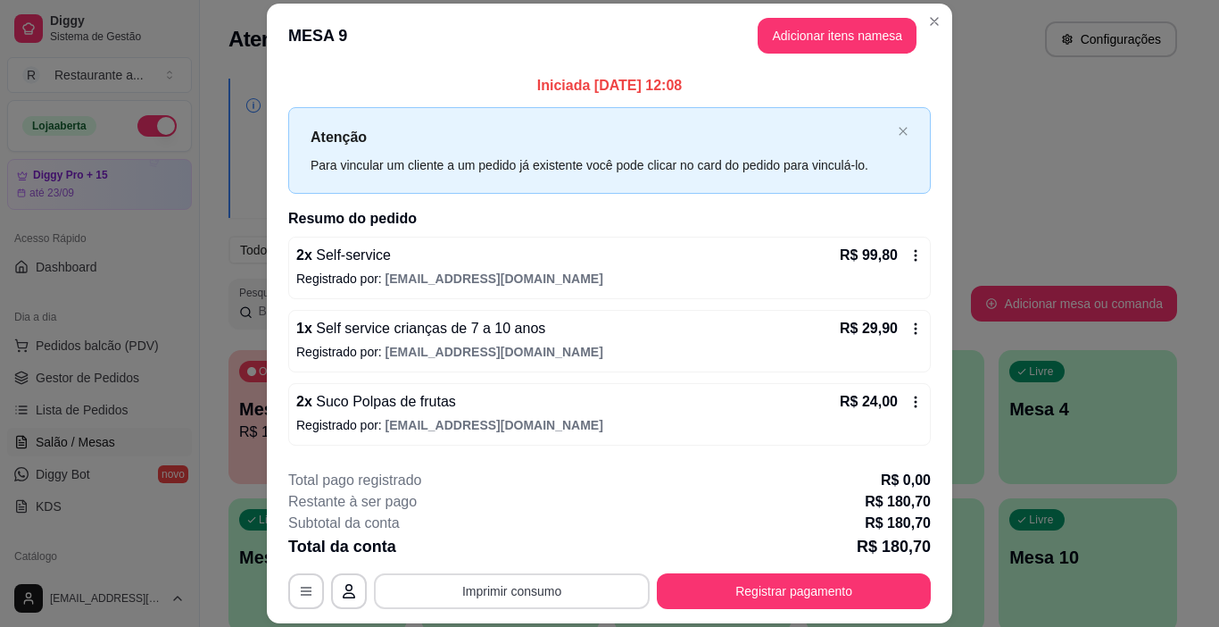
click at [476, 581] on button "Imprimir consumo" at bounding box center [512, 591] width 276 height 36
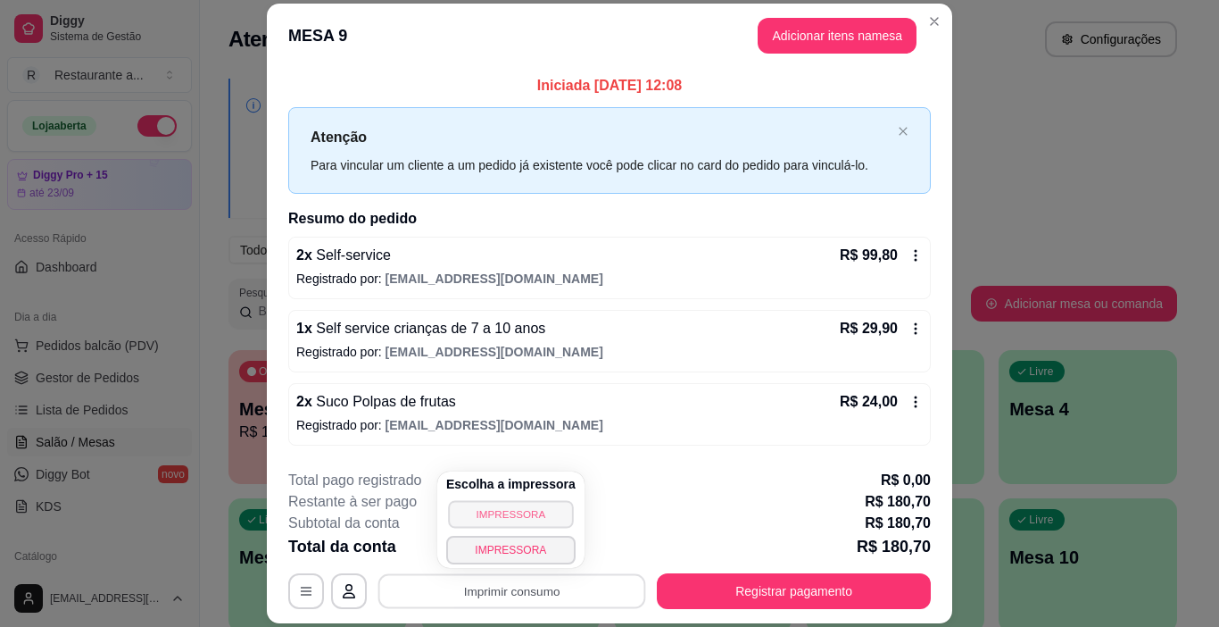
click at [494, 513] on button "IMPRESSORA" at bounding box center [510, 514] width 125 height 28
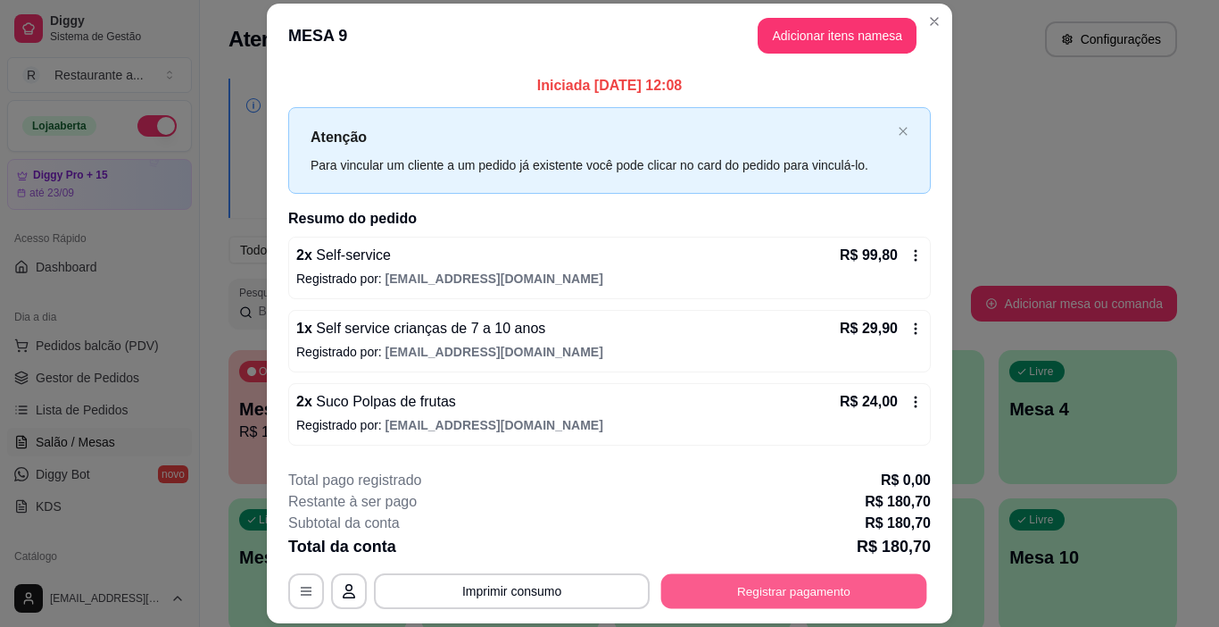
click at [792, 585] on button "Registrar pagamento" at bounding box center [794, 591] width 266 height 35
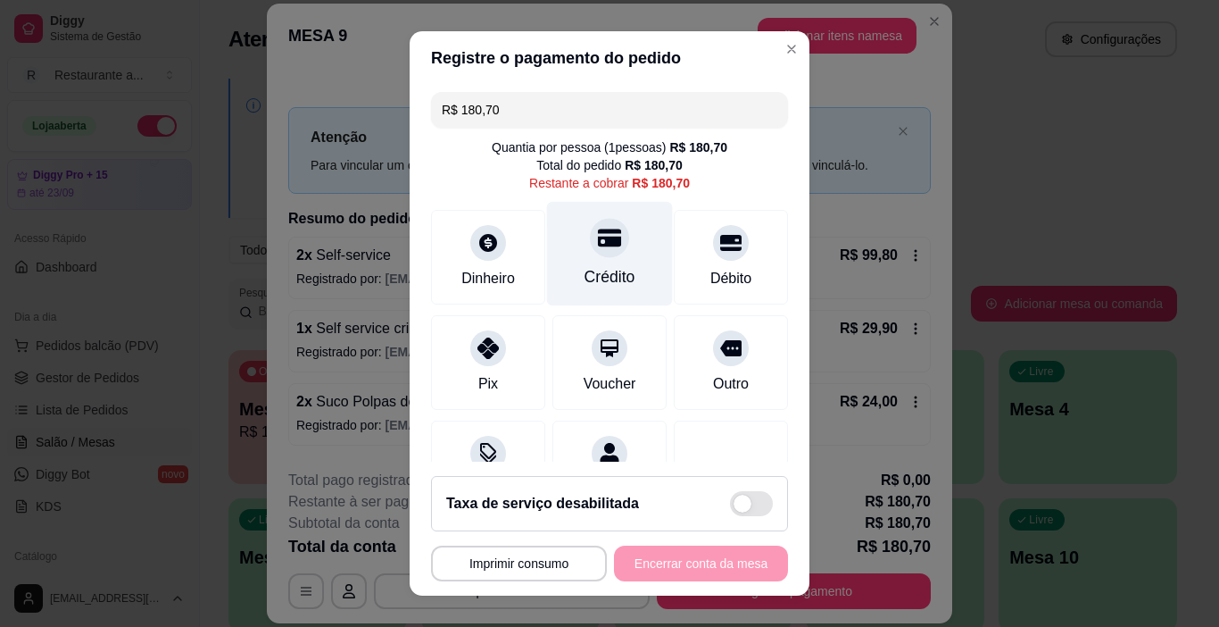
click at [598, 247] on icon at bounding box center [609, 237] width 23 height 23
type input "R$ 0,00"
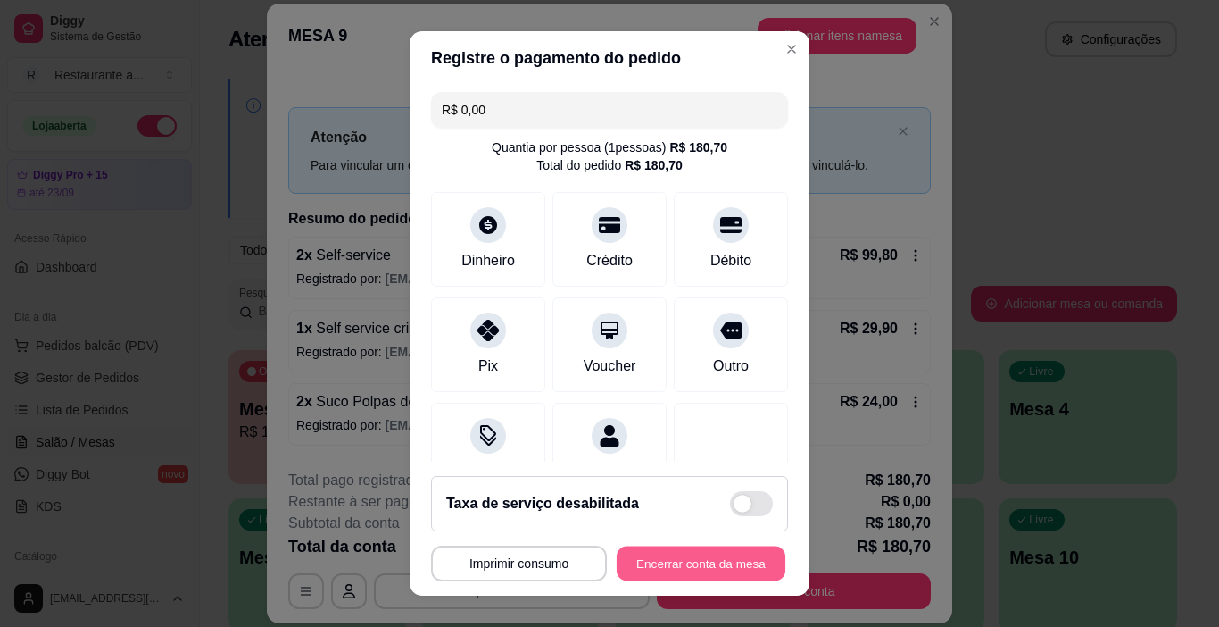
click at [675, 555] on button "Encerrar conta da mesa" at bounding box center [701, 563] width 169 height 35
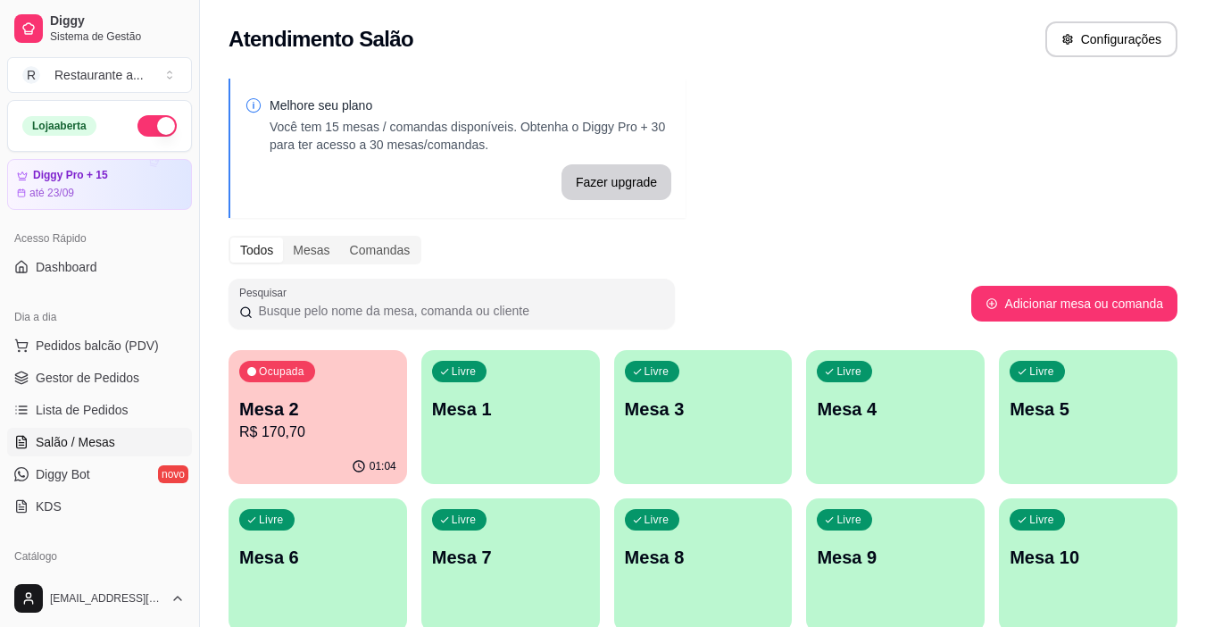
click at [347, 441] on p "R$ 170,70" at bounding box center [317, 431] width 157 height 21
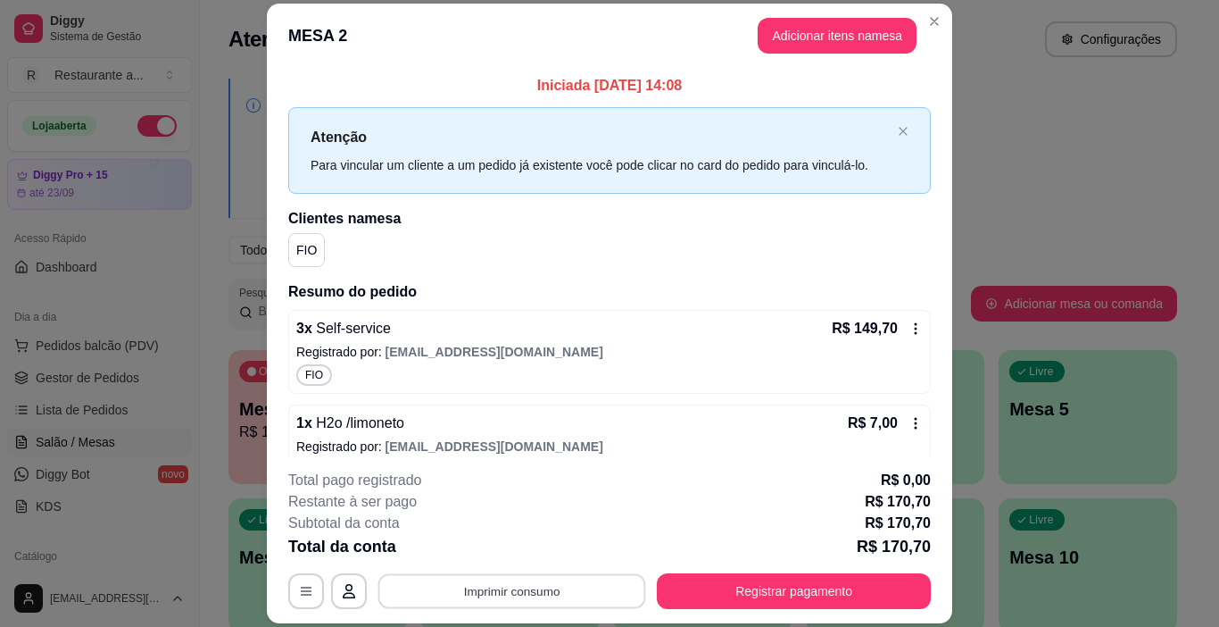
click at [500, 586] on button "Imprimir consumo" at bounding box center [512, 591] width 268 height 35
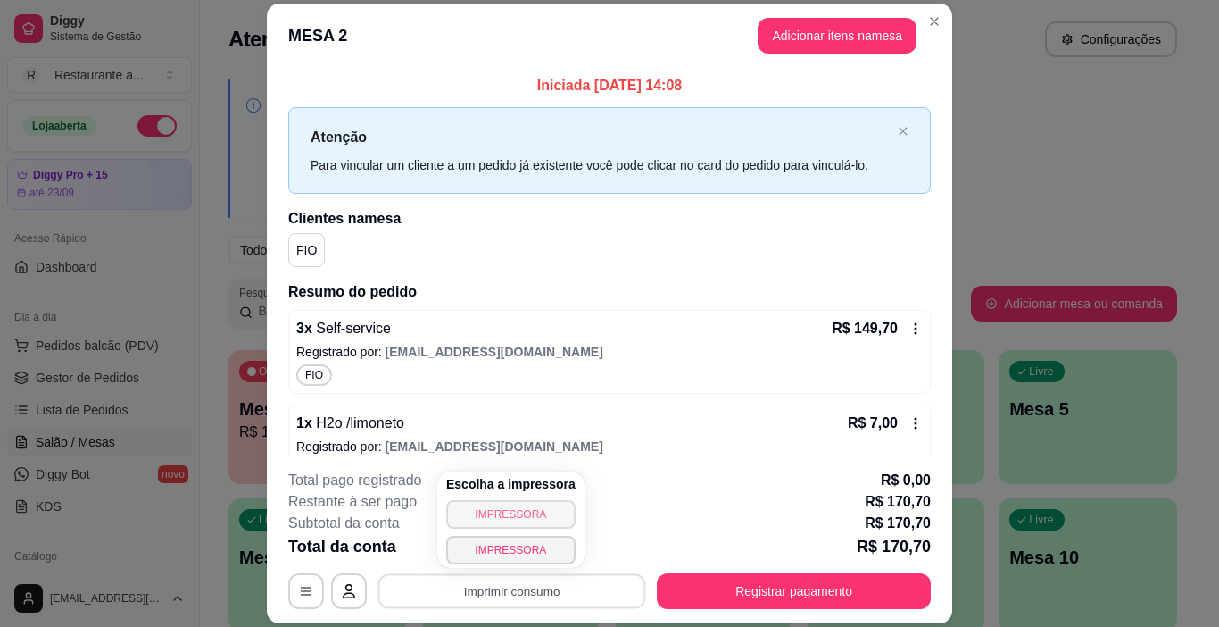
click at [504, 513] on button "IMPRESSORA" at bounding box center [510, 514] width 129 height 29
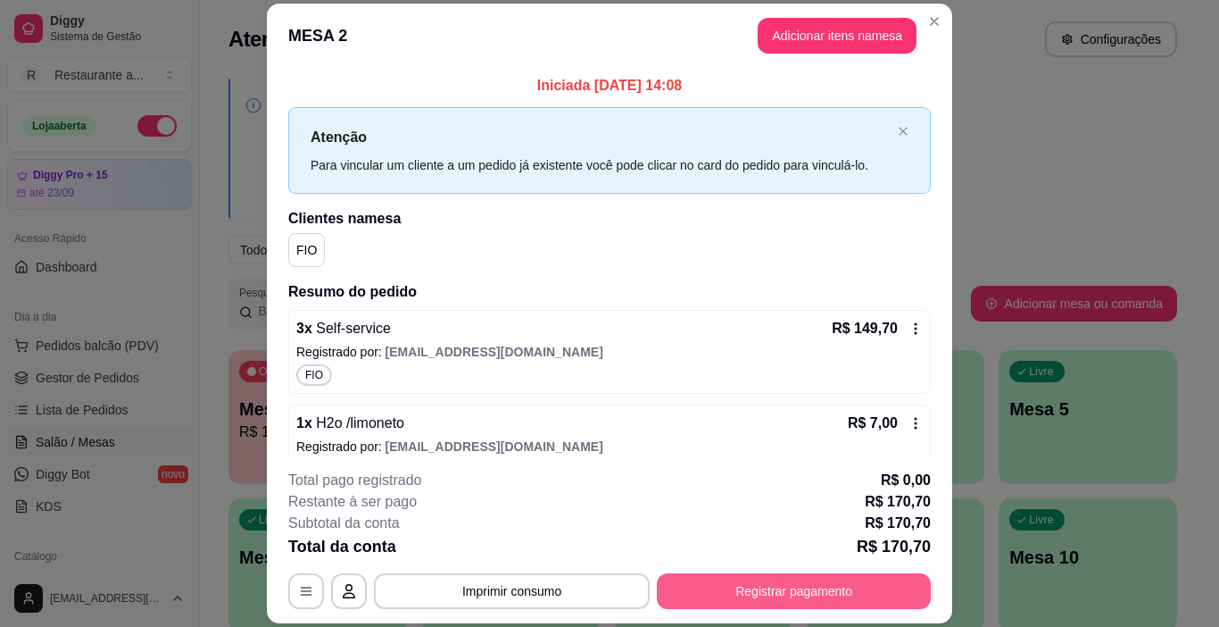
click at [769, 589] on button "Registrar pagamento" at bounding box center [794, 591] width 274 height 36
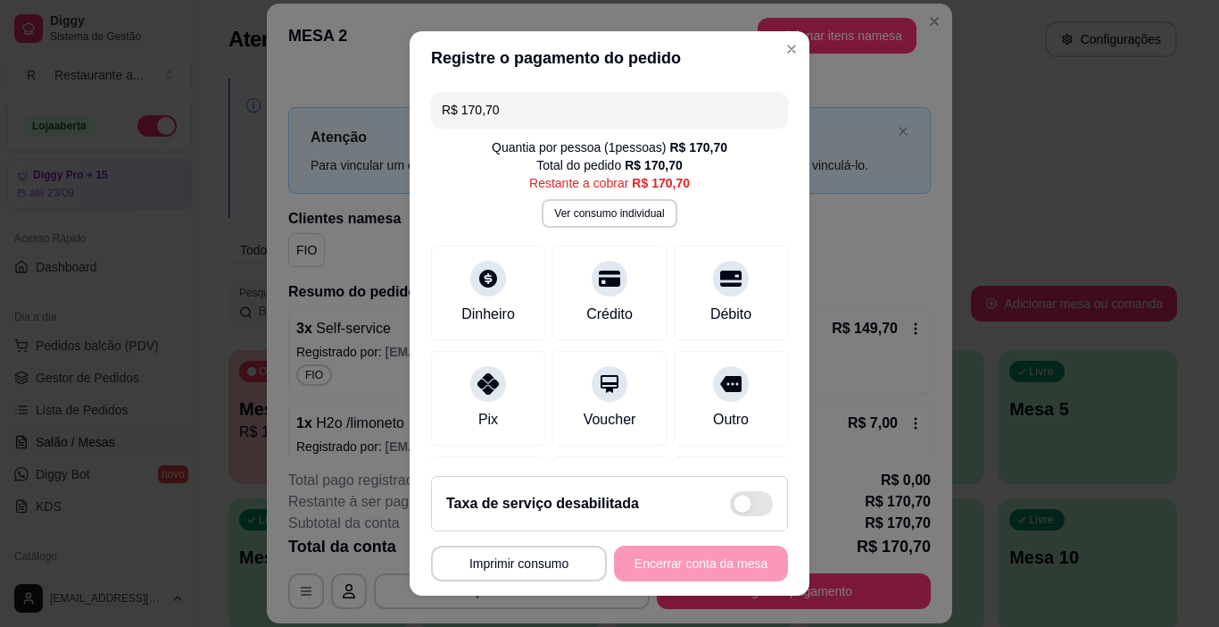
click at [699, 551] on div "**********" at bounding box center [609, 563] width 357 height 36
click at [711, 286] on div at bounding box center [730, 273] width 39 height 39
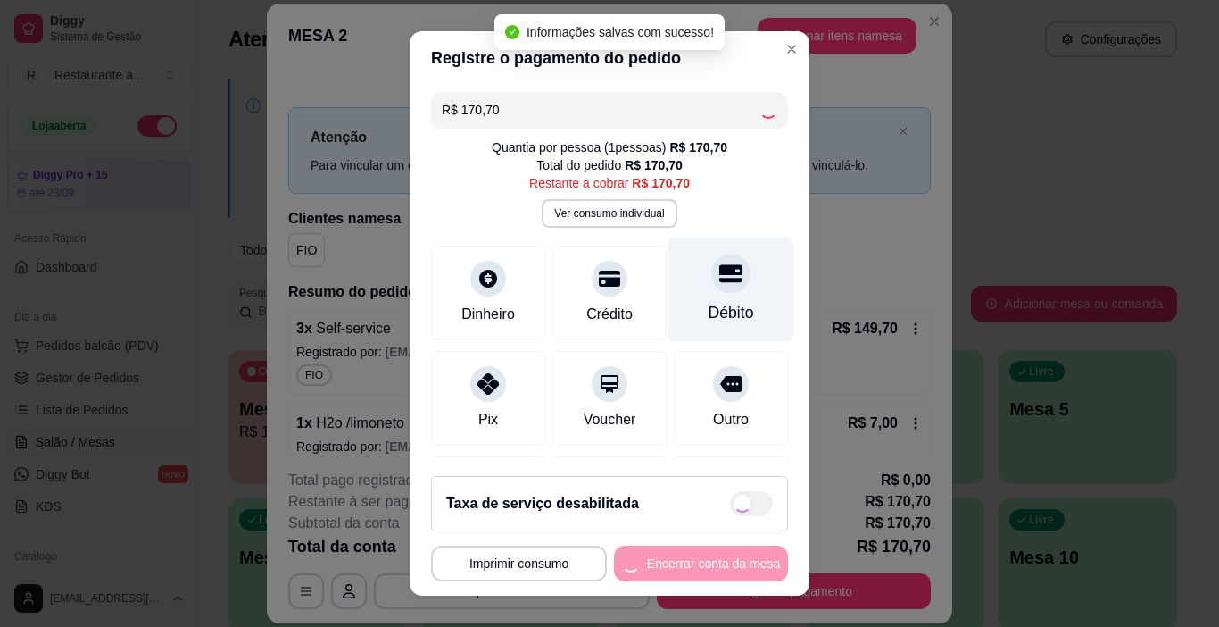
type input "R$ 0,00"
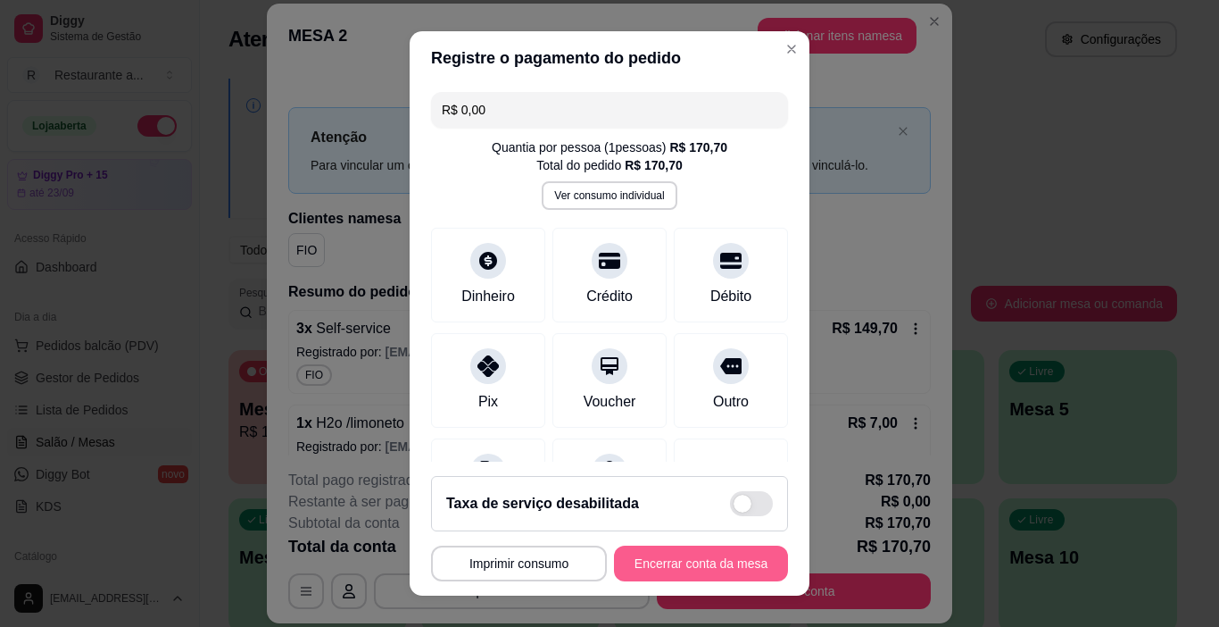
click at [684, 562] on button "Encerrar conta da mesa" at bounding box center [701, 563] width 174 height 36
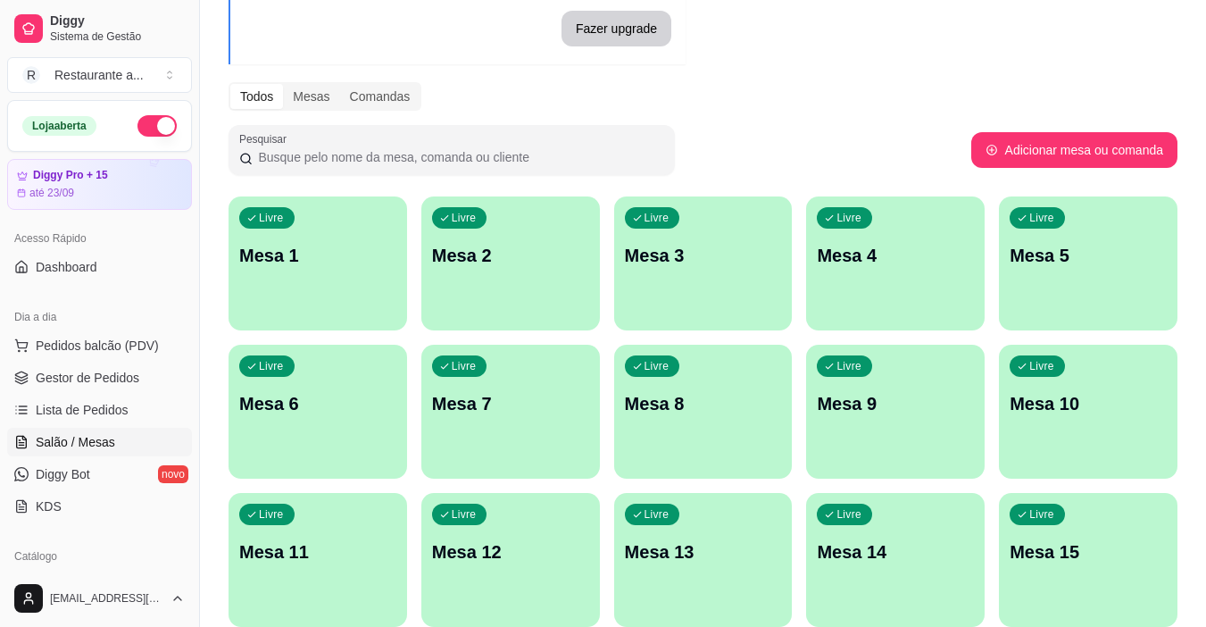
scroll to position [178, 0]
